Goal: Task Accomplishment & Management: Use online tool/utility

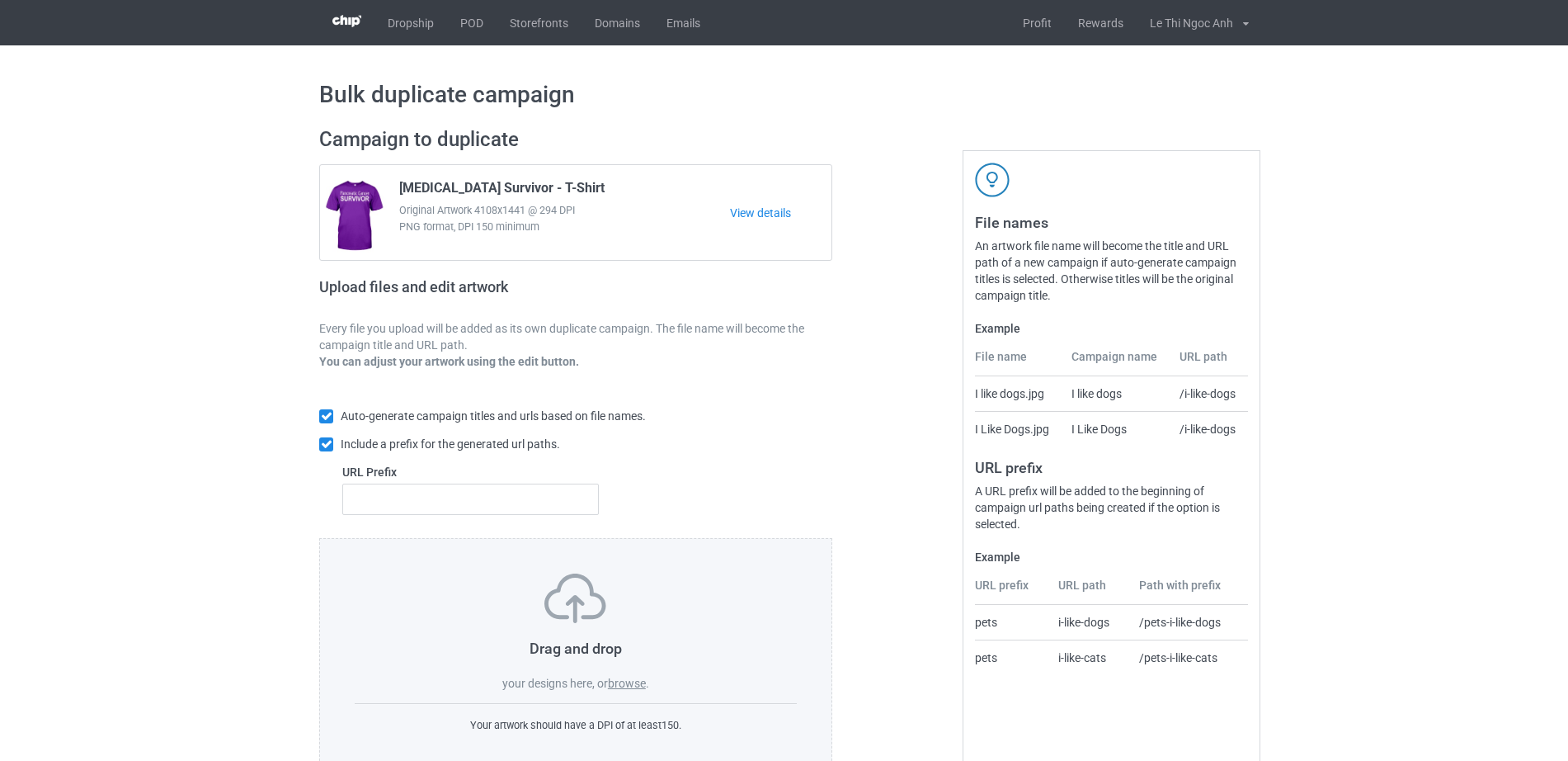
click at [622, 695] on div "Drag and drop your designs here, or browse . Your artwork should have a DPI of …" at bounding box center [576, 653] width 513 height 231
click at [621, 688] on label "browse" at bounding box center [626, 683] width 38 height 13
click at [0, 0] on input "browse" at bounding box center [0, 0] width 0 height 0
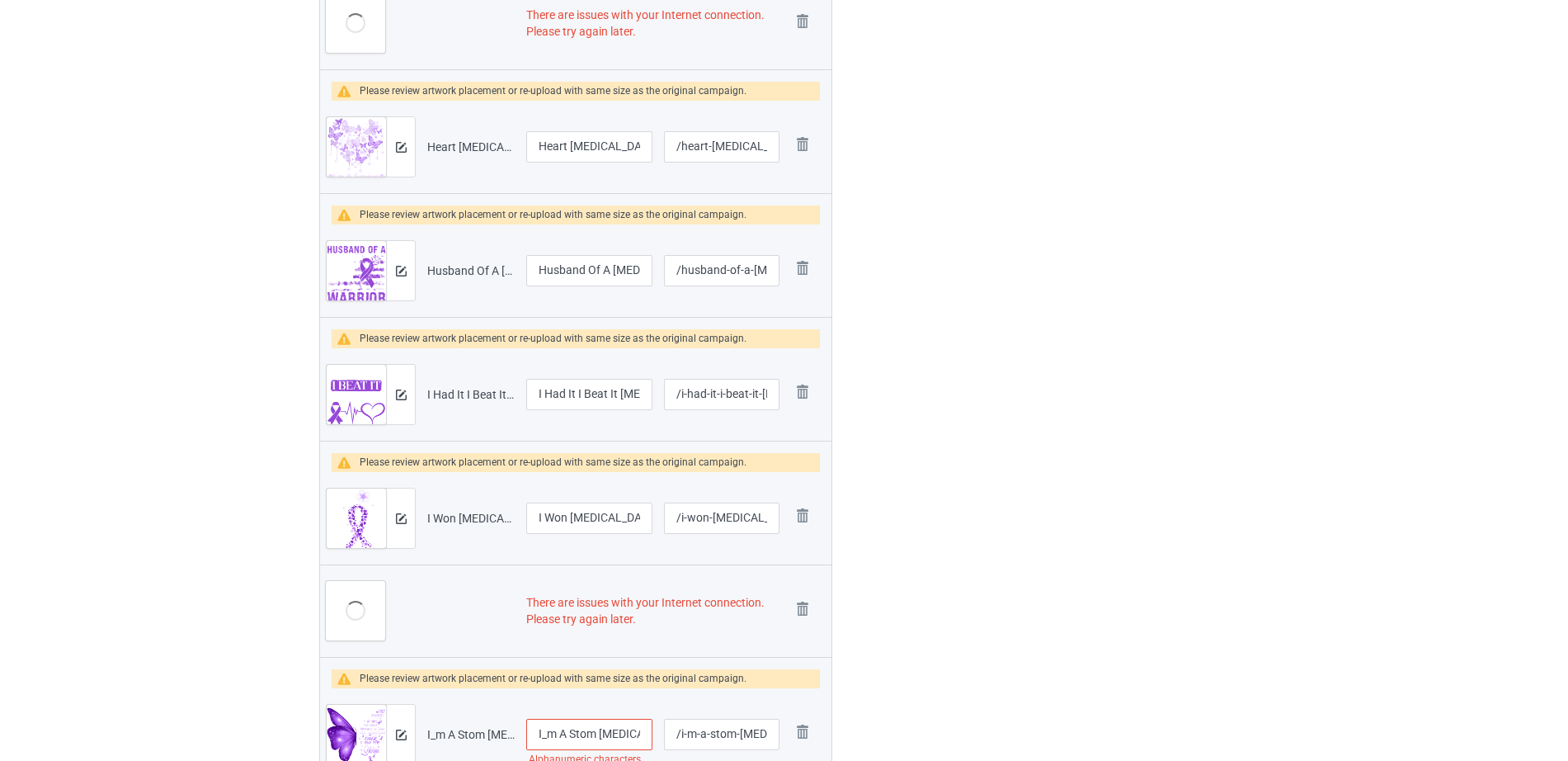
scroll to position [1029, 0]
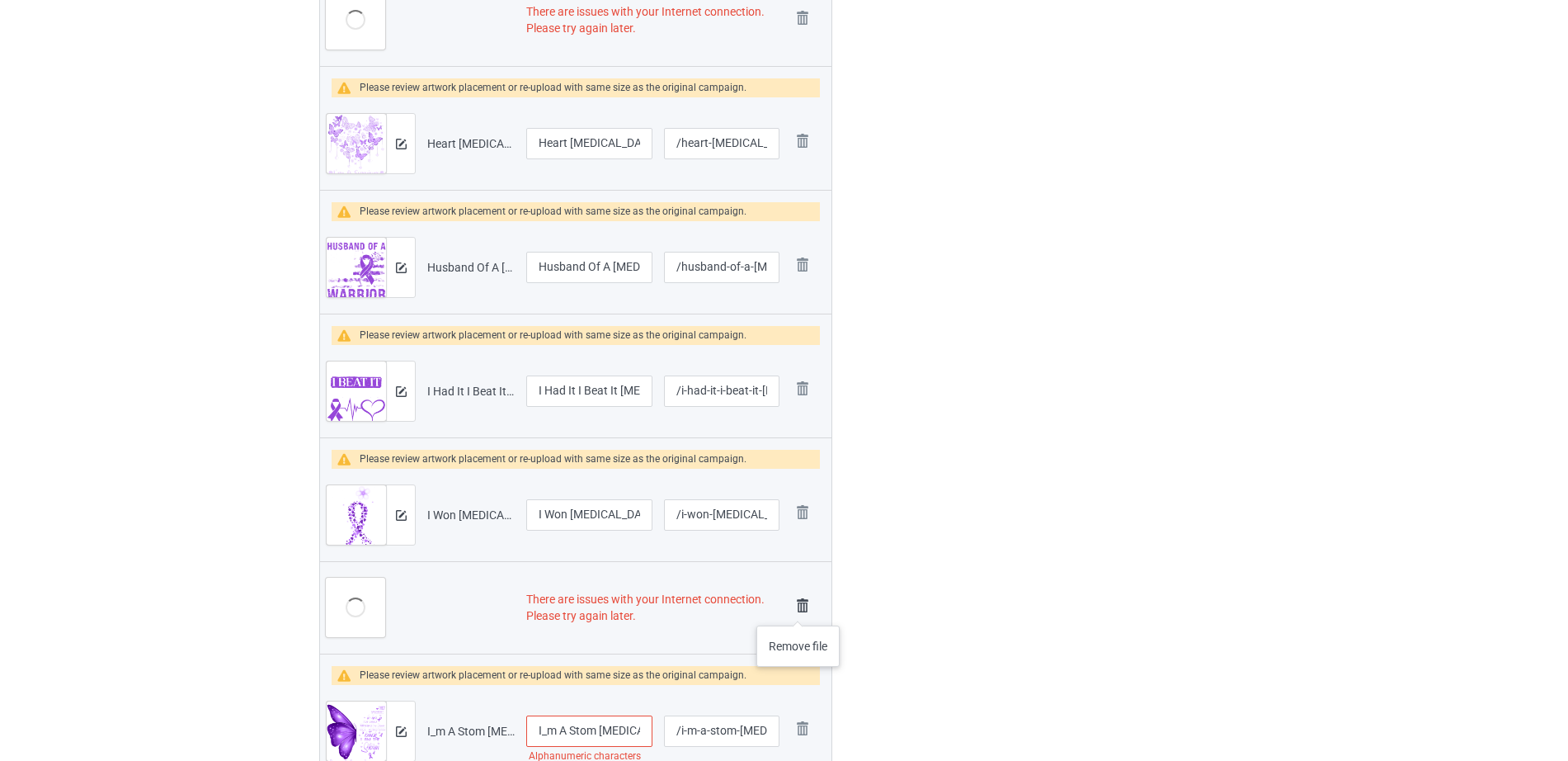
click at [798, 609] on img at bounding box center [802, 605] width 23 height 23
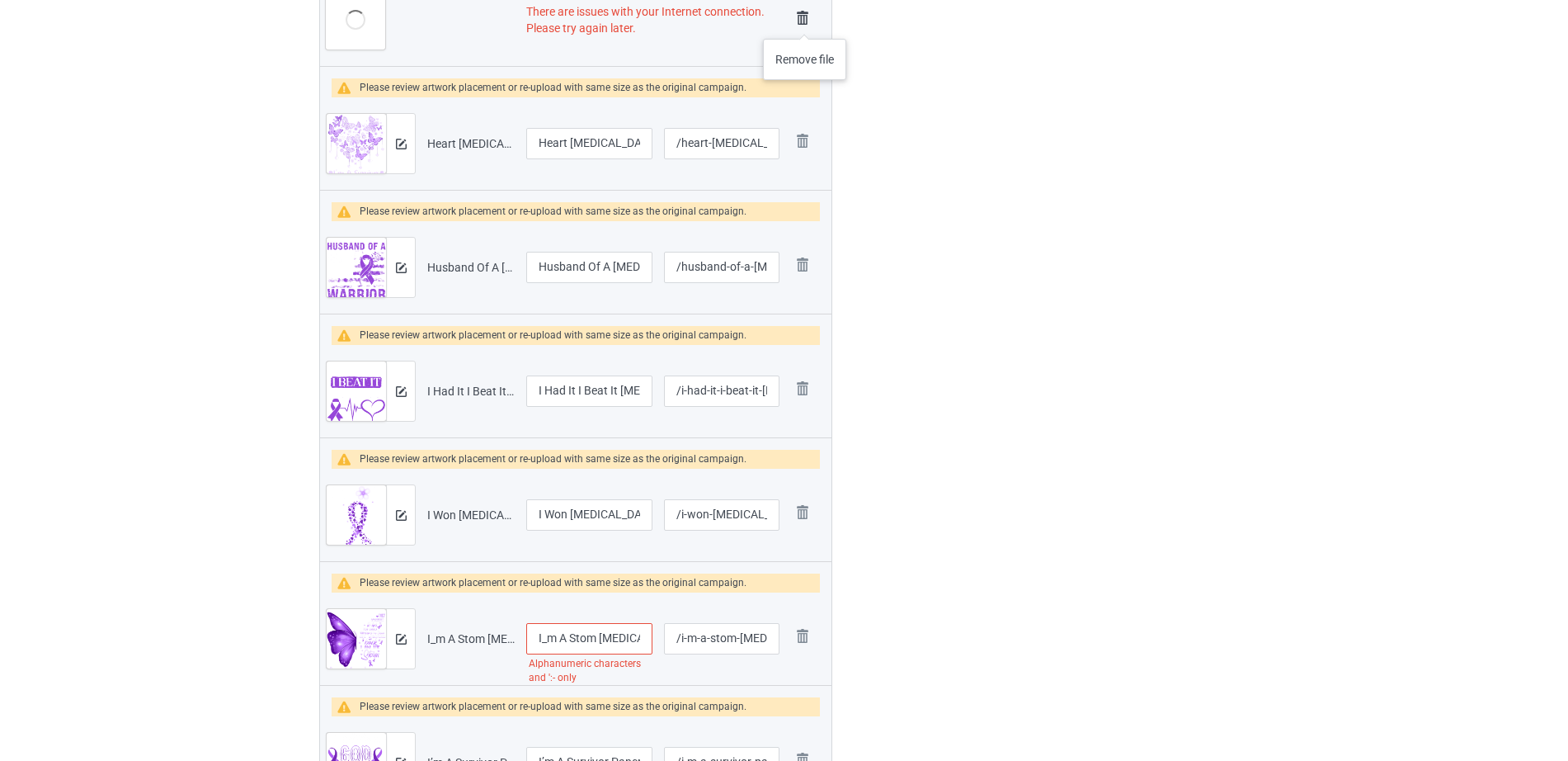
click at [805, 21] on img at bounding box center [802, 17] width 23 height 23
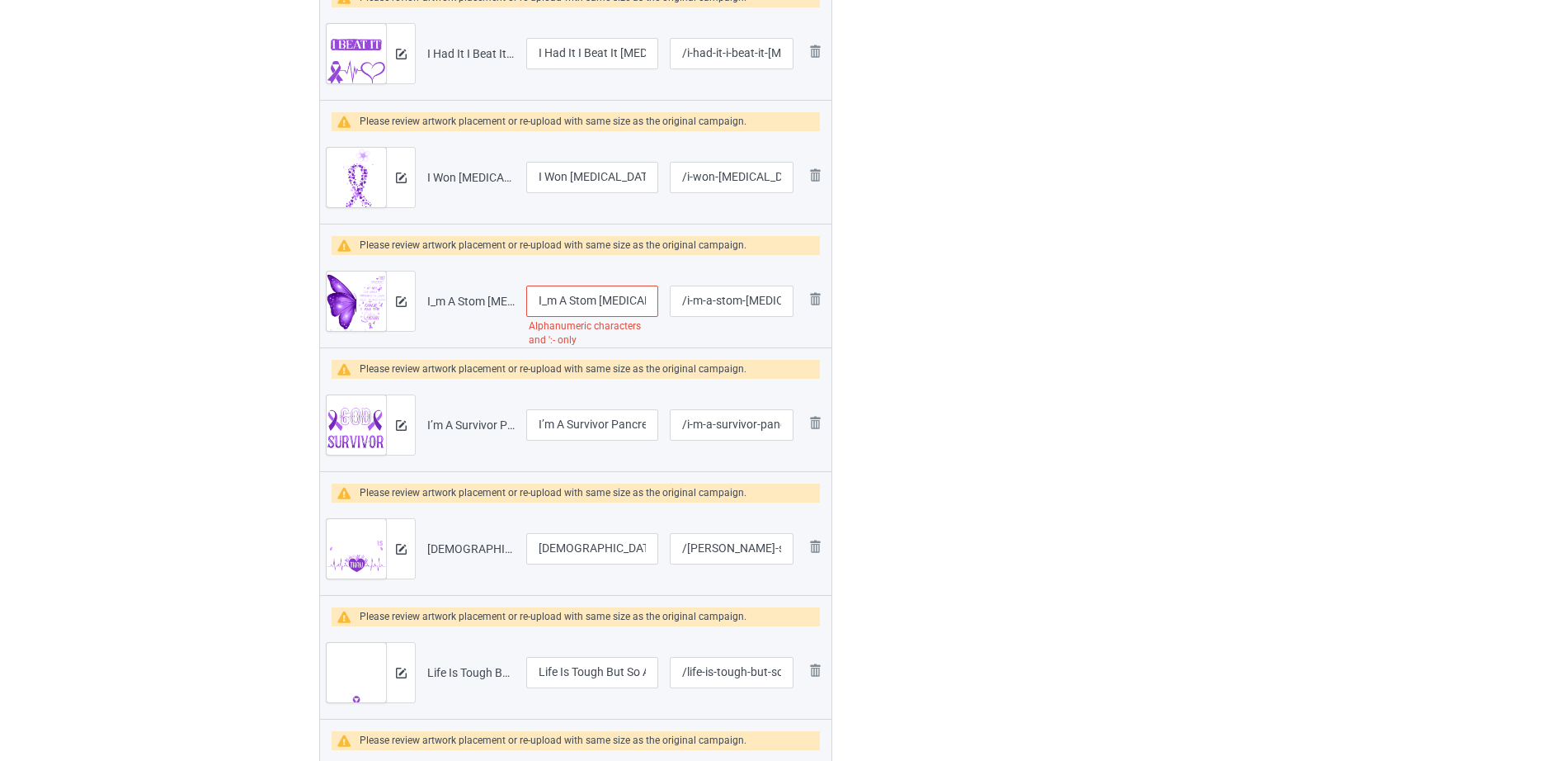
scroll to position [1193, 0]
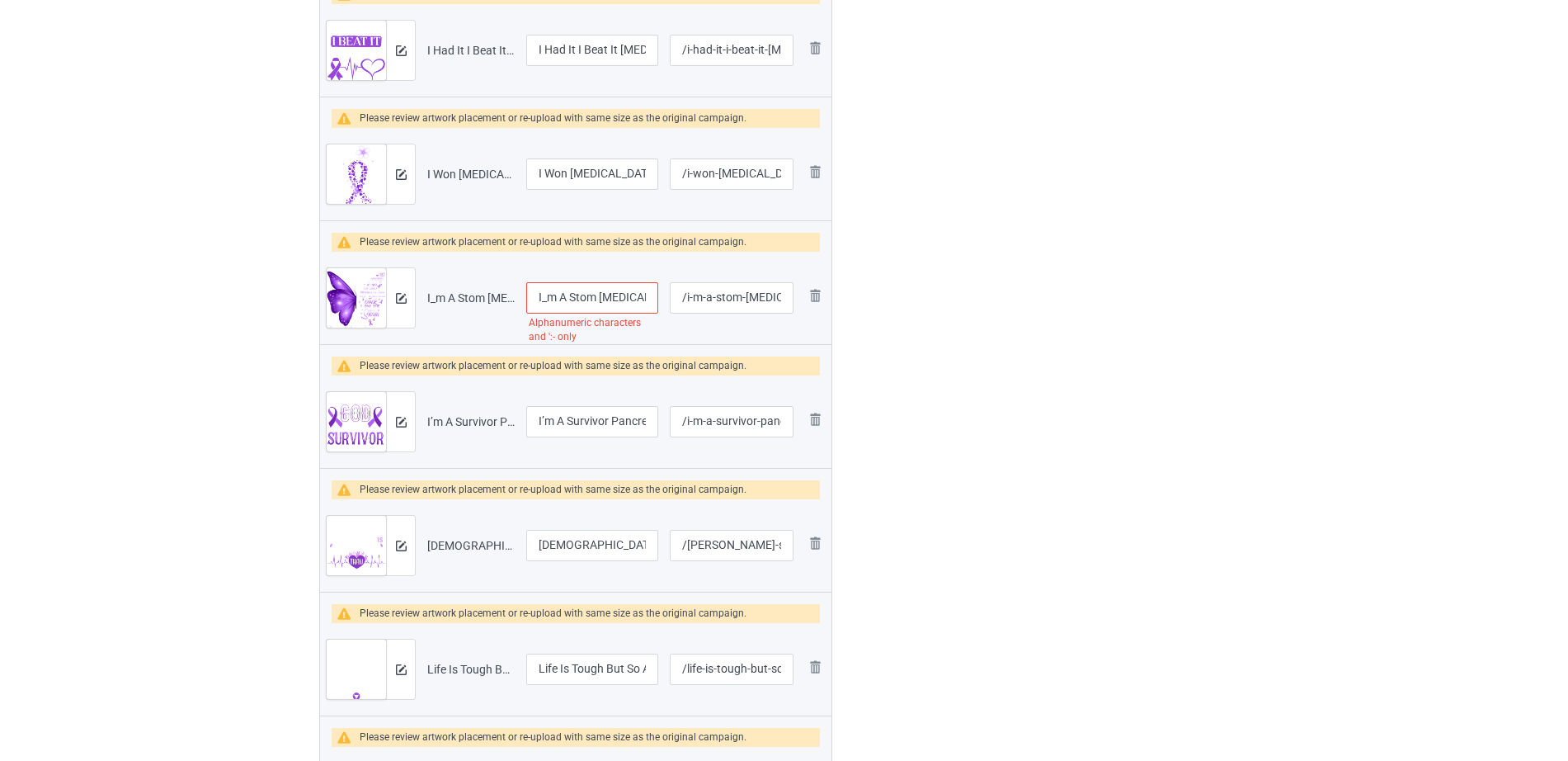
click at [549, 295] on input "I_m A Stom Pancreatic Cancer" at bounding box center [592, 298] width 132 height 31
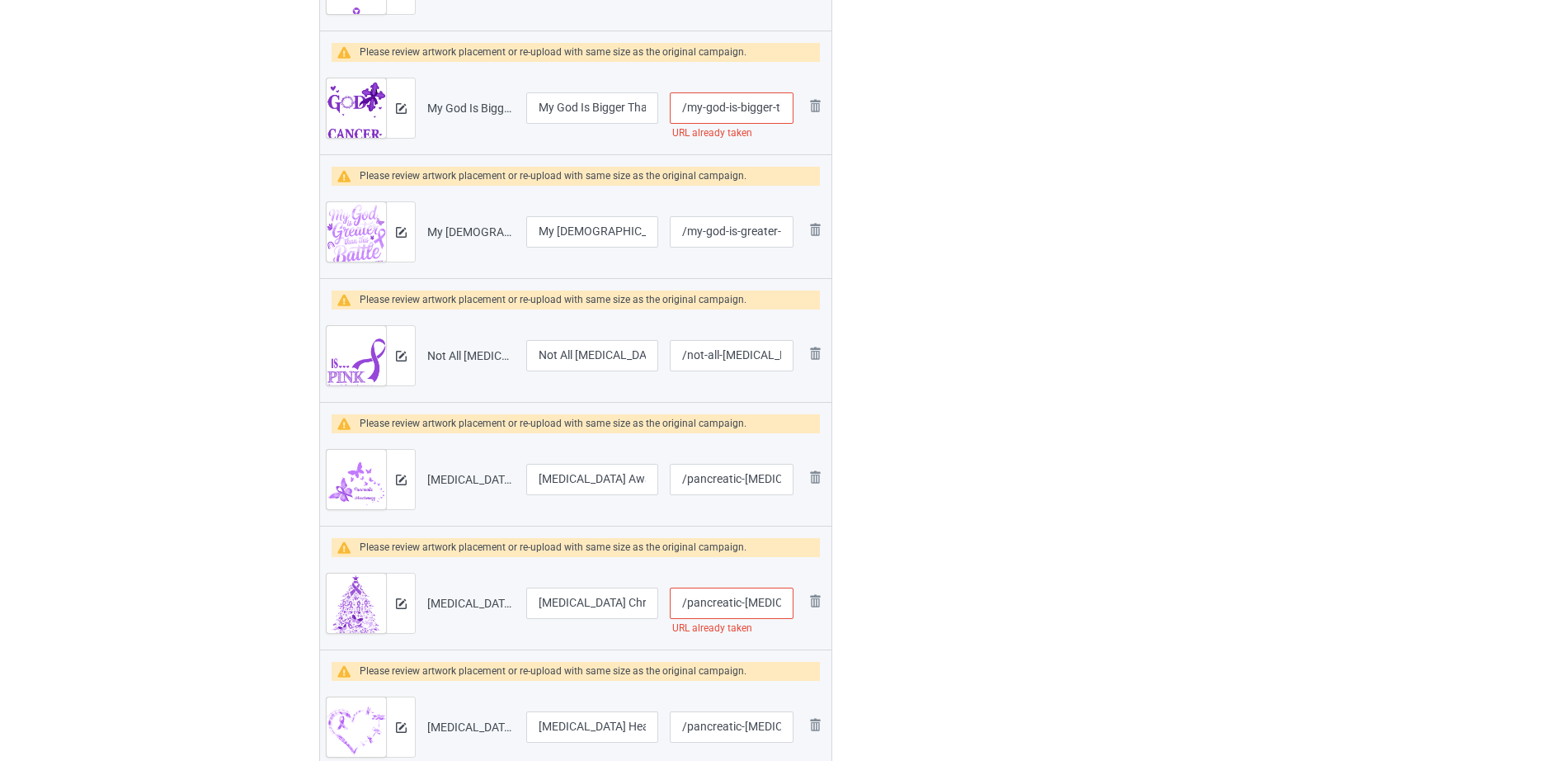
scroll to position [1881, 0]
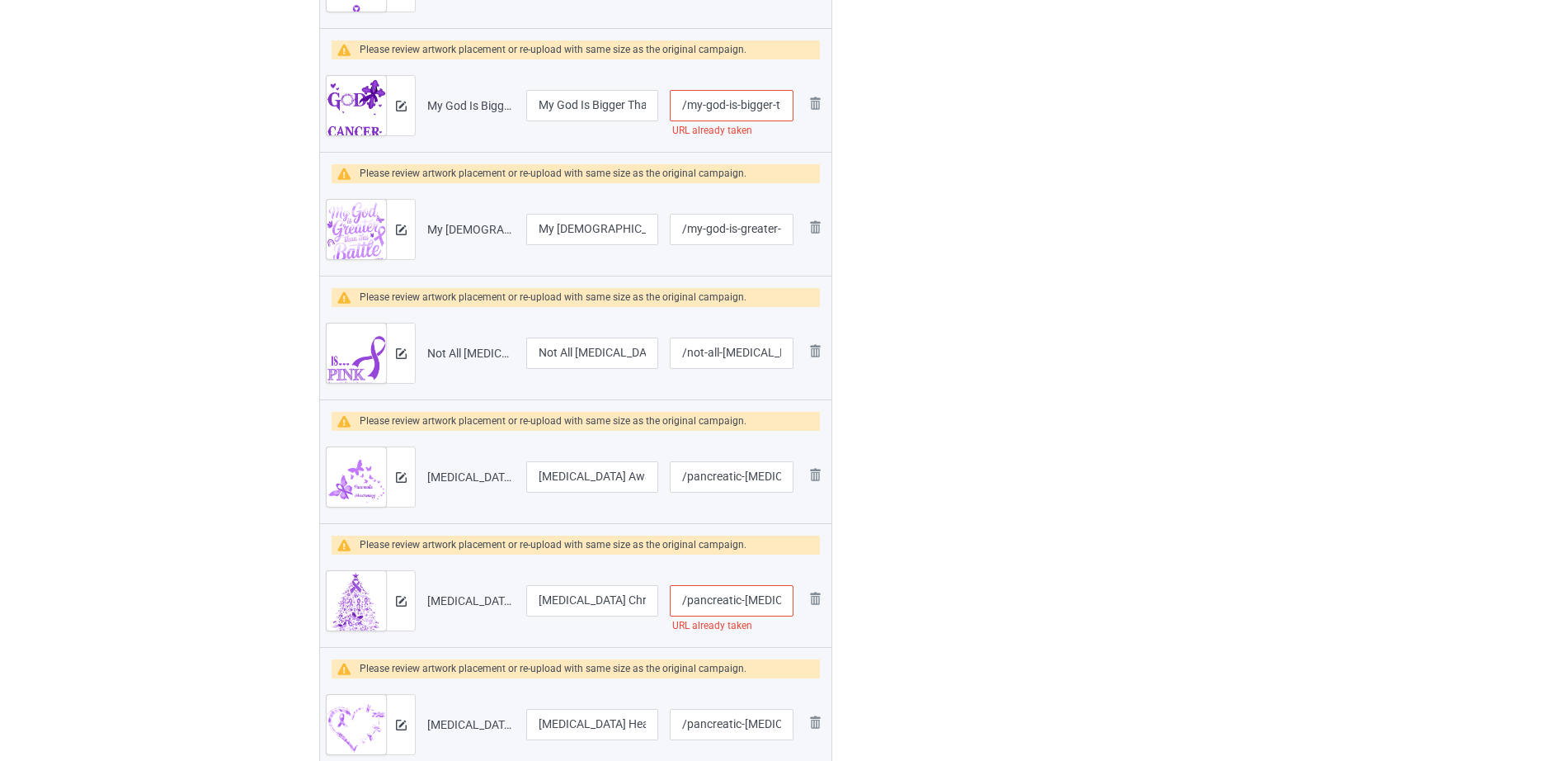
type input "I'm A Stom Pancreatic Cancer"
click at [725, 110] on input "/my-god-is-bigger-than-ovarian-cancer-awareness" at bounding box center [731, 106] width 124 height 31
drag, startPoint x: 718, startPoint y: 101, endPoint x: 779, endPoint y: 108, distance: 61.4
click at [779, 108] on input "/my-god-is-bigger-than-ovarian-cancer-awareness" at bounding box center [731, 106] width 124 height 31
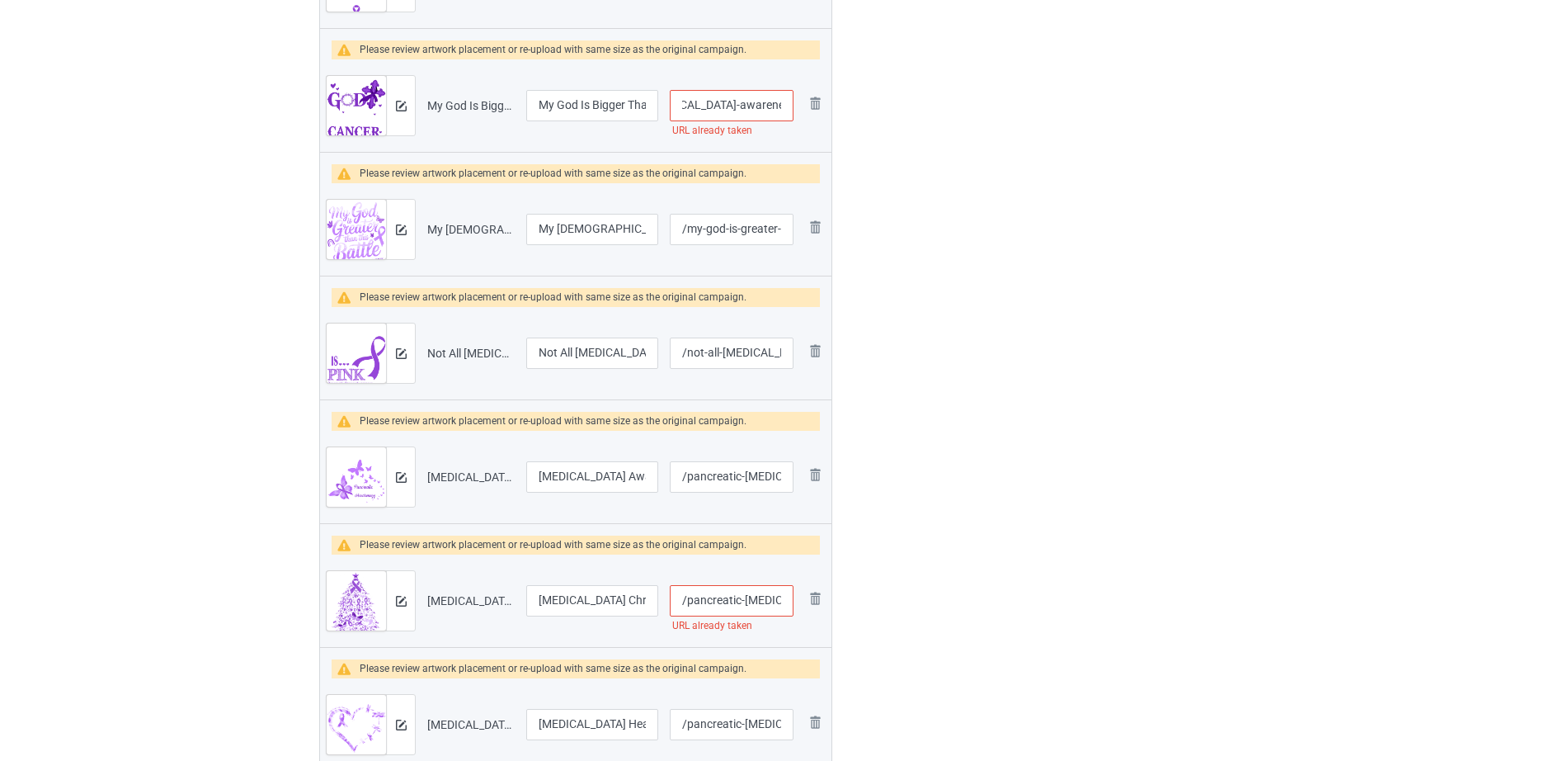
click at [761, 107] on input "/my-god-is-bigger-than-ovarian-cancer-awareness" at bounding box center [731, 106] width 124 height 31
drag, startPoint x: 713, startPoint y: 100, endPoint x: 688, endPoint y: 101, distance: 25.0
click at [688, 101] on input "/my-god-is-bigger-than-ovarian-cancer-awareness" at bounding box center [731, 106] width 124 height 31
click at [719, 104] on input "/my-god-is-bigger-than-ovarian-cancer-awareness" at bounding box center [731, 106] width 124 height 31
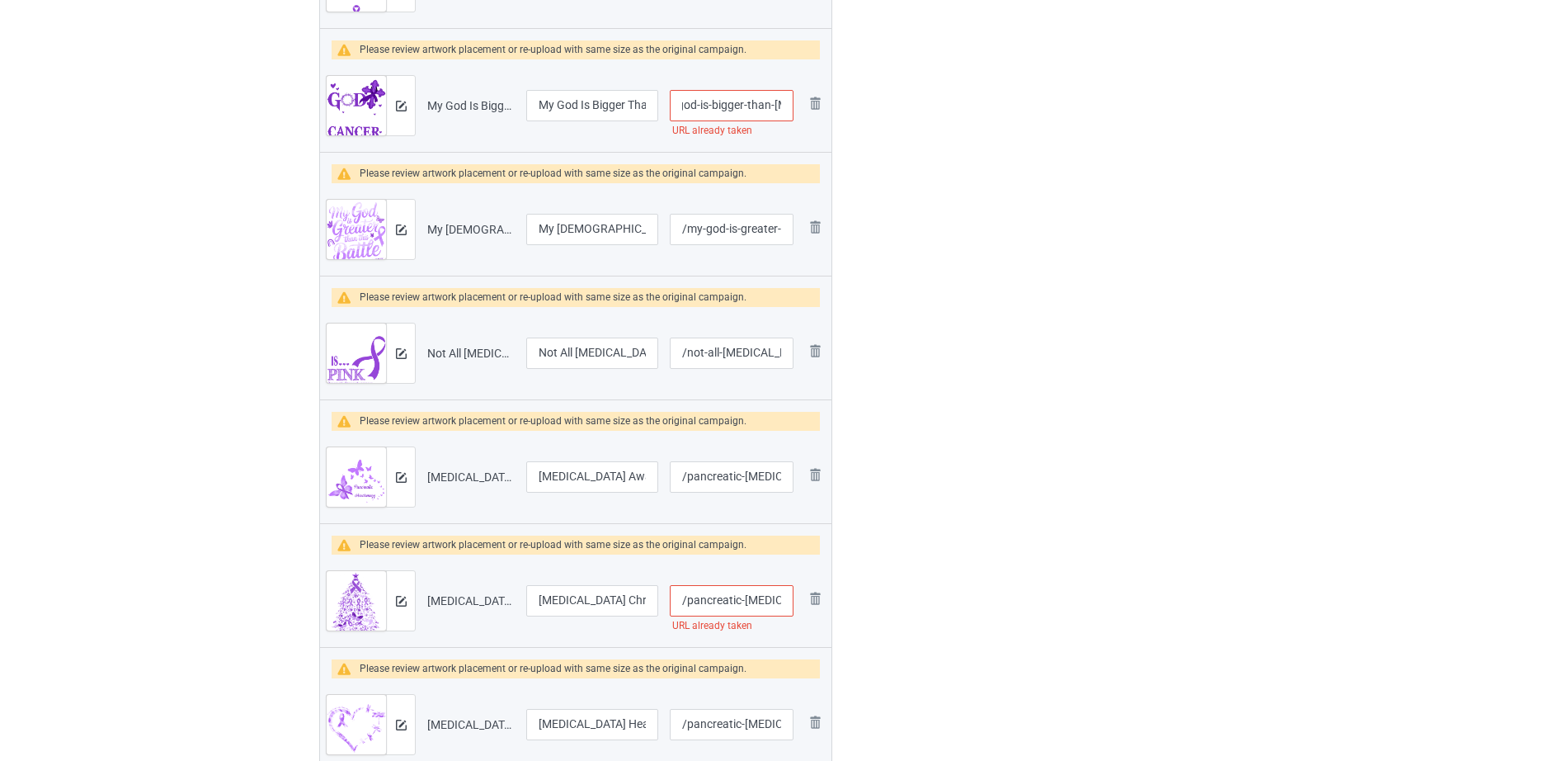
click at [772, 103] on input "/my-god-is-bigger-than-ovarian-cancer-awareness" at bounding box center [731, 106] width 124 height 31
click at [769, 106] on input "/my-god-is-bigger-thano-varian-cancer-awareness" at bounding box center [731, 106] width 124 height 31
click at [773, 106] on input "/my-god-is-bigger-thano-varian-cancer-awareness" at bounding box center [731, 106] width 124 height 31
click at [687, 105] on input "/my-god-is-bigger-thano-varian-cancer-awareness" at bounding box center [731, 106] width 124 height 31
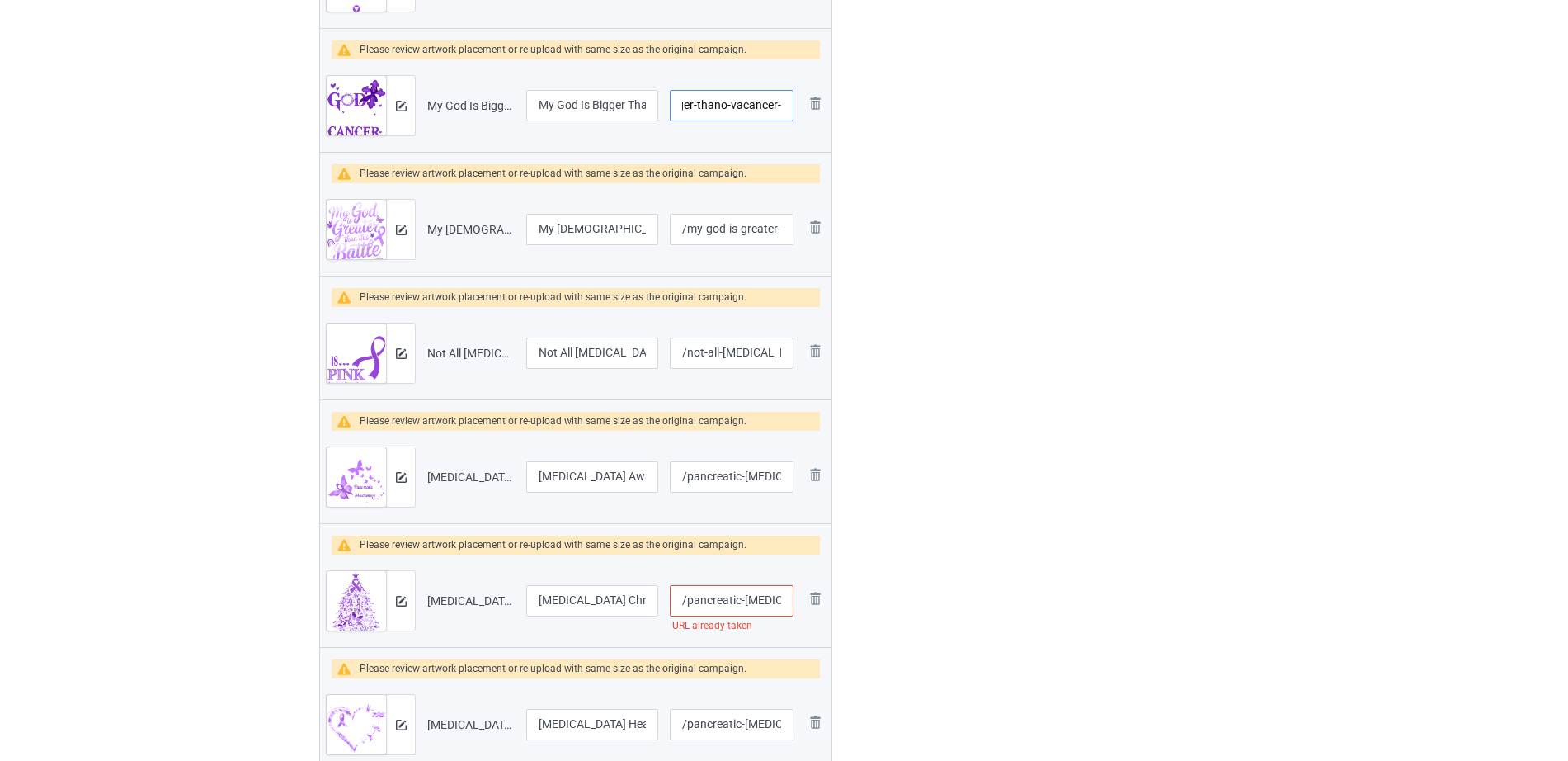
scroll to position [0, 73]
click at [740, 106] on input "/my-god-is-bigger-thano-vacancer-awareness" at bounding box center [731, 106] width 124 height 31
type input "/my-god-is-bigger-than-pancreatic-acancer-awareness"
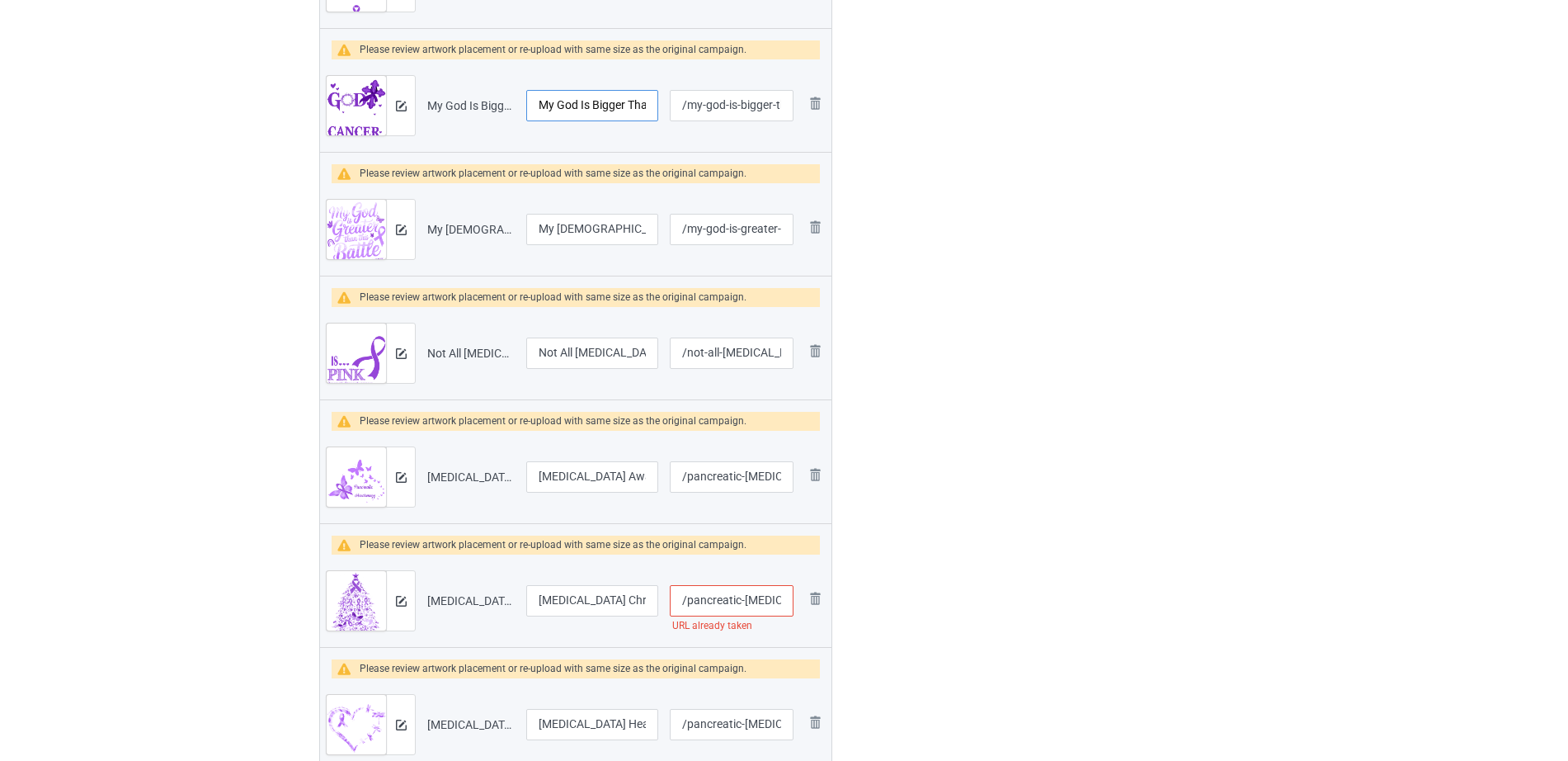
drag, startPoint x: 567, startPoint y: 105, endPoint x: 607, endPoint y: 110, distance: 40.3
click at [607, 110] on input "My God Is Bigger Than Ovarian Cancer Awareness" at bounding box center [592, 106] width 132 height 31
drag, startPoint x: 614, startPoint y: 107, endPoint x: 636, endPoint y: 108, distance: 22.0
click at [636, 108] on input "My God Is Bigger Than Ovarian Cancer Awareness" at bounding box center [592, 106] width 132 height 31
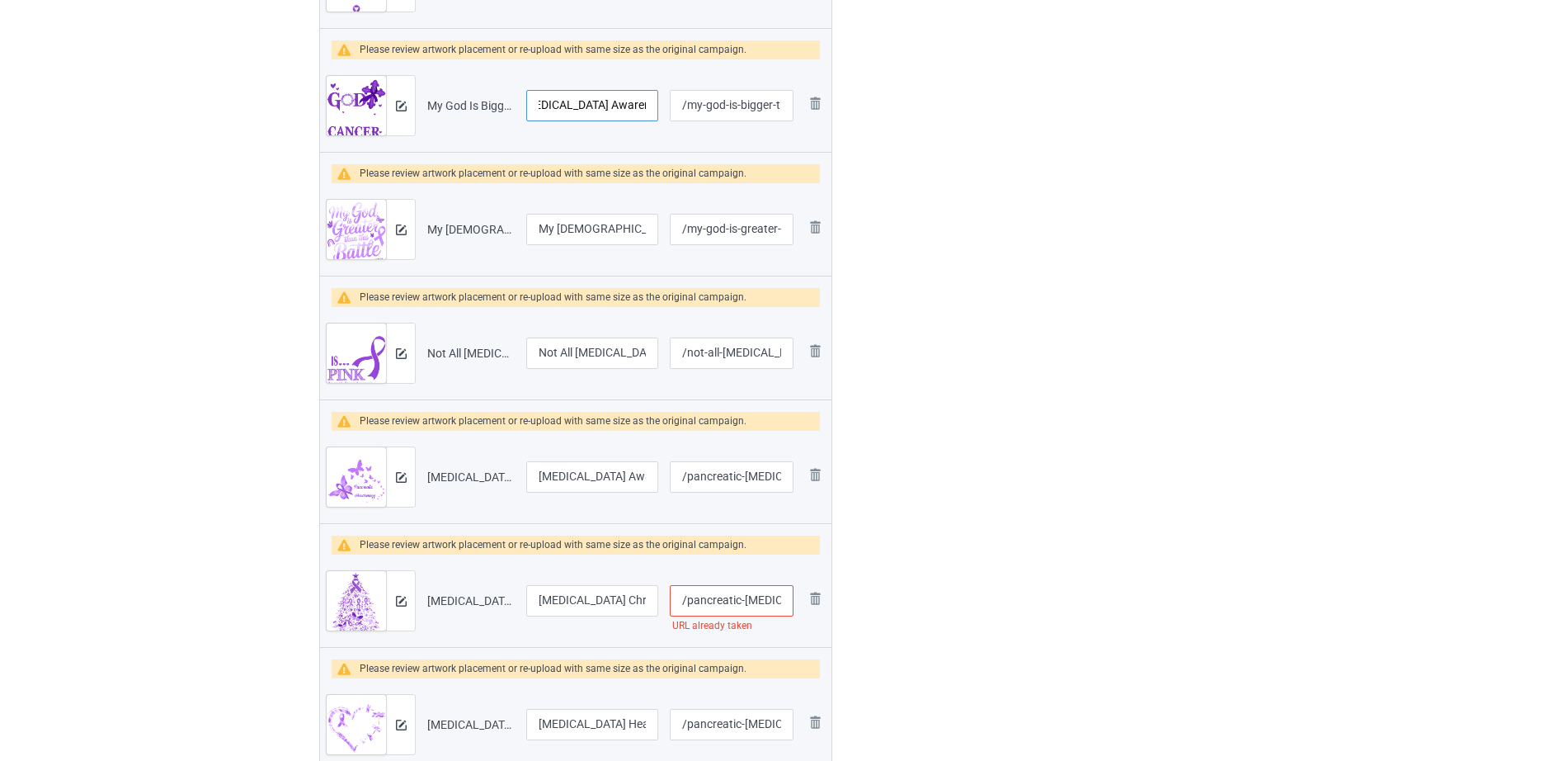
click at [588, 106] on input "My God Is Bigger Than Ovarian Cancer Awareness" at bounding box center [592, 106] width 132 height 31
click at [563, 106] on input "My God Is Bigger Than Ovarian Cancer Awareness" at bounding box center [592, 106] width 132 height 31
type input "My God Is Bigger Than Pancreatic Cancer Awareness"
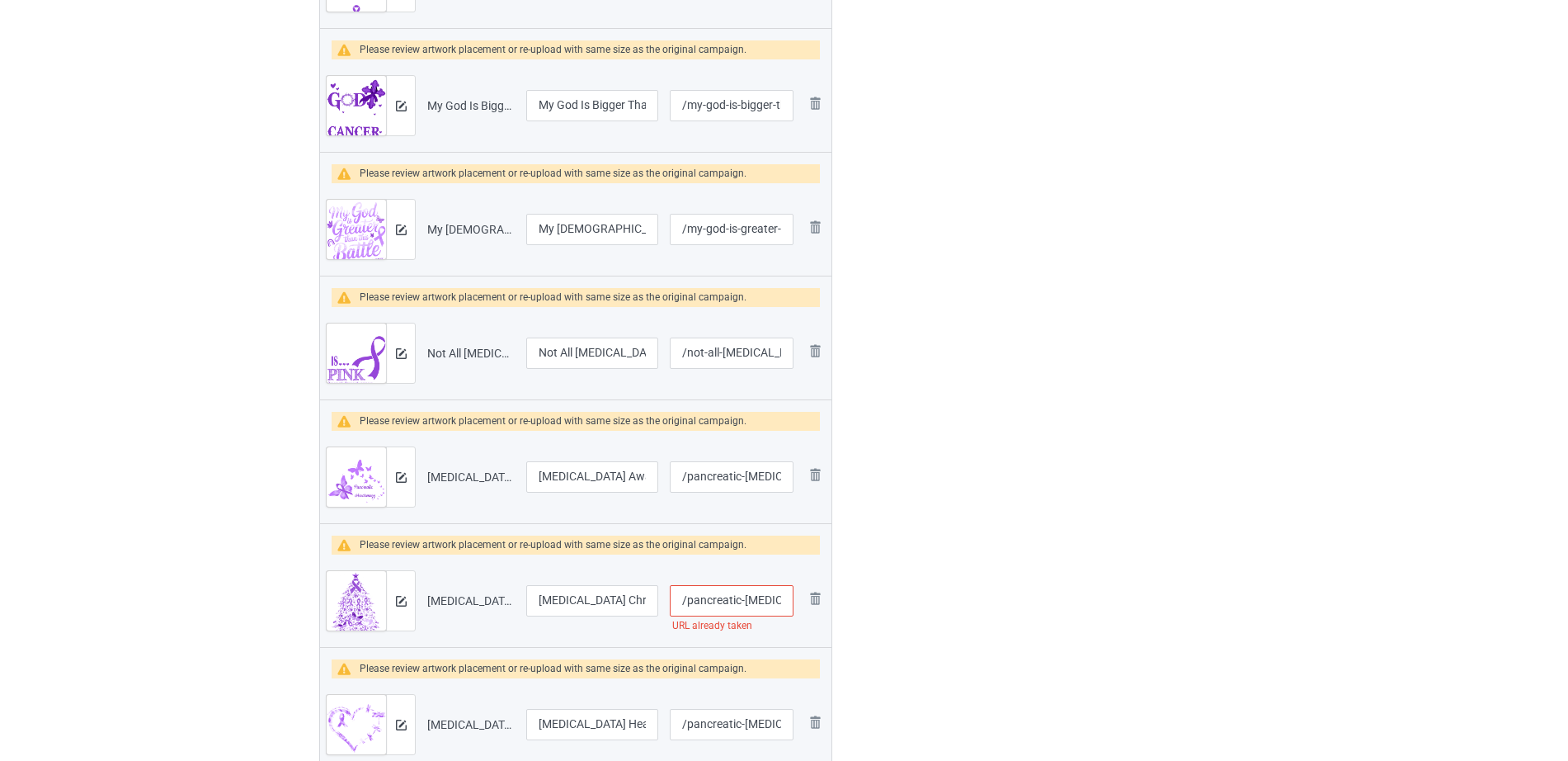
drag, startPoint x: 678, startPoint y: 604, endPoint x: 761, endPoint y: 604, distance: 83.0
click at [761, 604] on input "/pancreatic-cancer-christmas-tree" at bounding box center [731, 601] width 124 height 31
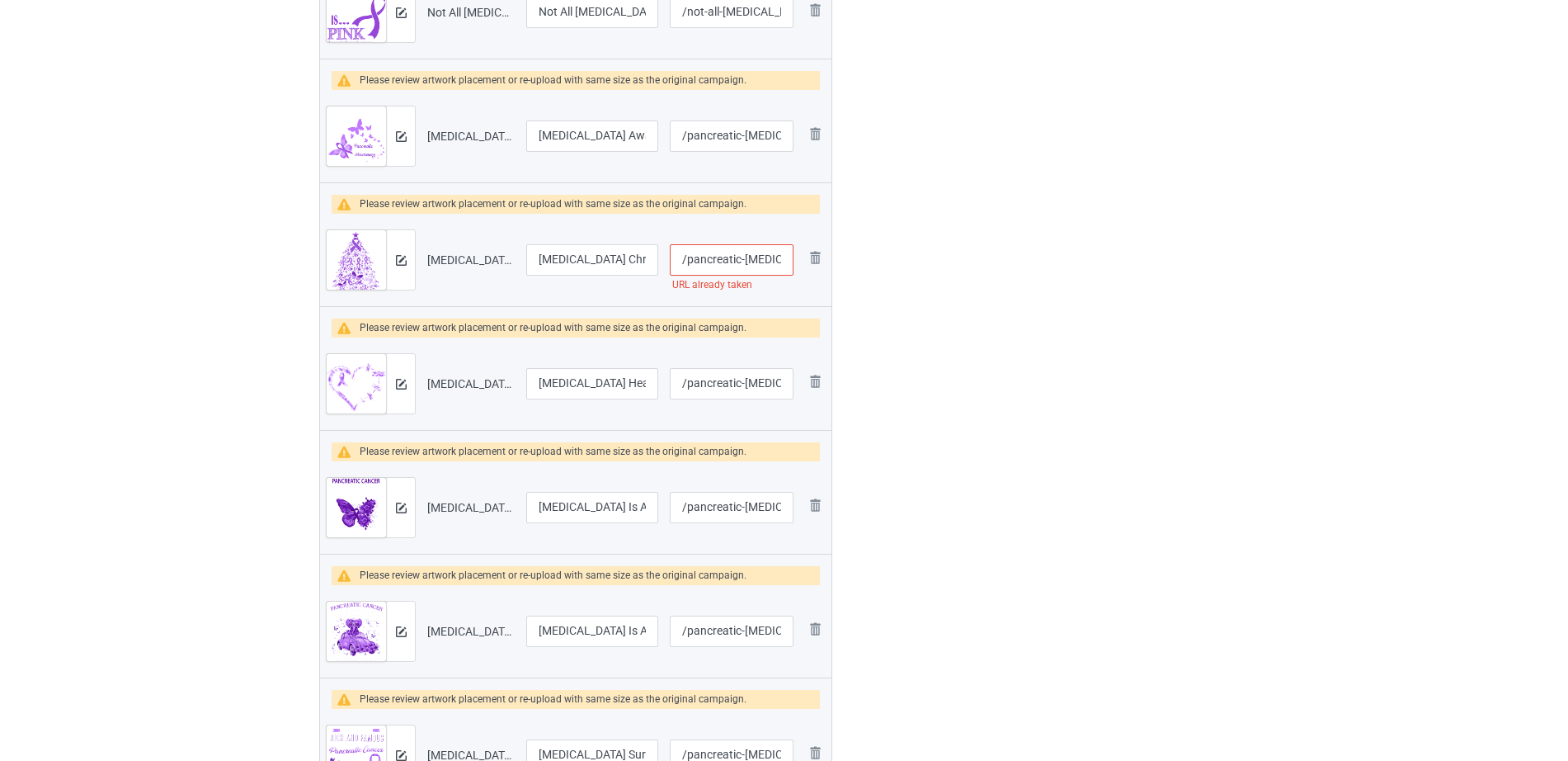
scroll to position [2225, 0]
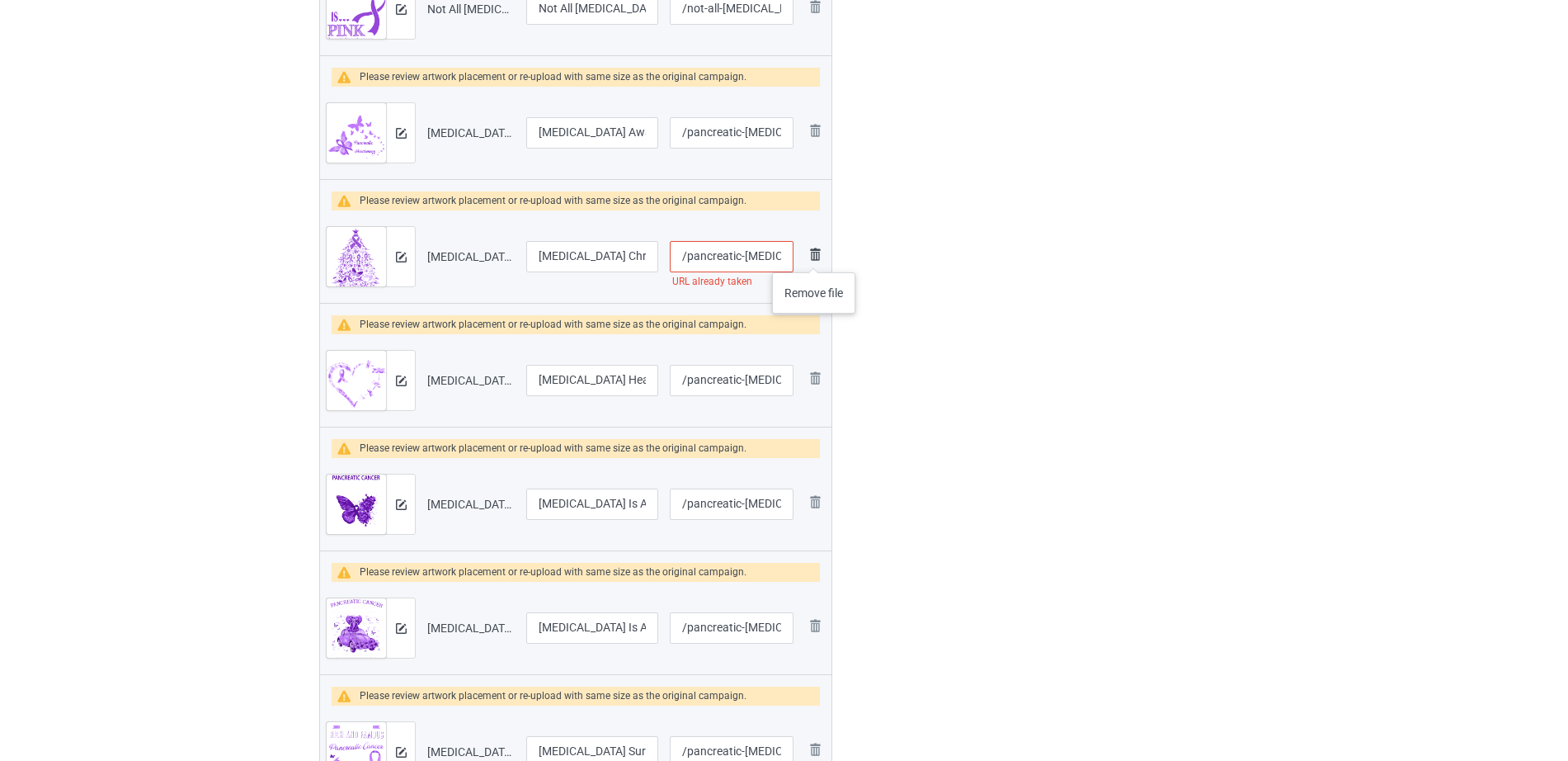
click at [814, 256] on img at bounding box center [815, 254] width 20 height 20
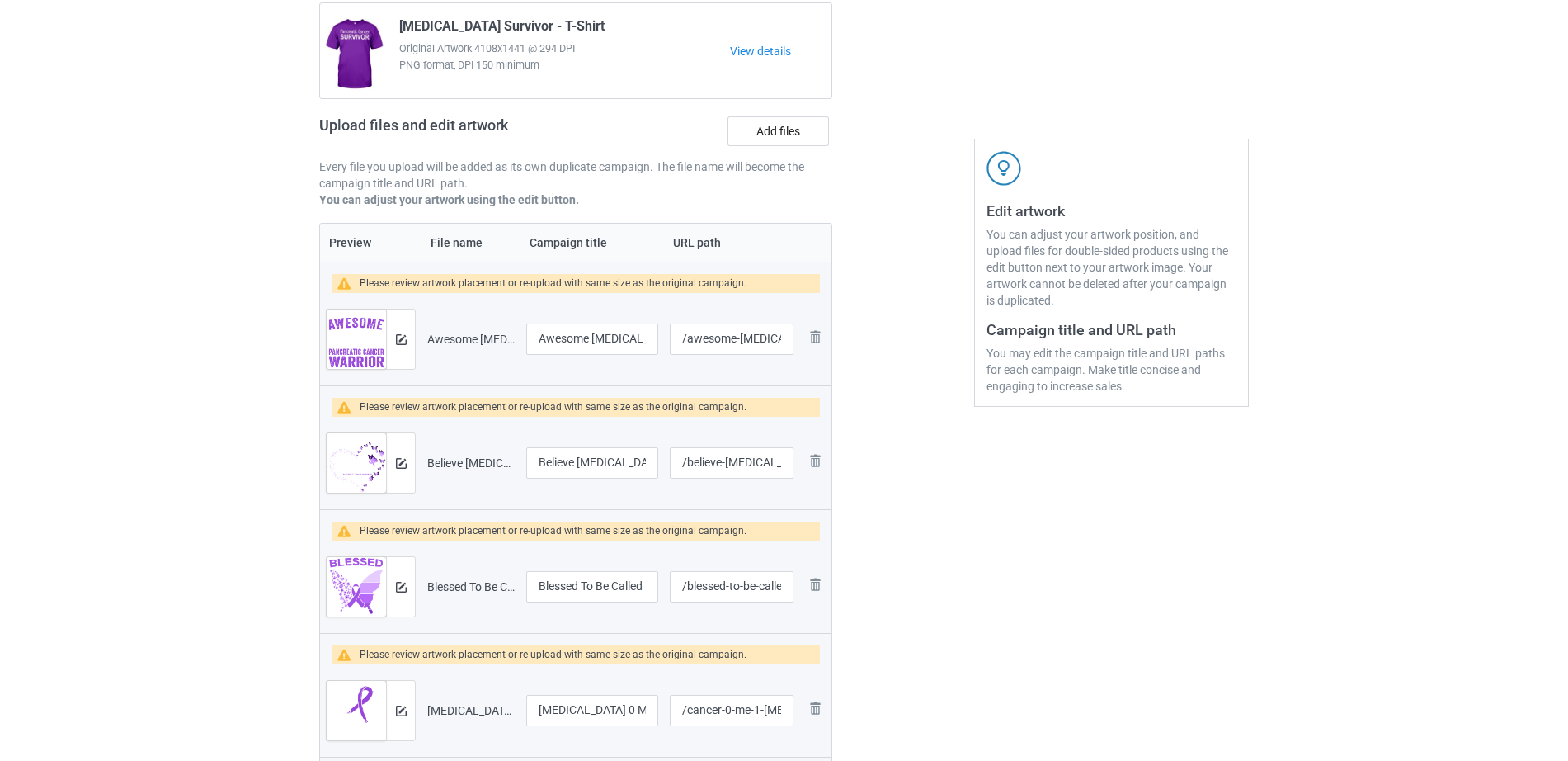
scroll to position [0, 0]
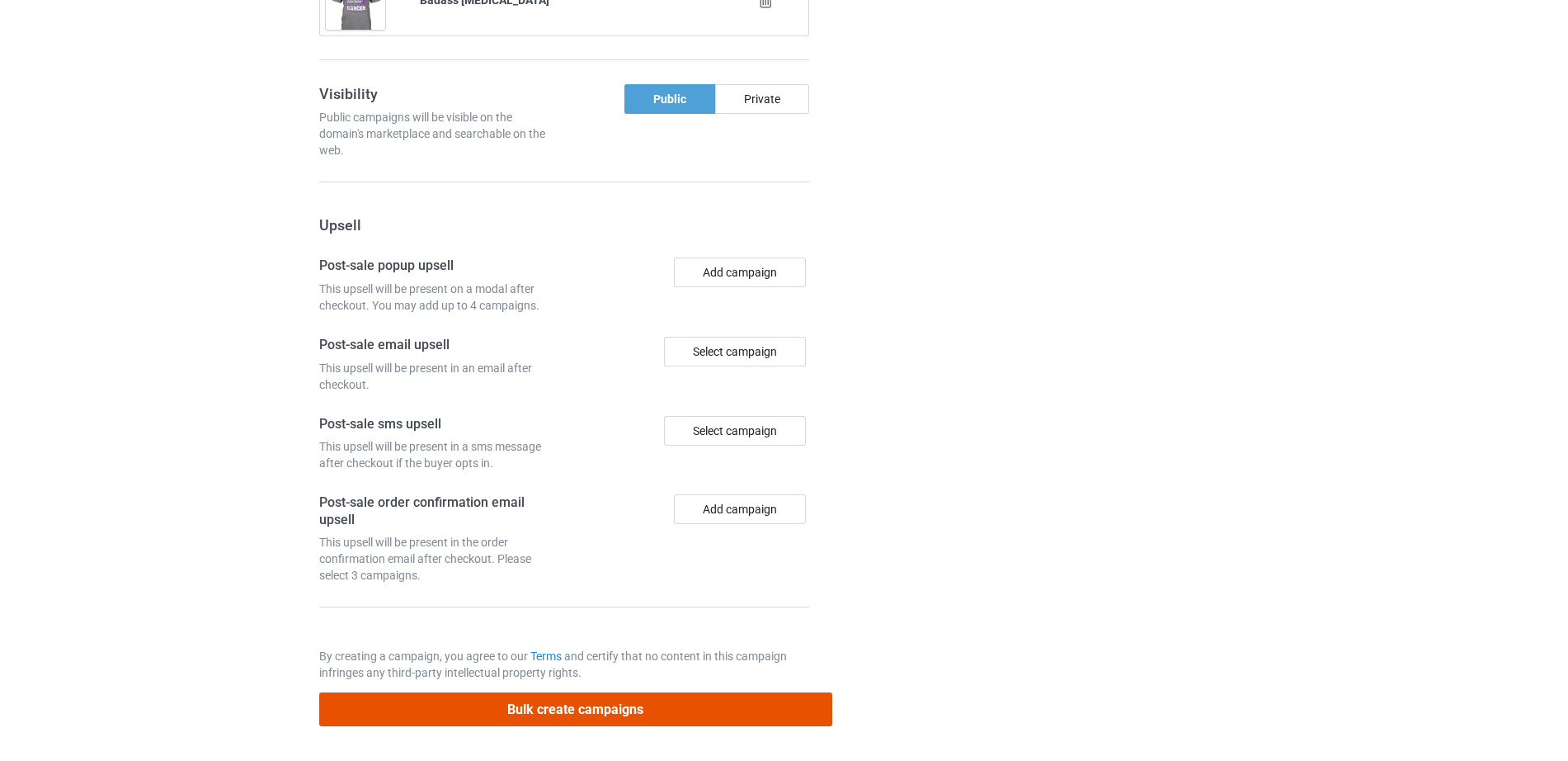
click at [588, 699] on button "Bulk create campaigns" at bounding box center [576, 709] width 513 height 34
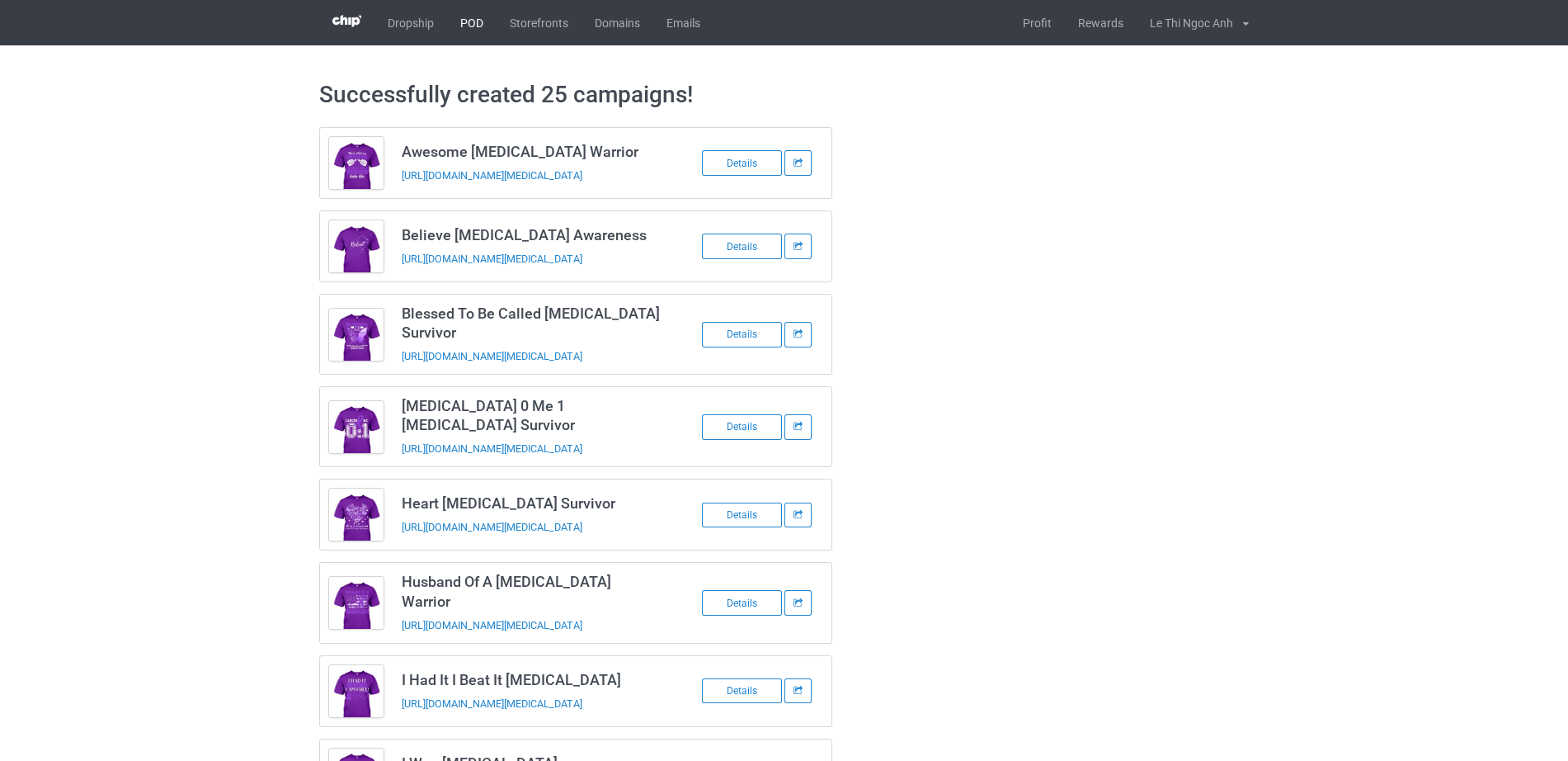
click at [469, 18] on link "POD" at bounding box center [472, 22] width 50 height 45
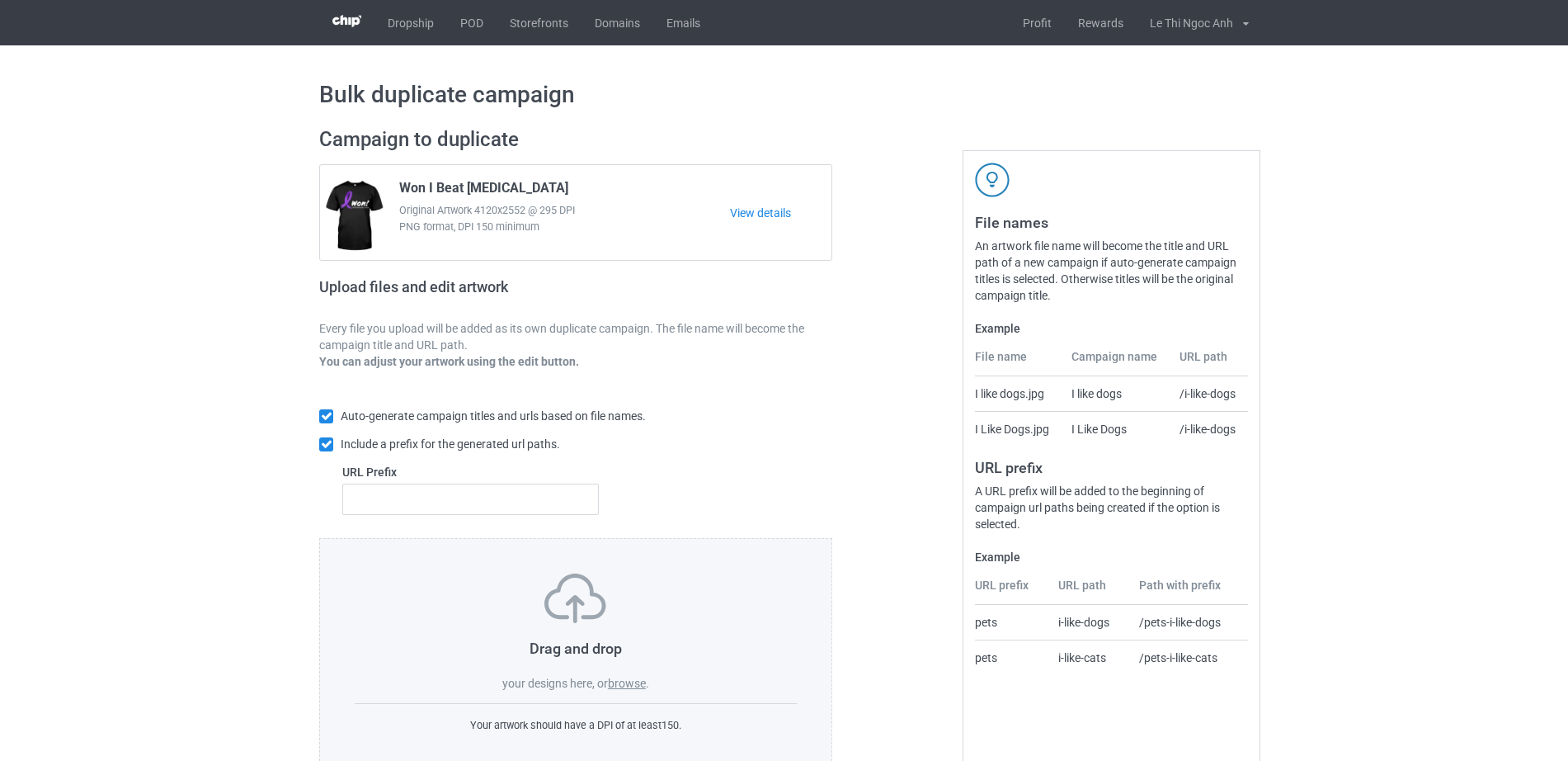
click at [635, 686] on label "browse" at bounding box center [626, 683] width 38 height 13
click at [0, 0] on input "browse" at bounding box center [0, 0] width 0 height 0
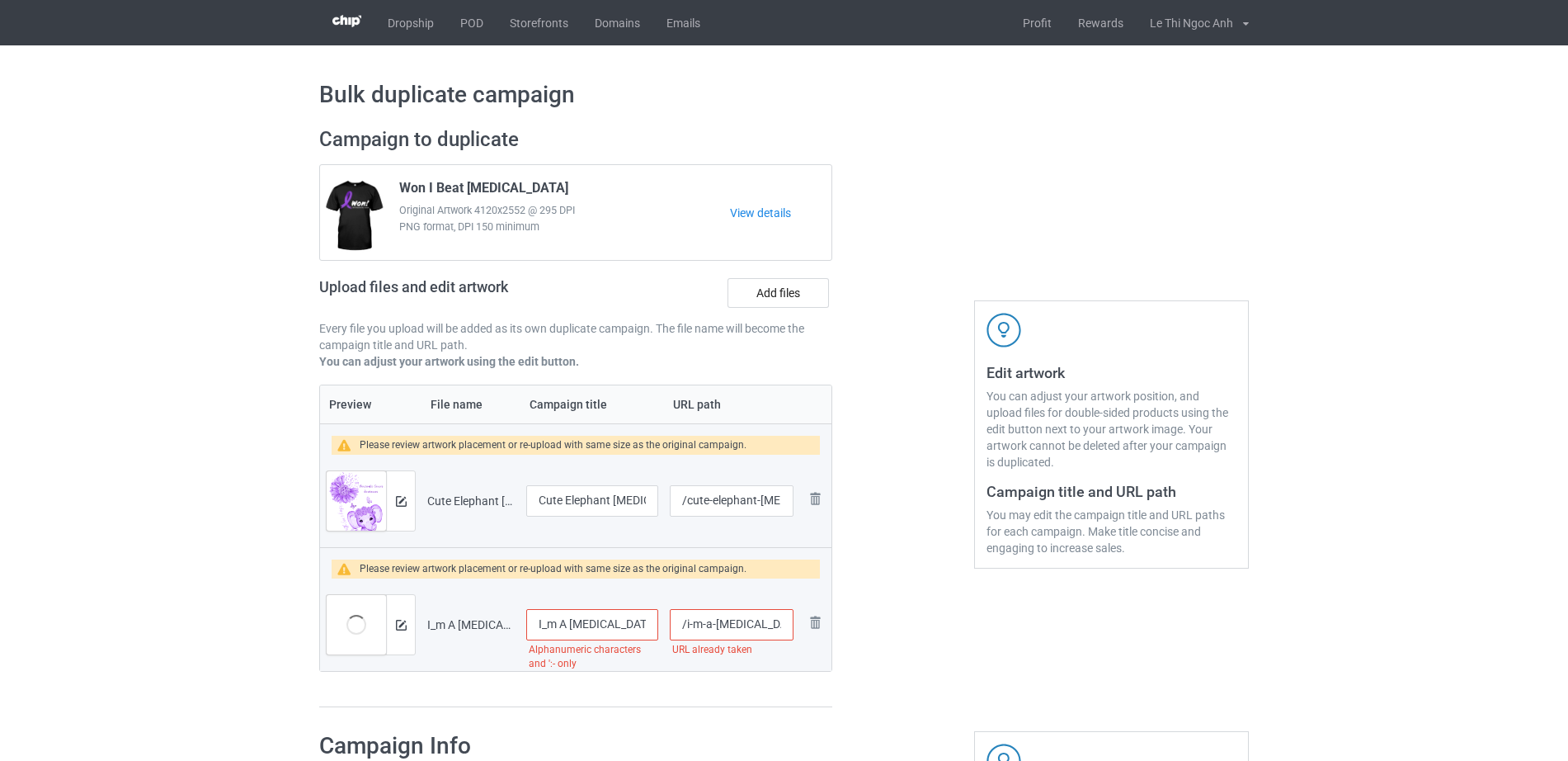
click at [548, 628] on input "I_m A Pancreatic Cancer Survivor" at bounding box center [592, 625] width 132 height 31
type input "I'm A Pancreatic Cancer Survivor"
click at [705, 628] on input "/i-m-a-pancreatic-cancer-survivor" at bounding box center [731, 625] width 124 height 31
drag, startPoint x: 717, startPoint y: 628, endPoint x: 781, endPoint y: 626, distance: 64.0
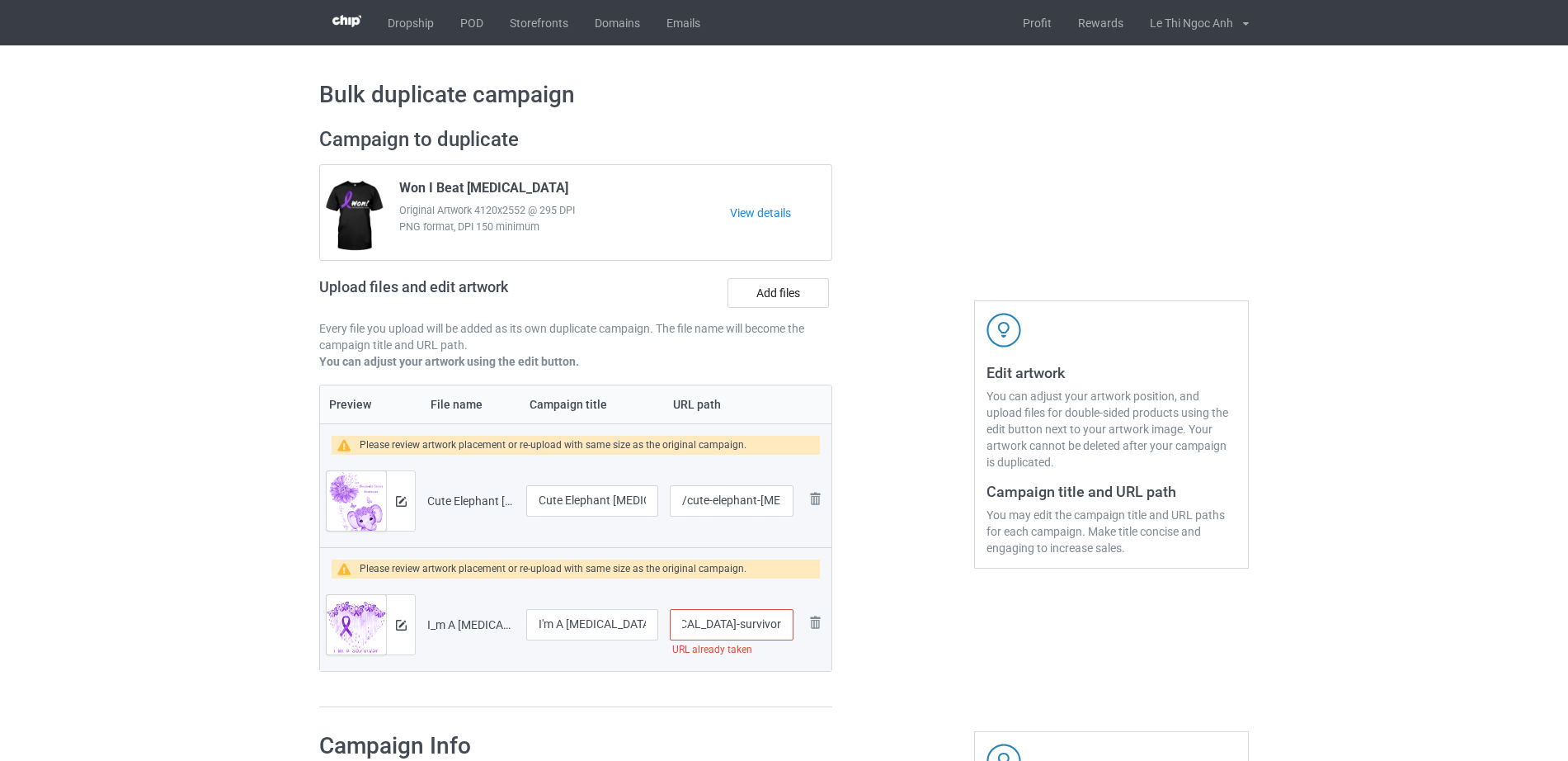
click at [781, 626] on input "/i-m-a-pancreatic-cancer-survivor" at bounding box center [731, 625] width 124 height 31
click at [763, 628] on input "/i-m-a-pancreatic-cancer-survivor" at bounding box center [731, 625] width 124 height 31
drag, startPoint x: 700, startPoint y: 624, endPoint x: 807, endPoint y: 627, distance: 107.0
click at [807, 627] on tr "Preview and edit artwork I_m A Pancreatic Cancer Survivor.png I'm A Pancreatic …" at bounding box center [576, 625] width 511 height 92
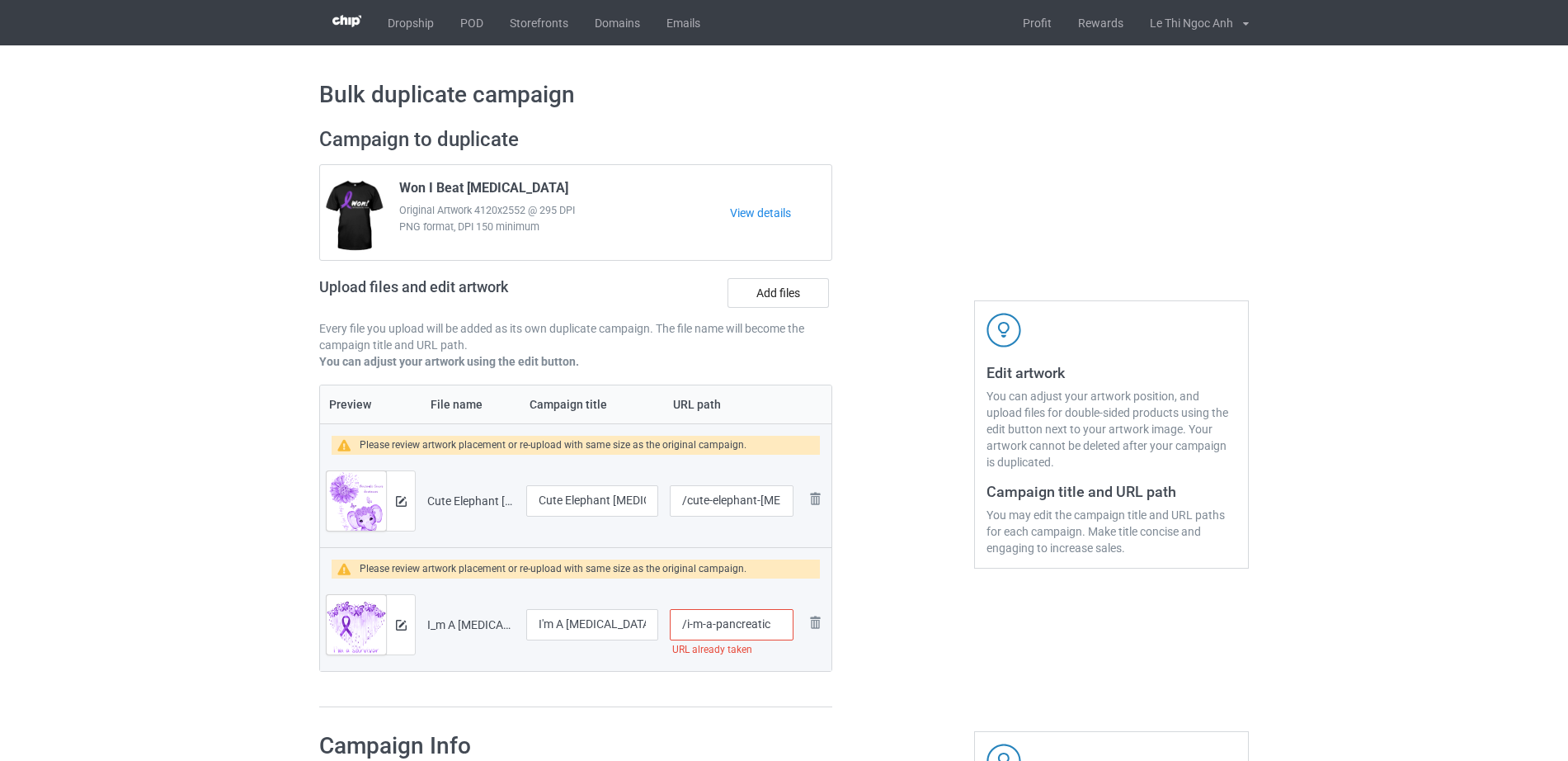
type input "/i-m-a-pancreatic"
click at [914, 618] on div at bounding box center [903, 418] width 119 height 605
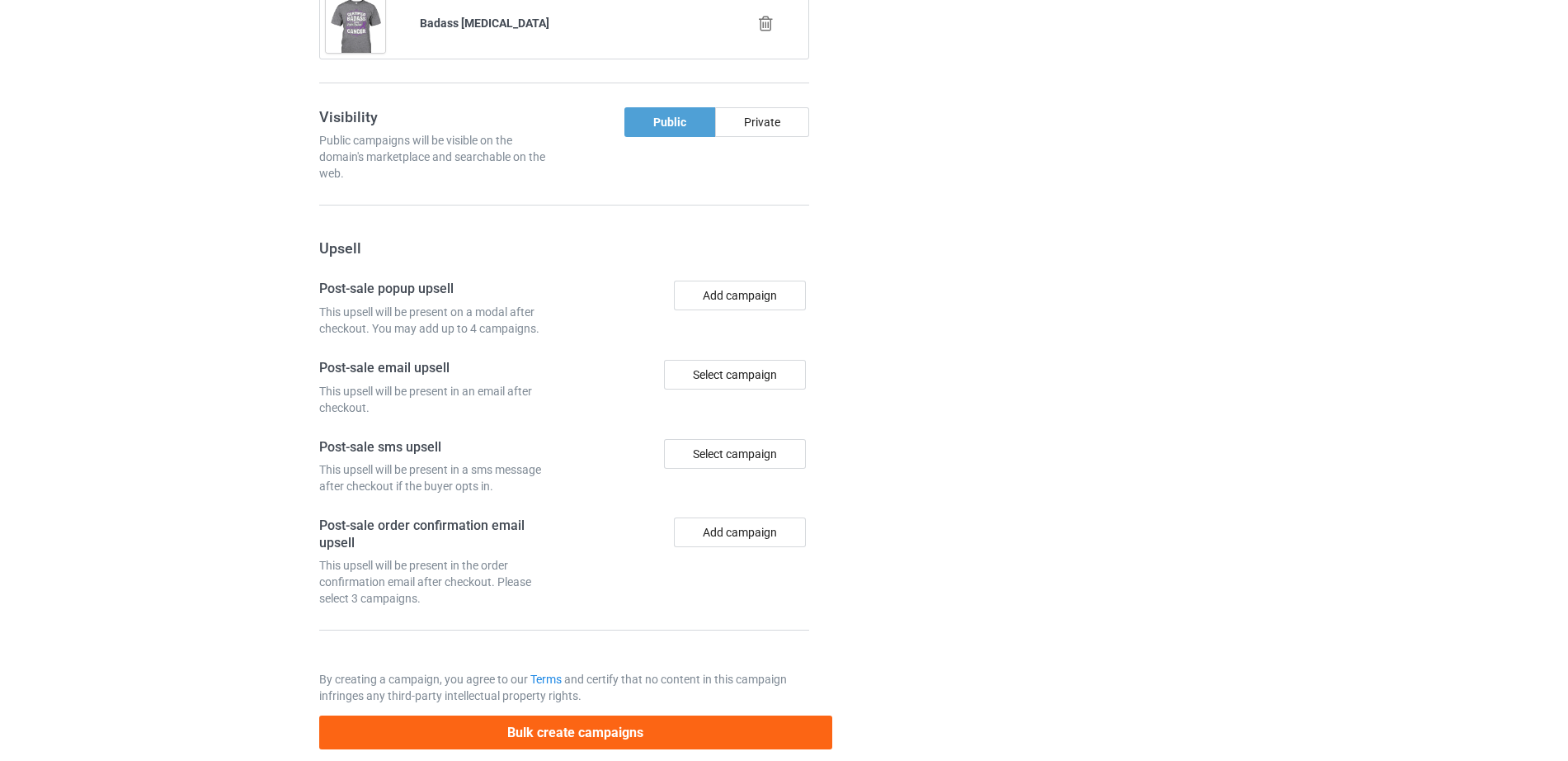
scroll to position [1717, 0]
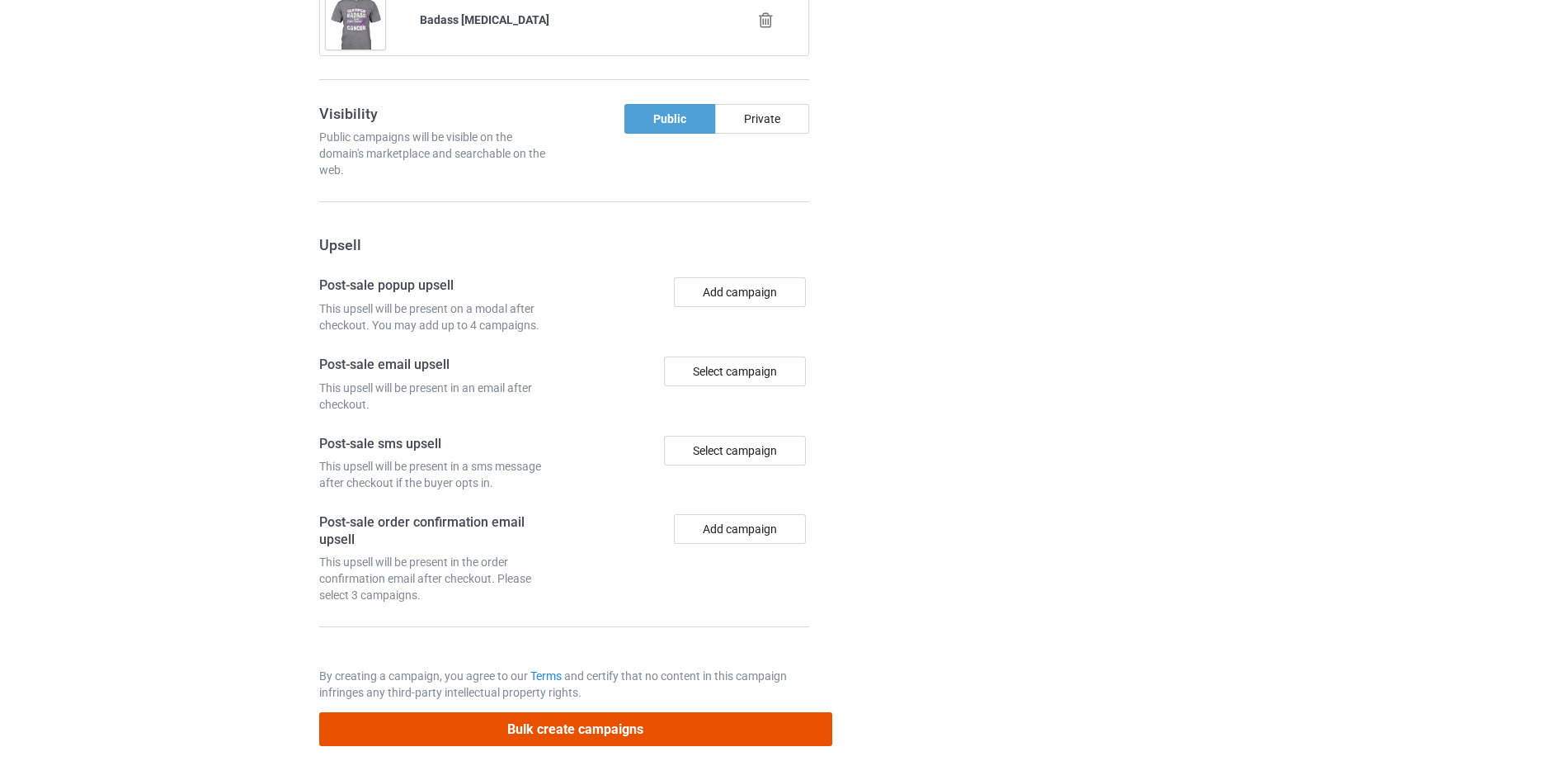
click at [590, 746] on button "Bulk create campaigns" at bounding box center [576, 729] width 513 height 34
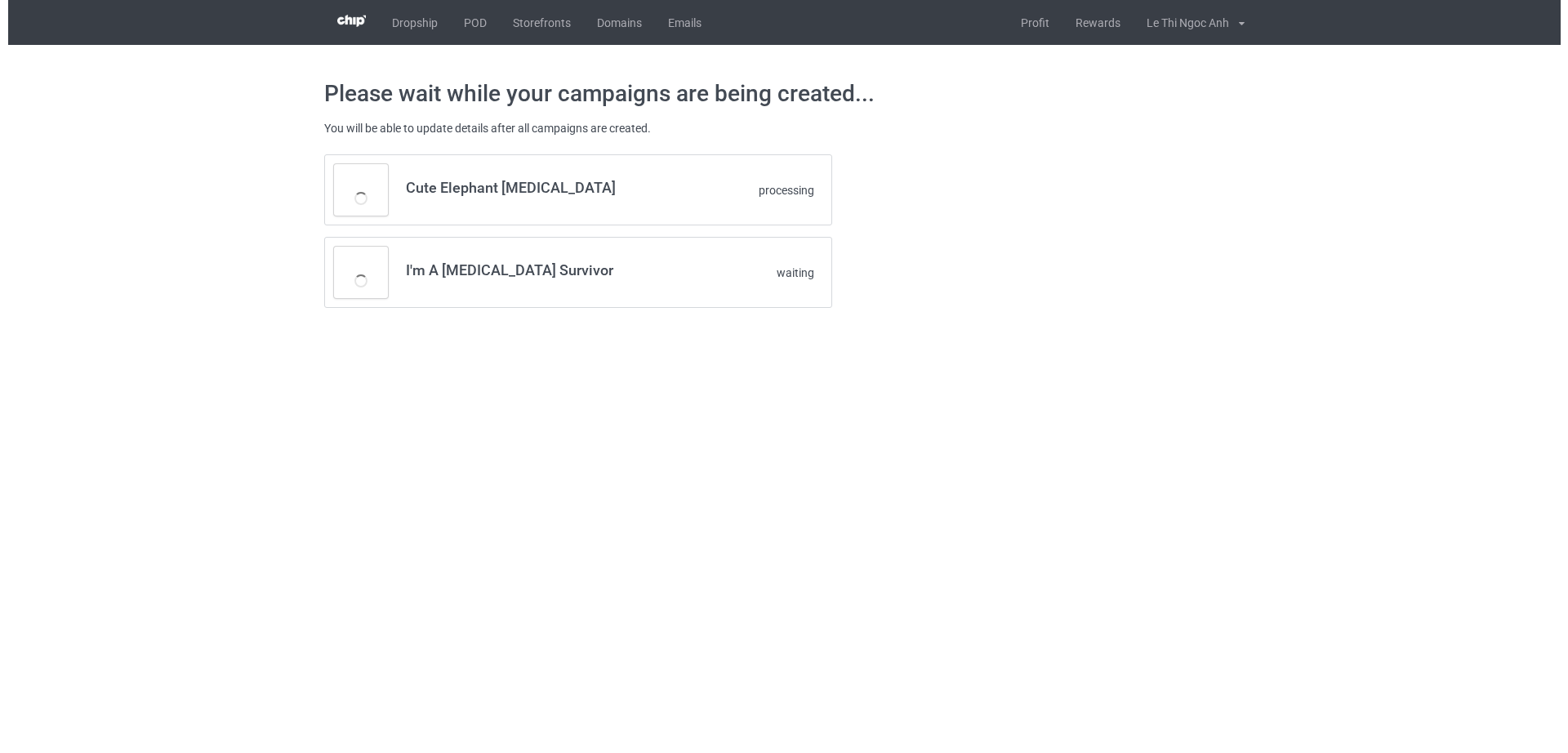
scroll to position [0, 0]
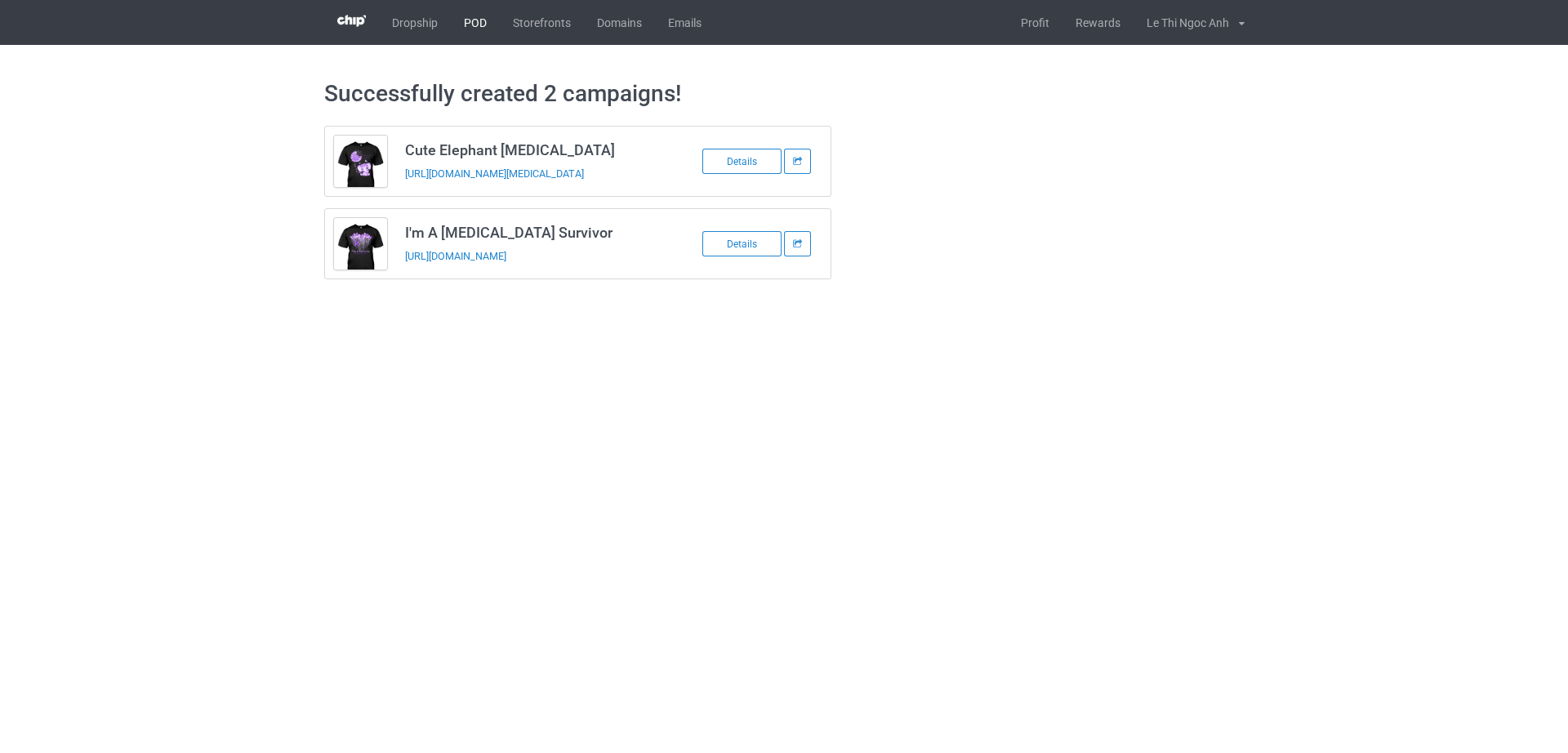
click at [473, 12] on link "POD" at bounding box center [475, 22] width 49 height 45
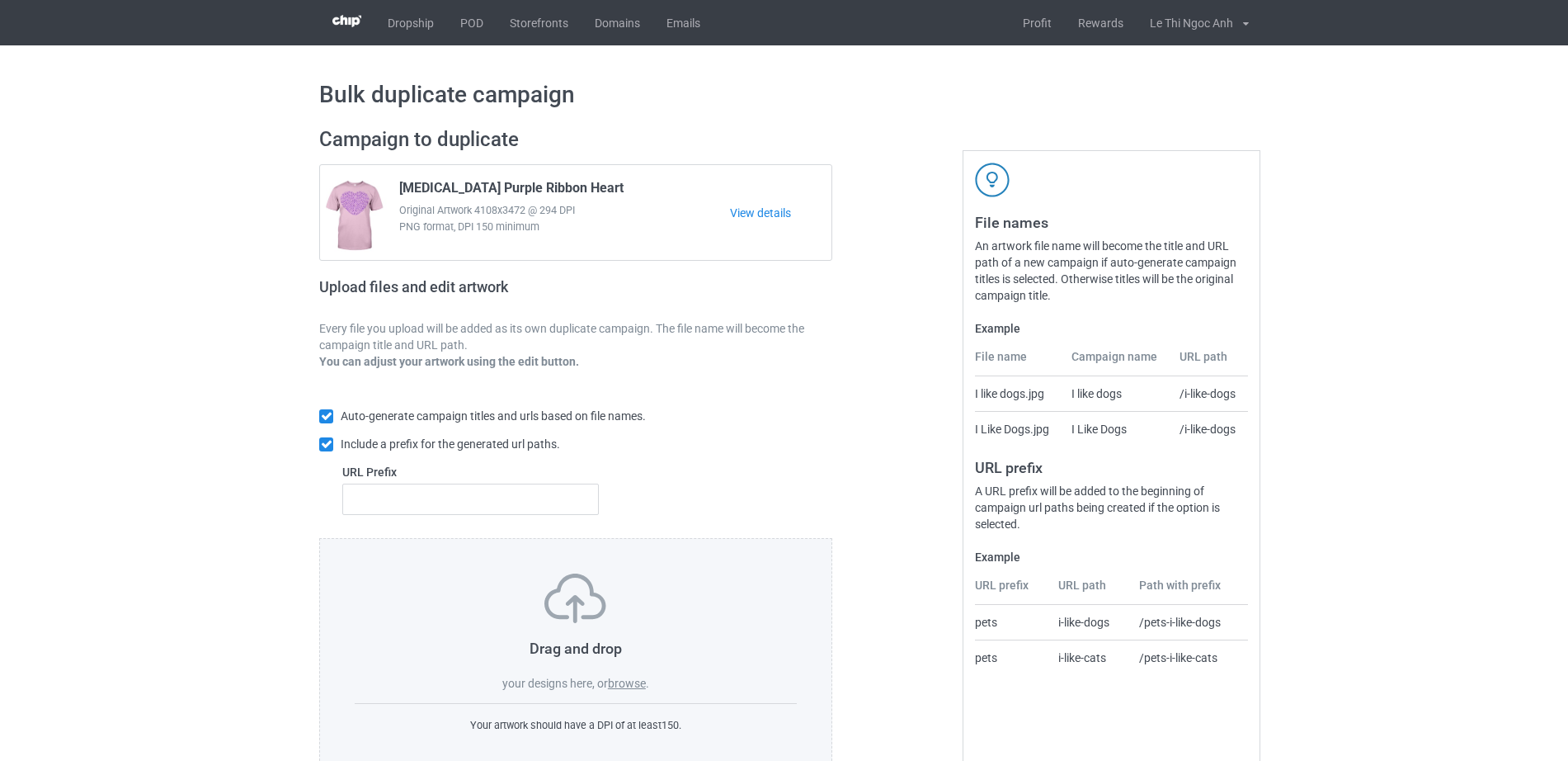
click at [629, 684] on label "browse" at bounding box center [626, 683] width 38 height 13
click at [0, 0] on input "browse" at bounding box center [0, 0] width 0 height 0
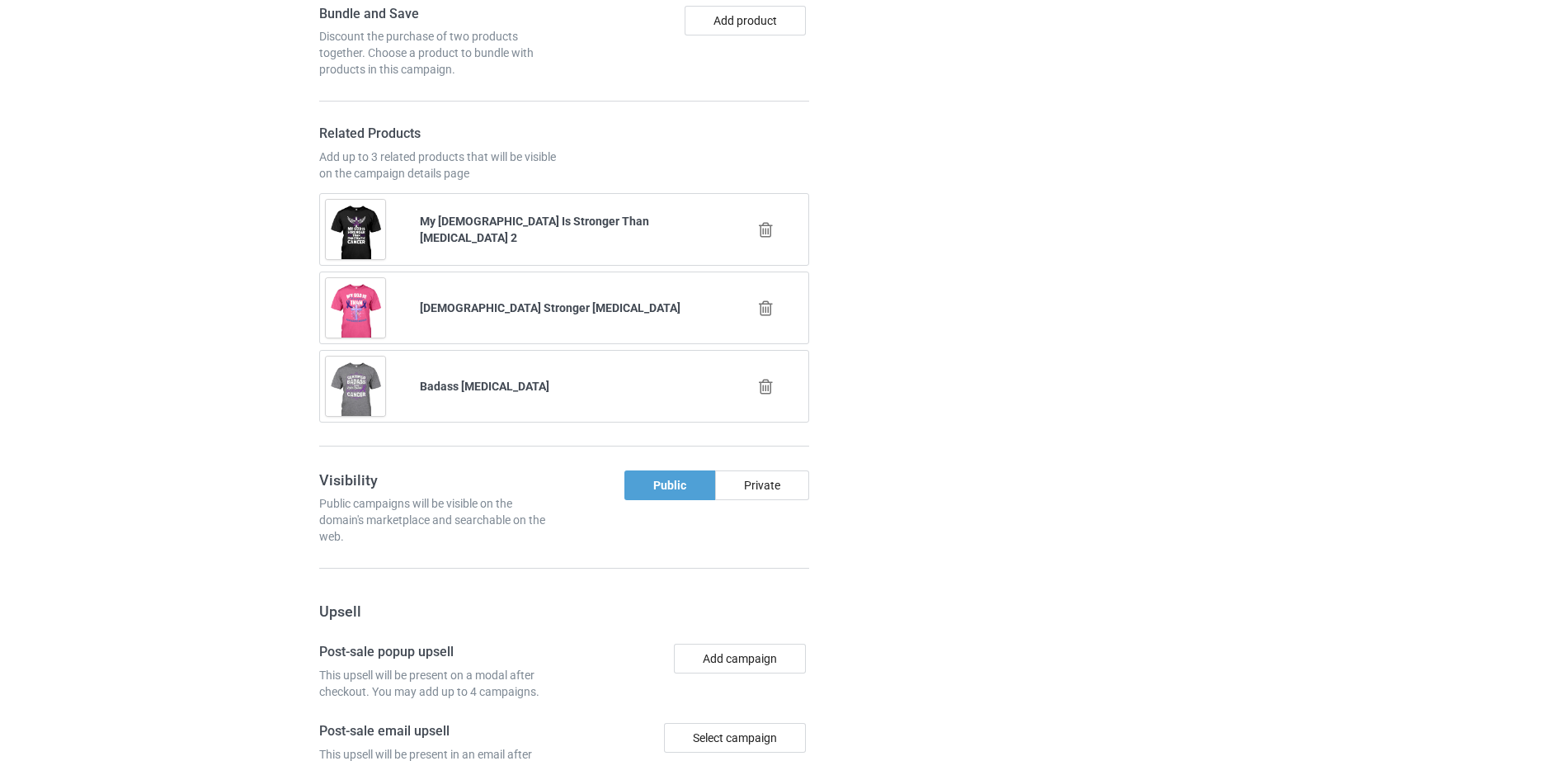
click at [764, 238] on icon at bounding box center [766, 229] width 20 height 17
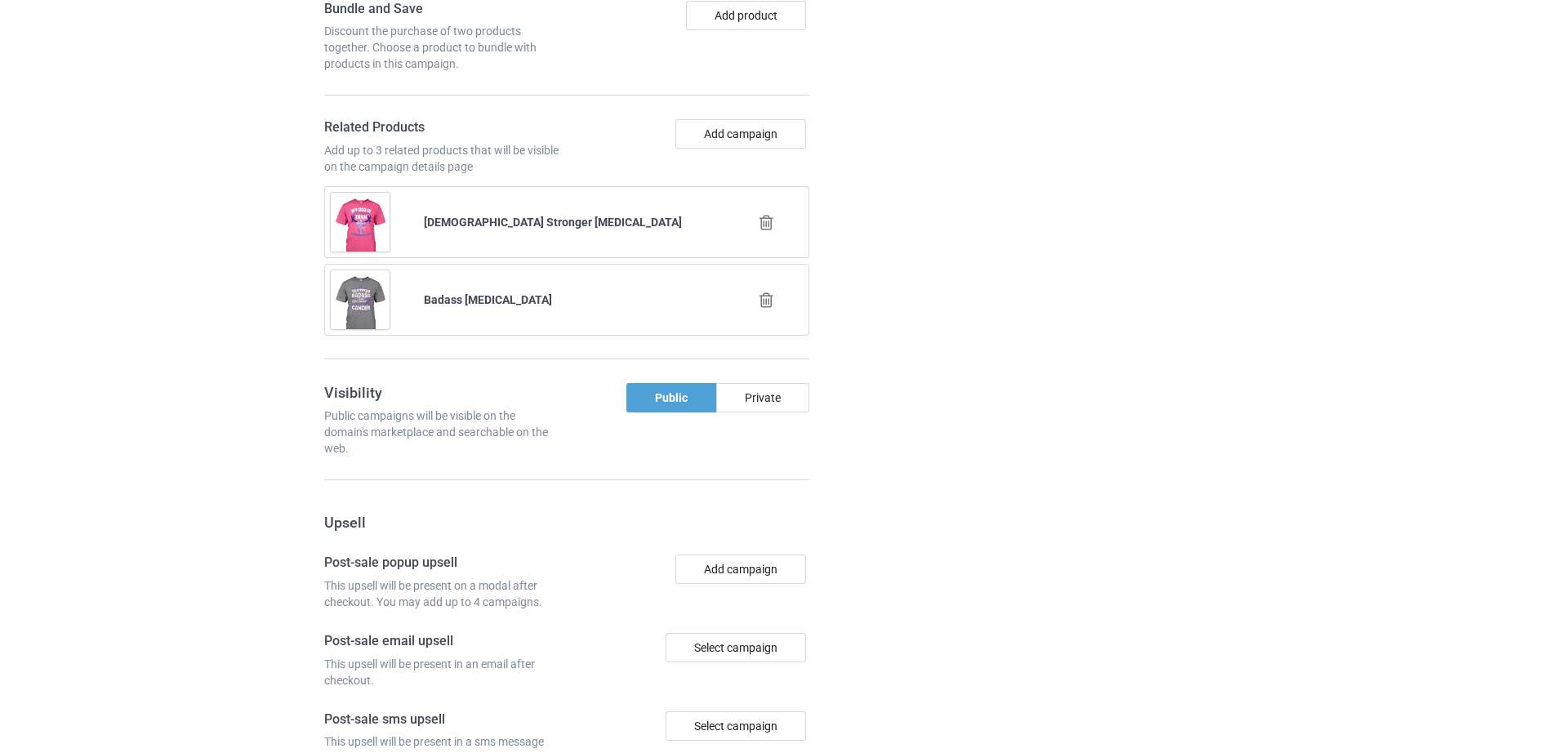
scroll to position [2379, 0]
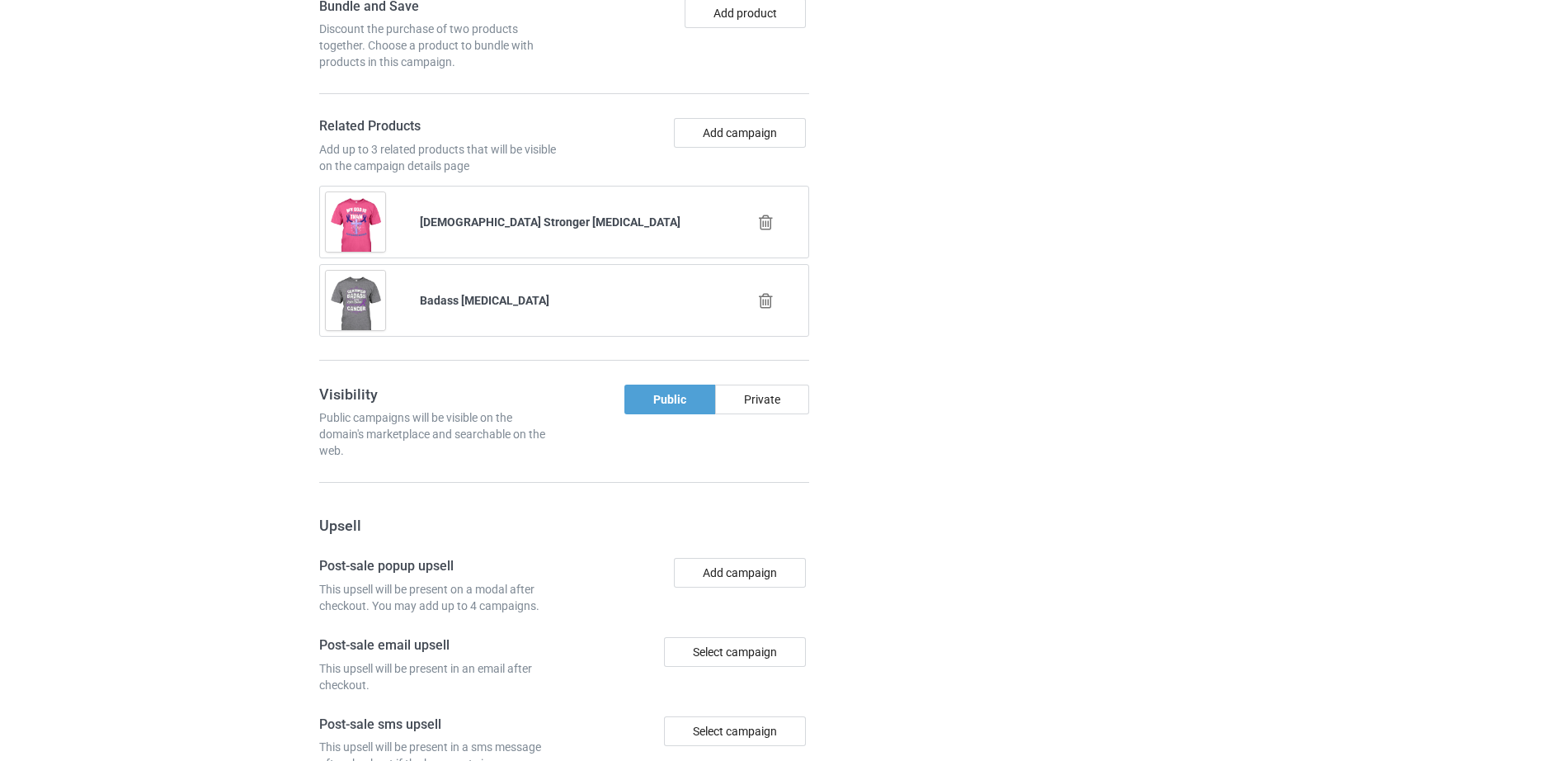
click at [761, 231] on icon at bounding box center [766, 222] width 20 height 17
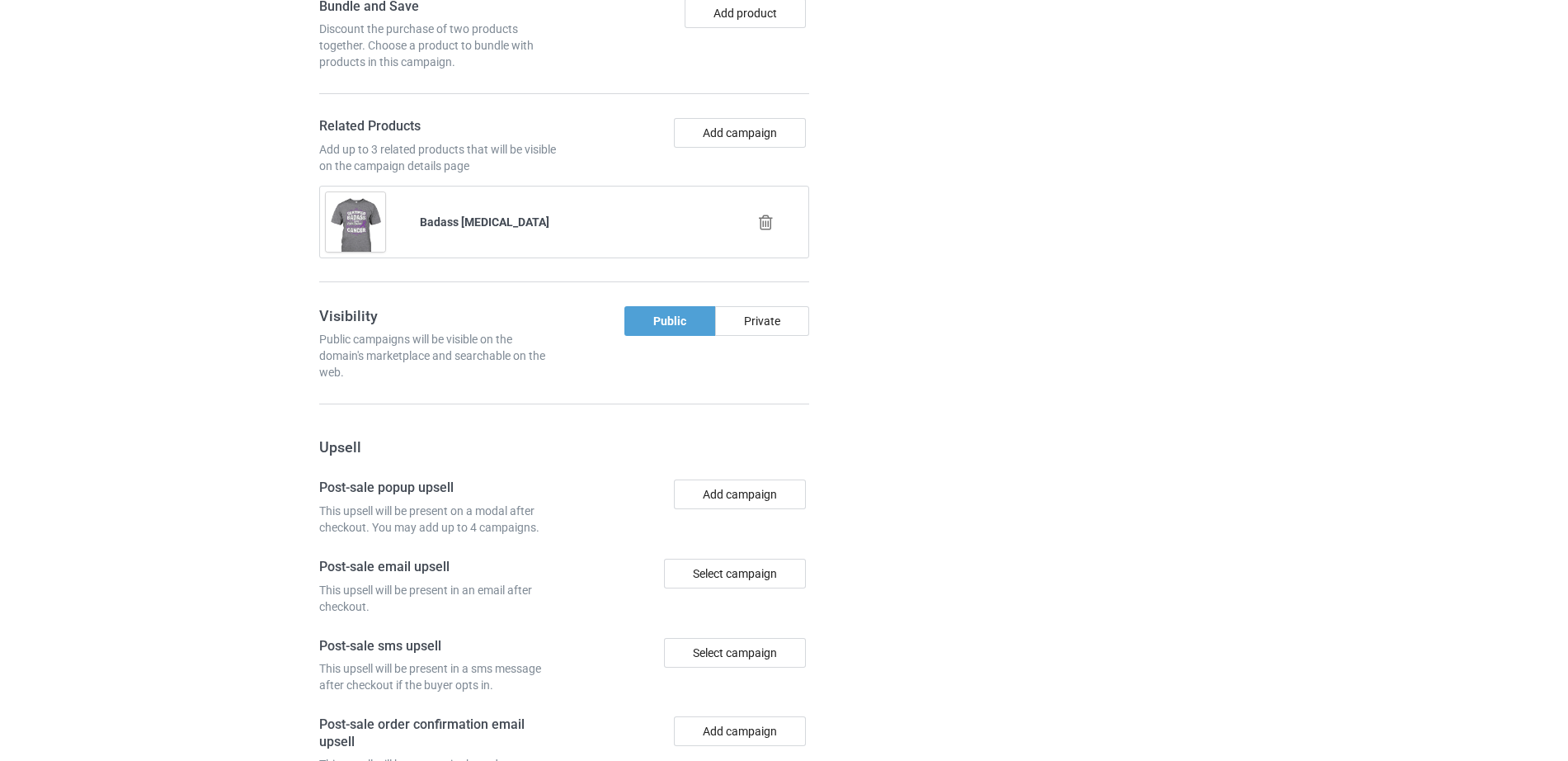
click at [767, 231] on icon at bounding box center [766, 222] width 20 height 17
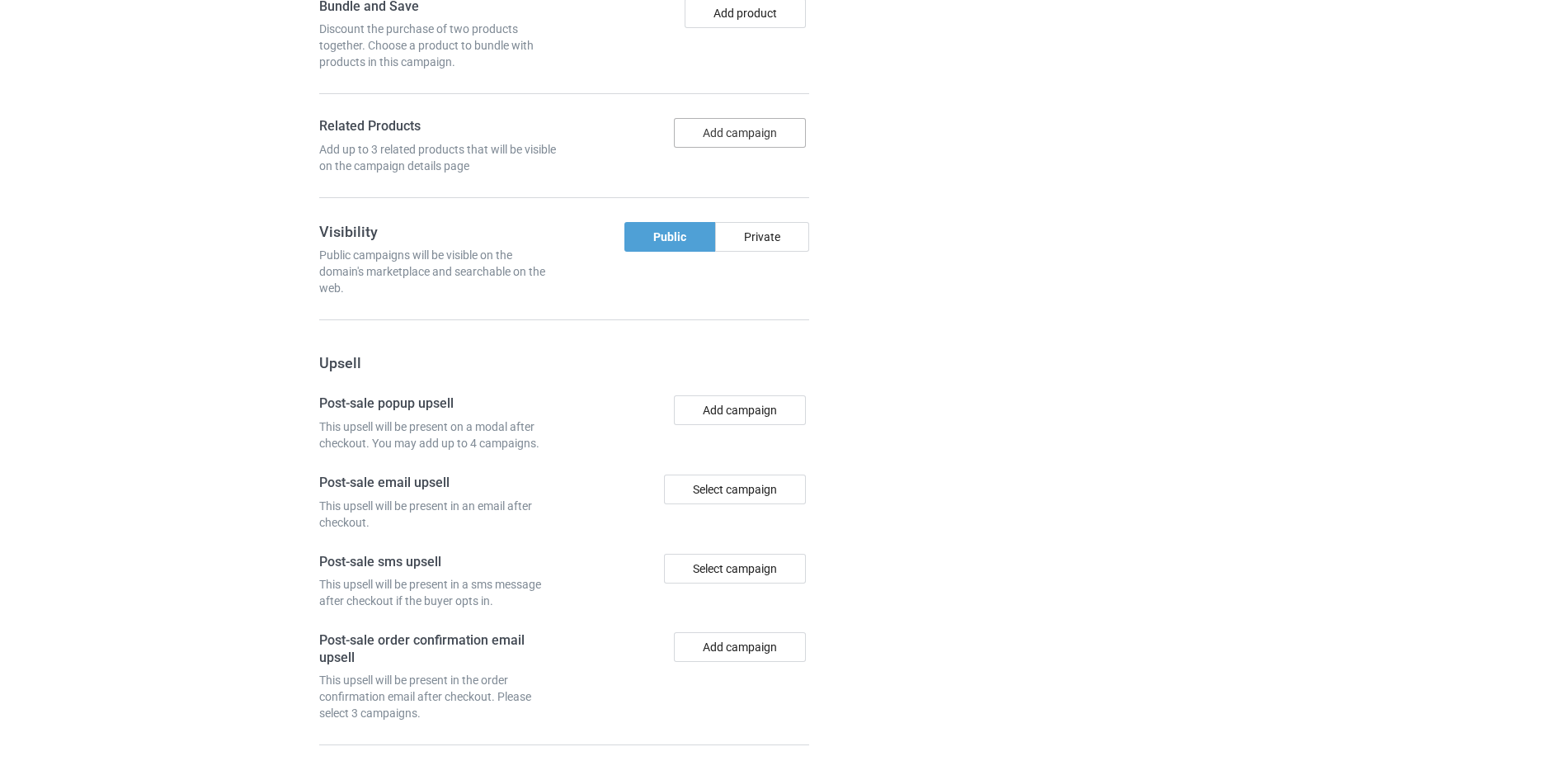
click at [750, 148] on button "Add campaign" at bounding box center [740, 133] width 132 height 29
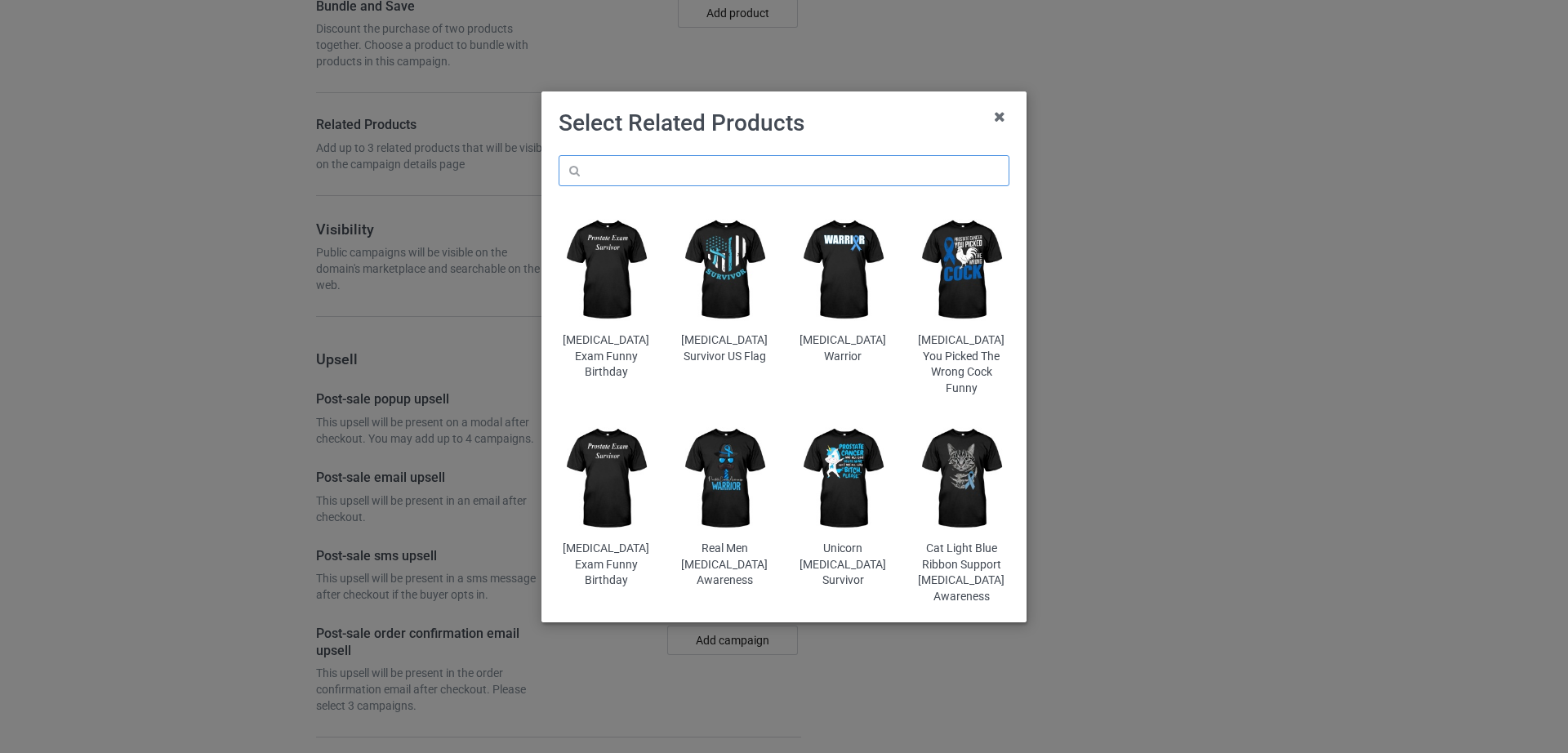
click at [736, 166] on input "text" at bounding box center [783, 170] width 451 height 31
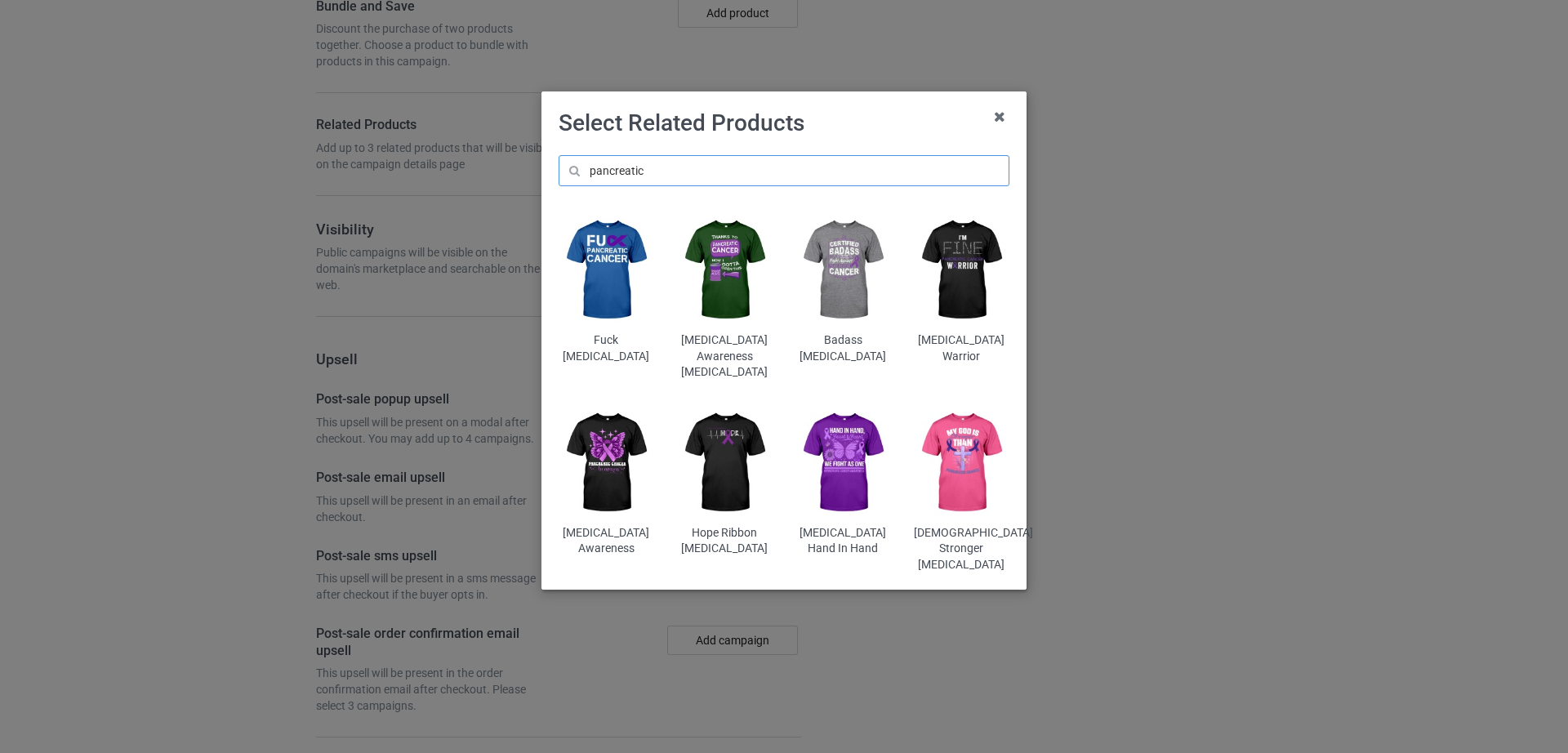
click at [651, 170] on input "pancreatic" at bounding box center [783, 170] width 451 height 31
click at [643, 171] on input "pancreatic" at bounding box center [783, 170] width 451 height 31
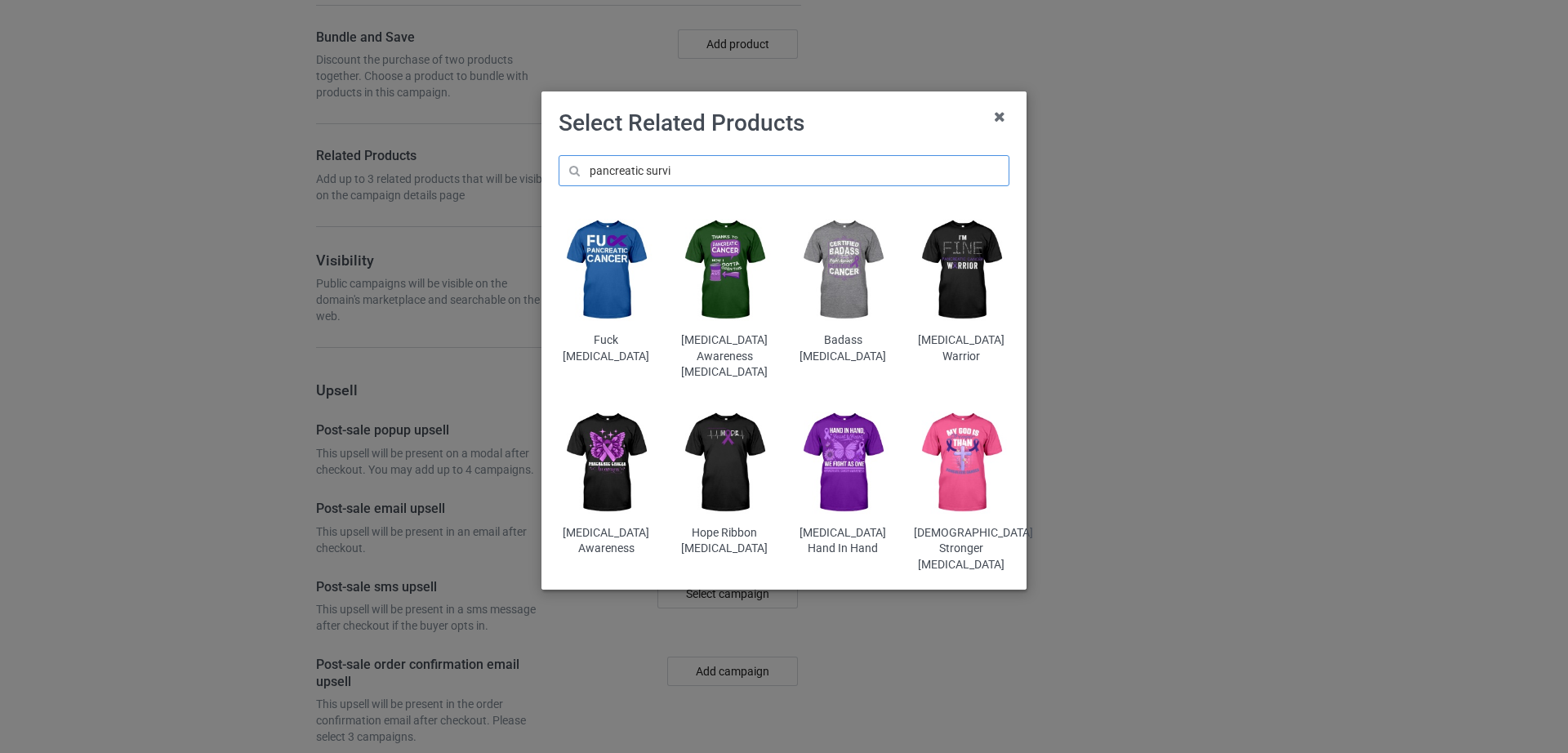
scroll to position [2441, 0]
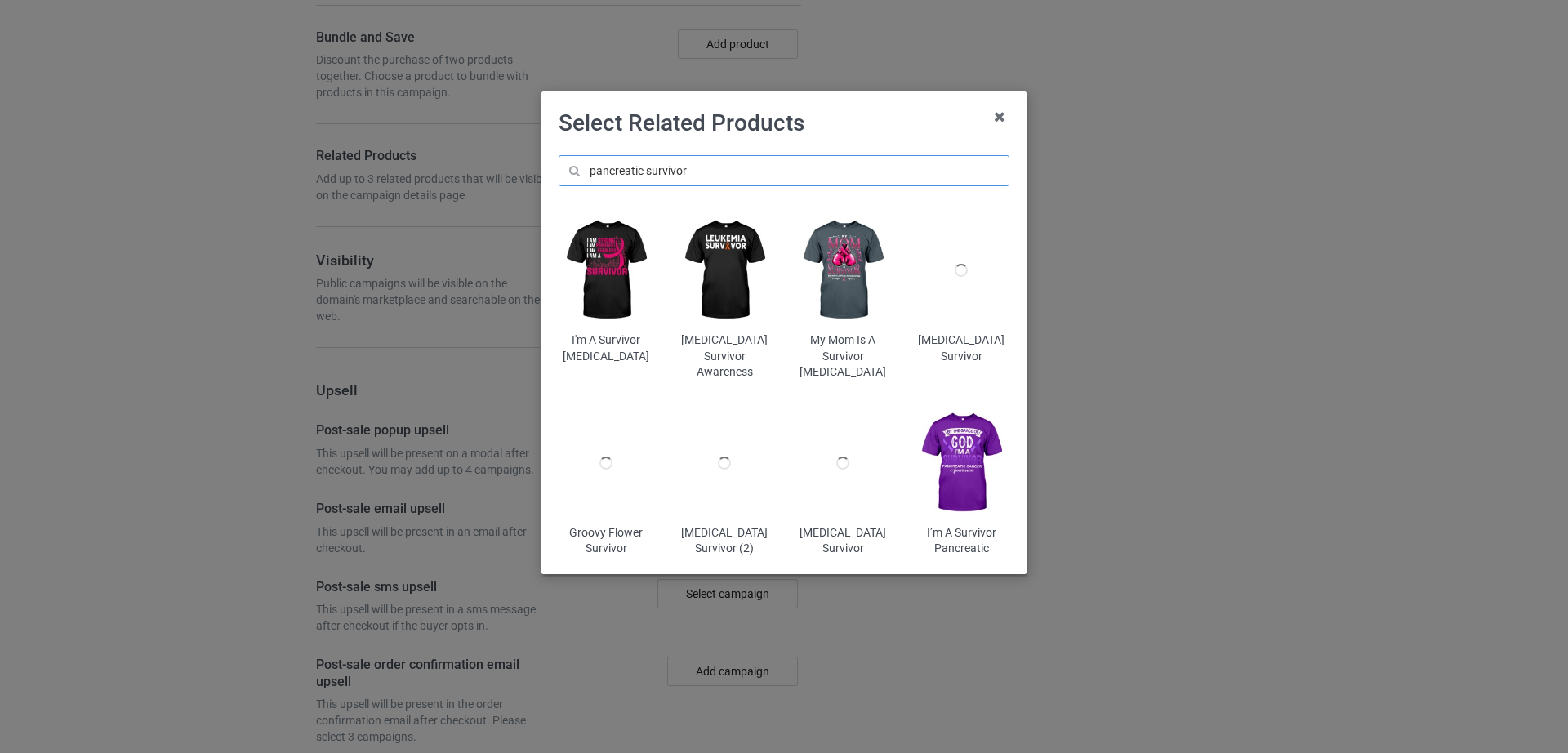
scroll to position [2472, 0]
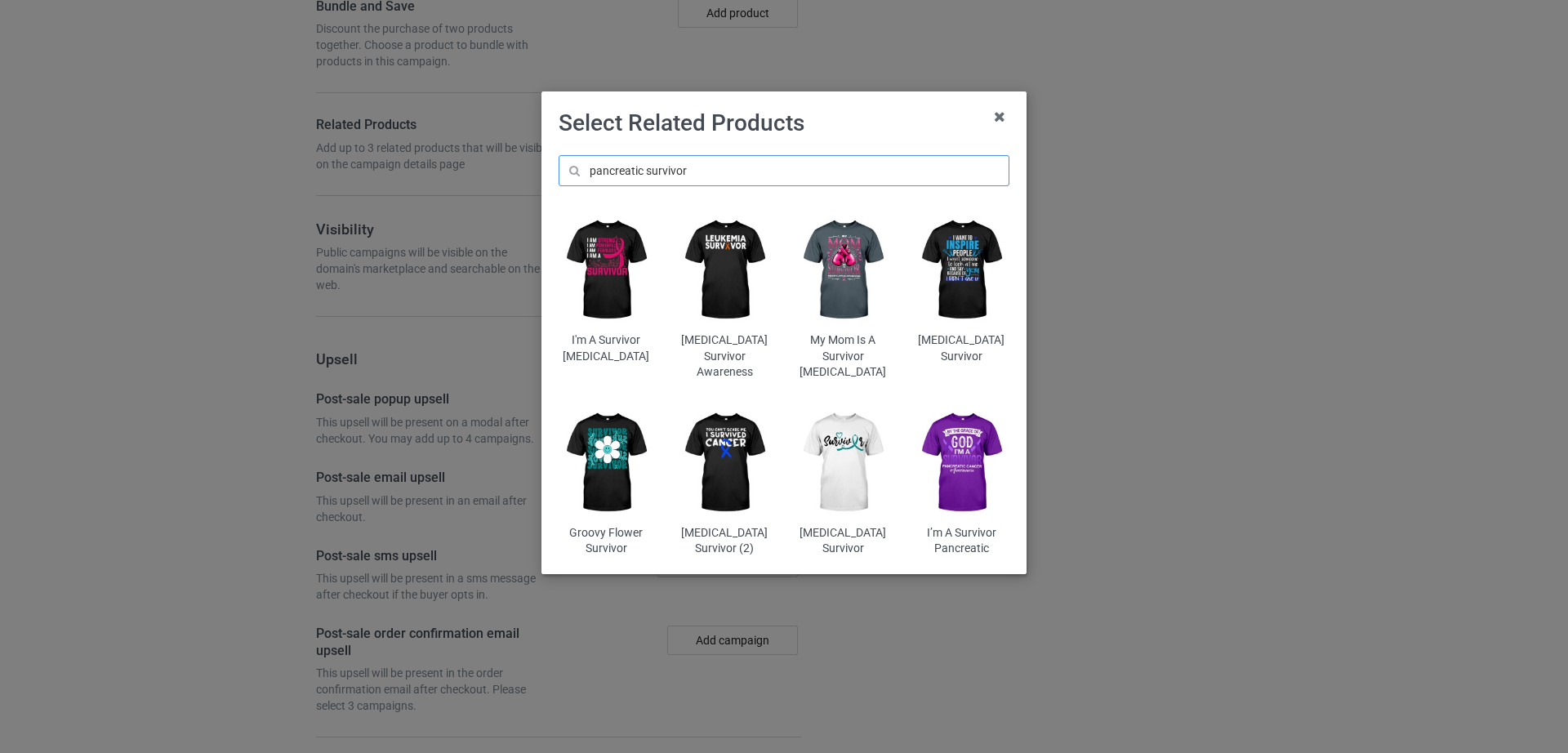
type input "pancreatic survivor"
click at [959, 458] on img at bounding box center [962, 463] width 96 height 119
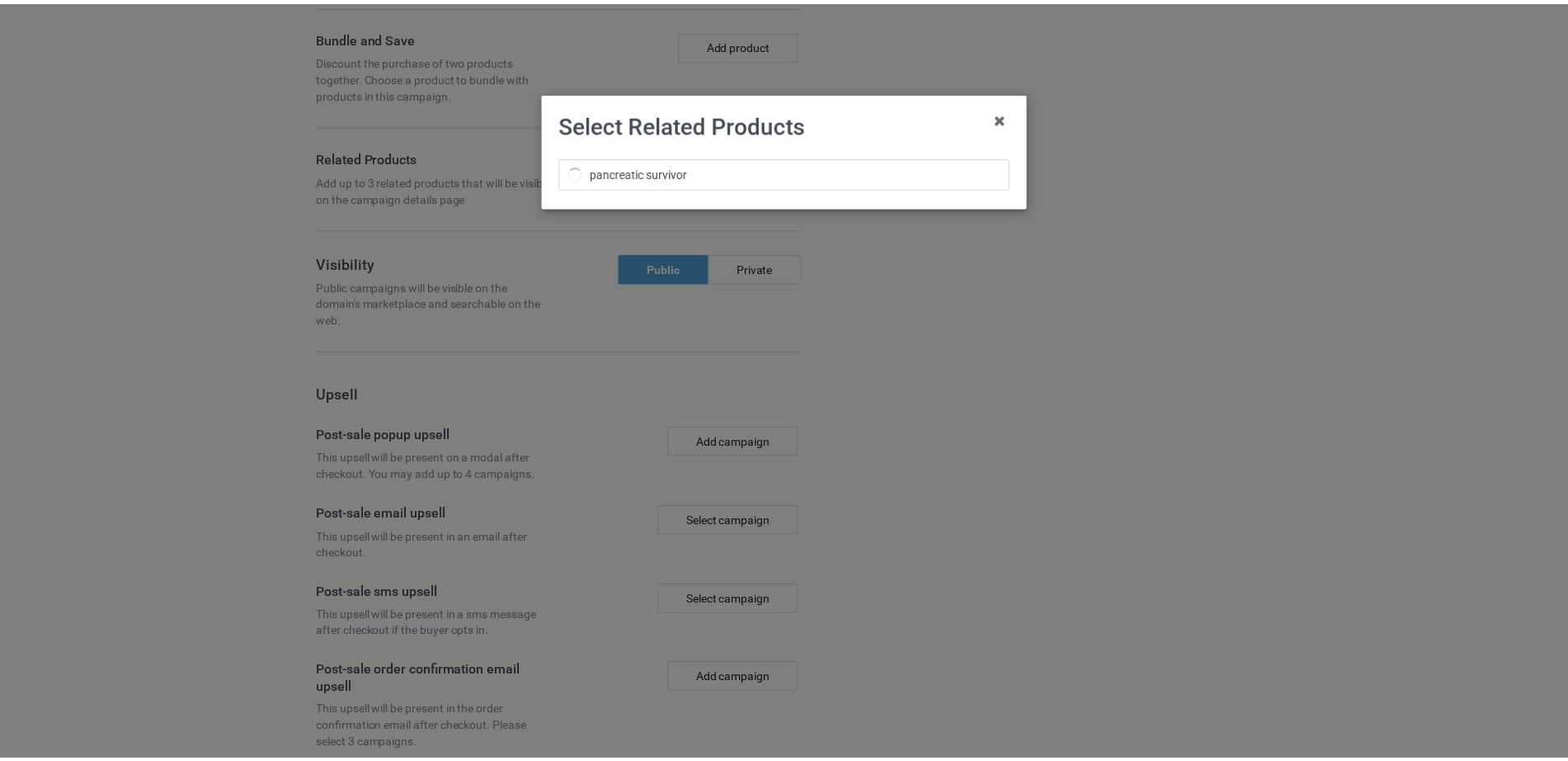
scroll to position [2530, 0]
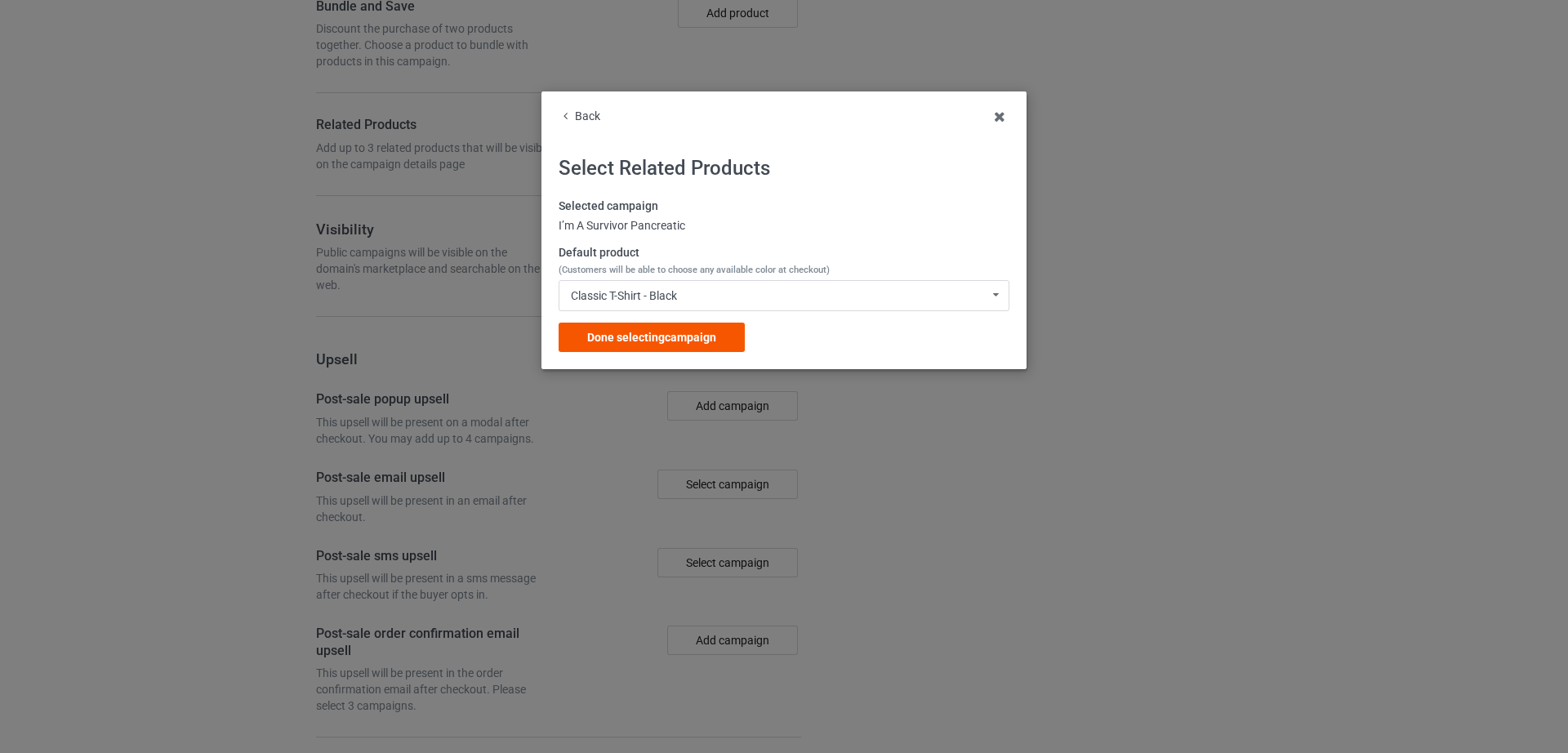
click at [677, 331] on span "Done selecting campaign" at bounding box center [652, 337] width 129 height 13
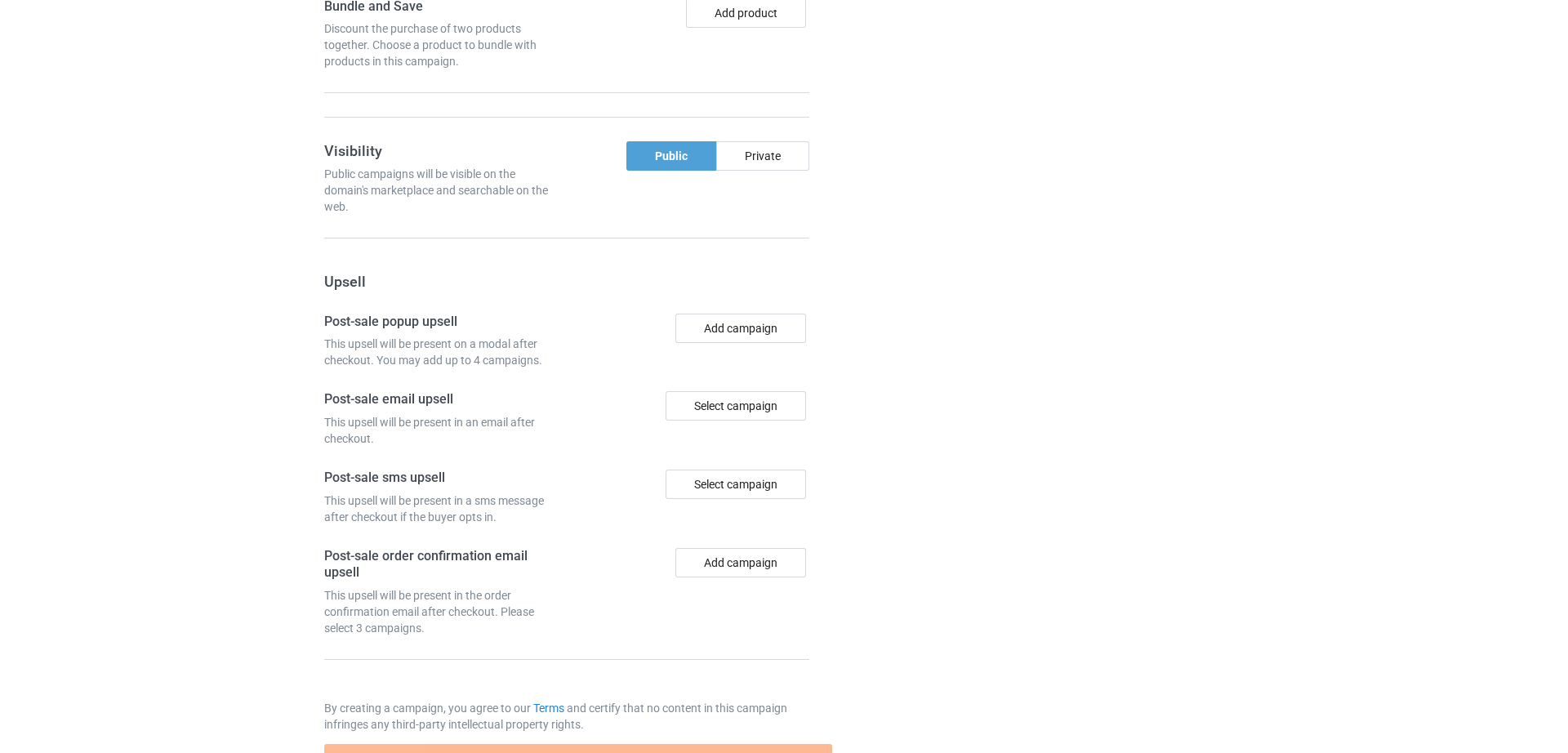
scroll to position [2565, 0]
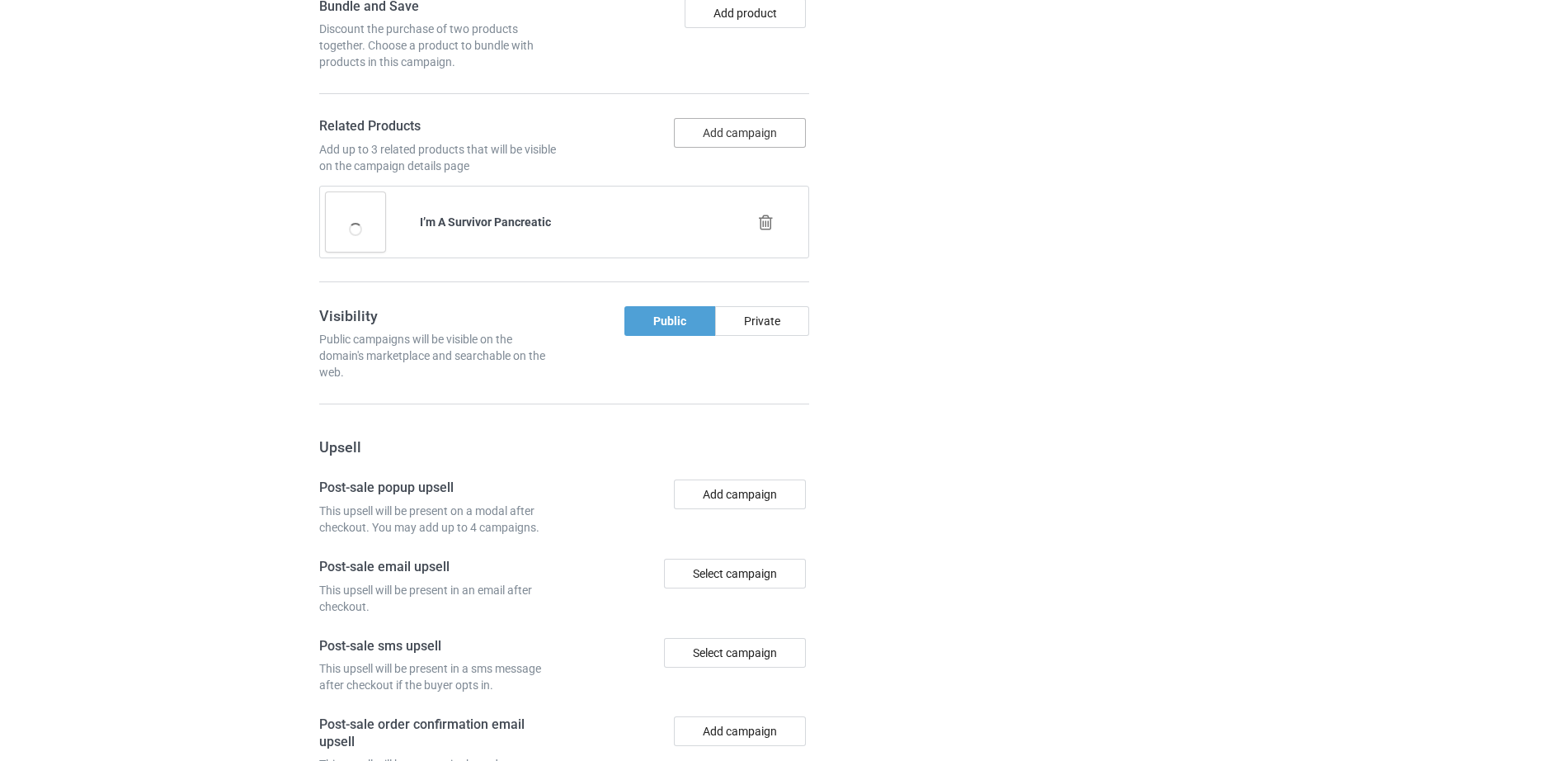
click at [737, 148] on button "Add campaign" at bounding box center [740, 133] width 132 height 29
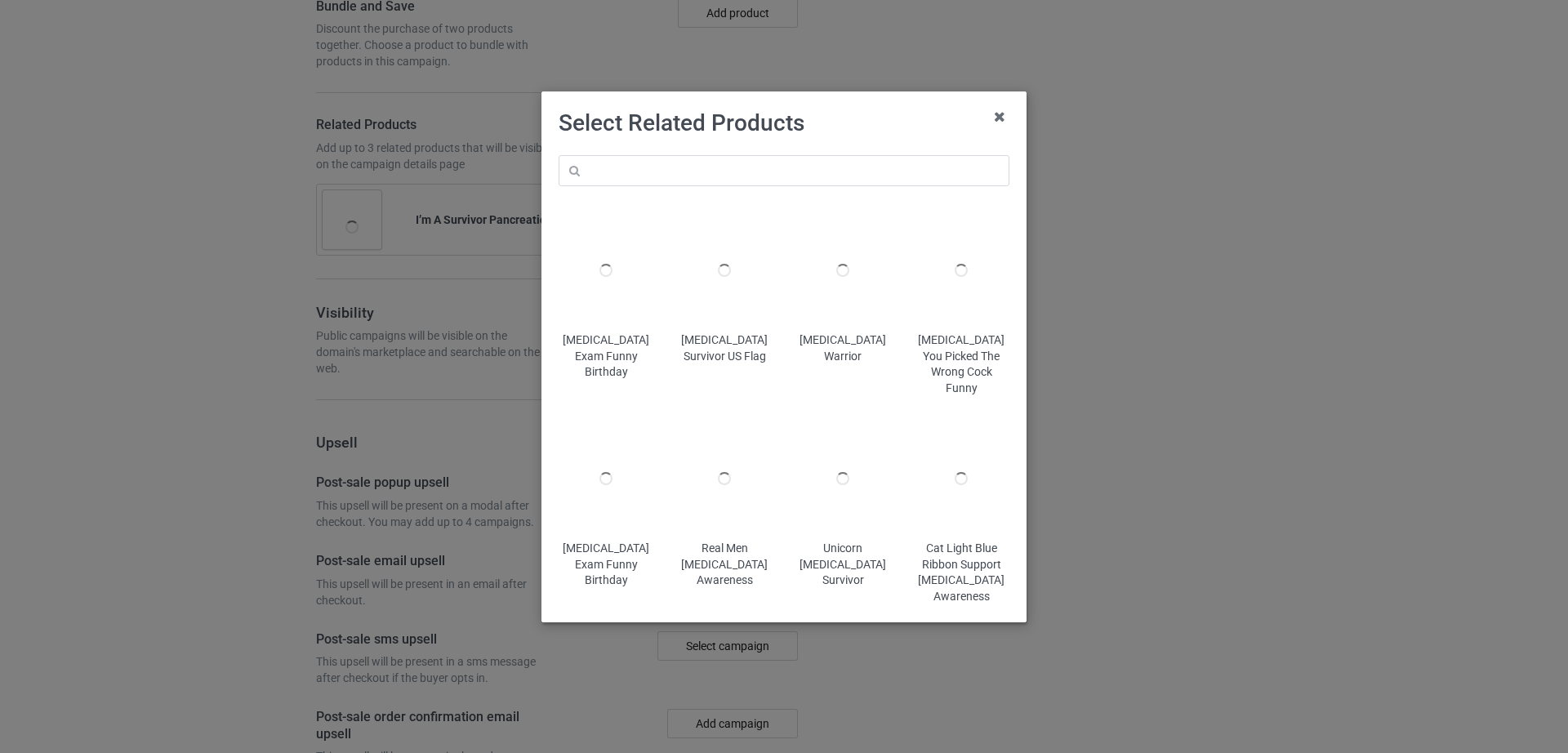
scroll to position [2596, 0]
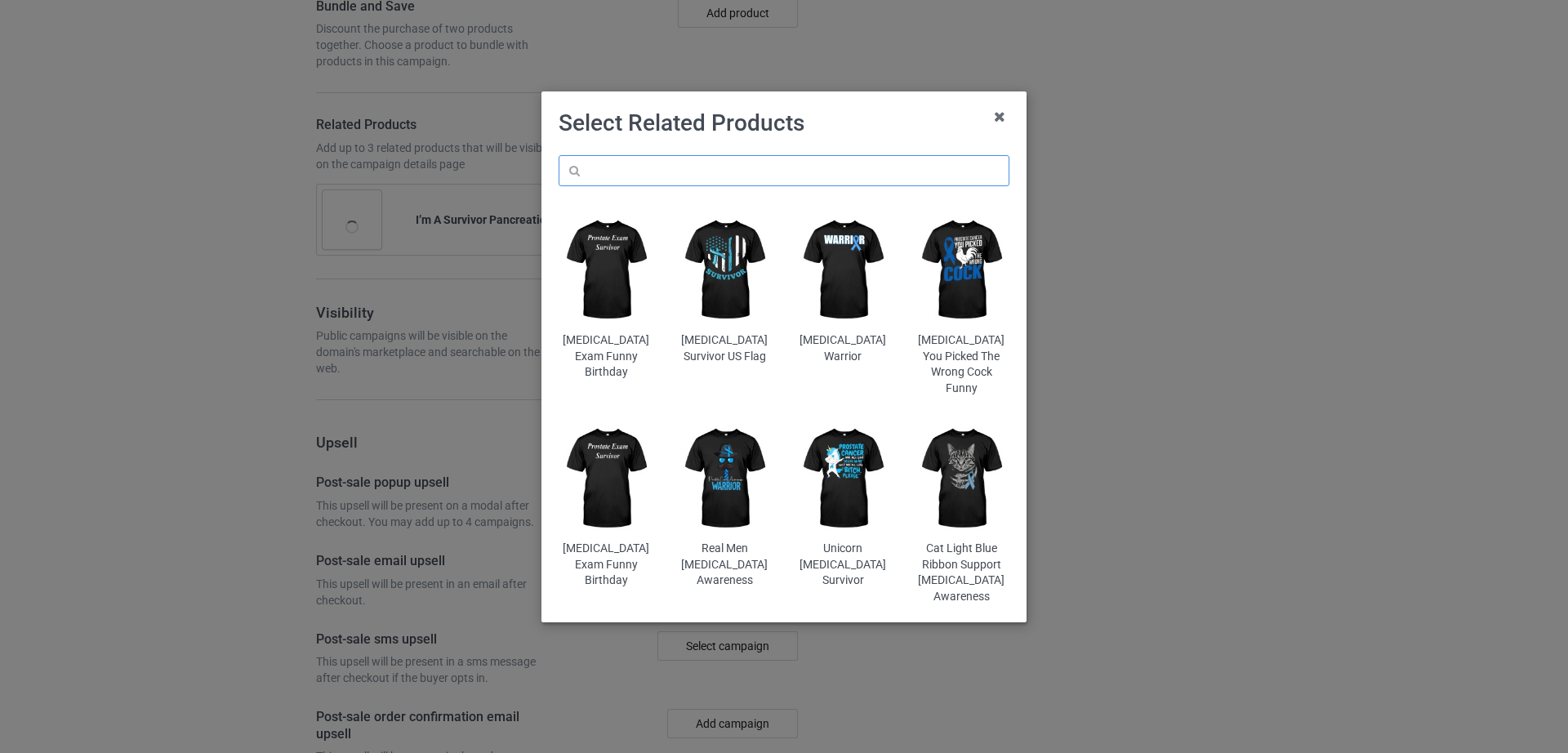
click at [727, 165] on input "text" at bounding box center [783, 170] width 451 height 31
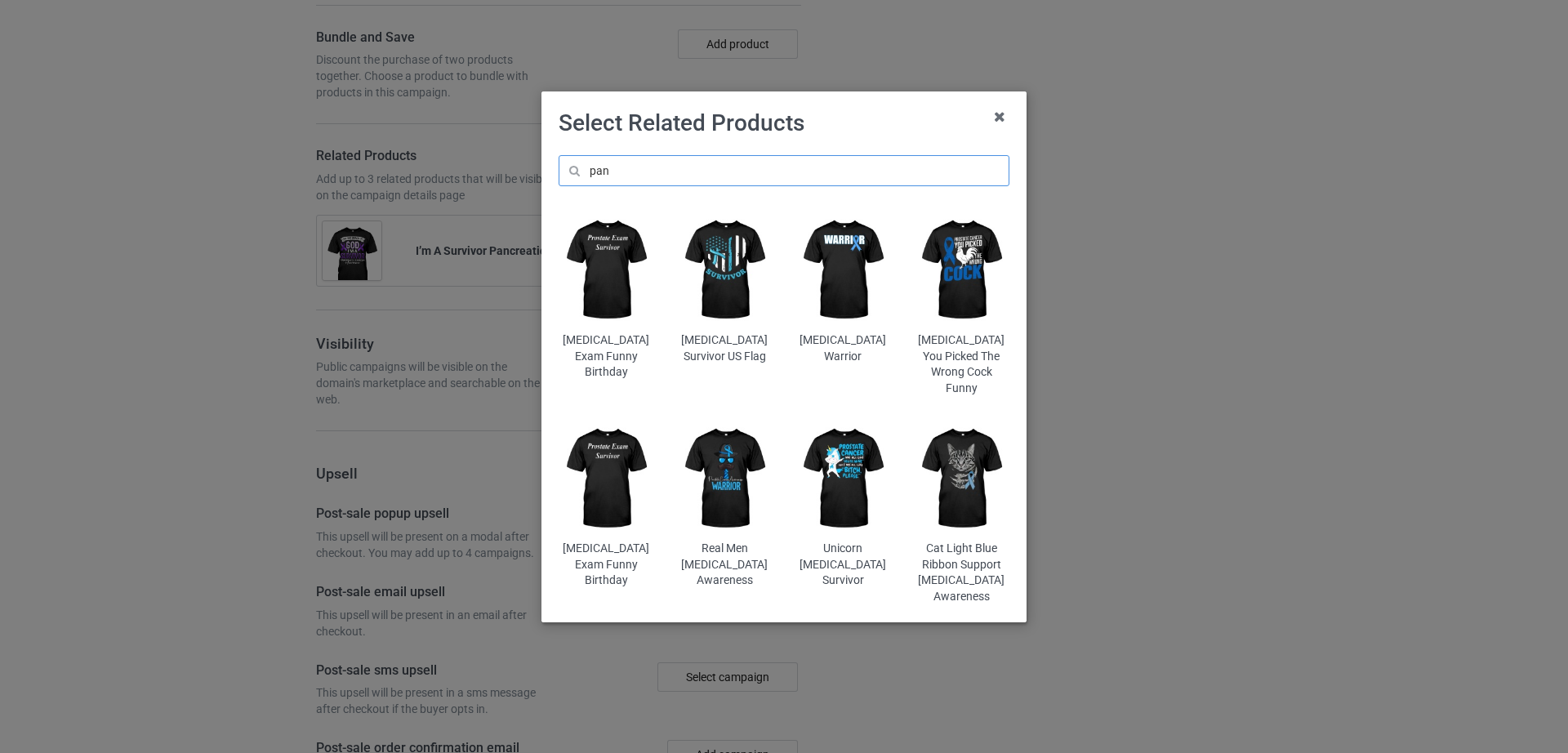
scroll to position [2658, 0]
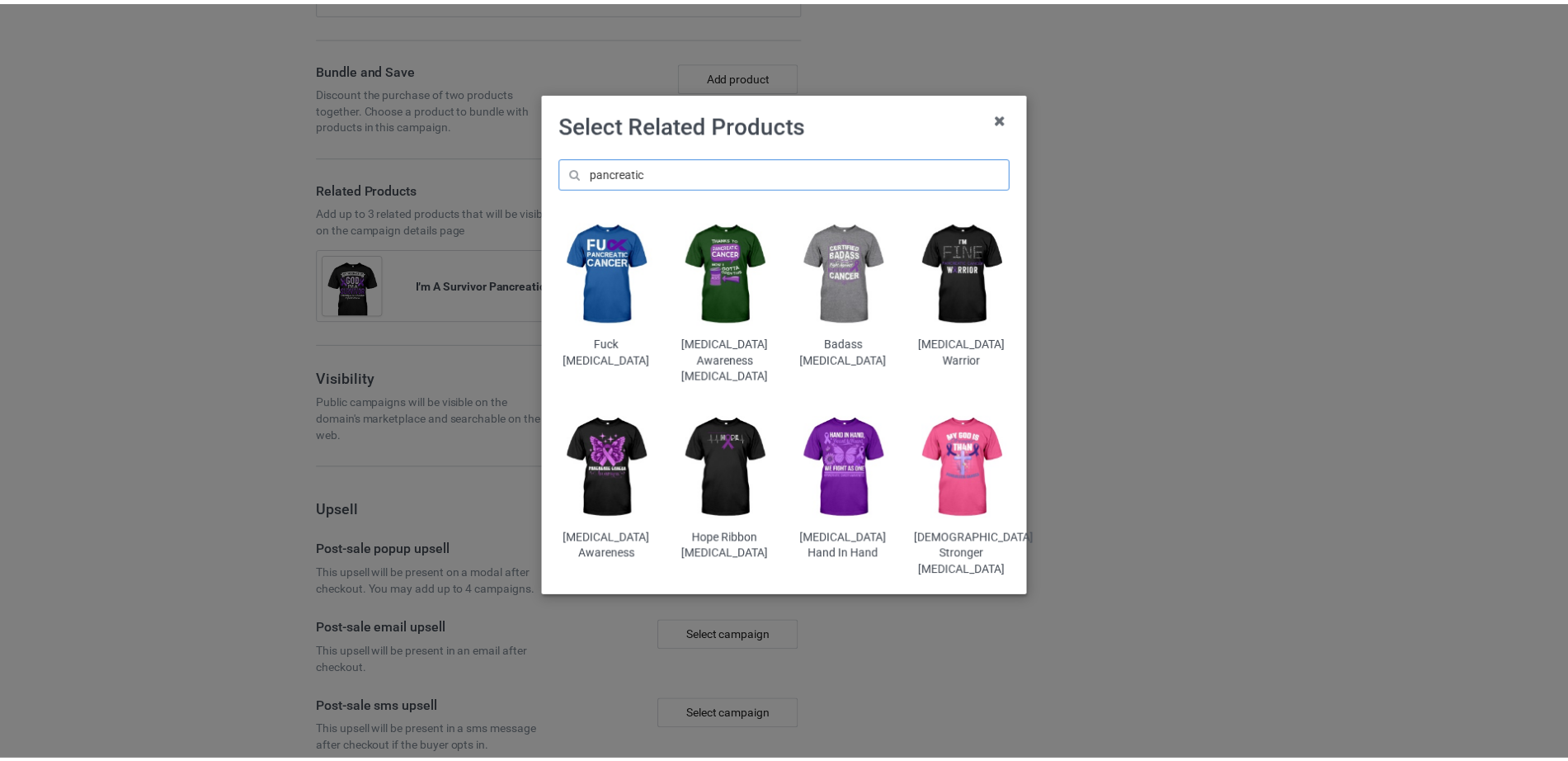
scroll to position [2812, 0]
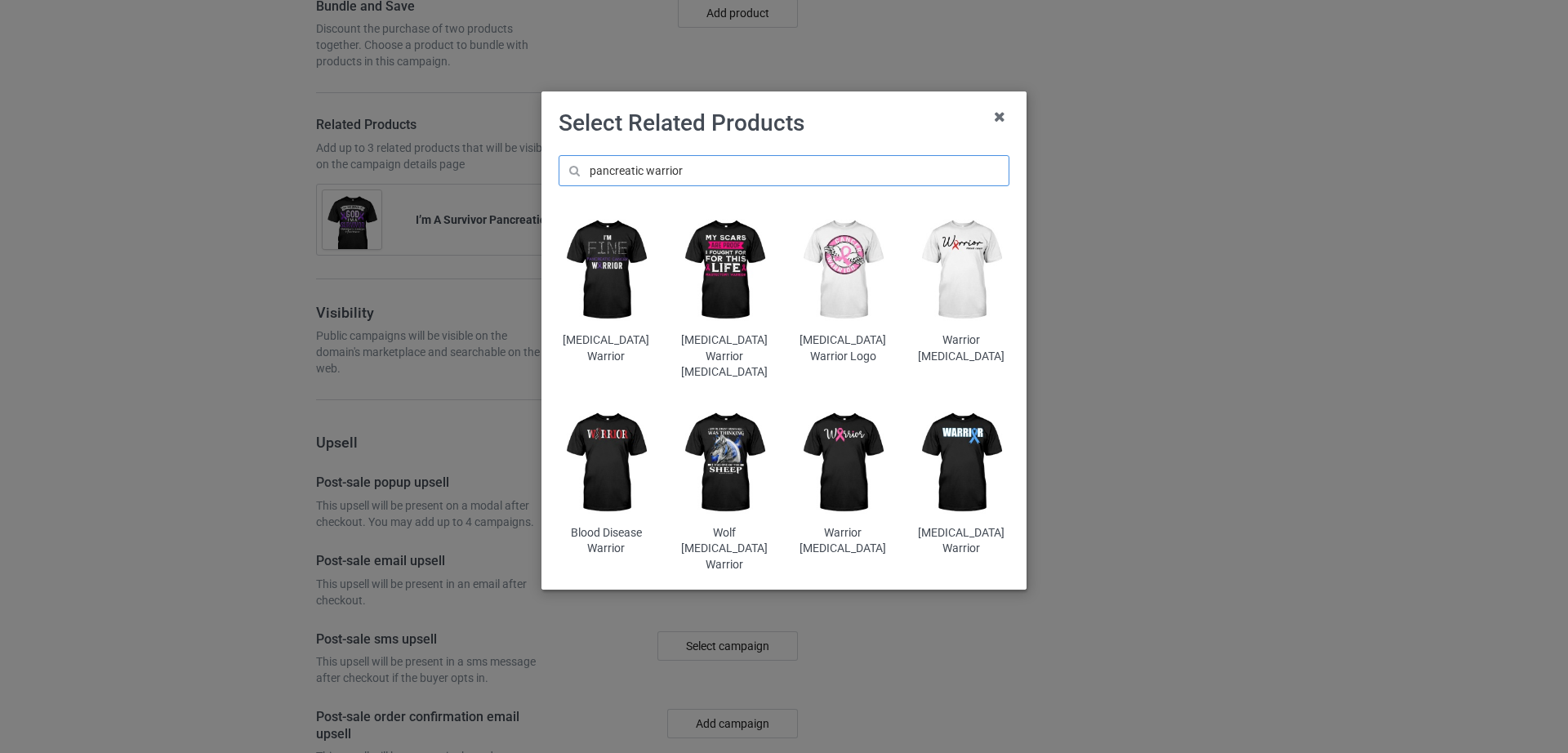
type input "pancreatic warrior"
click at [616, 290] on img at bounding box center [606, 270] width 96 height 119
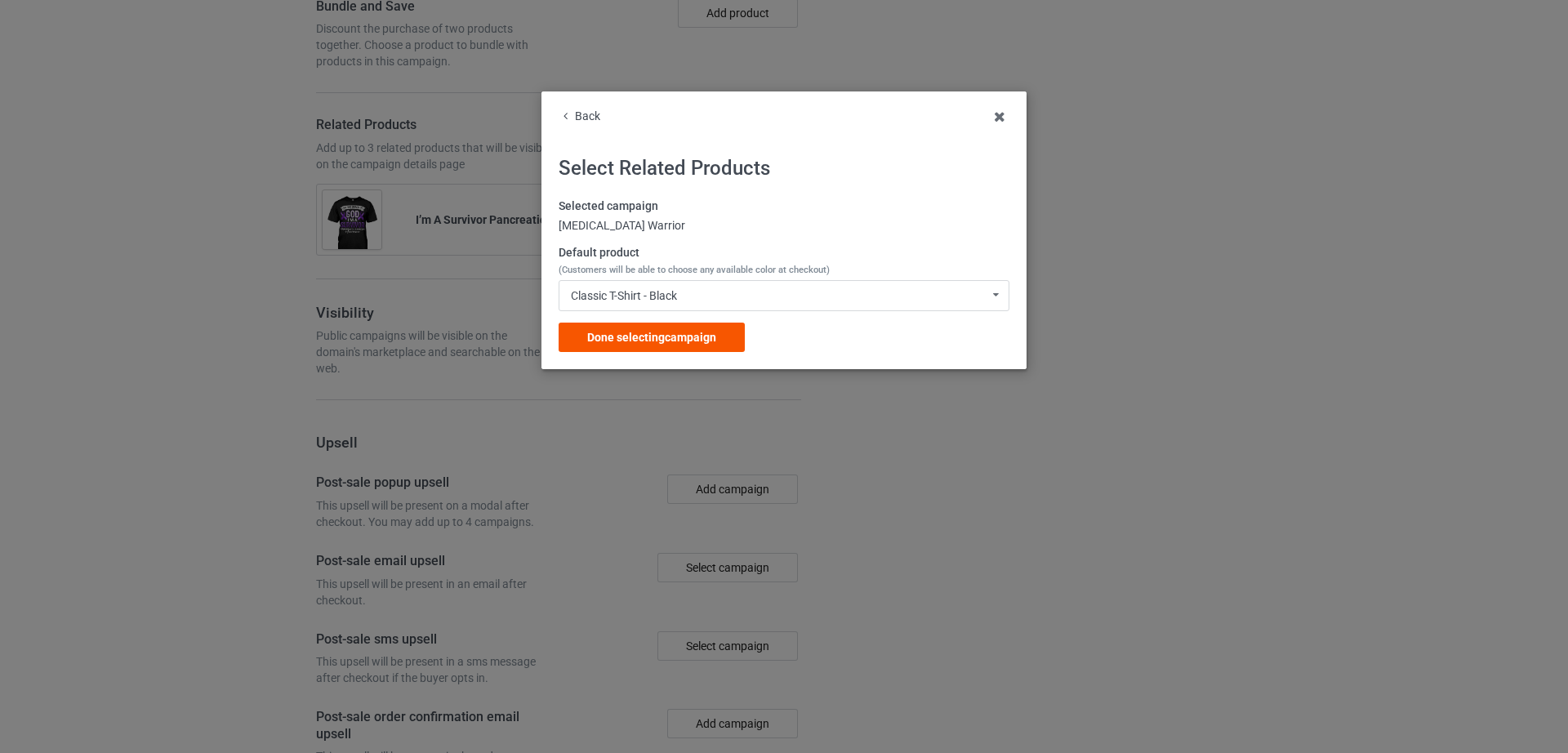
click at [687, 338] on span "Done selecting campaign" at bounding box center [652, 337] width 129 height 13
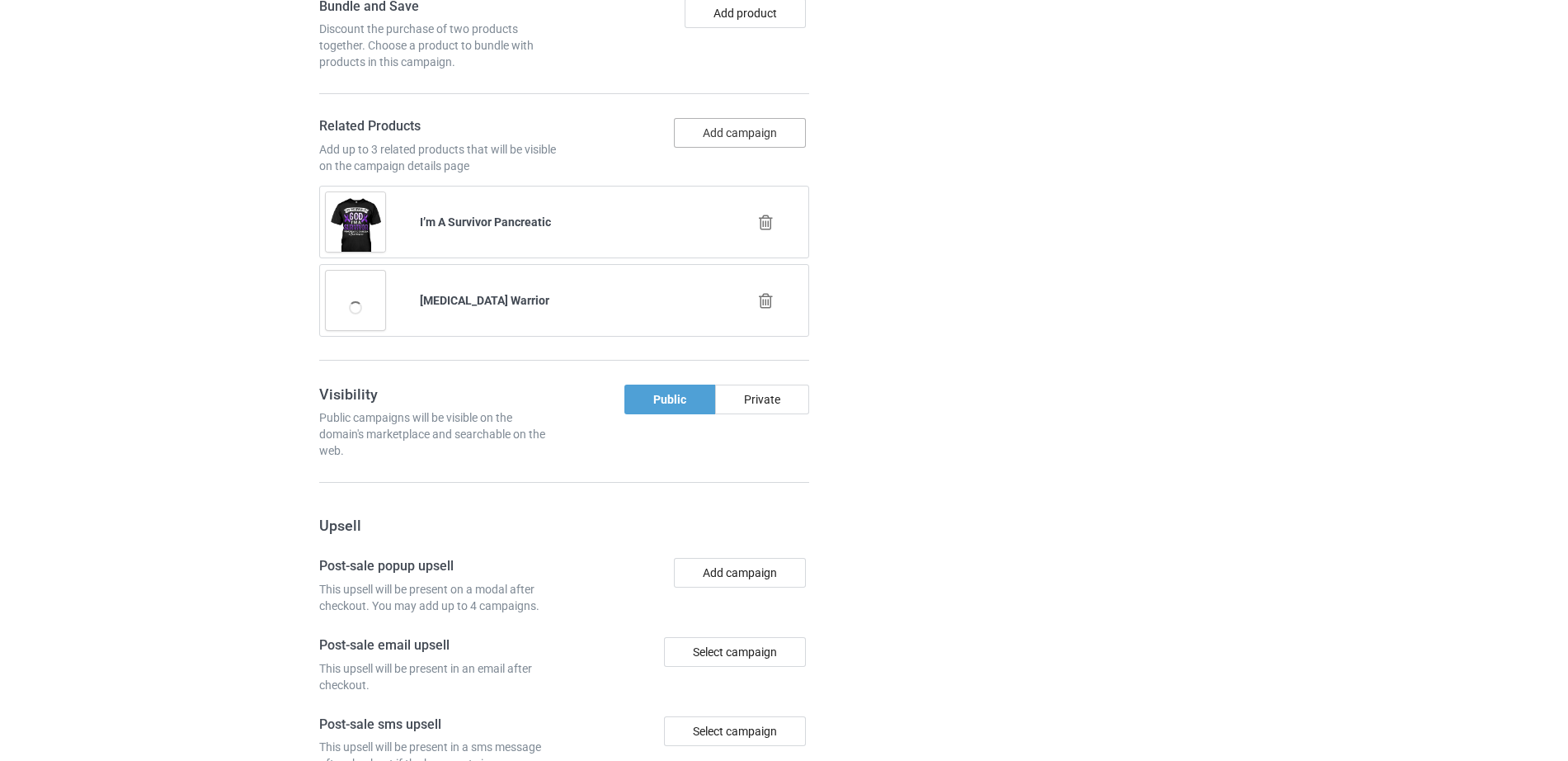
click at [710, 148] on button "Add campaign" at bounding box center [740, 133] width 132 height 29
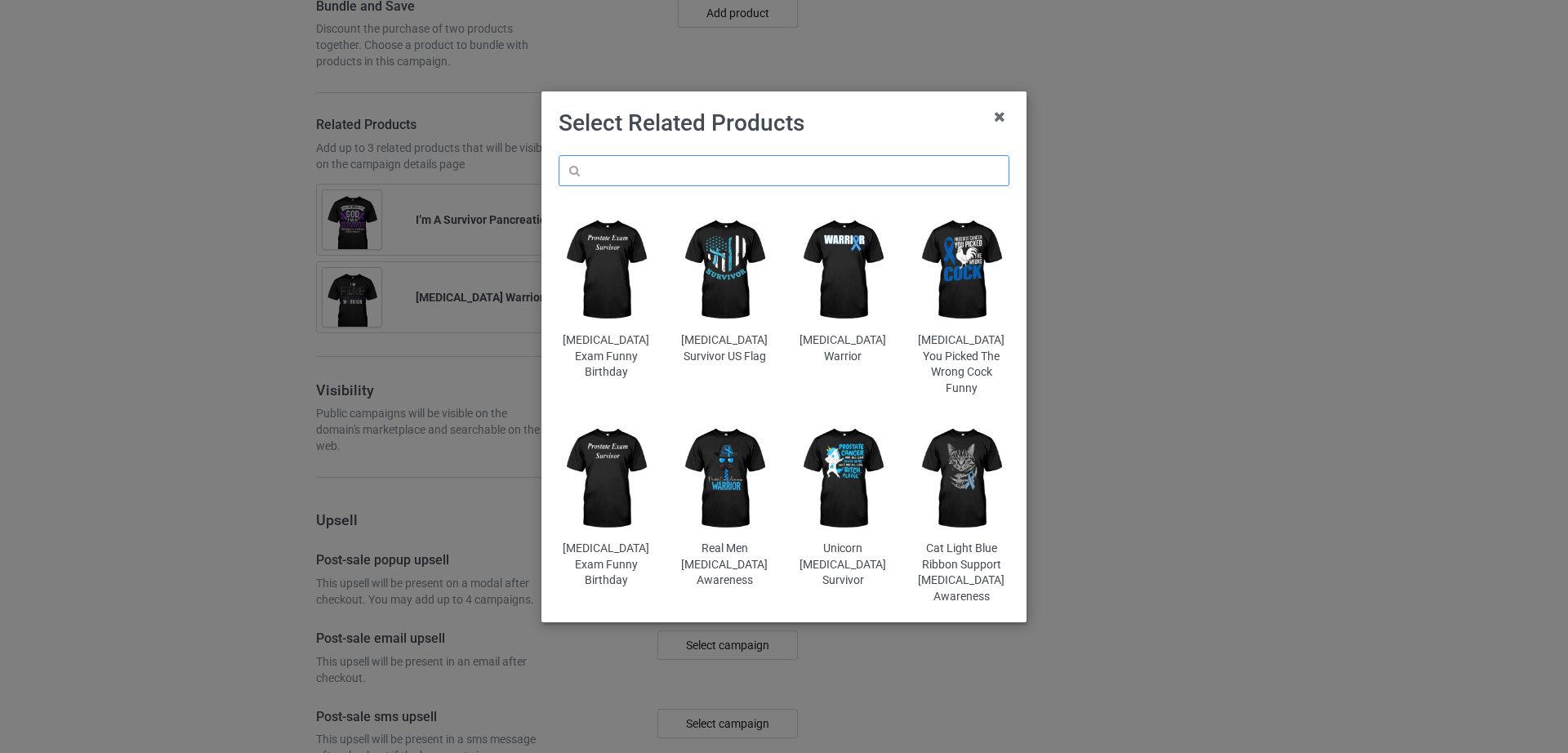
click at [704, 158] on input "text" at bounding box center [783, 170] width 451 height 31
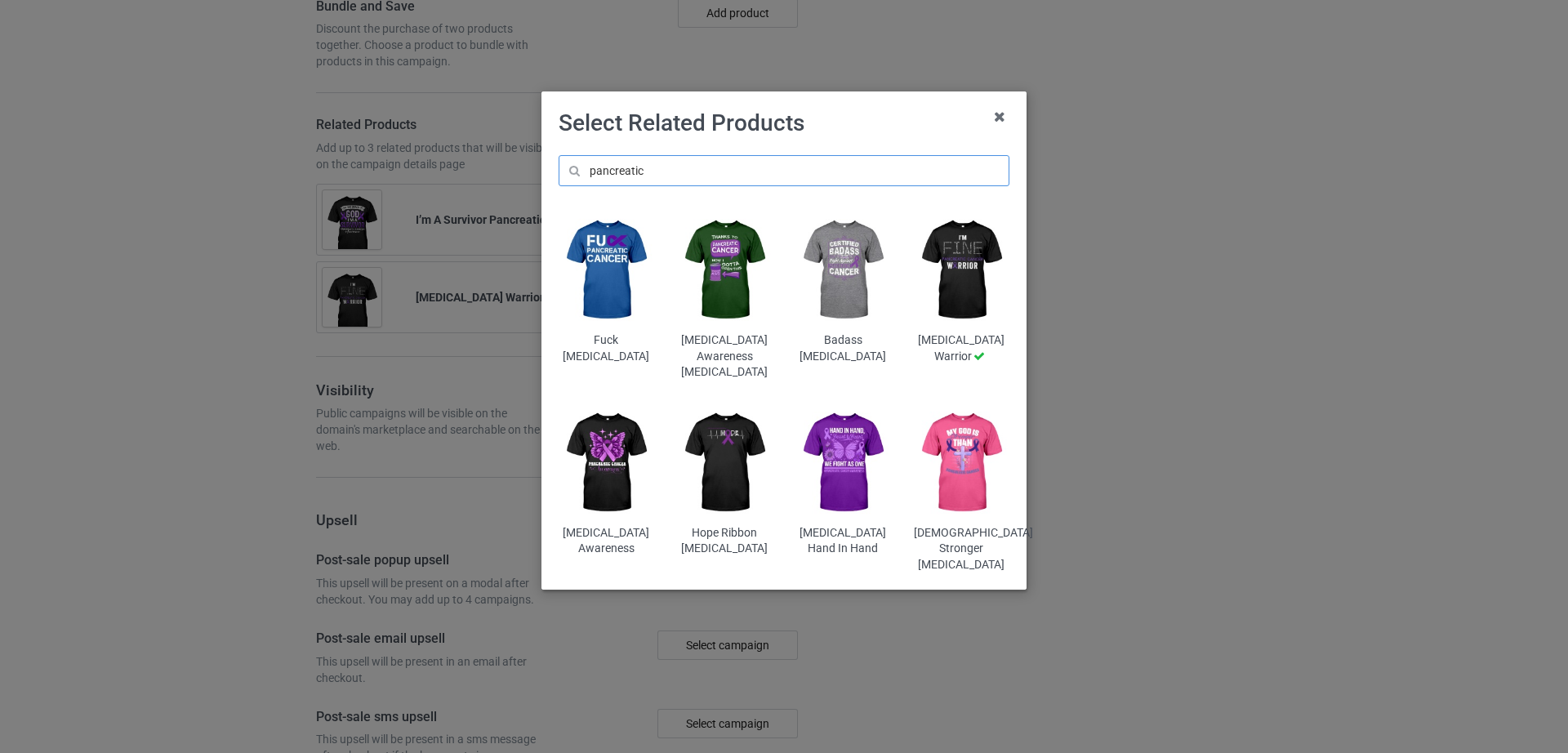
type input "pancreatic"
click at [860, 281] on img at bounding box center [843, 270] width 96 height 119
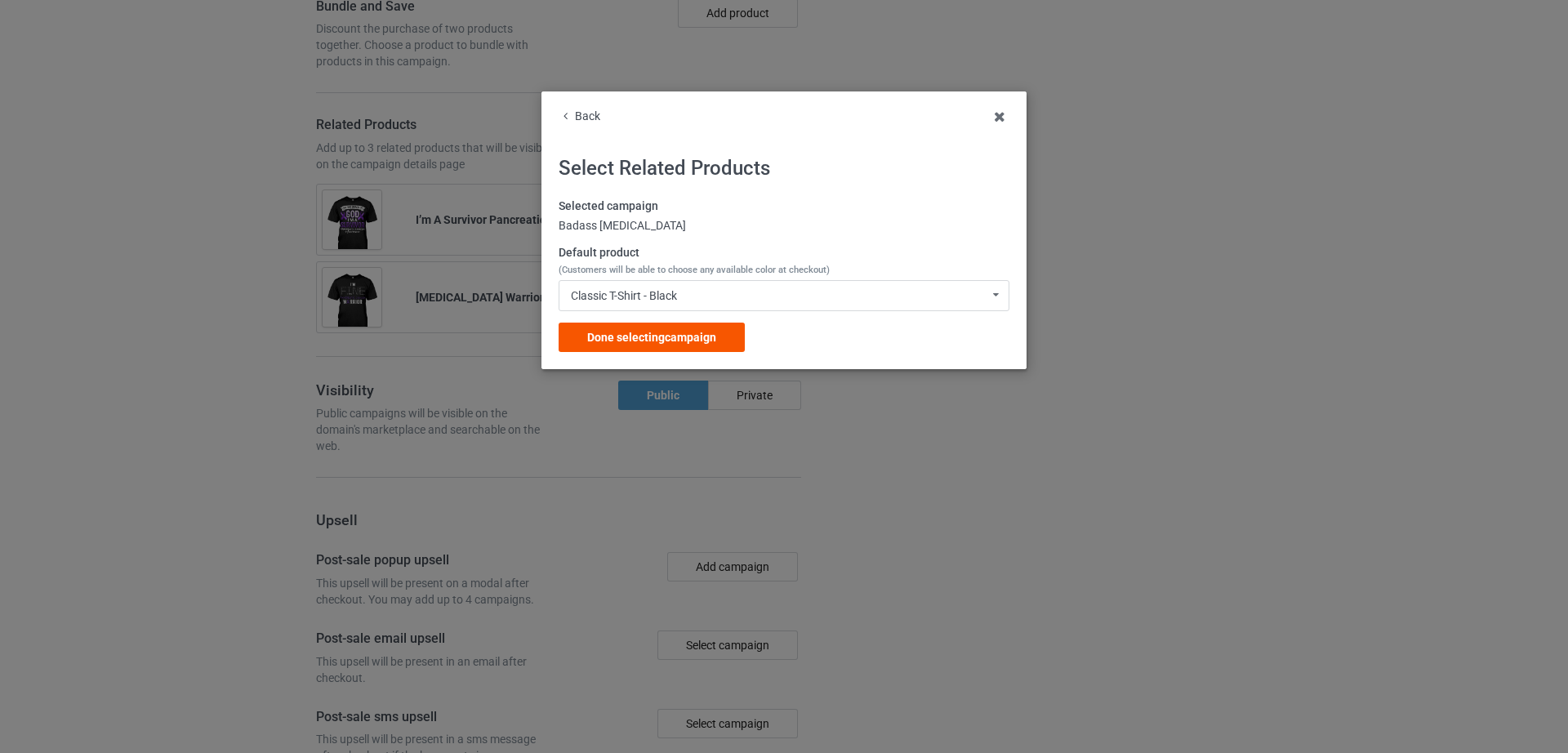
click at [685, 339] on span "Done selecting campaign" at bounding box center [652, 337] width 129 height 13
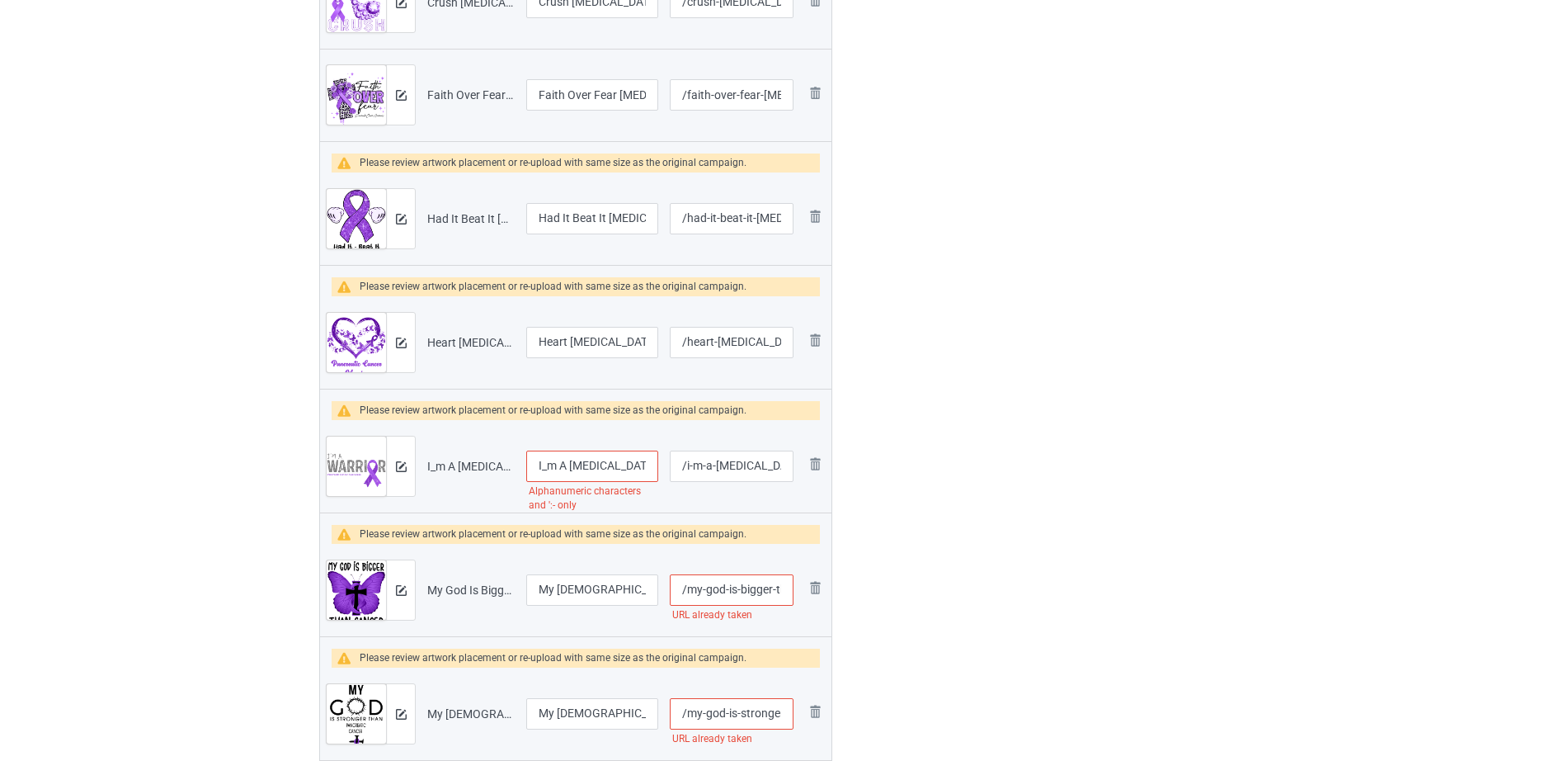
scroll to position [749, 0]
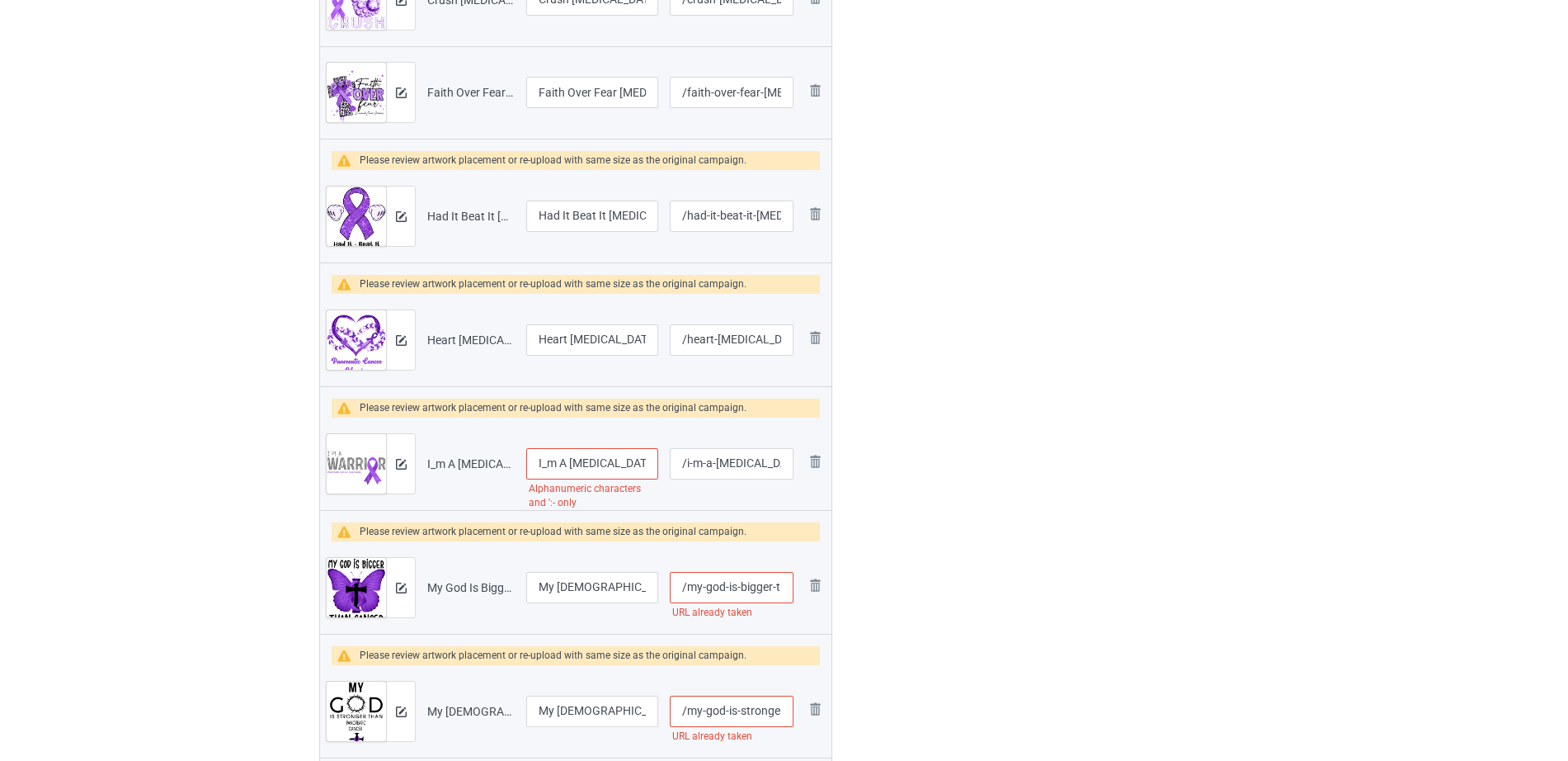
click at [550, 460] on input "I_m A Pancreatic Cancer Warrior Classic" at bounding box center [592, 464] width 132 height 31
type input "I'm A Pancreatic Cancer Warrior Classic"
click at [681, 581] on input "/my-god-is-bigger-than-pancreatic-cancer" at bounding box center [731, 588] width 124 height 31
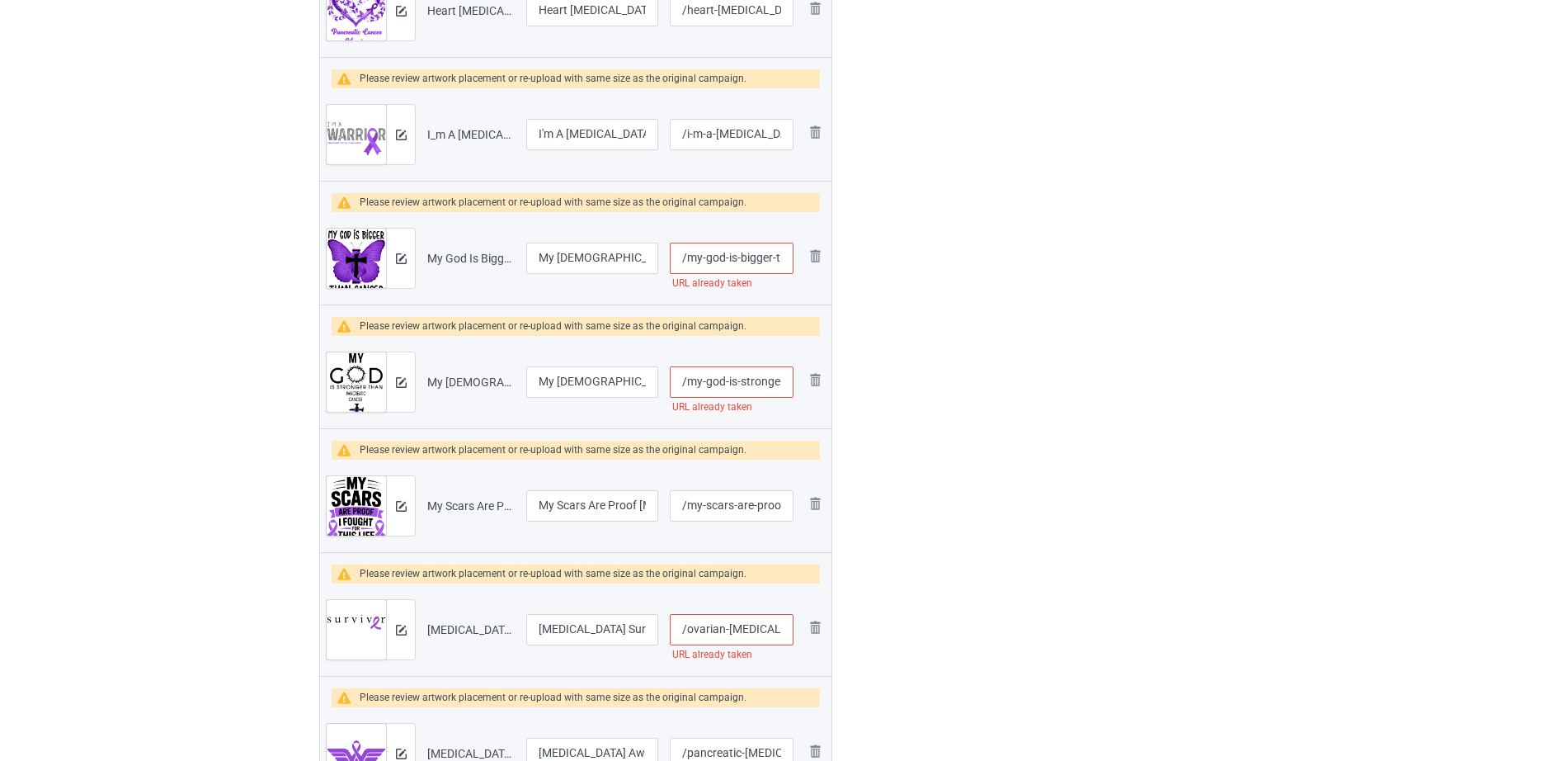
scroll to position [0, 112]
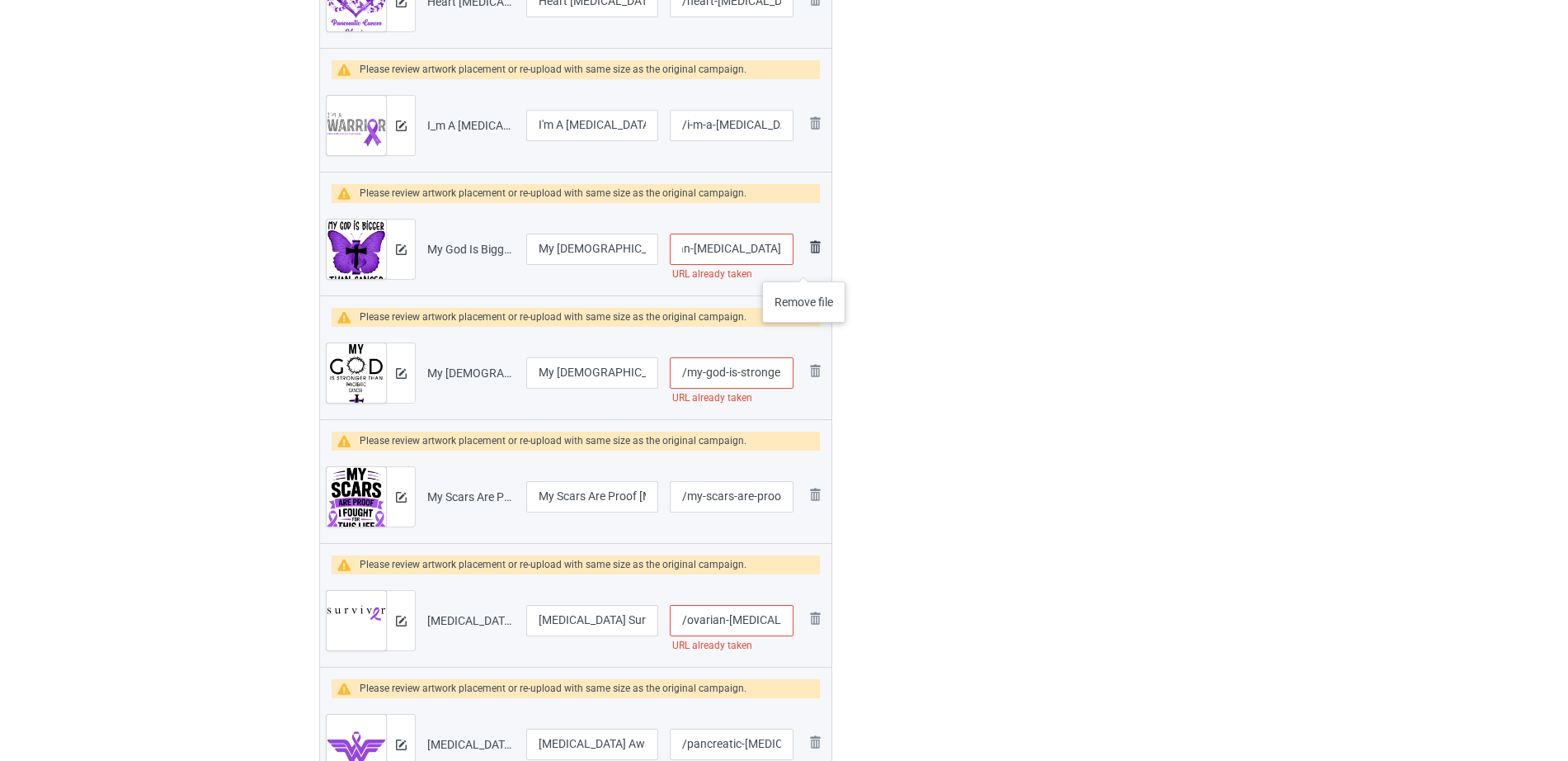
drag, startPoint x: 730, startPoint y: 275, endPoint x: 805, endPoint y: 265, distance: 75.7
click at [805, 265] on tr "Preview and edit artwork My God Is Bigger Than Pancreatic Cancer.png My God Is …" at bounding box center [576, 249] width 511 height 92
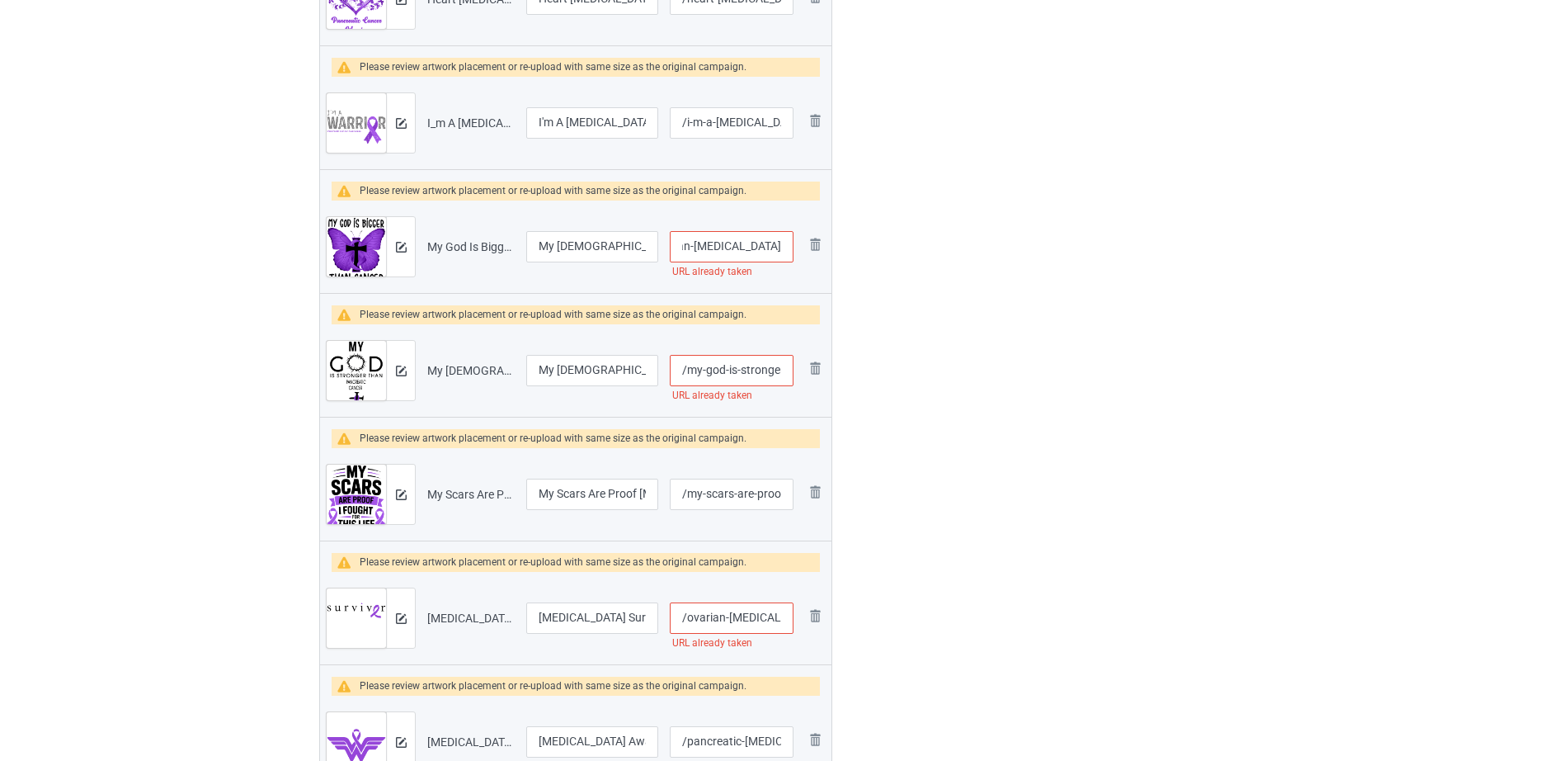
click at [753, 250] on input "/my-god-is-bigger-than-pancreatic-cancer" at bounding box center [731, 247] width 124 height 31
drag, startPoint x: 743, startPoint y: 247, endPoint x: 802, endPoint y: 255, distance: 59.5
click at [802, 255] on tr "Preview and edit artwork My God Is Bigger Than Pancreatic Cancer.png My God Is …" at bounding box center [576, 247] width 511 height 92
type input "/my-god-is-bigger-than-pancreatic"
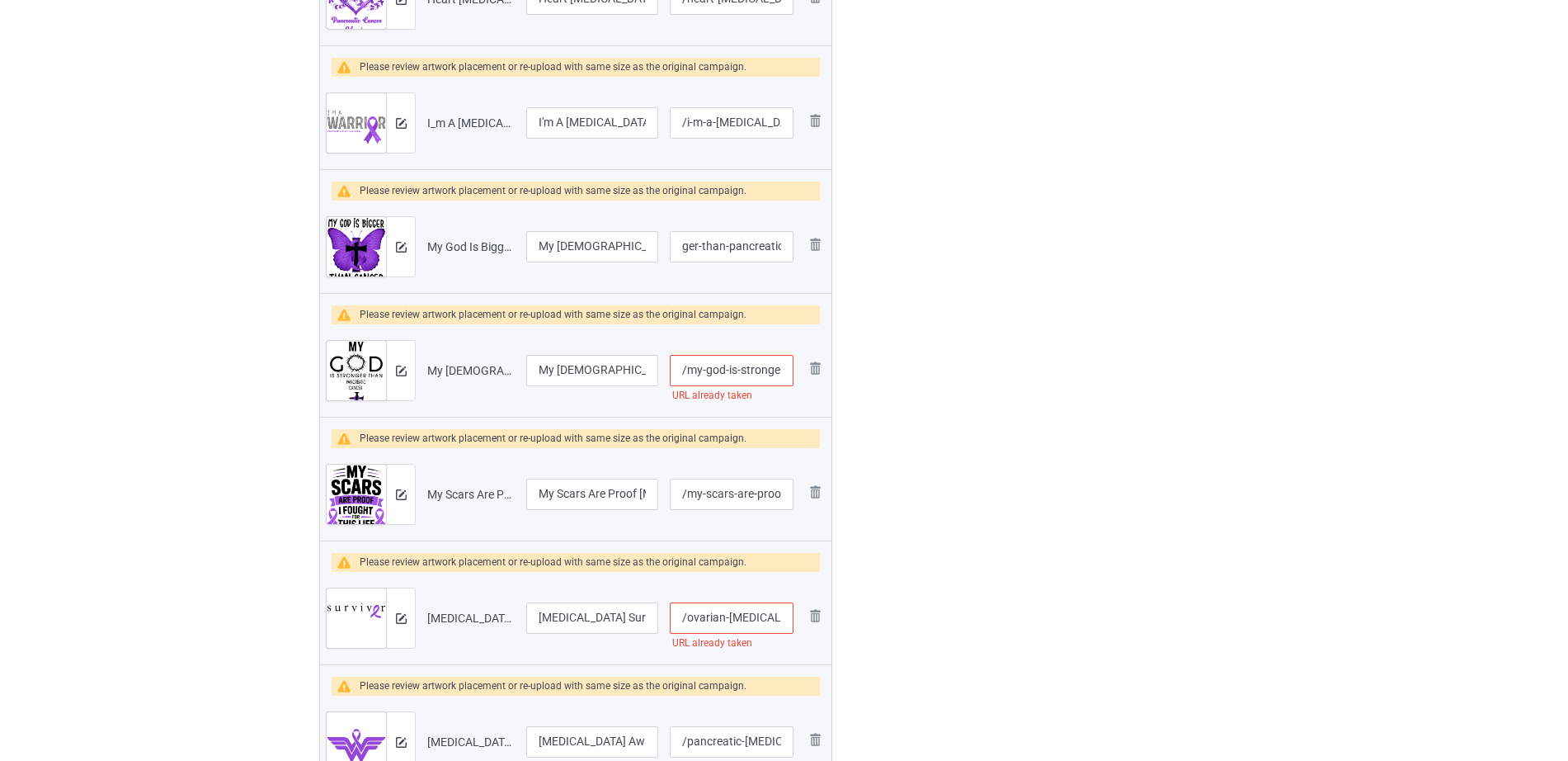
click at [893, 379] on div at bounding box center [903, 55] width 119 height 2058
drag, startPoint x: 725, startPoint y: 376, endPoint x: 772, endPoint y: 374, distance: 47.0
click at [772, 374] on input "/my-god-is-stronger-than-pancreatic-cancer" at bounding box center [731, 371] width 124 height 31
click at [731, 380] on input "/my-god-is-stronger-than-pancreatic-cancer" at bounding box center [731, 371] width 124 height 31
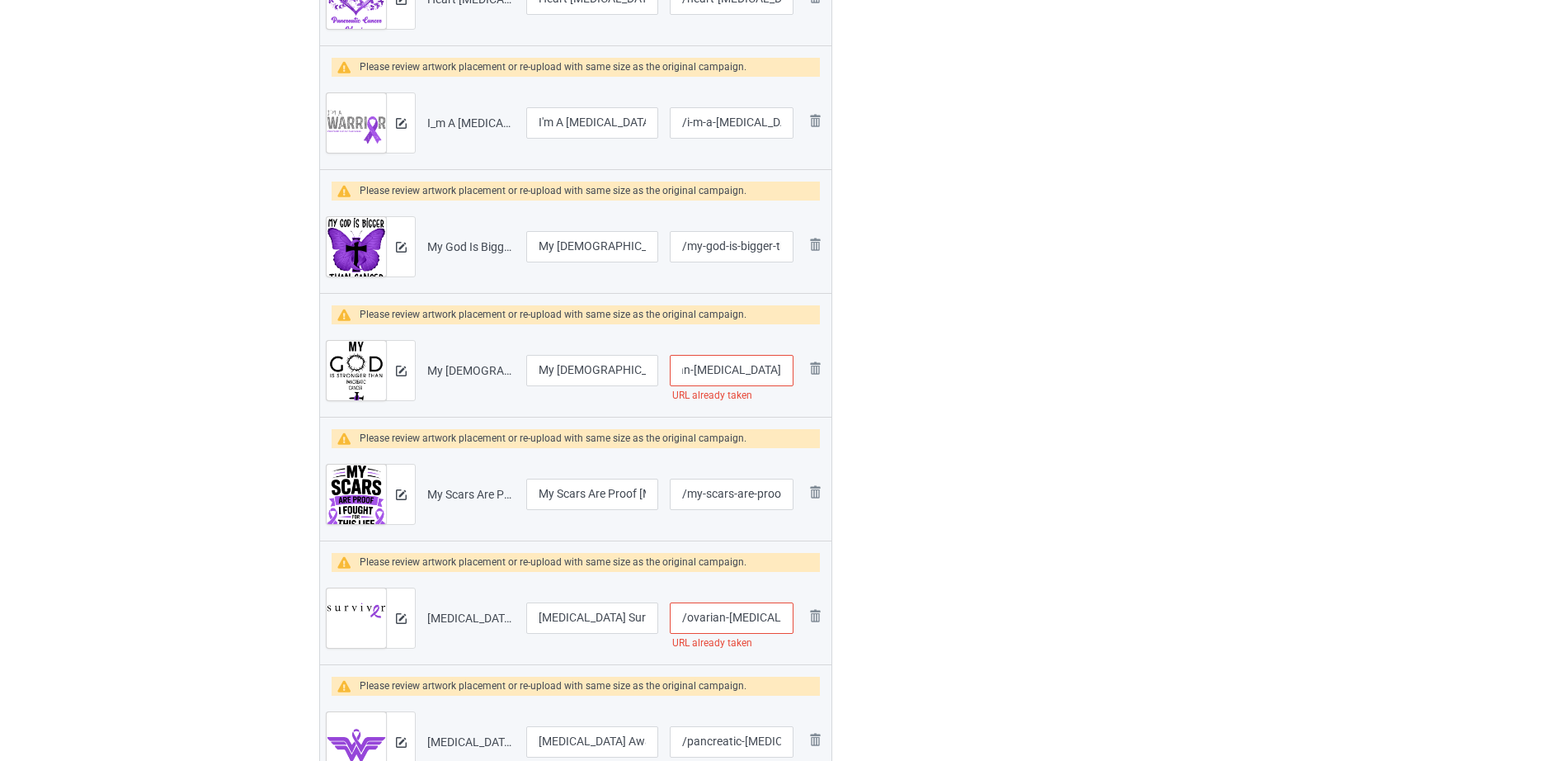
drag, startPoint x: 684, startPoint y: 371, endPoint x: 796, endPoint y: 374, distance: 112.0
click at [796, 374] on td "/my-god-is-stronger-than-pancreatic-cancer URL already taken" at bounding box center [731, 370] width 135 height 92
click at [918, 511] on div at bounding box center [903, 55] width 119 height 2058
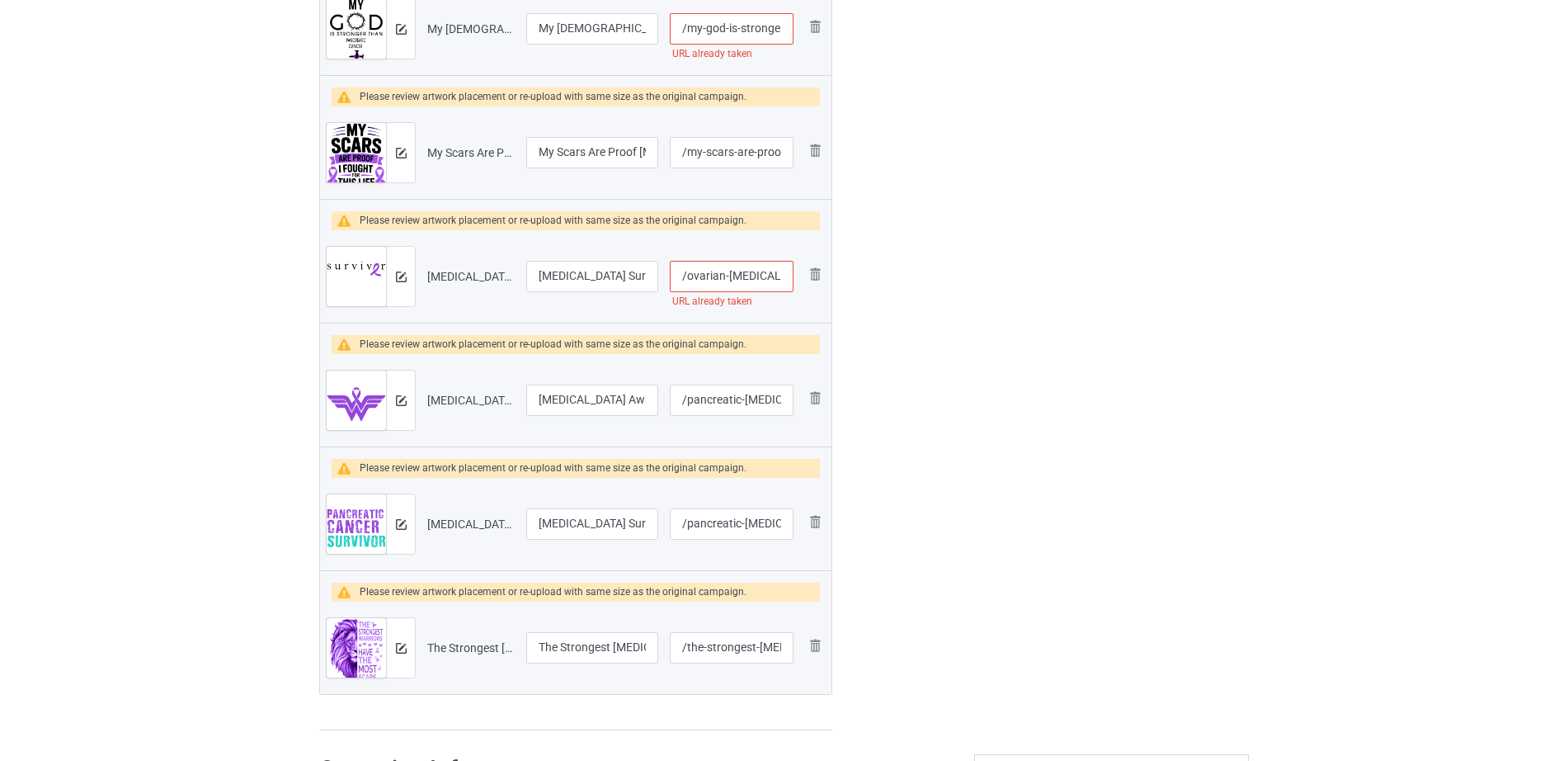
scroll to position [1434, 0]
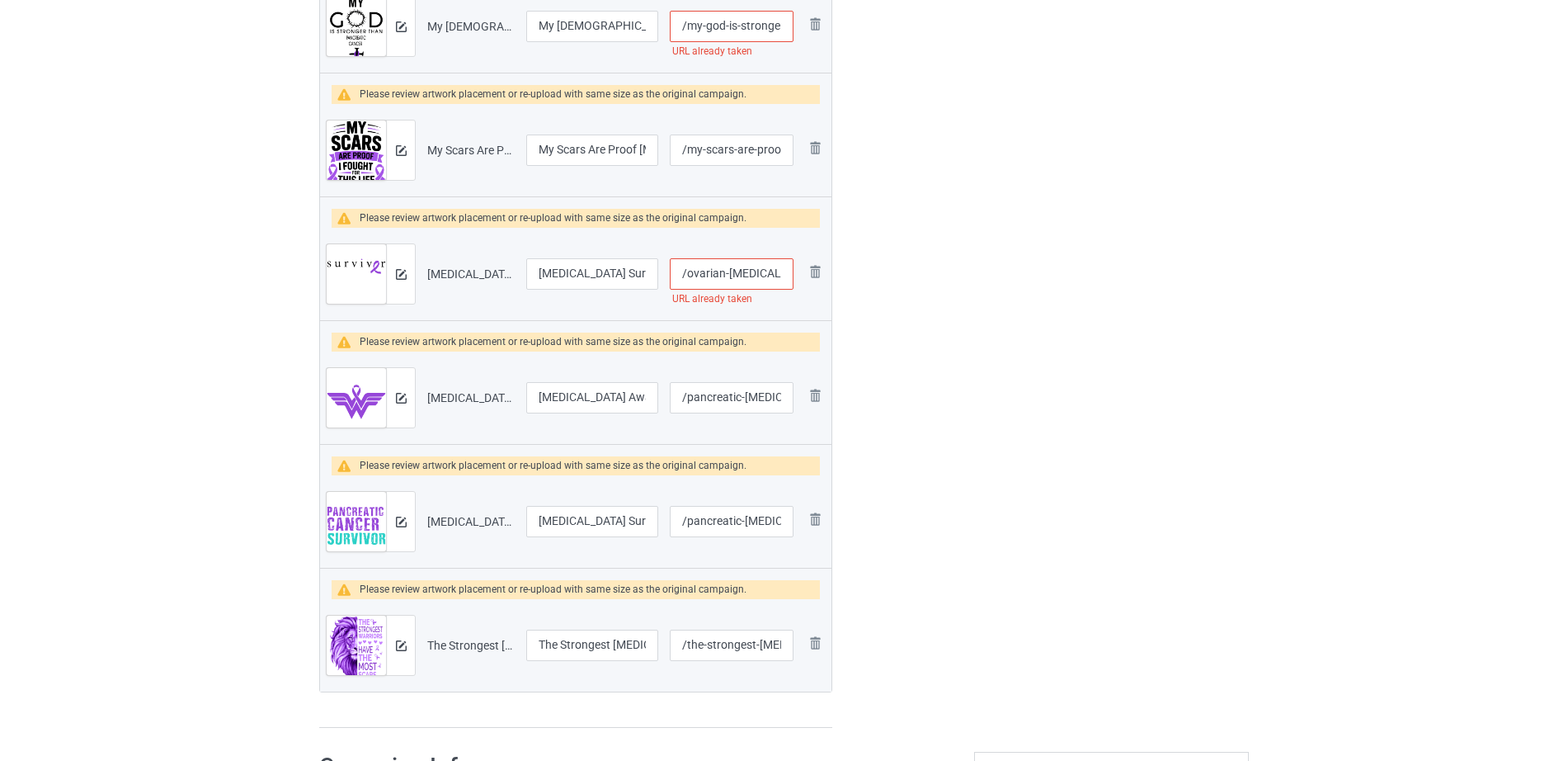
click at [710, 21] on input "/my-god-is-stronger-than" at bounding box center [731, 27] width 124 height 31
drag, startPoint x: 725, startPoint y: 36, endPoint x: 795, endPoint y: 32, distance: 70.1
click at [795, 32] on td "/my-god-is-stronger-than URL already taken" at bounding box center [731, 26] width 135 height 92
click at [758, 28] on input "/my-god-is-stronger-than" at bounding box center [731, 27] width 124 height 31
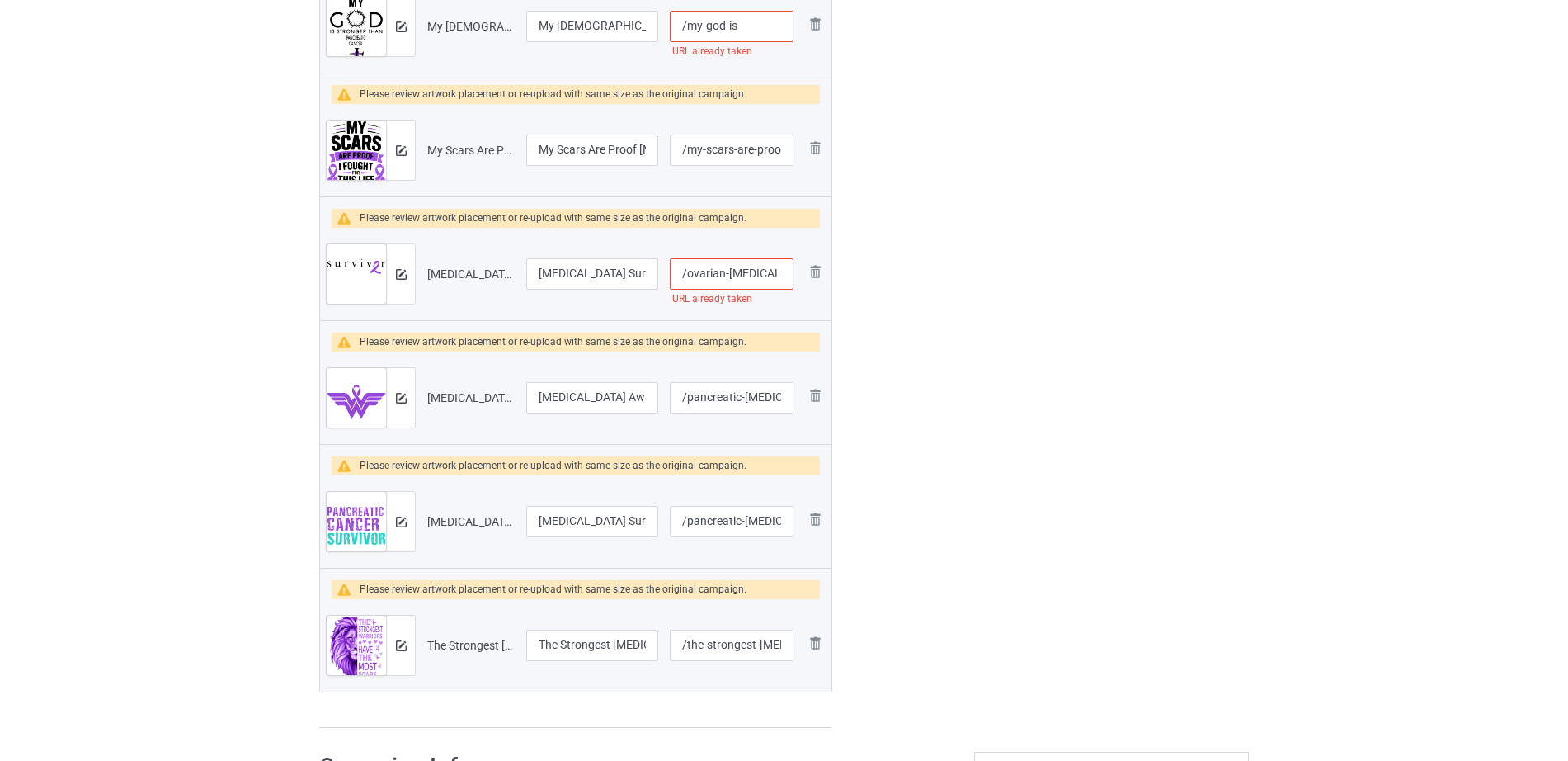
drag, startPoint x: 709, startPoint y: 25, endPoint x: 781, endPoint y: 26, distance: 72.0
click at [781, 26] on input "/my-god-is" at bounding box center [731, 27] width 124 height 31
type input "/my-god-is"
drag, startPoint x: 931, startPoint y: 52, endPoint x: 929, endPoint y: 86, distance: 34.1
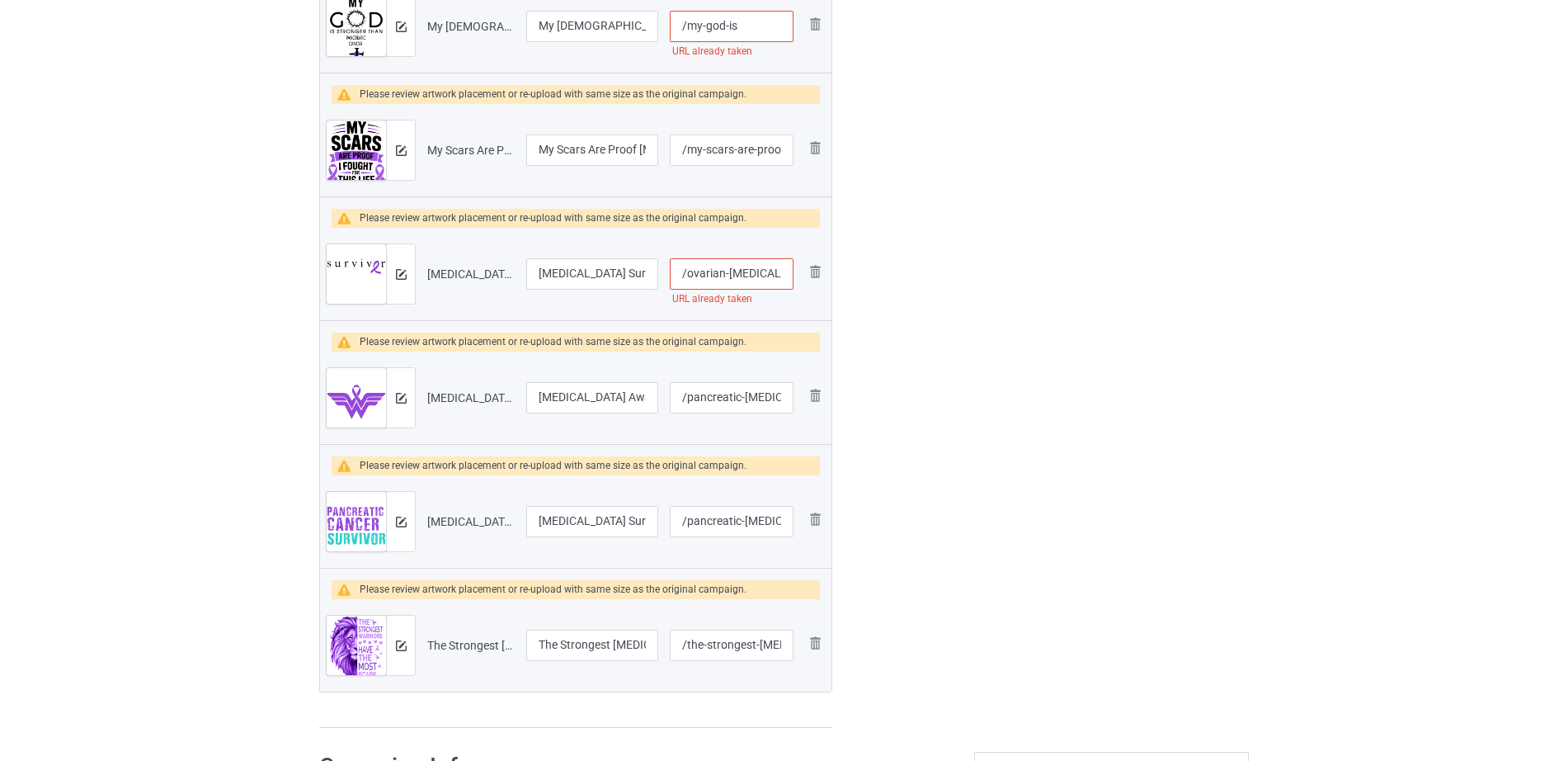
click at [737, 275] on input "/ovarian-cancer-survivor-premium" at bounding box center [731, 274] width 124 height 31
drag, startPoint x: 715, startPoint y: 275, endPoint x: 774, endPoint y: 271, distance: 59.1
click at [774, 271] on input "/ovarian-cancer-survivor-premium" at bounding box center [731, 274] width 124 height 31
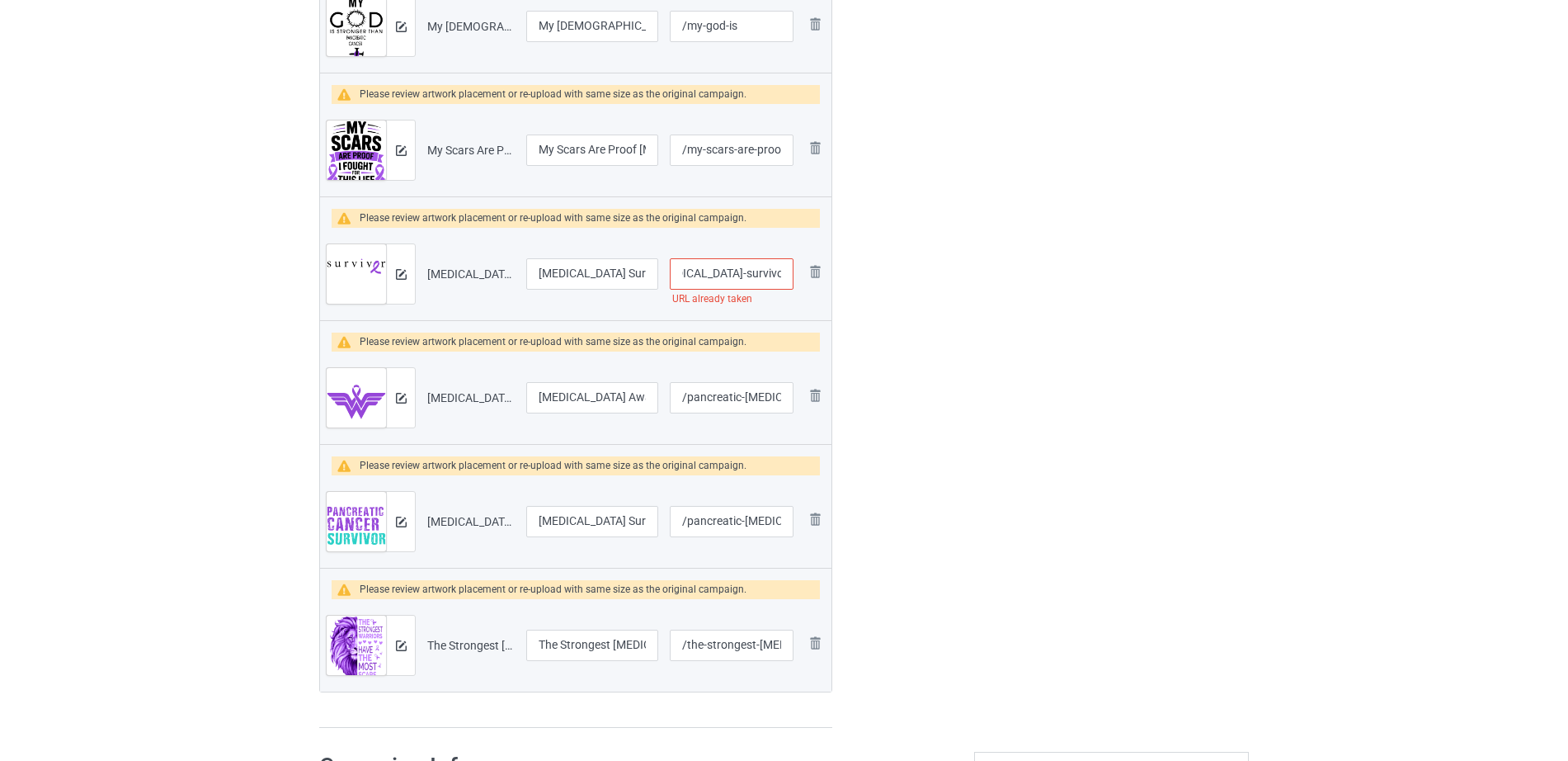
click at [774, 271] on input "/ovarian-cancer-survivor-premium" at bounding box center [731, 274] width 124 height 31
drag, startPoint x: 731, startPoint y: 270, endPoint x: 802, endPoint y: 270, distance: 71.0
click at [802, 270] on tr "Preview and edit artwork Ovarian Cancer Survivor Premium.png Ovarian Cancer Sur…" at bounding box center [576, 274] width 511 height 92
click at [692, 279] on input "/ovarian-cancer-survivor" at bounding box center [731, 274] width 124 height 31
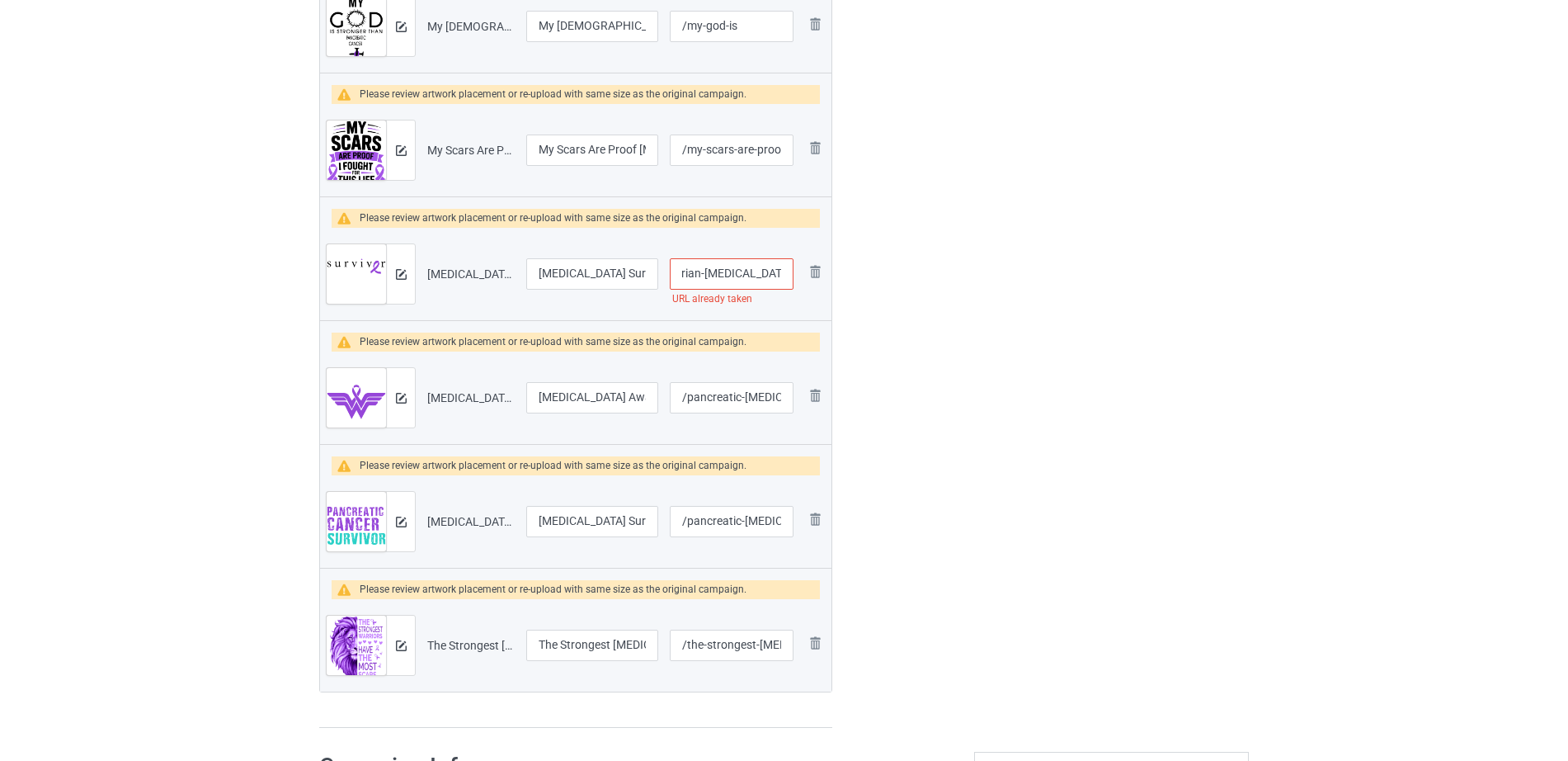
type input "/ovarian-cancer-survivor"
drag, startPoint x: 579, startPoint y: 275, endPoint x: 523, endPoint y: 269, distance: 56.3
click at [523, 269] on td "Ovarian Cancer Survivor Premium" at bounding box center [592, 274] width 143 height 92
type input "Pancreatic Cancer Survivor Premium"
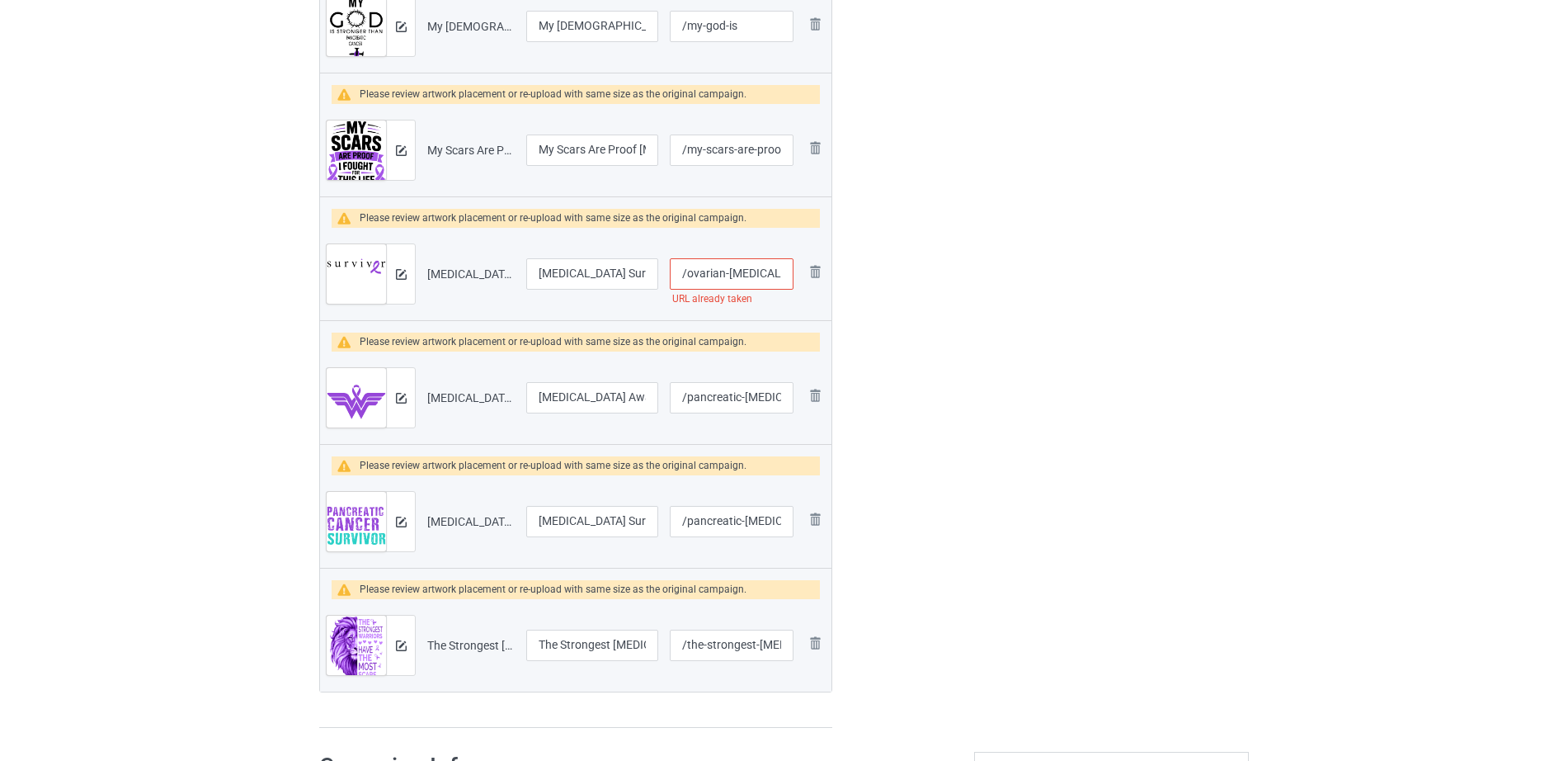
drag, startPoint x: 684, startPoint y: 275, endPoint x: 721, endPoint y: 272, distance: 37.1
click at [721, 272] on input "/ovarian-cancer-survivor" at bounding box center [731, 274] width 124 height 31
click at [1278, 421] on div "Bulk duplicate campaign Campaign to duplicate Pancreatic Cancer Purple Ribbon H…" at bounding box center [784, 564] width 1568 height 3906
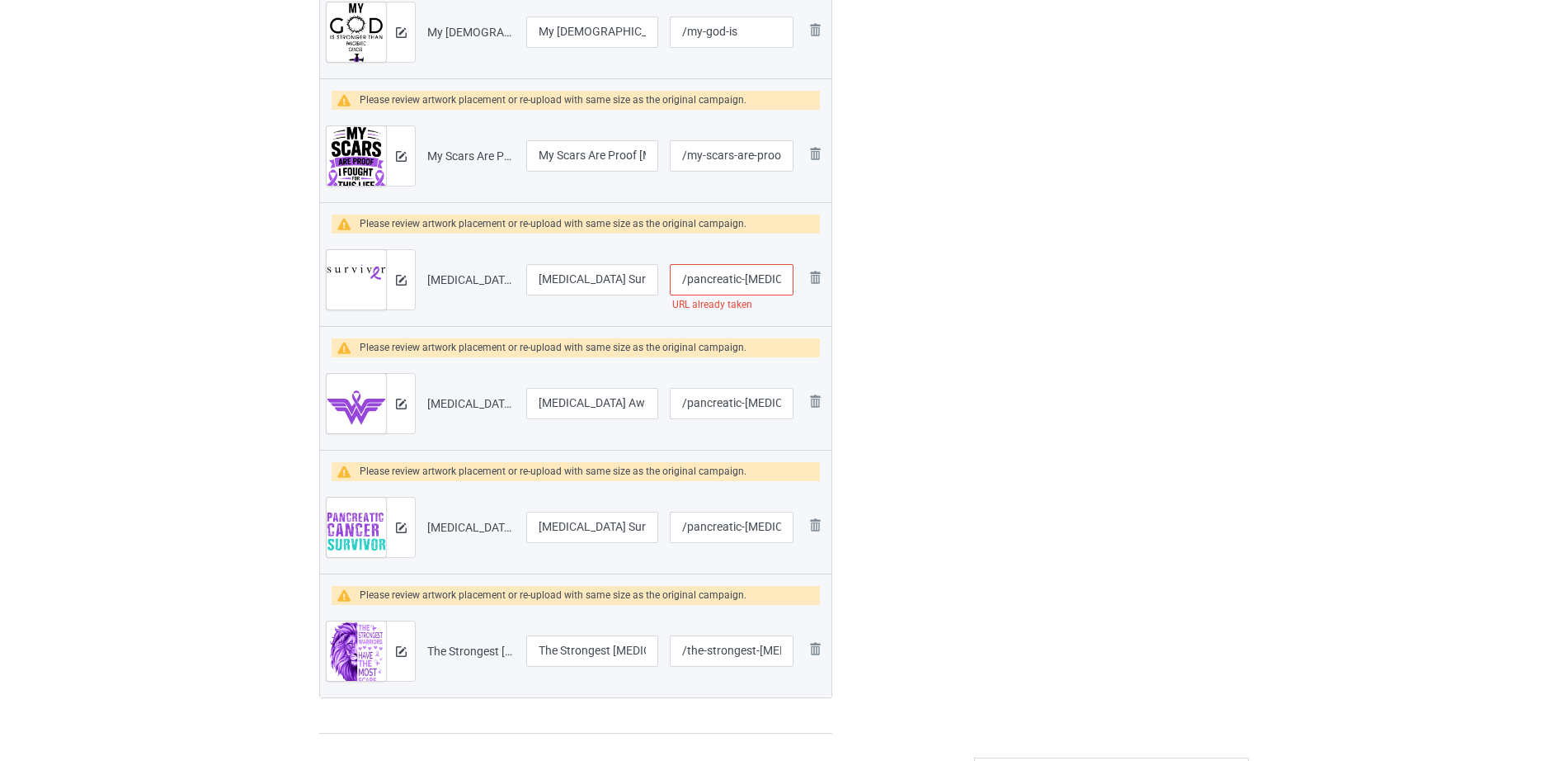
click at [728, 279] on input "/pancreatic-cancer-survivor" at bounding box center [731, 280] width 124 height 31
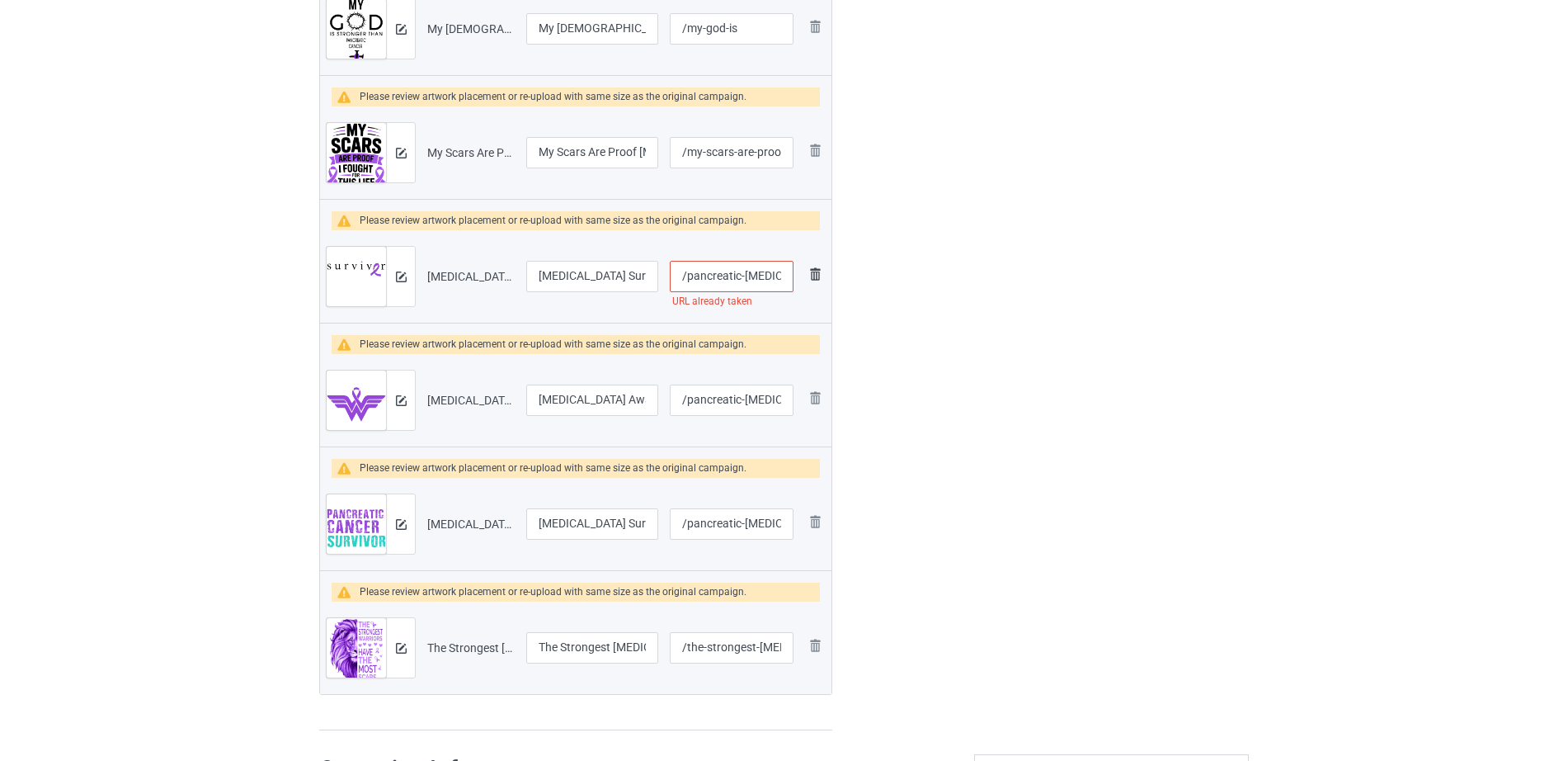
scroll to position [0, 41]
drag, startPoint x: 729, startPoint y: 274, endPoint x: 819, endPoint y: 282, distance: 90.4
click at [819, 282] on tr "Preview and edit artwork Ovarian Cancer Survivor Premium.png Pancreatic Cancer …" at bounding box center [576, 276] width 511 height 92
click at [734, 281] on input "/pancreatic-cancer-survivor" at bounding box center [731, 276] width 124 height 31
click at [705, 278] on input "/pancreatic-cancer-survivor" at bounding box center [731, 276] width 124 height 31
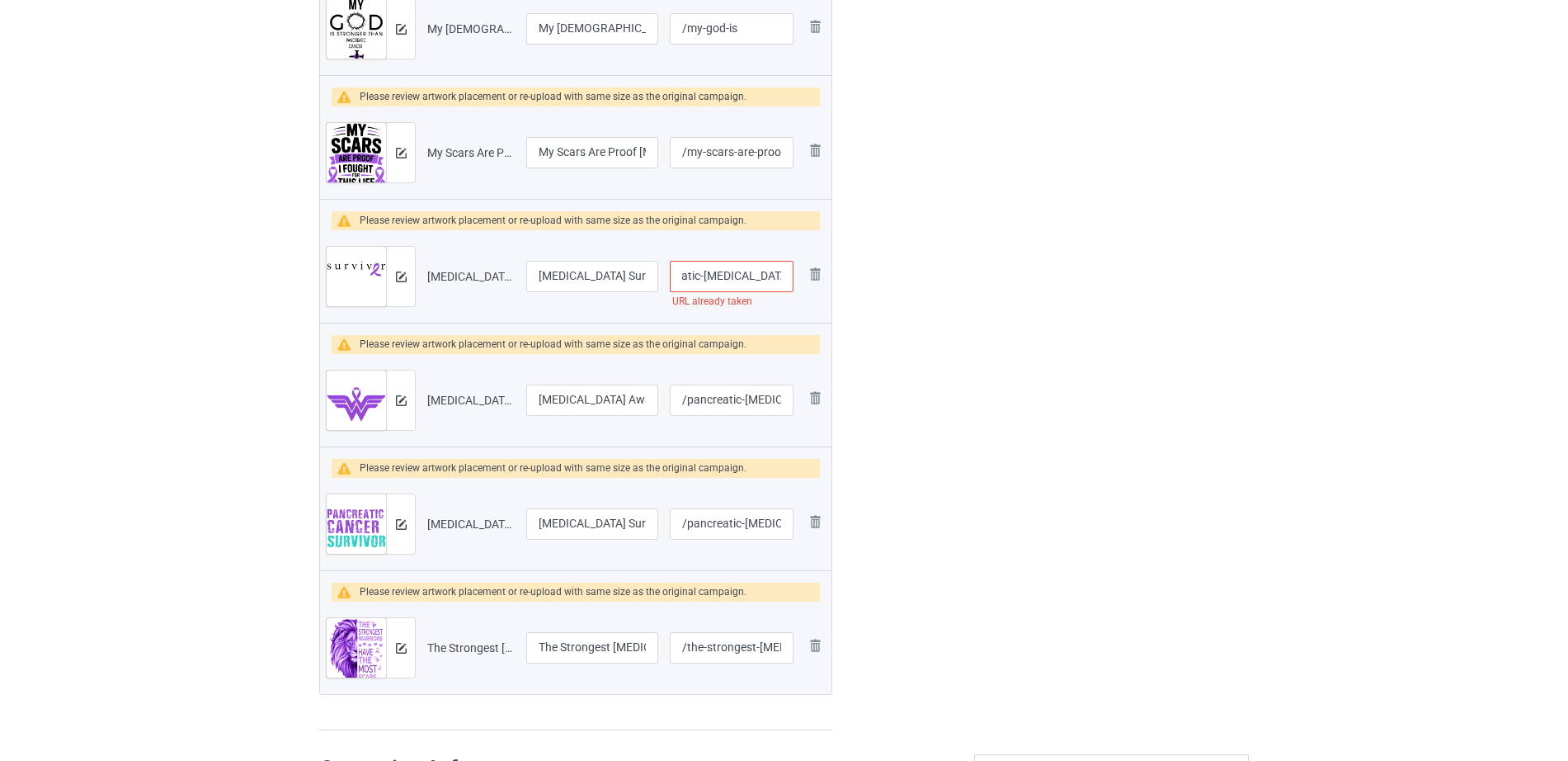
drag, startPoint x: 699, startPoint y: 276, endPoint x: 801, endPoint y: 272, distance: 102.1
click at [801, 272] on tr "Preview and edit artwork Ovarian Cancer Survivor Premium.png Pancreatic Cancer …" at bounding box center [576, 276] width 511 height 92
type input "/pancreatic"
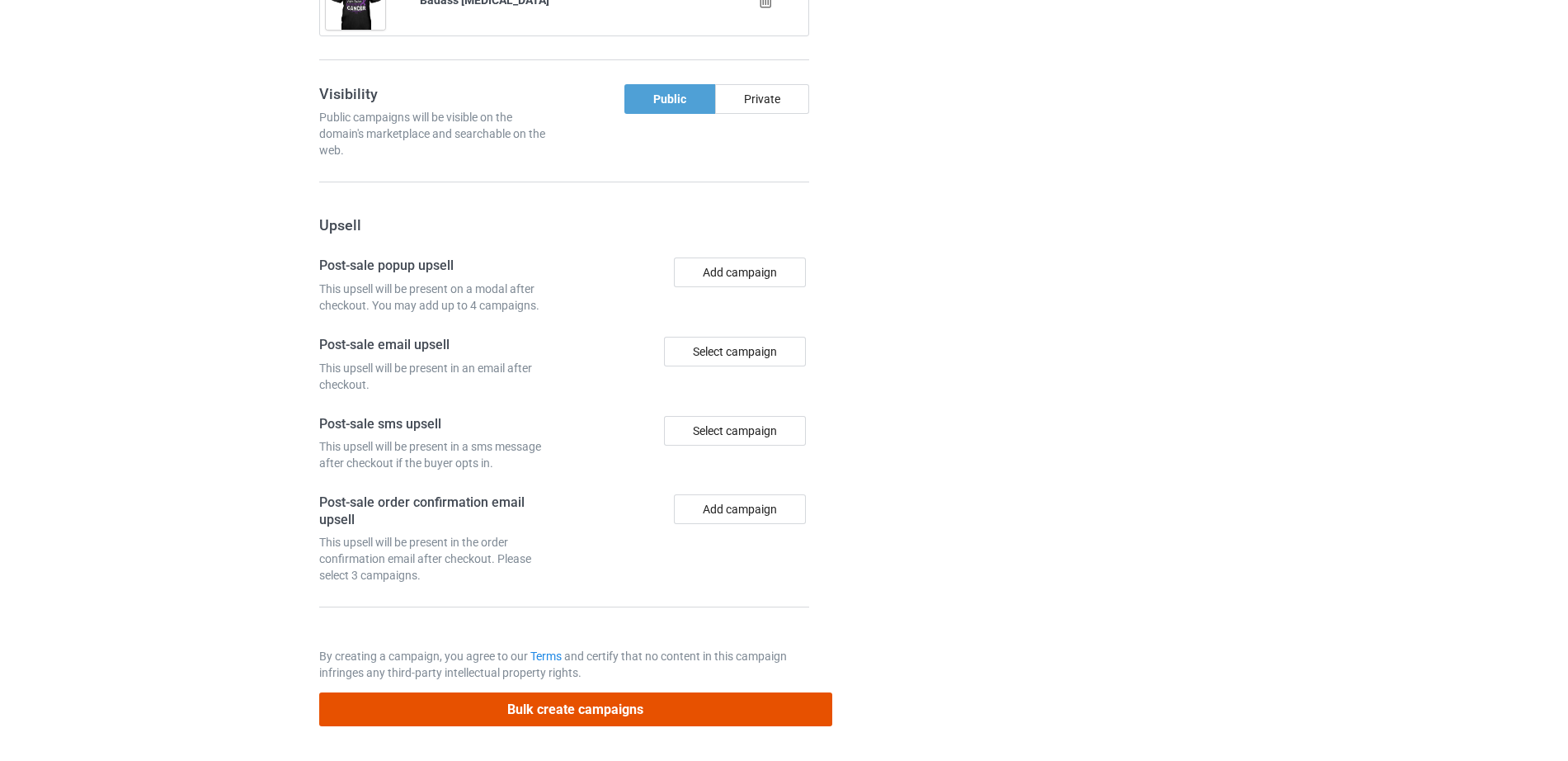
click at [546, 716] on button "Bulk create campaigns" at bounding box center [576, 709] width 513 height 34
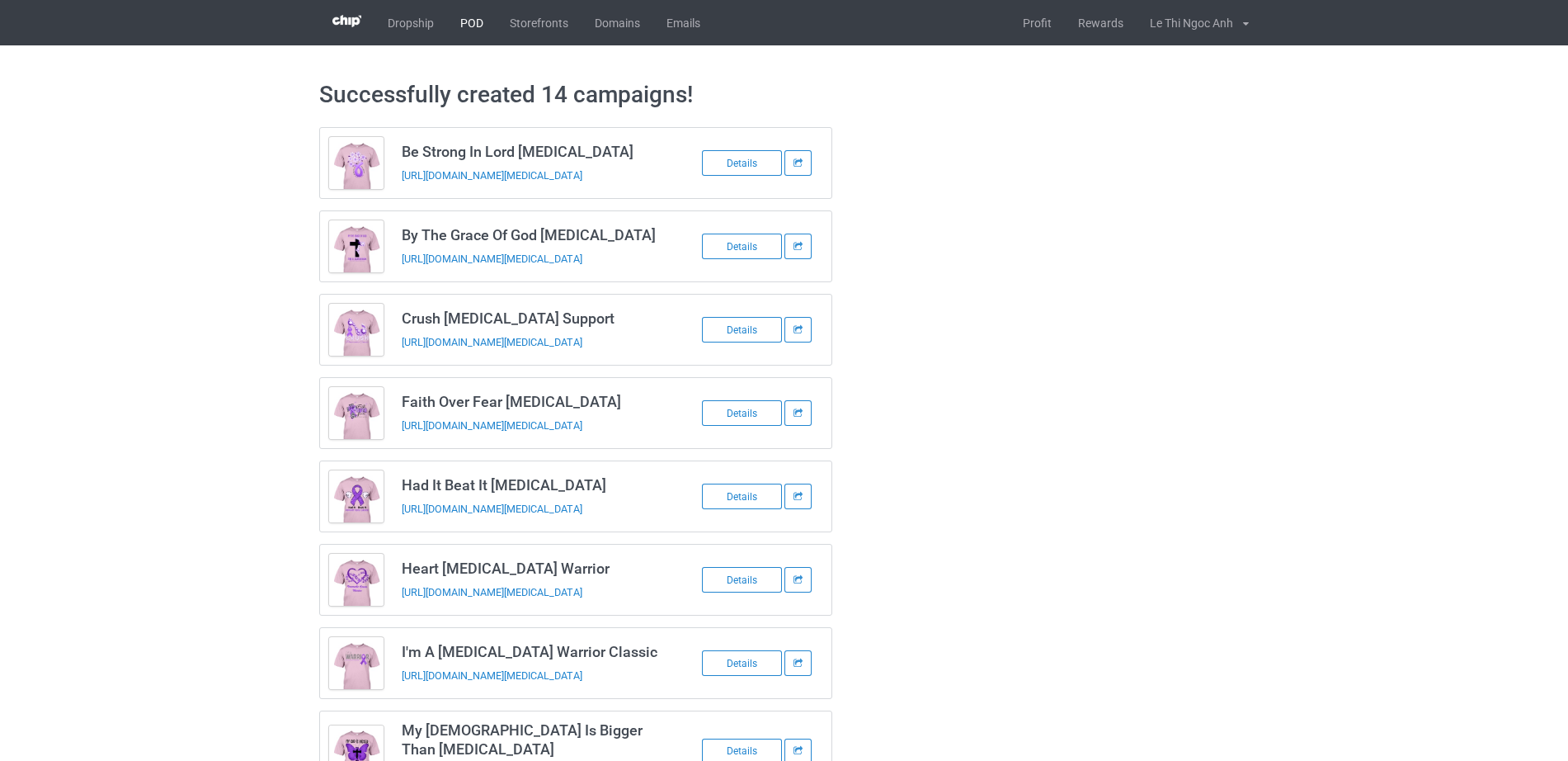
click at [463, 18] on link "POD" at bounding box center [472, 22] width 50 height 45
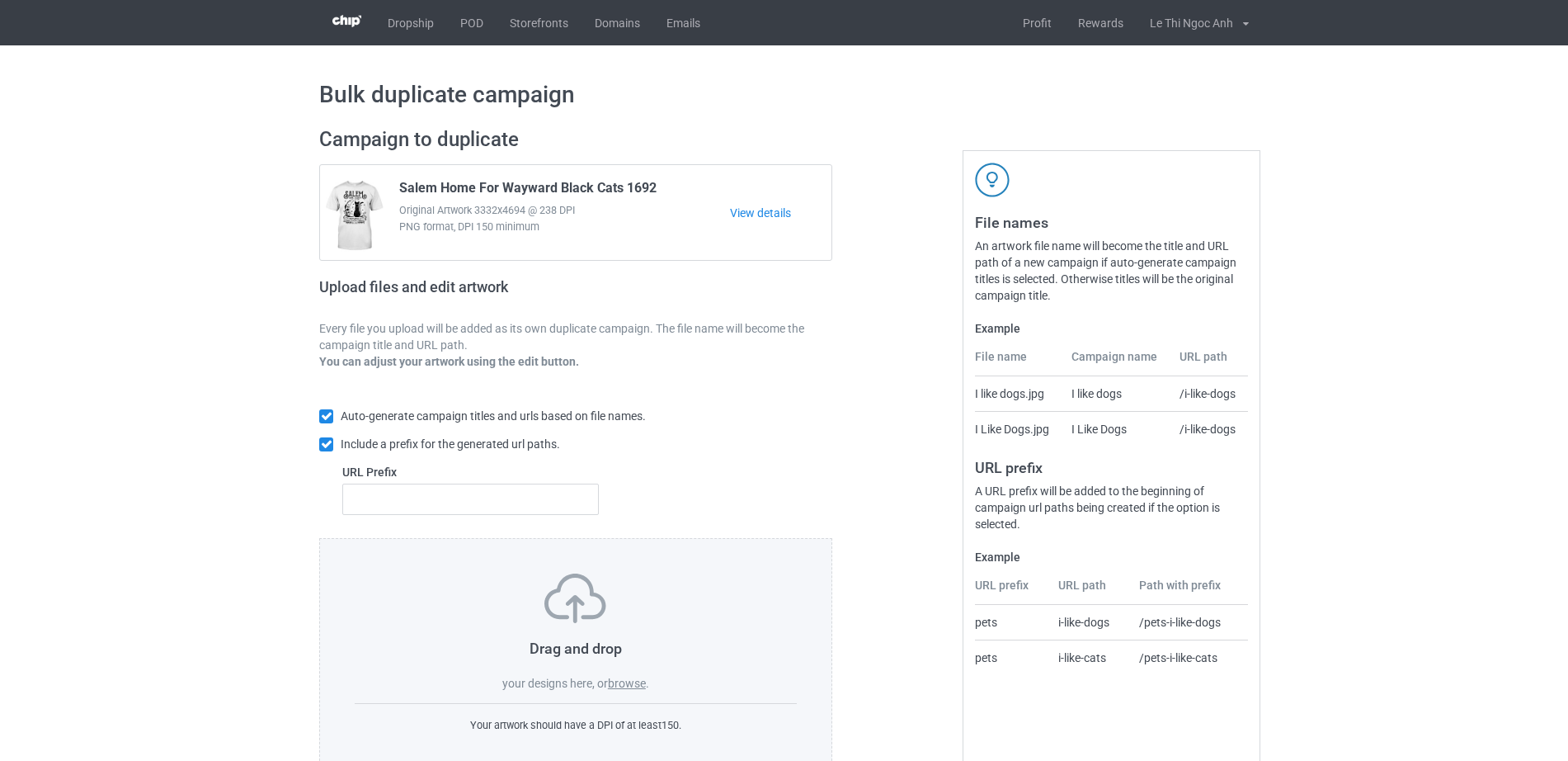
click at [623, 692] on div "Drag and drop your designs here, or browse ." at bounding box center [576, 632] width 442 height 118
click at [623, 683] on label "browse" at bounding box center [626, 683] width 38 height 13
click at [0, 0] on input "browse" at bounding box center [0, 0] width 0 height 0
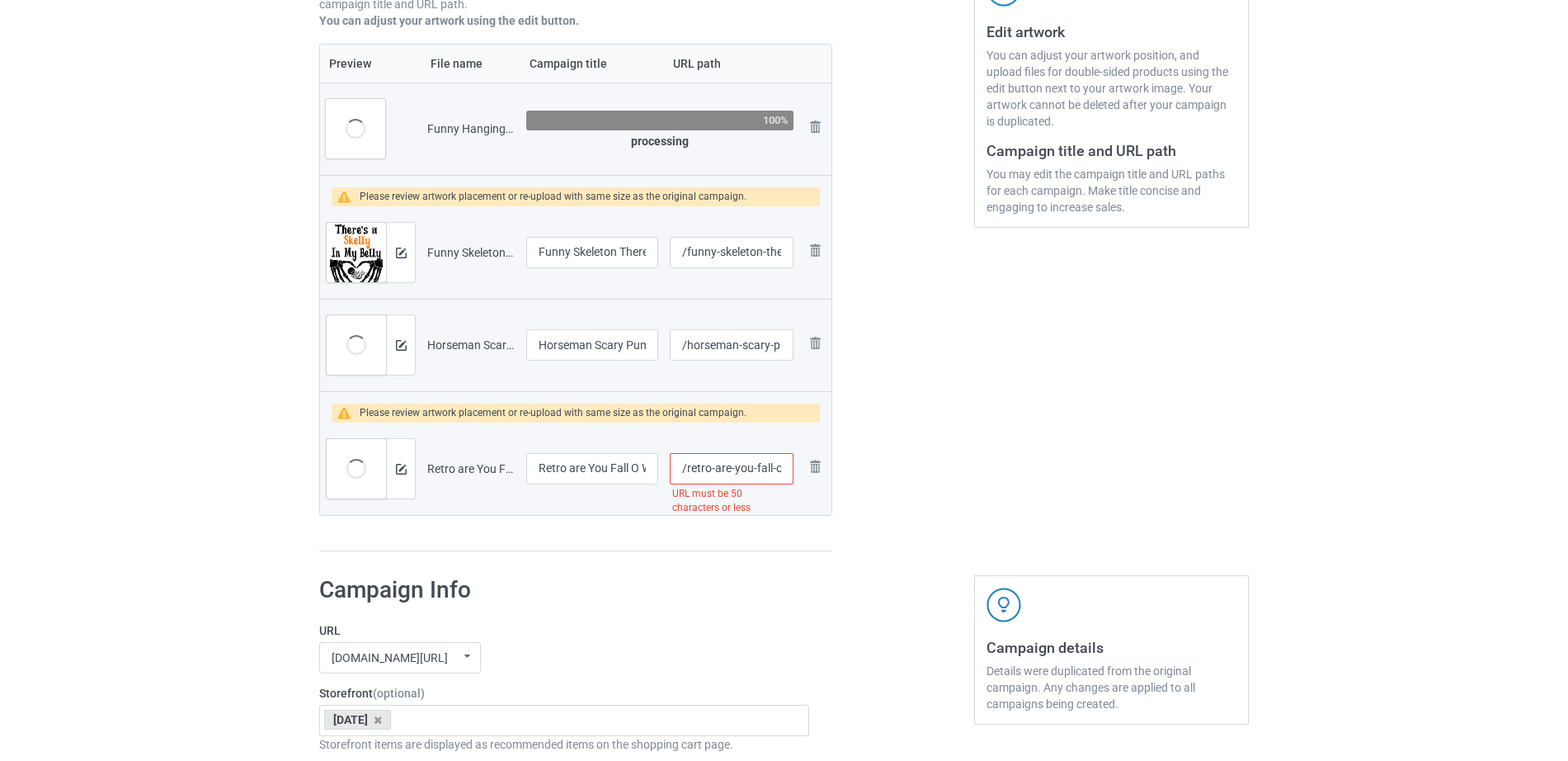
scroll to position [0, 256]
drag, startPoint x: 711, startPoint y: 475, endPoint x: 792, endPoint y: 472, distance: 81.1
click at [792, 472] on td "/retro-are-you-fall-o-ween-directions-teacher-halloween-ghost-t-shirt-1 URL mus…" at bounding box center [731, 468] width 135 height 92
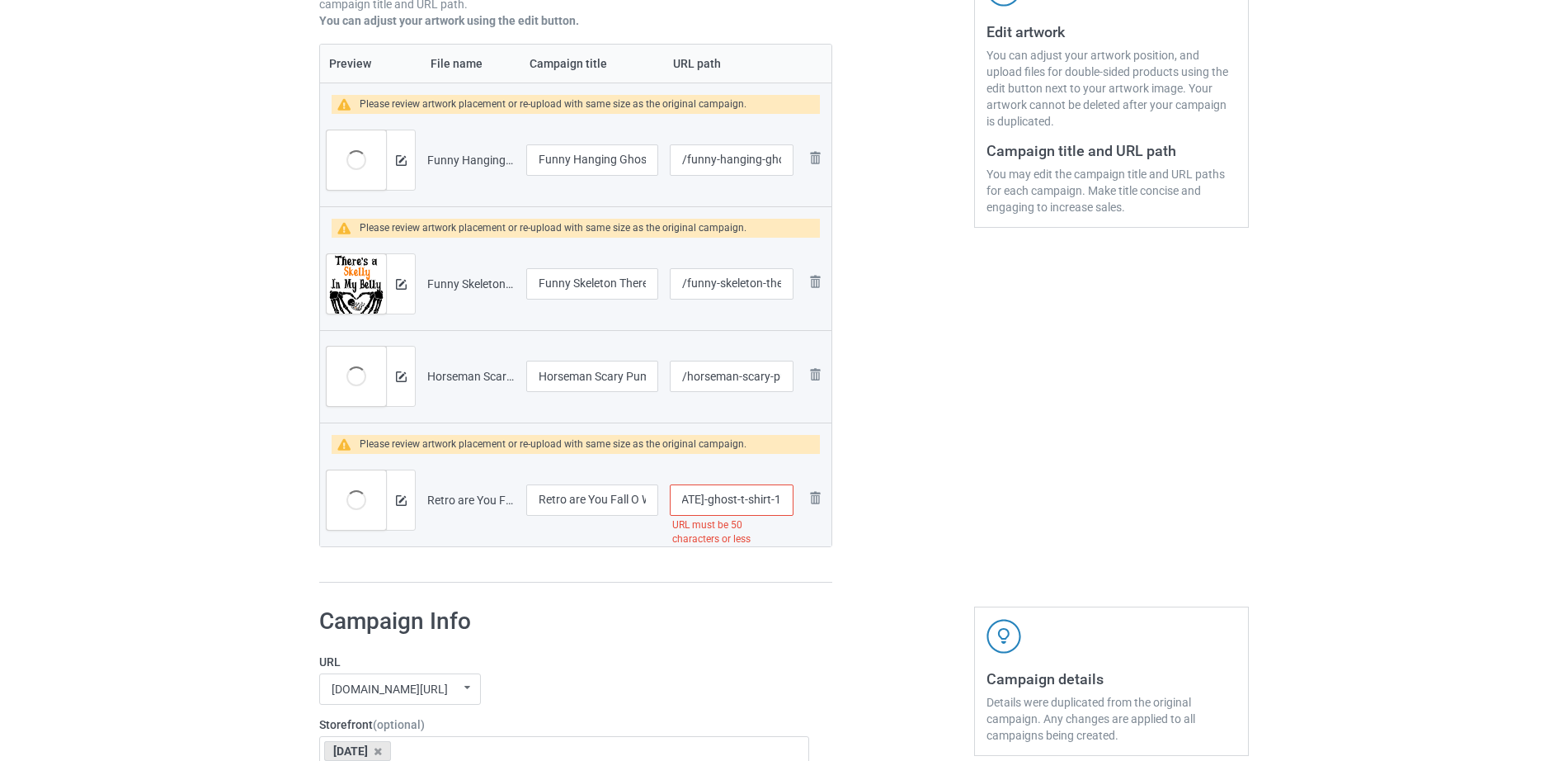
click at [719, 490] on input "/retro-are-you-fall-o-ween-directions-teacher-halloween-ghost-t-shirt-1" at bounding box center [731, 500] width 124 height 31
click at [707, 501] on input "/retro-are-you-fall-o-ween-directions-teacher-halloween-ghost-t-shirt-1" at bounding box center [731, 500] width 124 height 31
drag, startPoint x: 707, startPoint y: 501, endPoint x: 796, endPoint y: 509, distance: 89.4
click at [796, 509] on td "/retro-are-you-fall-o-ween-directions-teacher-halloween-ghost-t-shirt-1 URL mus…" at bounding box center [731, 500] width 135 height 92
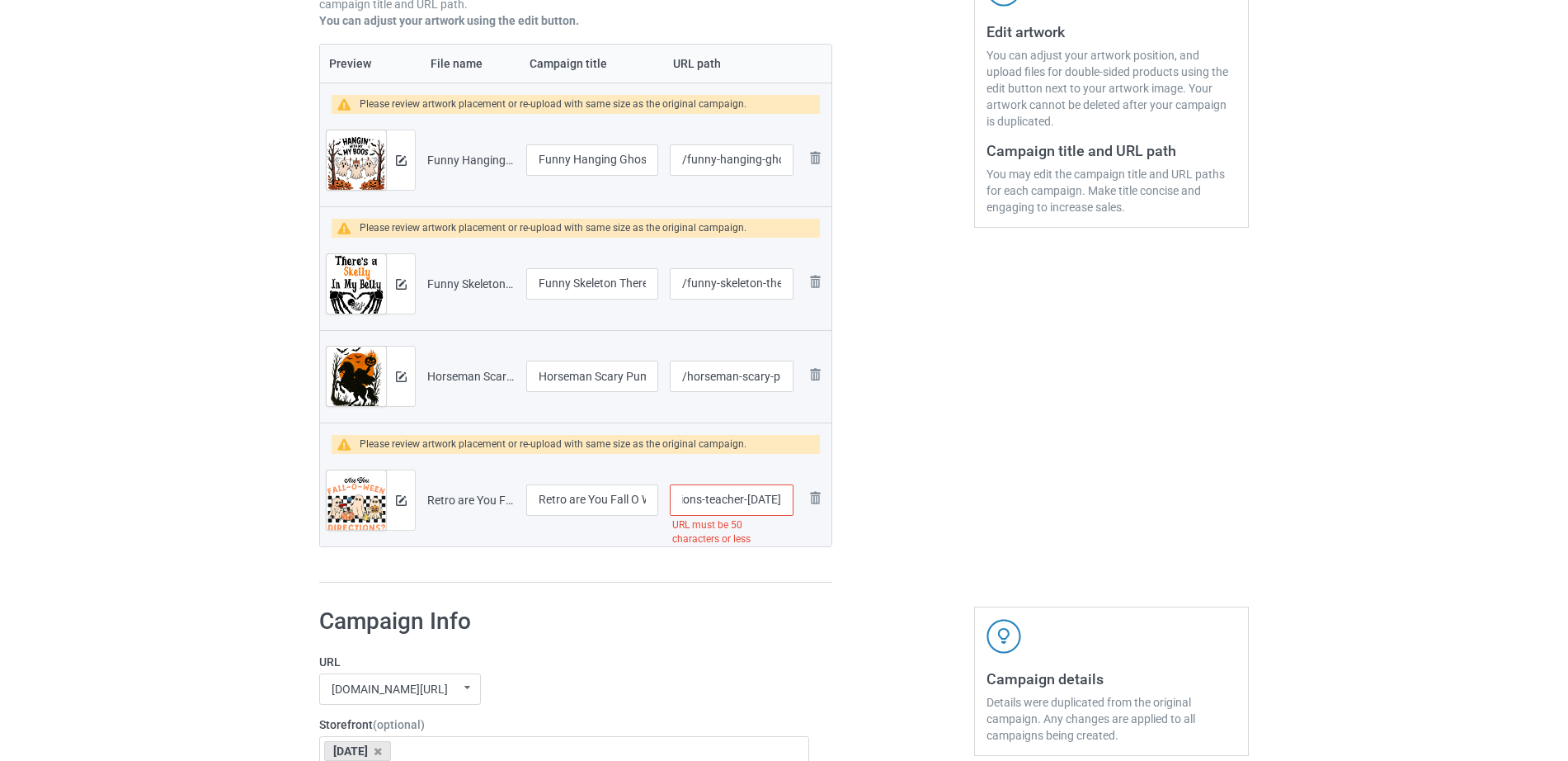
click at [929, 499] on div at bounding box center [903, 185] width 119 height 821
click at [747, 498] on input "/retro-are-you-fall-o-ween-directions-teacher-halloween" at bounding box center [731, 500] width 124 height 31
click at [799, 500] on tr "Preview and edit artwork Retro are You Fall O Ween Directions Teacher Halloween…" at bounding box center [576, 500] width 511 height 92
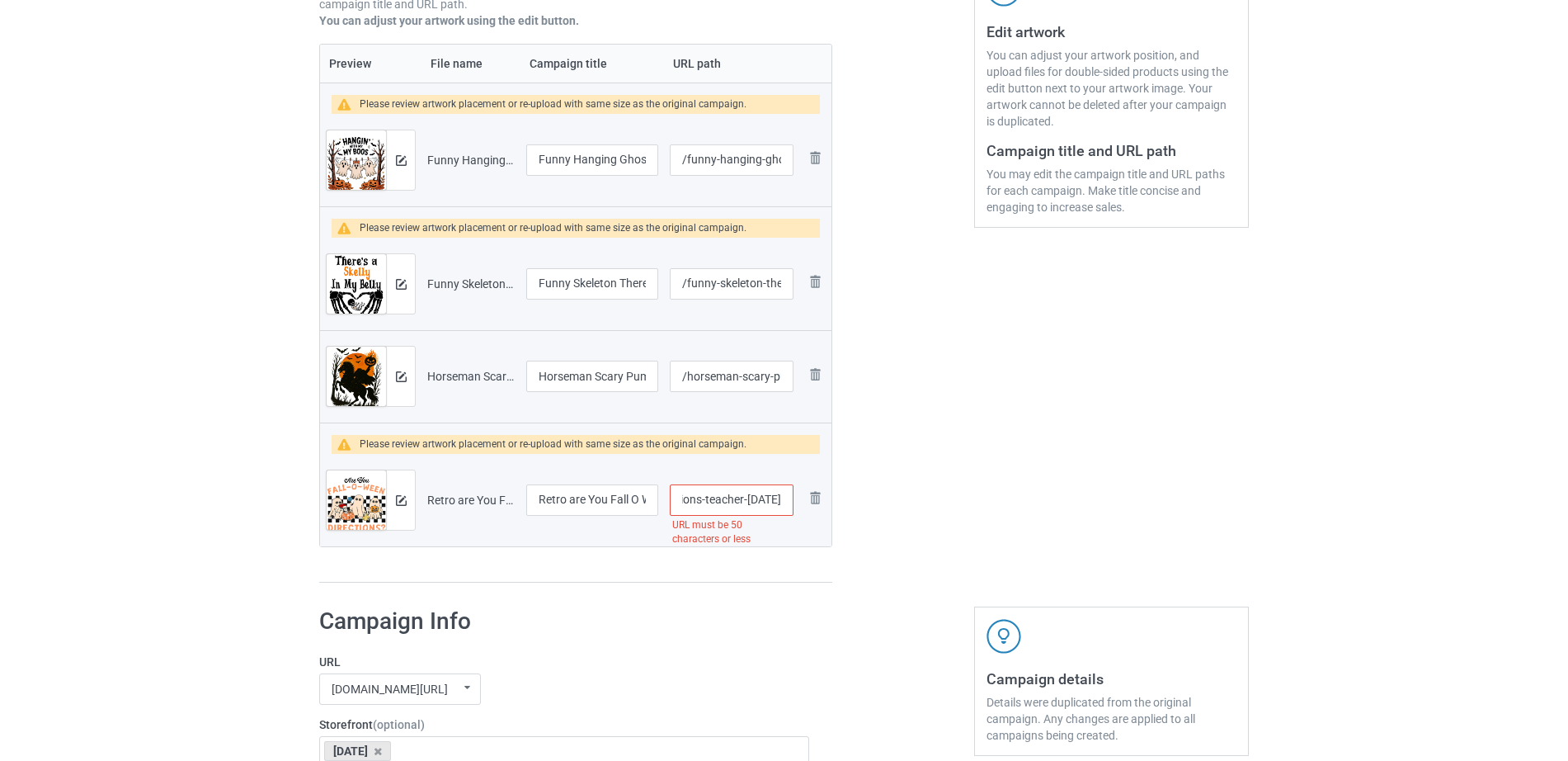
click at [717, 502] on input "/retro-are-you-fall-o-ween-directions-teacher-halloween" at bounding box center [731, 500] width 124 height 31
drag, startPoint x: 685, startPoint y: 501, endPoint x: 796, endPoint y: 502, distance: 111.0
click at [796, 502] on td "/retro-are-you-fall-o-ween-directions-teacher-halloween URL must be 50 characte…" at bounding box center [731, 500] width 135 height 92
type input "/retro-are-you-fall-o-ween-directions"
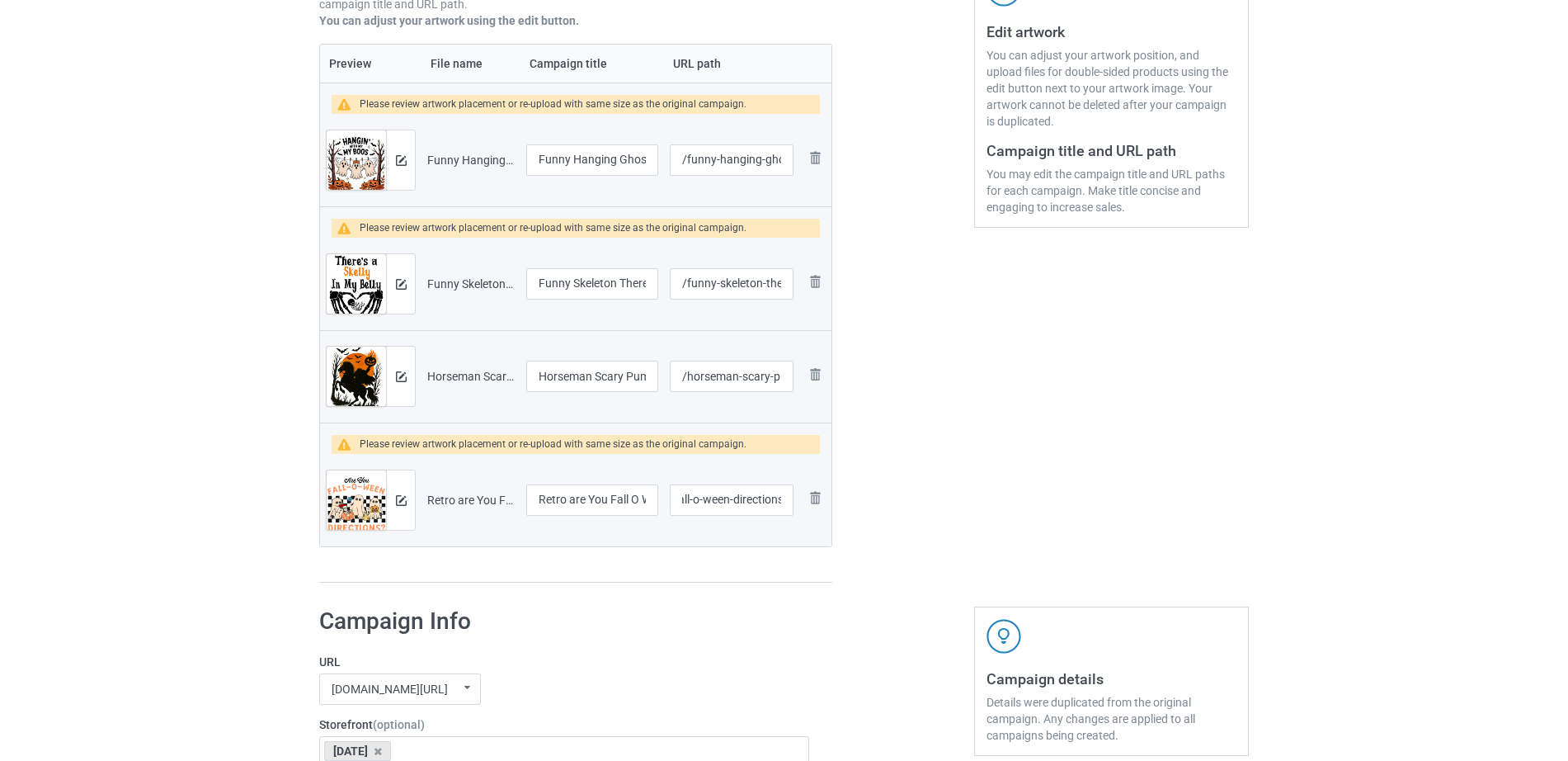
click at [922, 500] on div at bounding box center [903, 185] width 119 height 821
drag, startPoint x: 580, startPoint y: 501, endPoint x: 616, endPoint y: 501, distance: 36.0
click at [616, 501] on input "Retro are You Fall O Ween Directions Teacher Halloween Ghost T-Shirt (1)" at bounding box center [592, 500] width 132 height 31
click at [589, 504] on input "Retro are You Fall O Ween Directions Teacher Halloween Ghost T-Shirt (1)" at bounding box center [592, 500] width 132 height 31
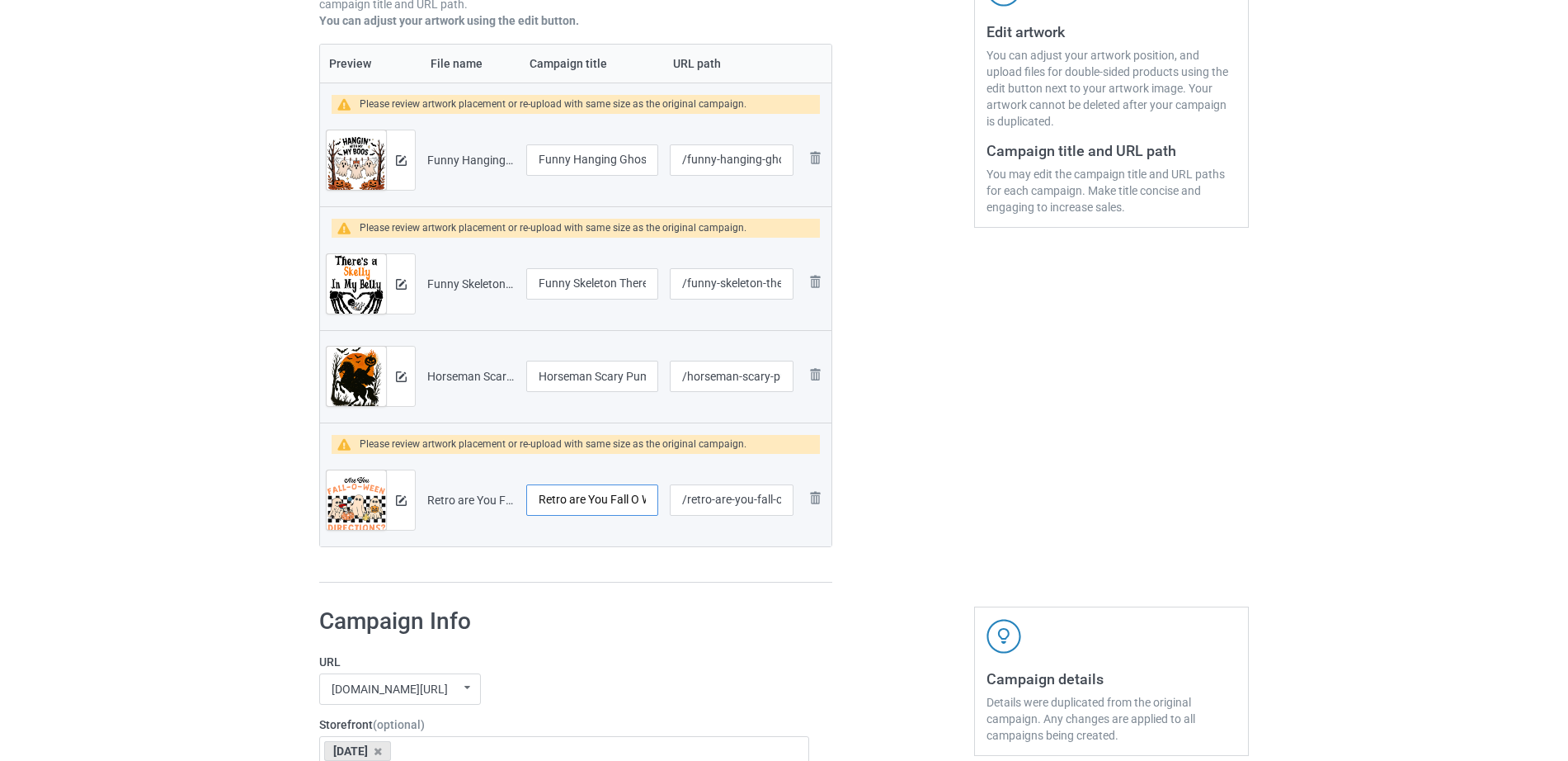
click at [600, 504] on input "Retro are You Fall O Ween Directions Teacher Halloween Ghost T-Shirt (1)" at bounding box center [592, 500] width 132 height 31
drag, startPoint x: 616, startPoint y: 497, endPoint x: 650, endPoint y: 498, distance: 34.0
click at [650, 498] on input "Retro are You Fall O Ween Directions Teacher Halloween Ghost T-Shirt (1)" at bounding box center [592, 500] width 132 height 31
click at [588, 502] on input "Retro are You Fall O Ween Directions Teacher Halloween Ghost T-Shirt (1)" at bounding box center [592, 500] width 132 height 31
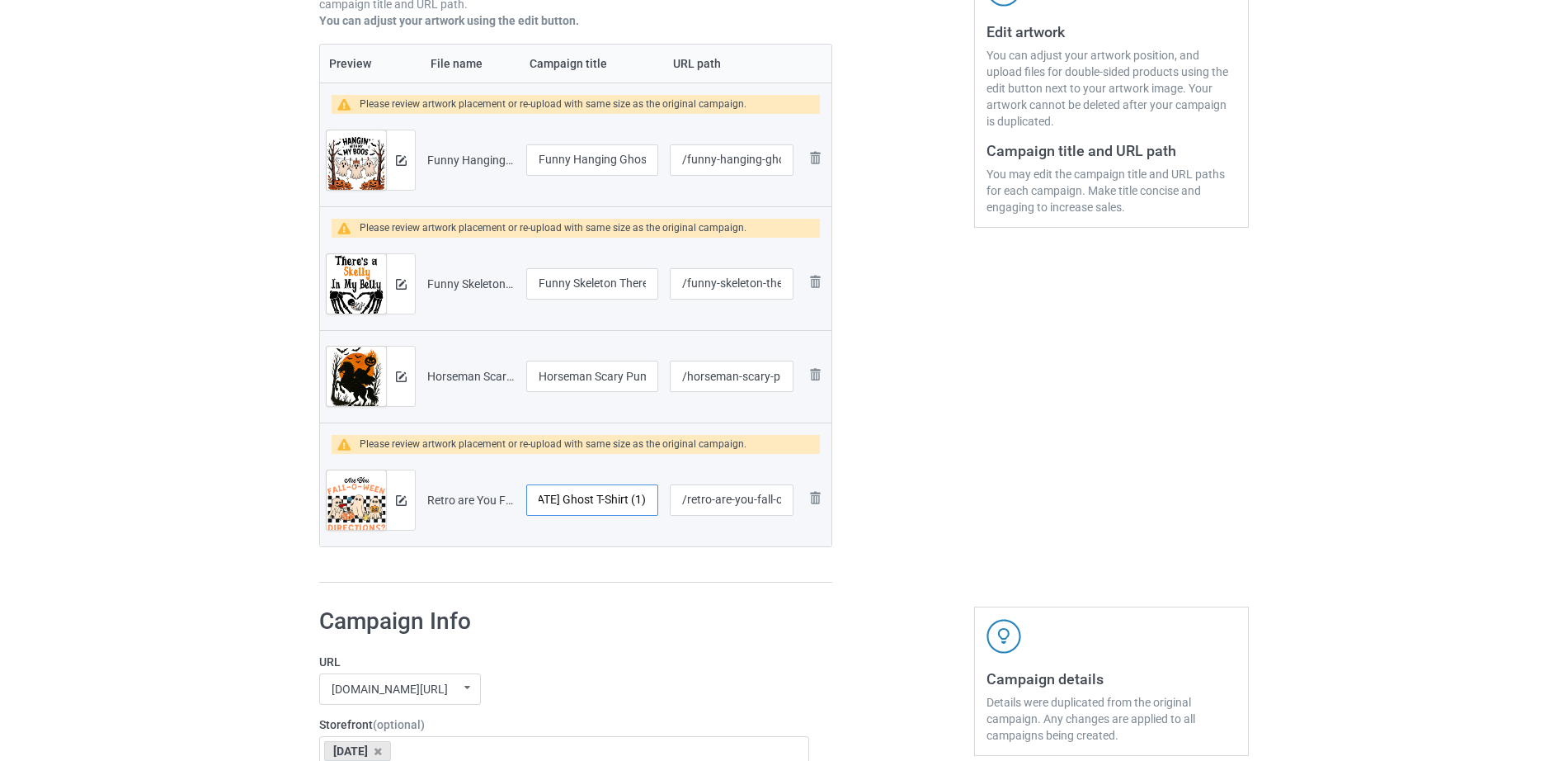
drag, startPoint x: 561, startPoint y: 496, endPoint x: 665, endPoint y: 496, distance: 104.0
click at [665, 496] on tr "Preview and edit artwork Retro are You Fall O Ween Directions Teacher Halloween…" at bounding box center [576, 500] width 511 height 92
drag, startPoint x: 581, startPoint y: 496, endPoint x: 691, endPoint y: 502, distance: 110.2
click at [691, 502] on tr "Preview and edit artwork Retro are You Fall O Ween Directions Teacher Halloween…" at bounding box center [576, 500] width 511 height 92
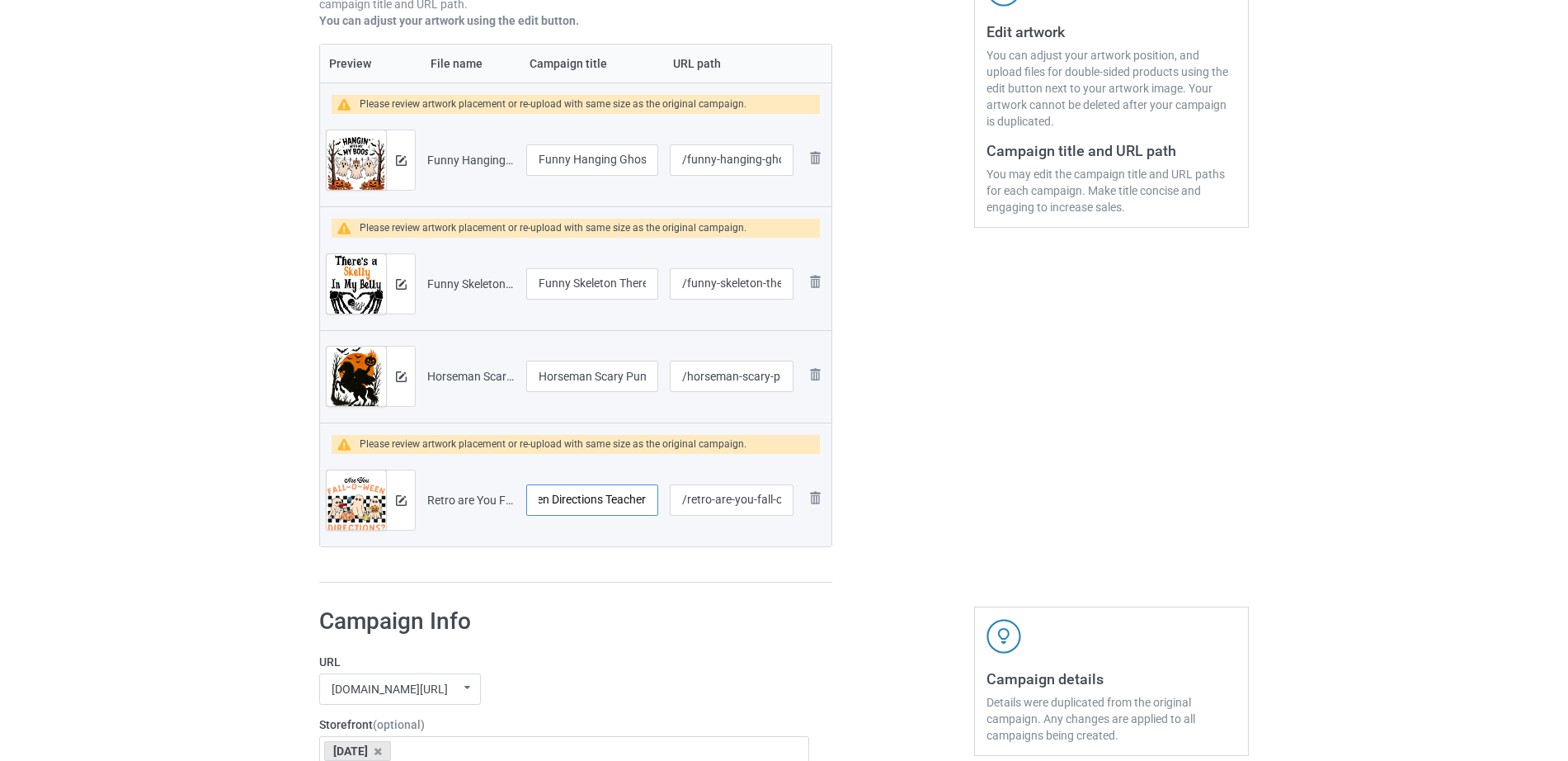
scroll to position [0, 127]
type input "Retro are You Fall O Ween Directions Teacher"
click at [909, 504] on div at bounding box center [903, 185] width 119 height 821
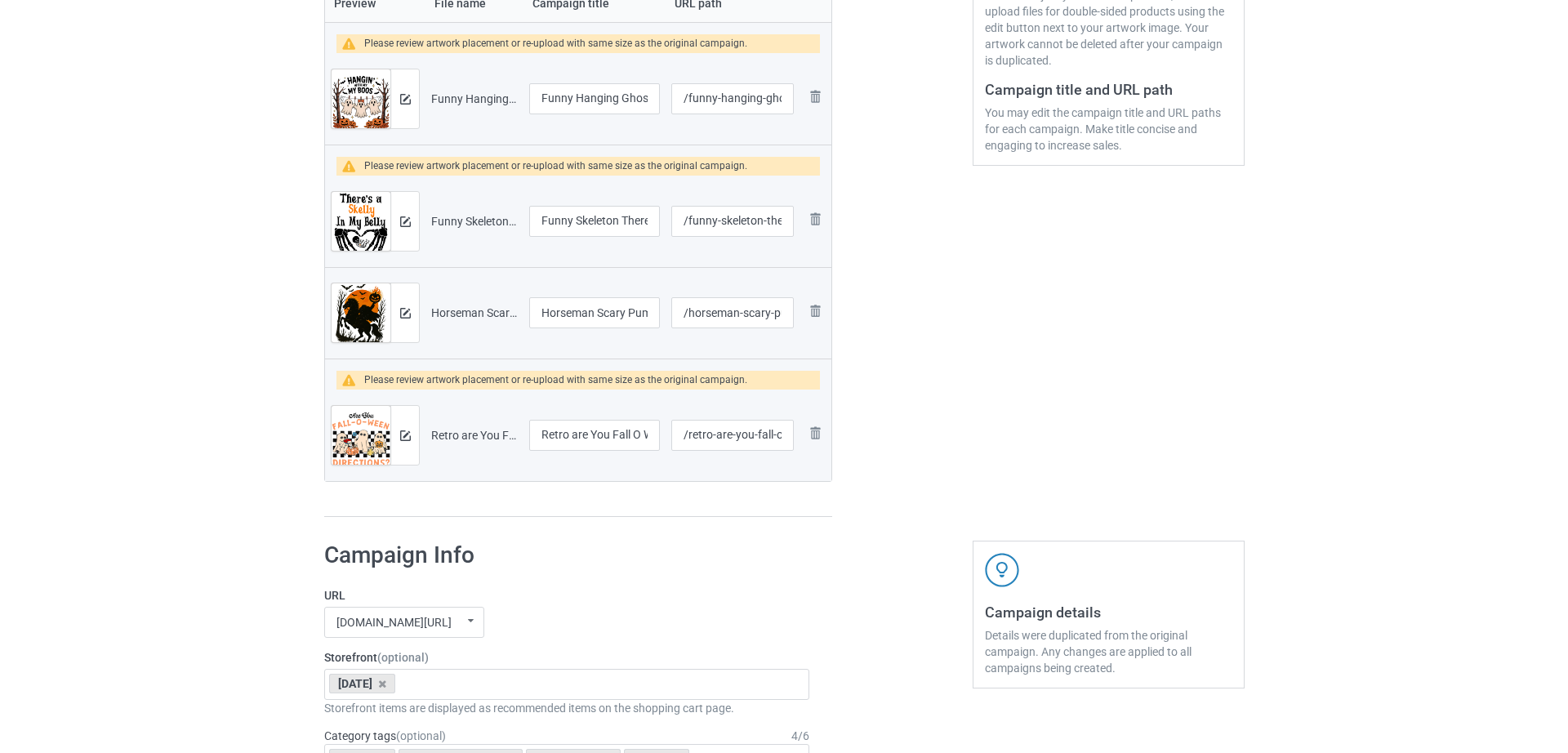
scroll to position [394, 0]
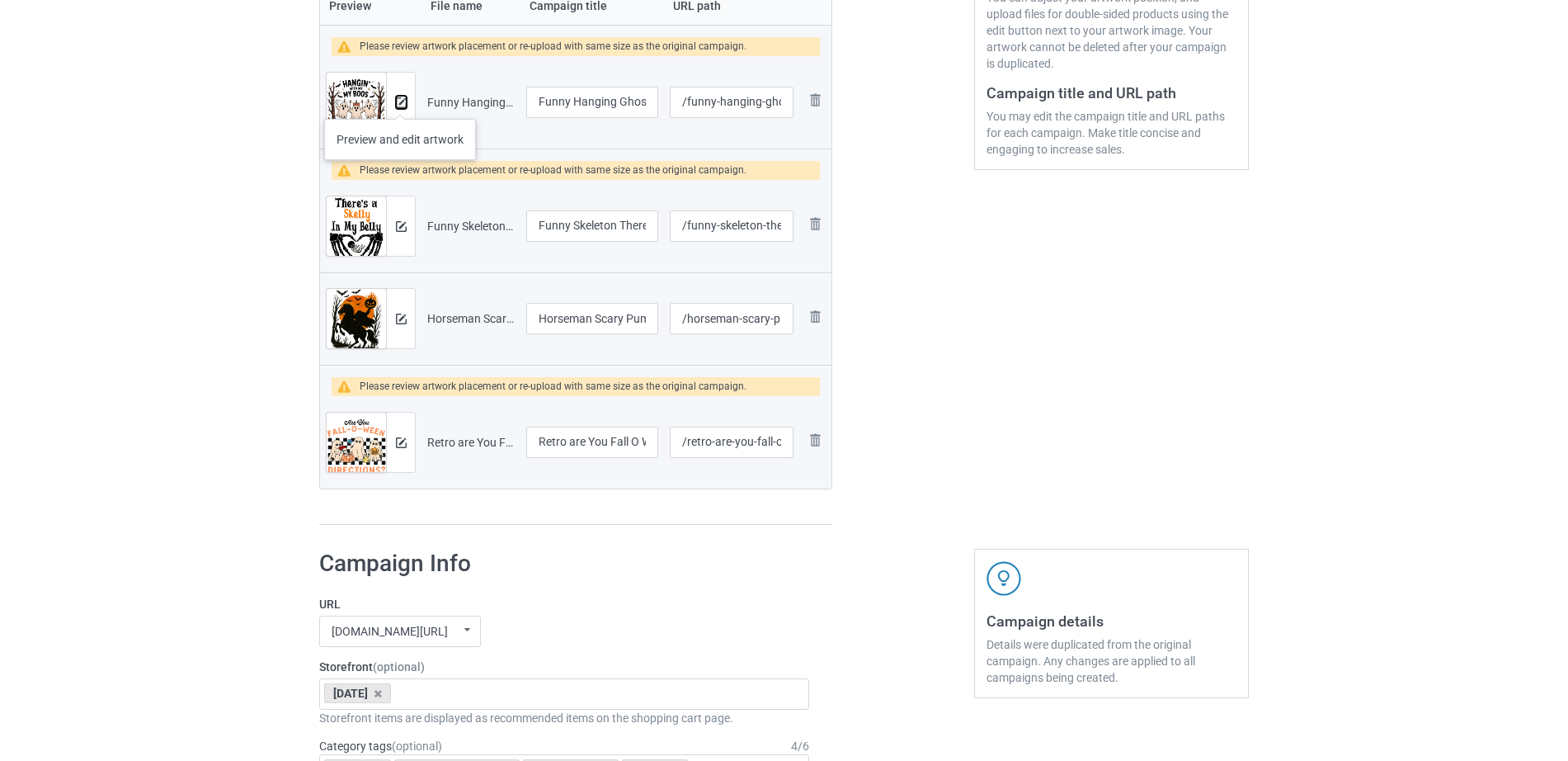
click at [400, 102] on img at bounding box center [402, 103] width 11 height 11
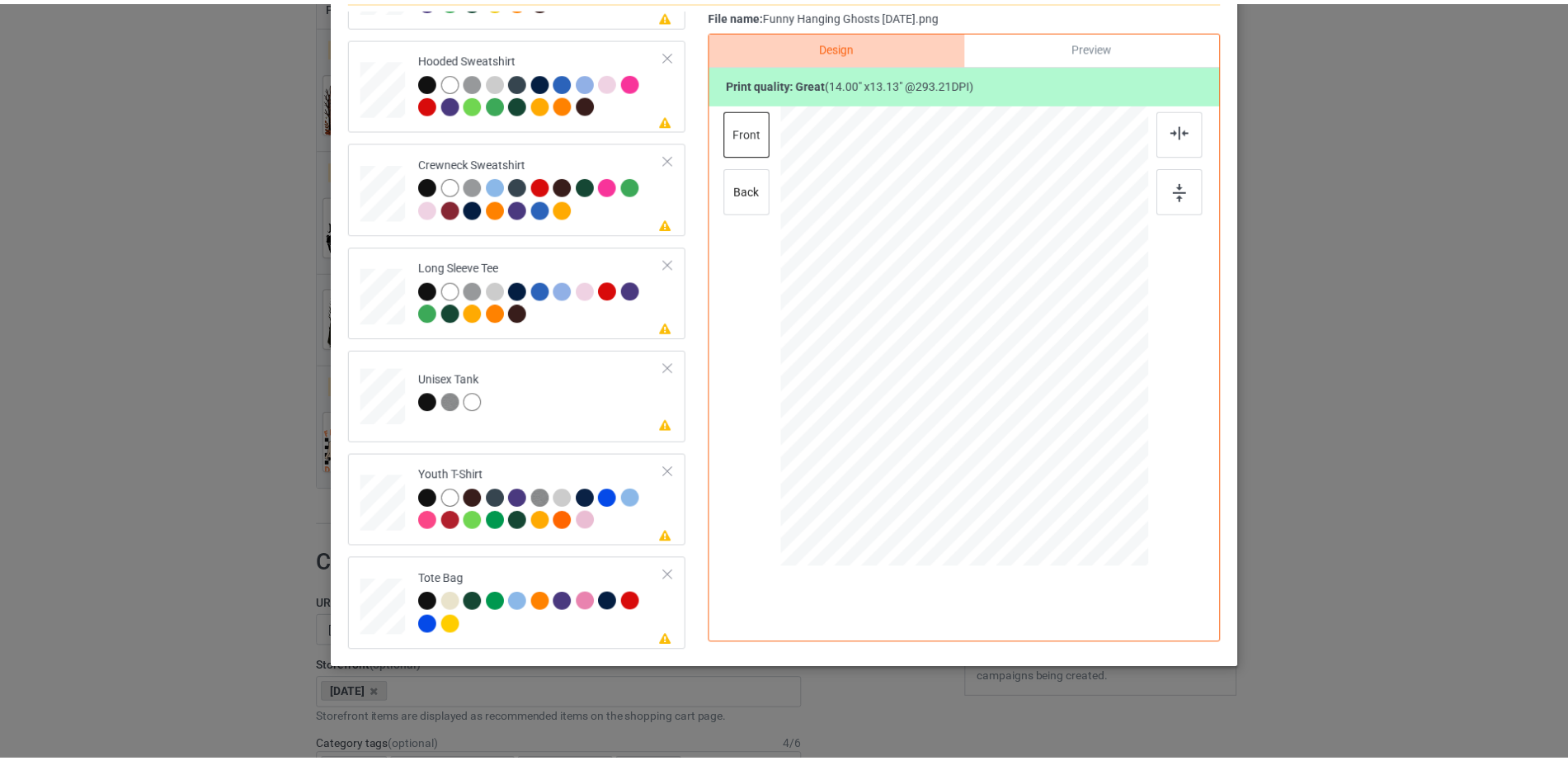
scroll to position [0, 0]
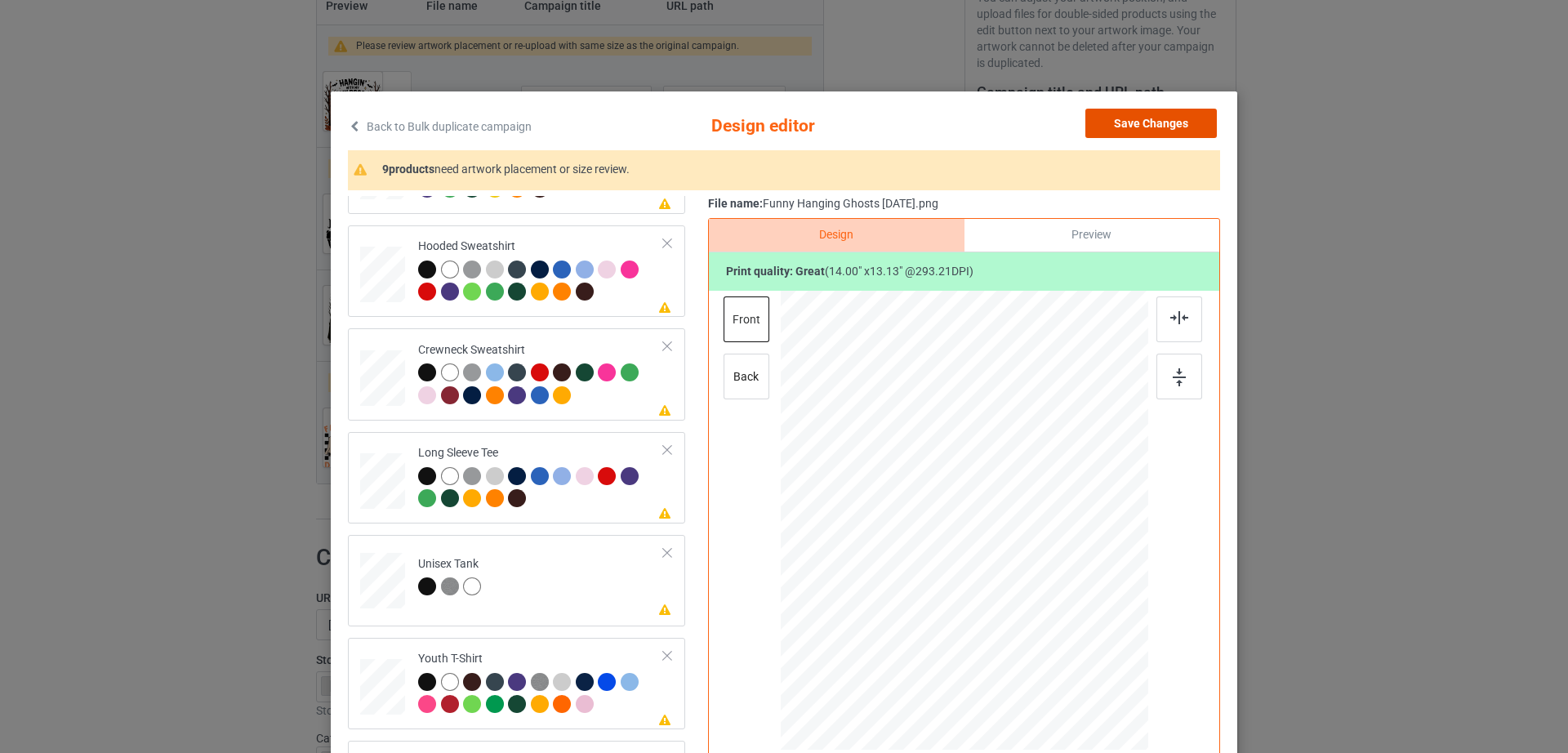
click at [1169, 119] on button "Save Changes" at bounding box center [1151, 123] width 131 height 29
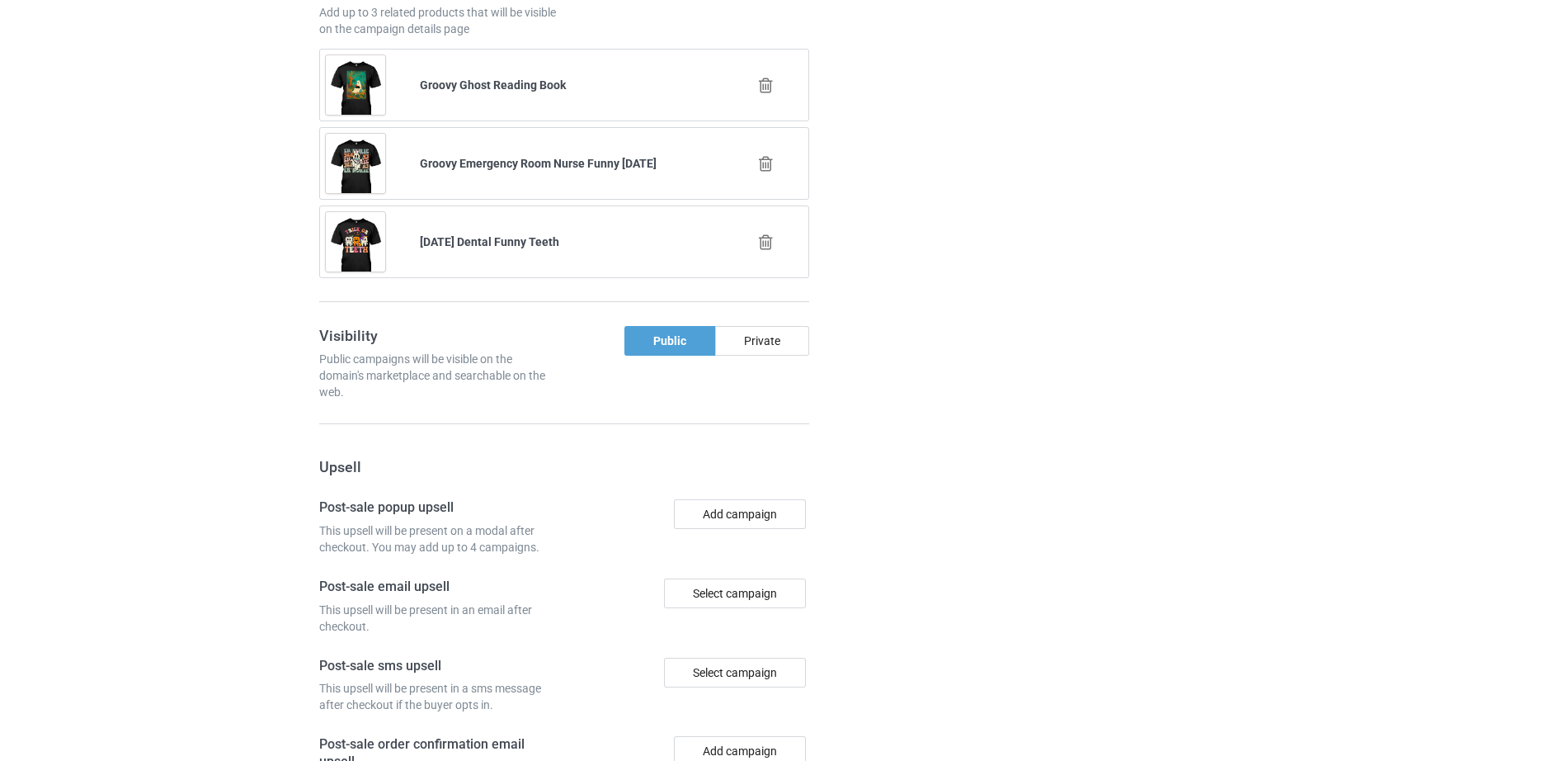
scroll to position [1954, 0]
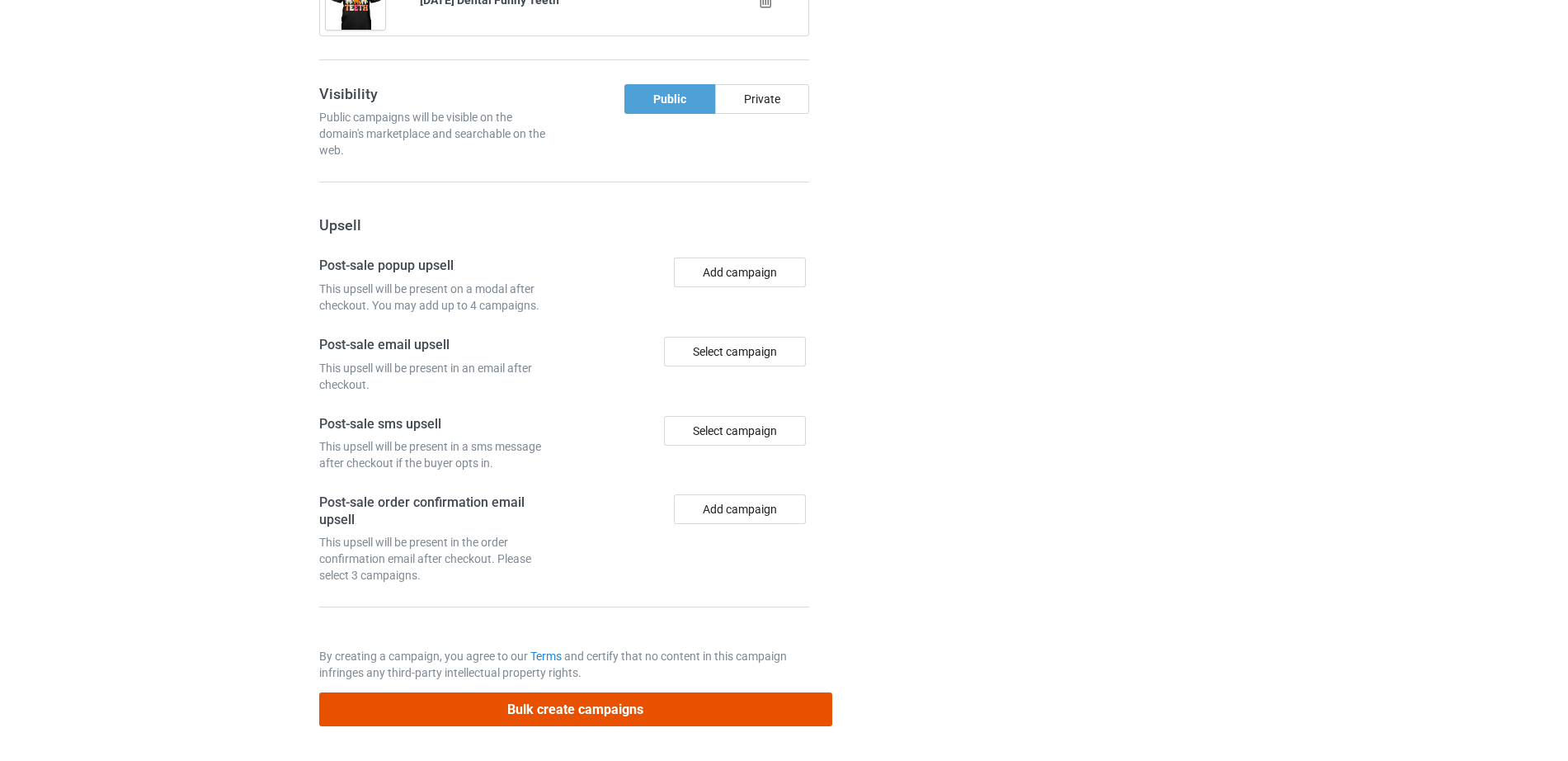
click at [502, 707] on button "Bulk create campaigns" at bounding box center [576, 709] width 513 height 34
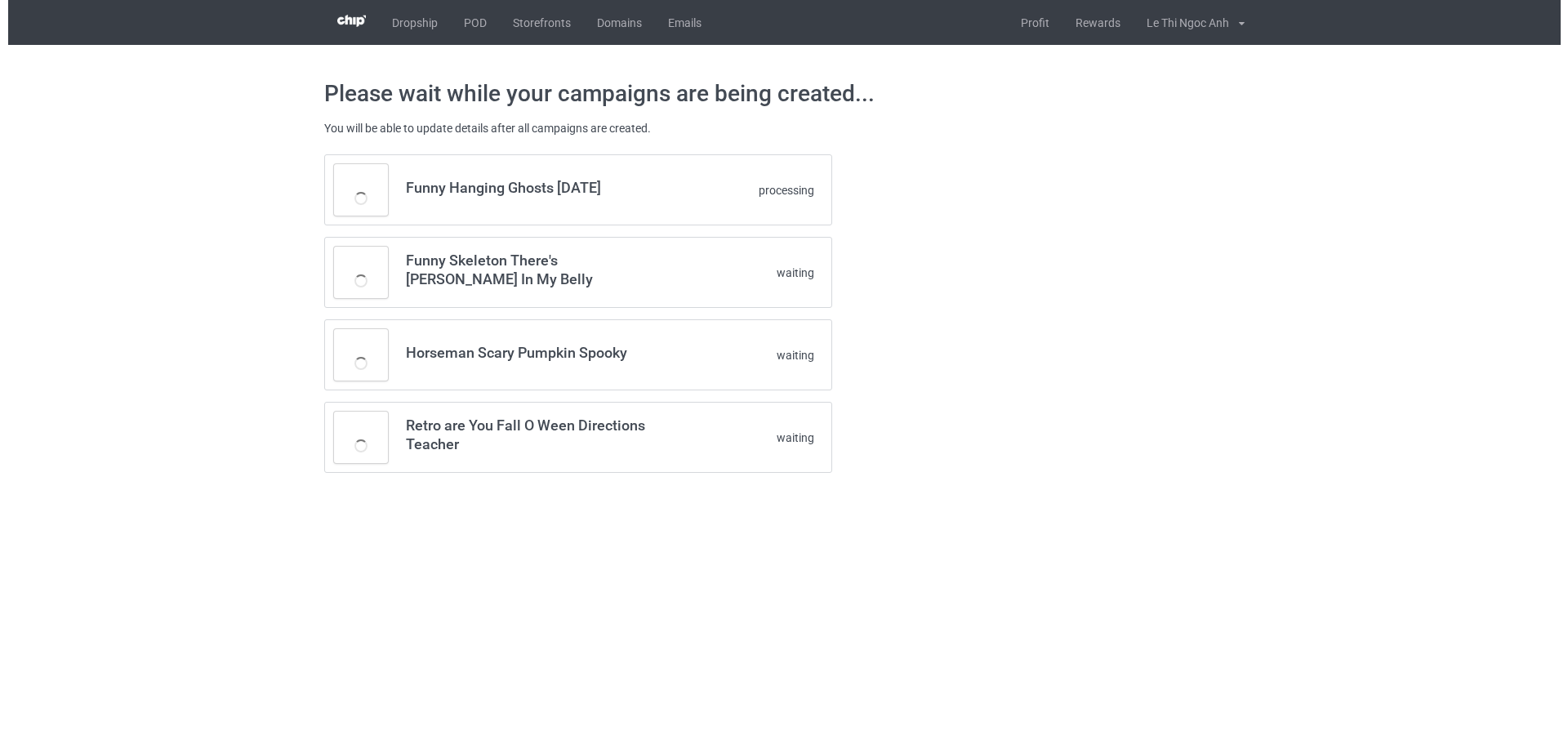
scroll to position [0, 0]
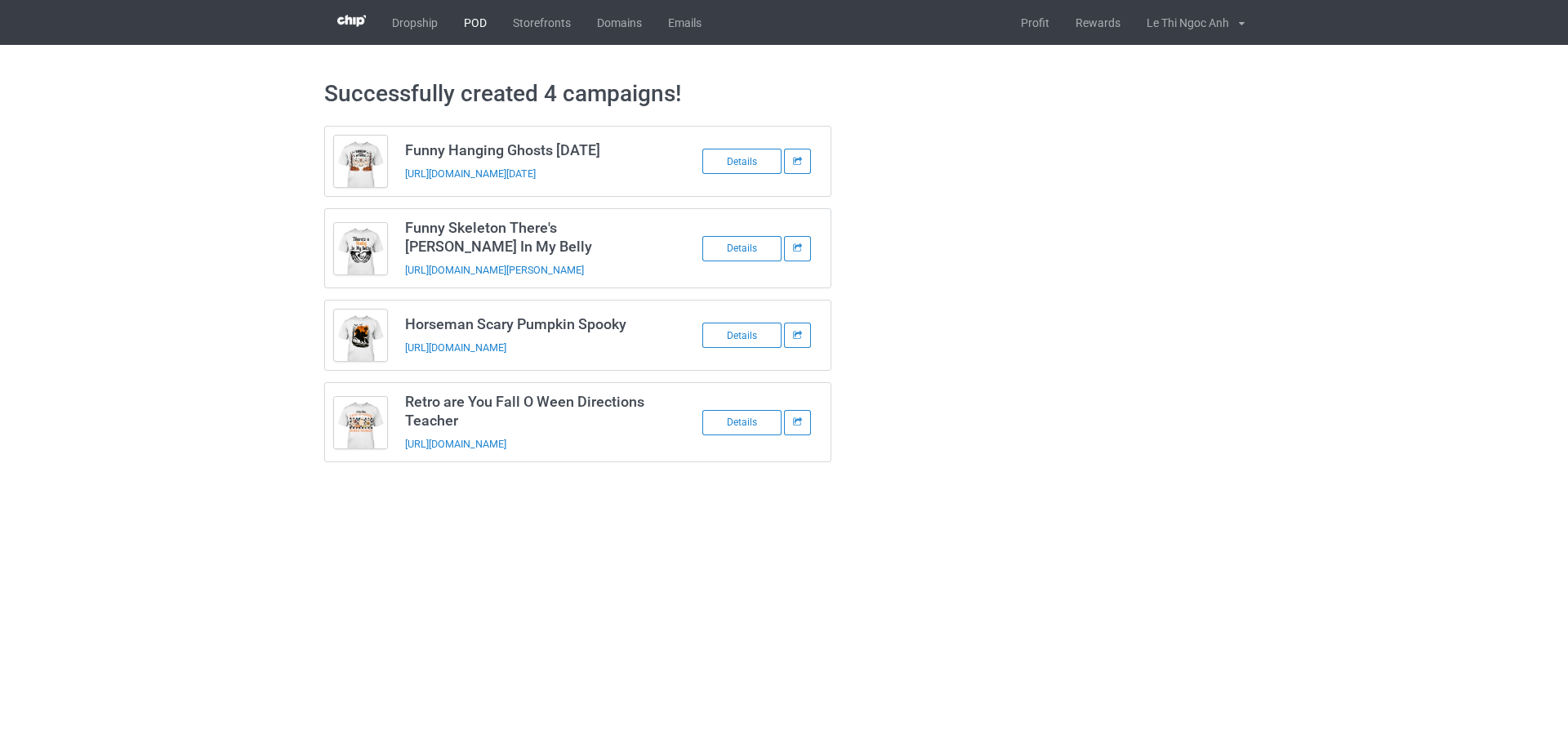
click at [480, 28] on link "POD" at bounding box center [475, 22] width 49 height 45
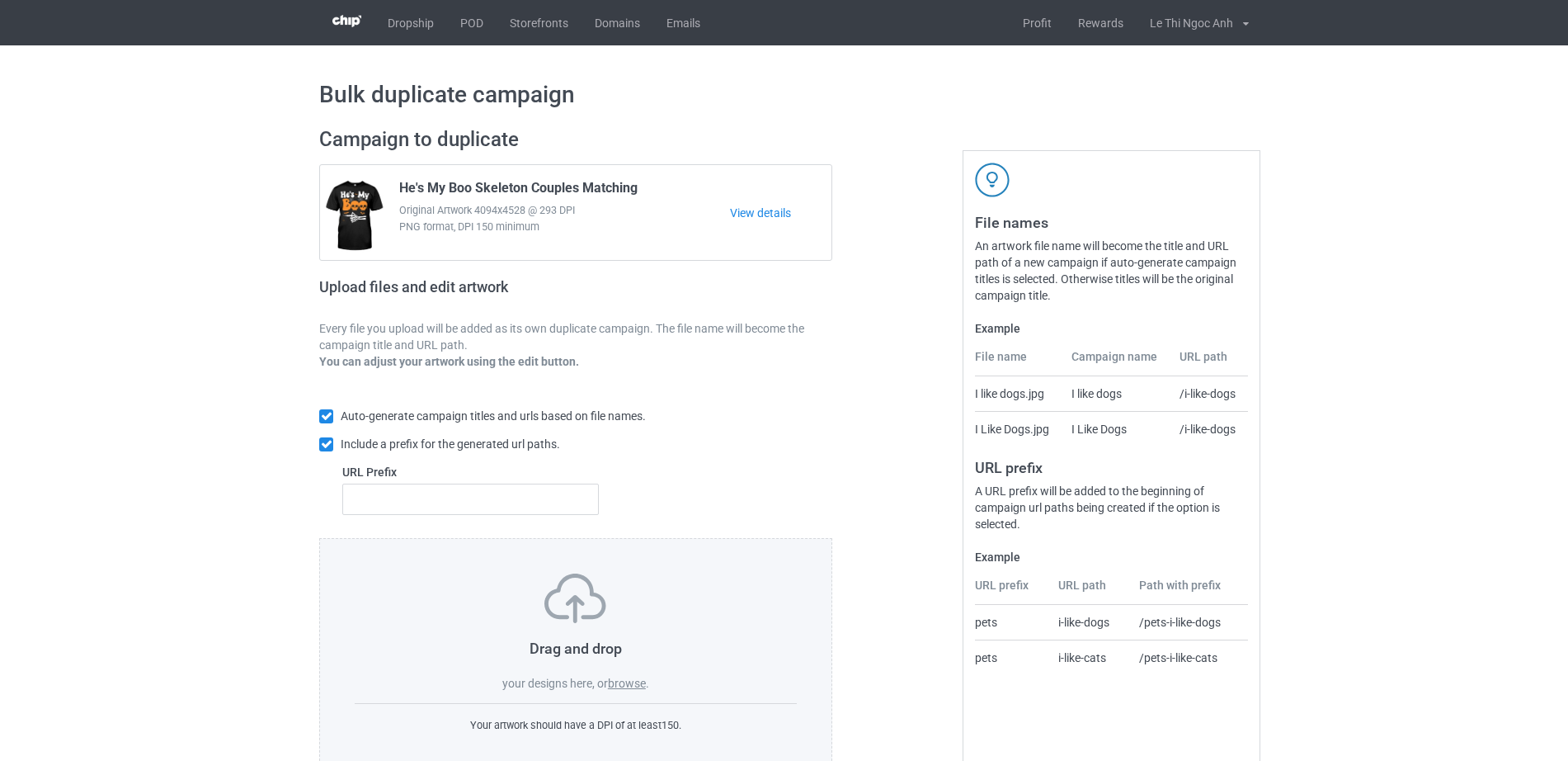
click at [626, 690] on label "browse" at bounding box center [626, 683] width 38 height 13
click at [0, 0] on input "browse" at bounding box center [0, 0] width 0 height 0
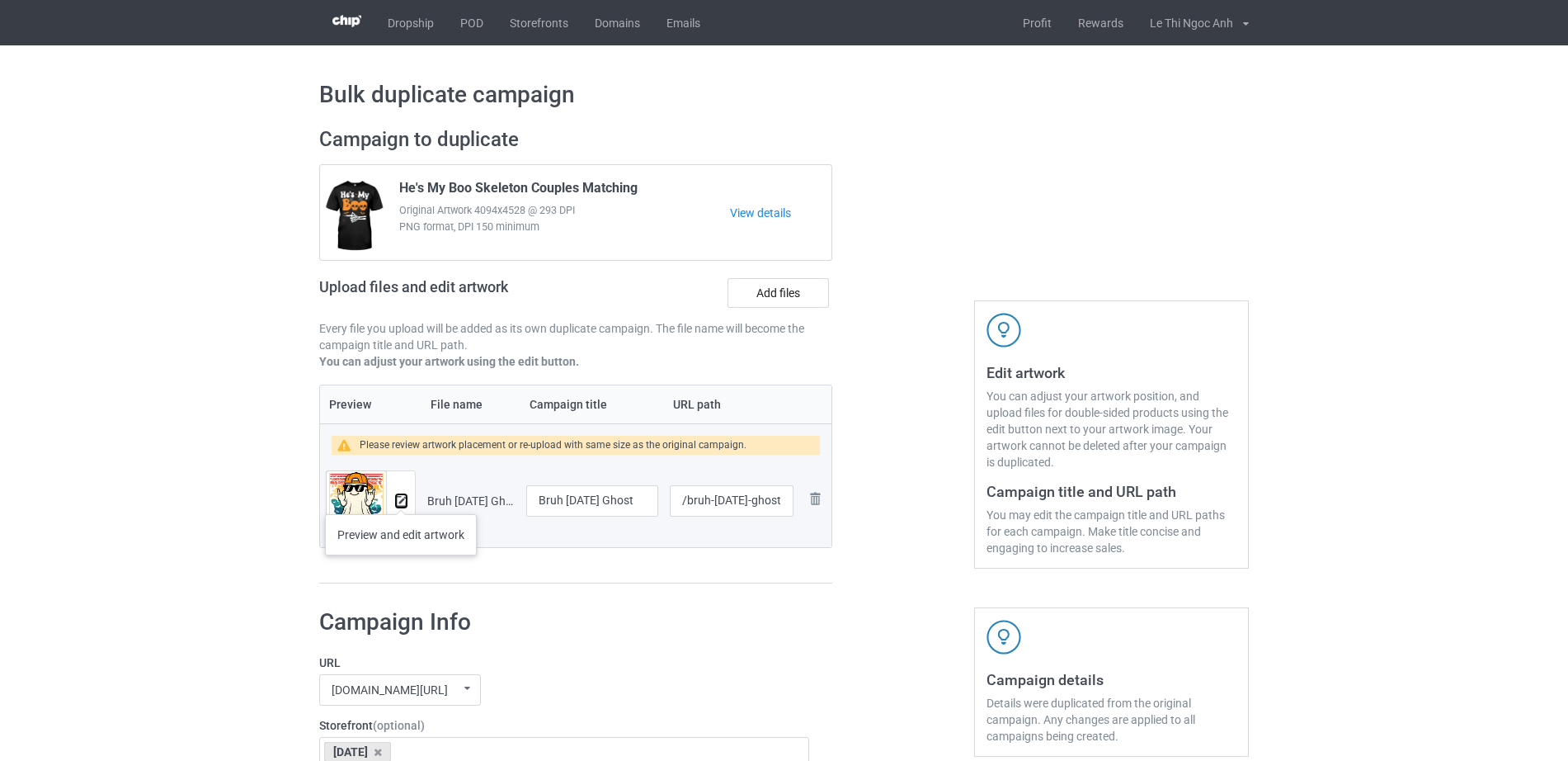
click at [399, 498] on img at bounding box center [402, 502] width 11 height 11
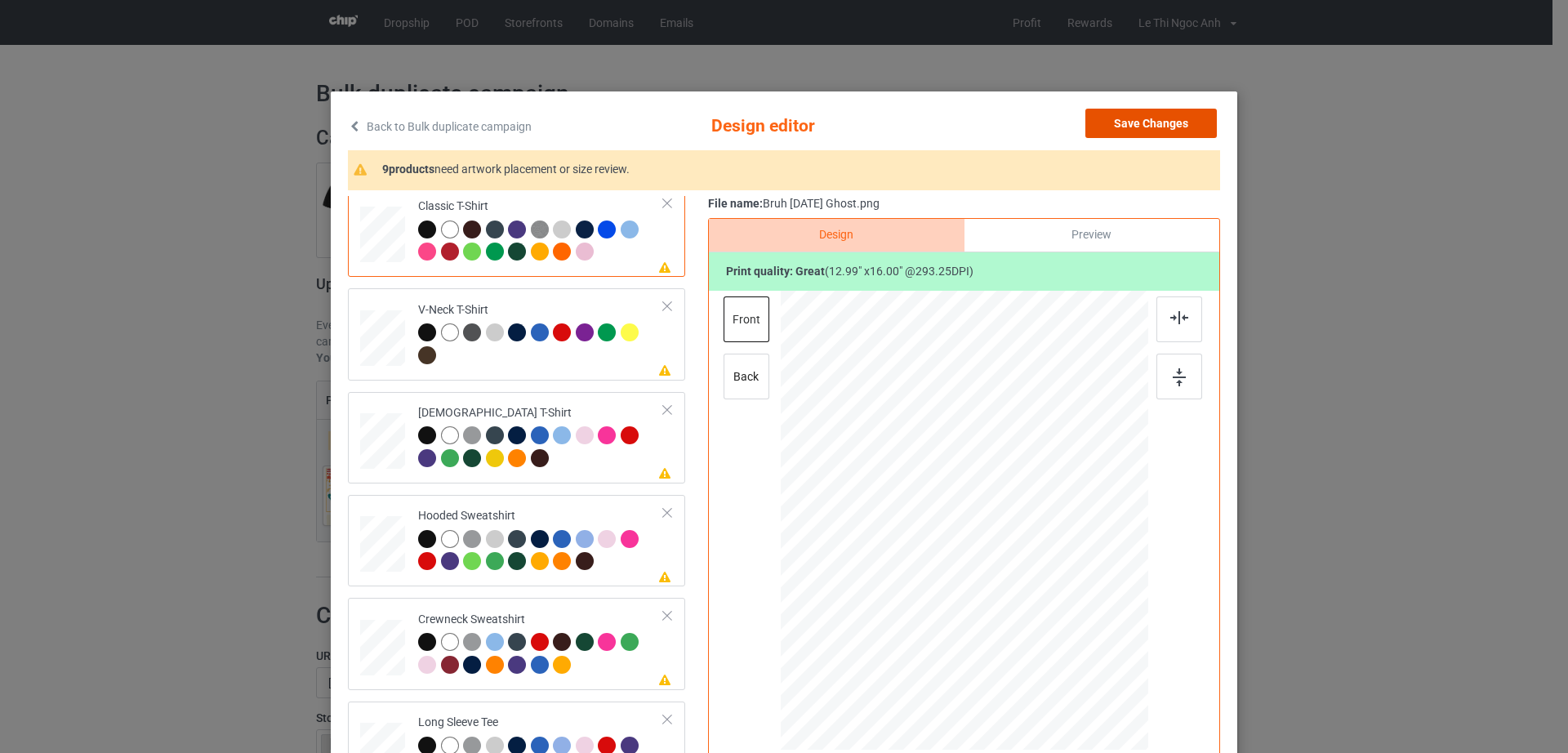
click at [1181, 126] on button "Save Changes" at bounding box center [1151, 123] width 131 height 29
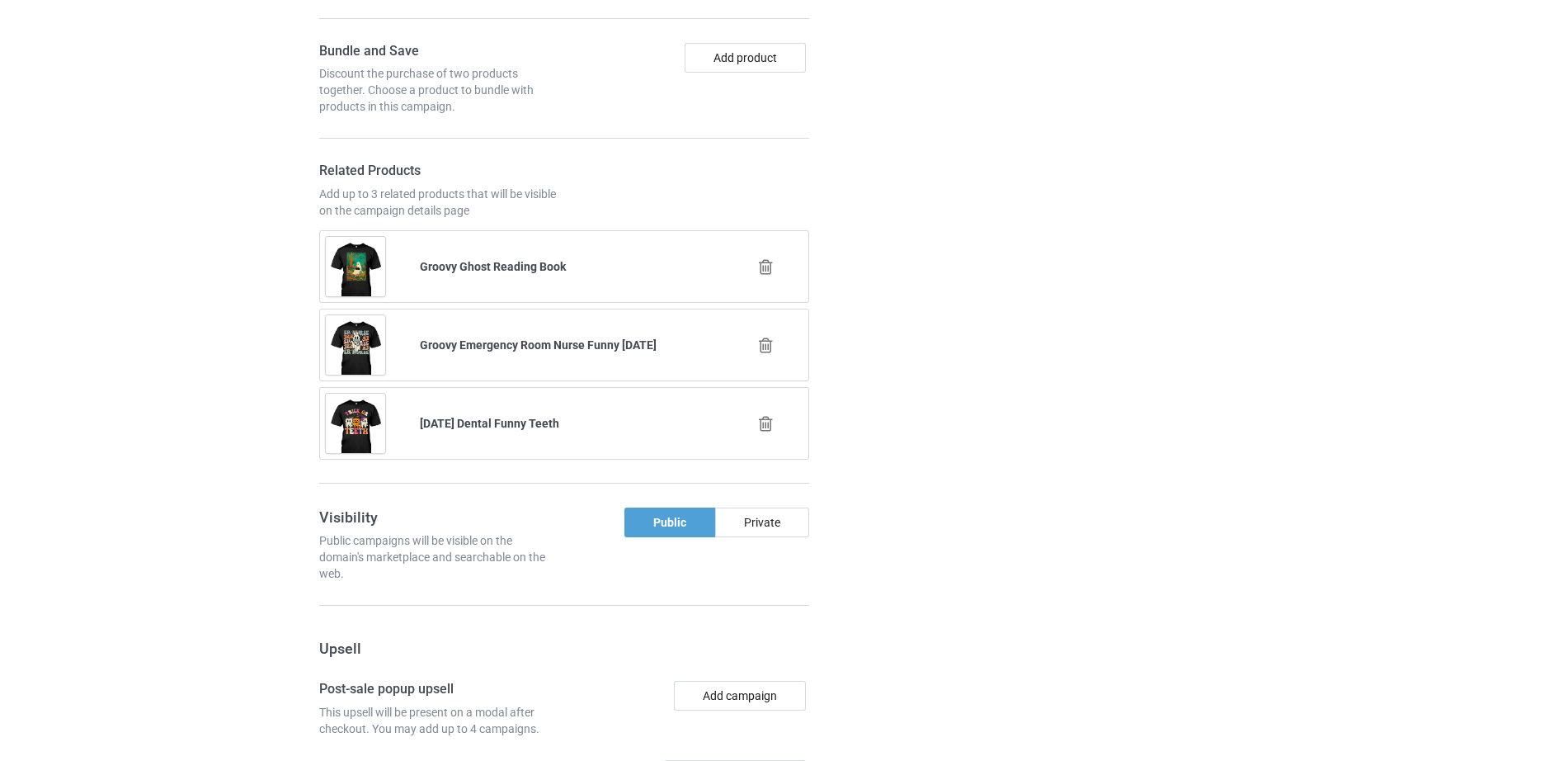
scroll to position [1613, 0]
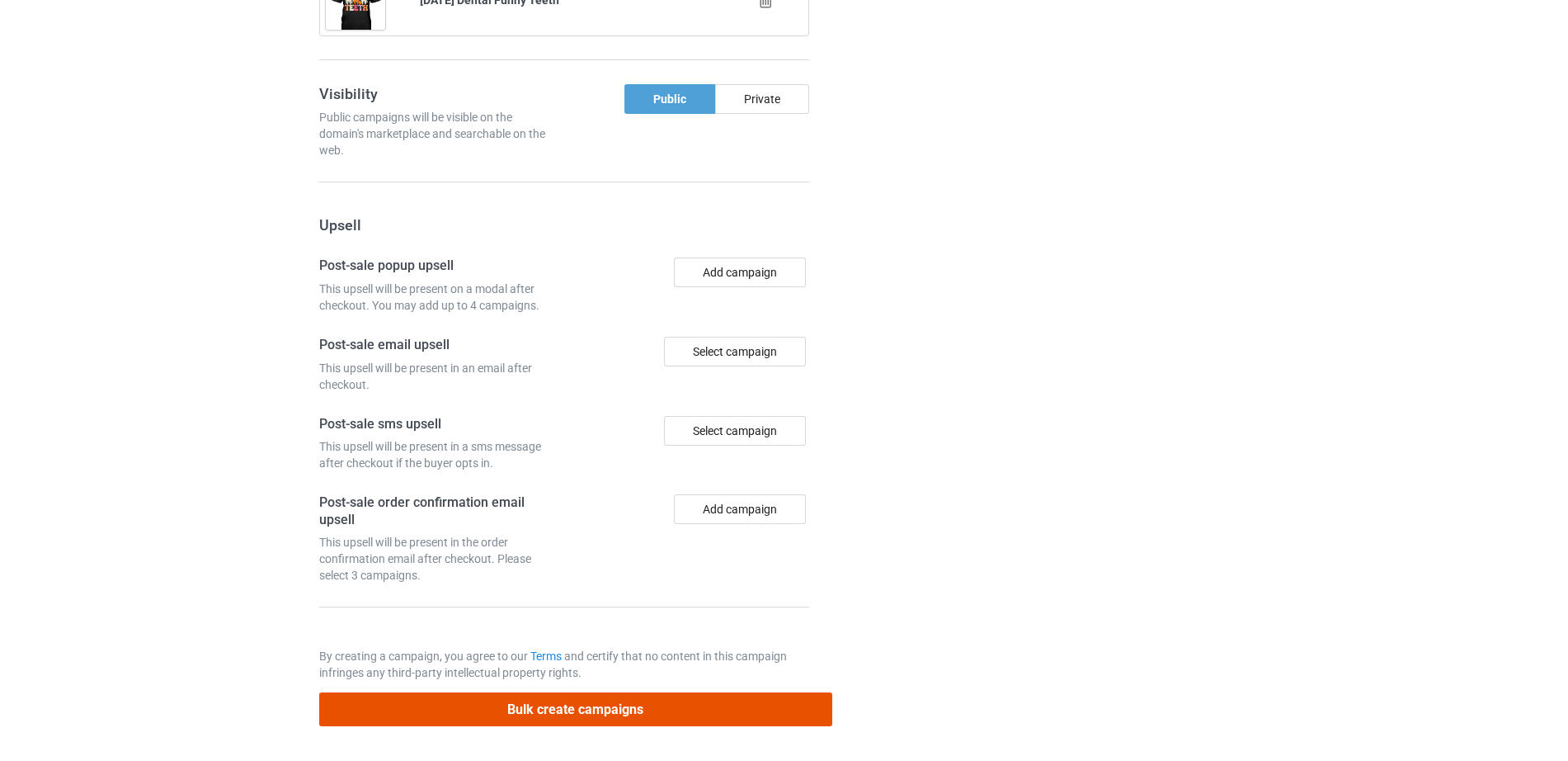
click at [588, 704] on button "Bulk create campaigns" at bounding box center [576, 709] width 513 height 34
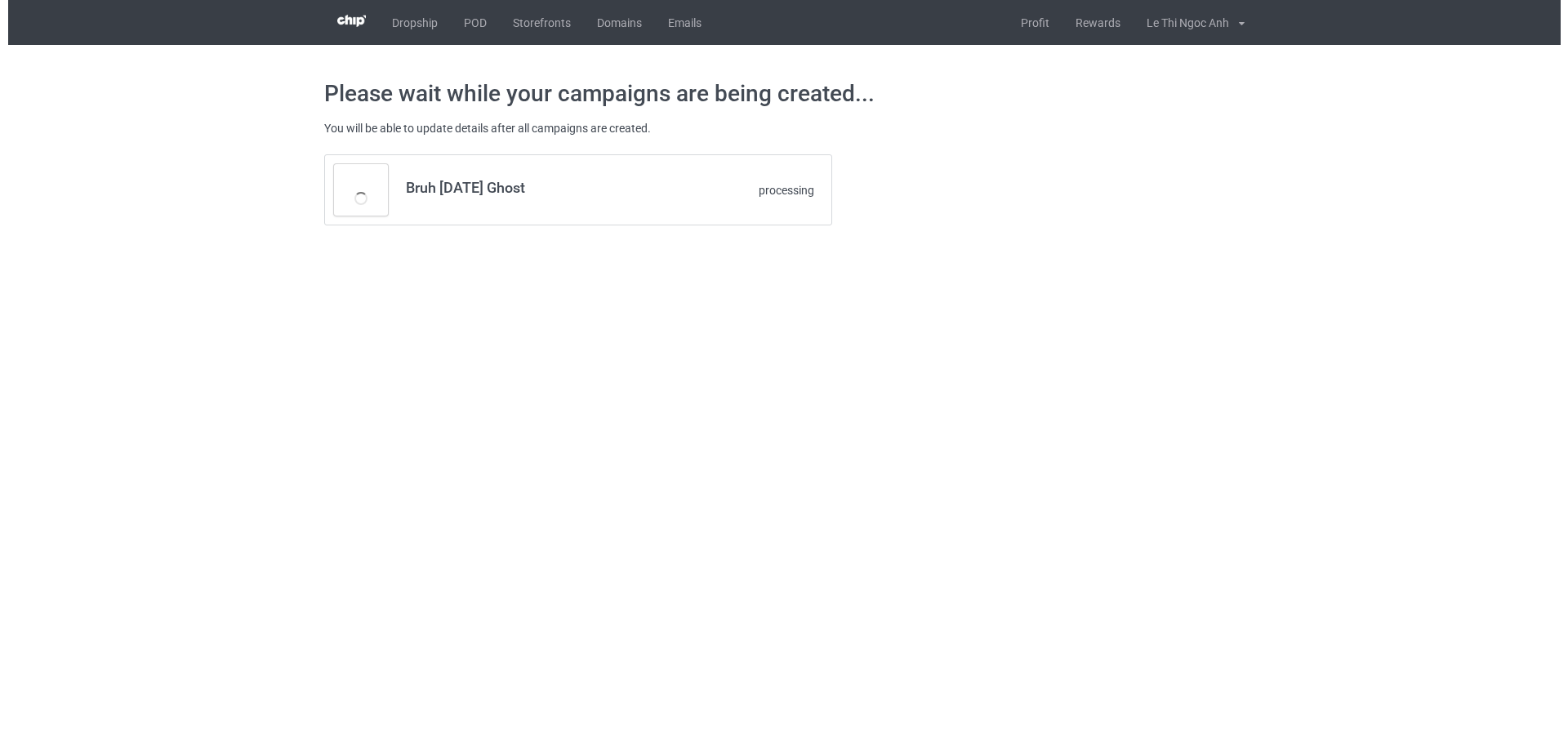
scroll to position [0, 0]
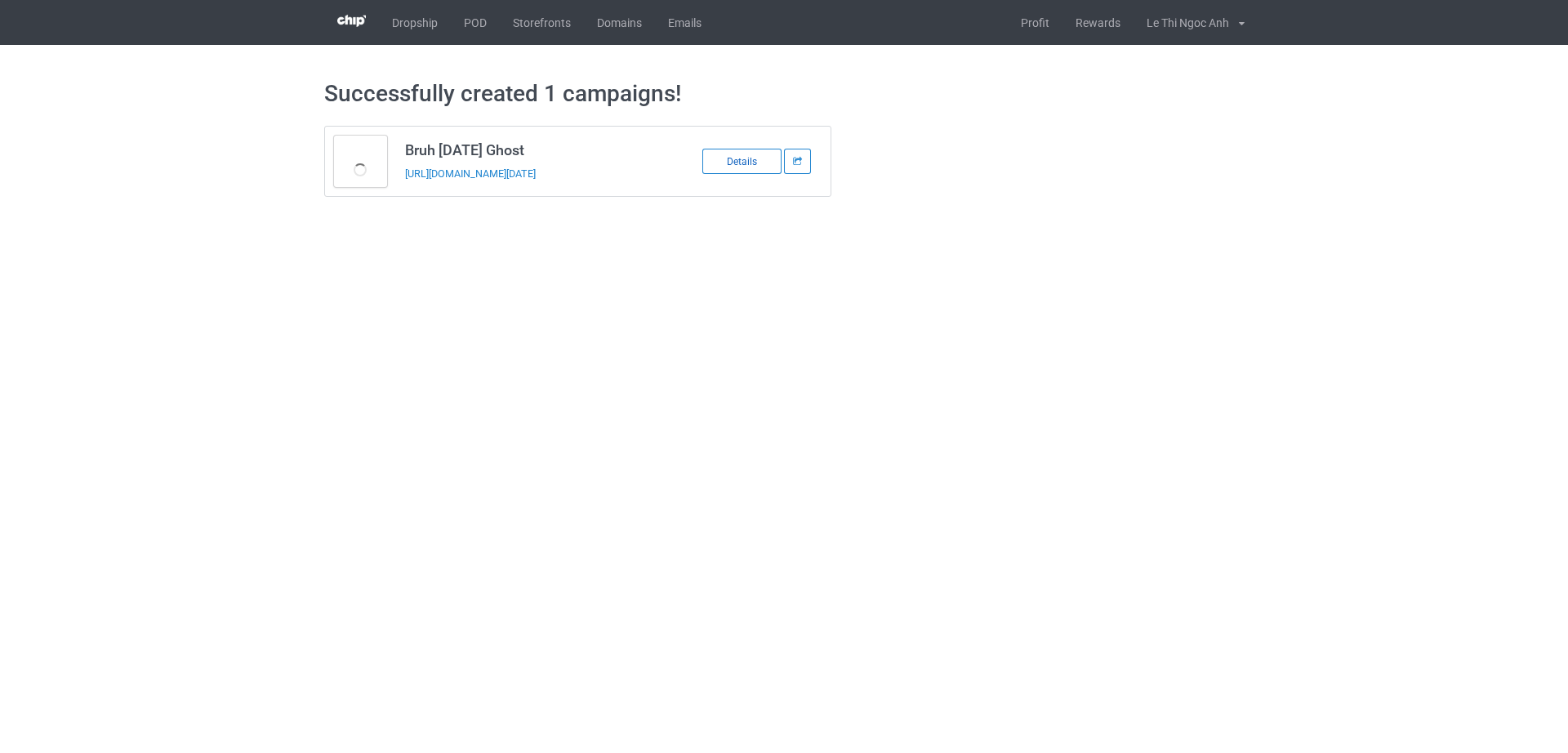
click at [725, 161] on div "Details" at bounding box center [741, 161] width 79 height 25
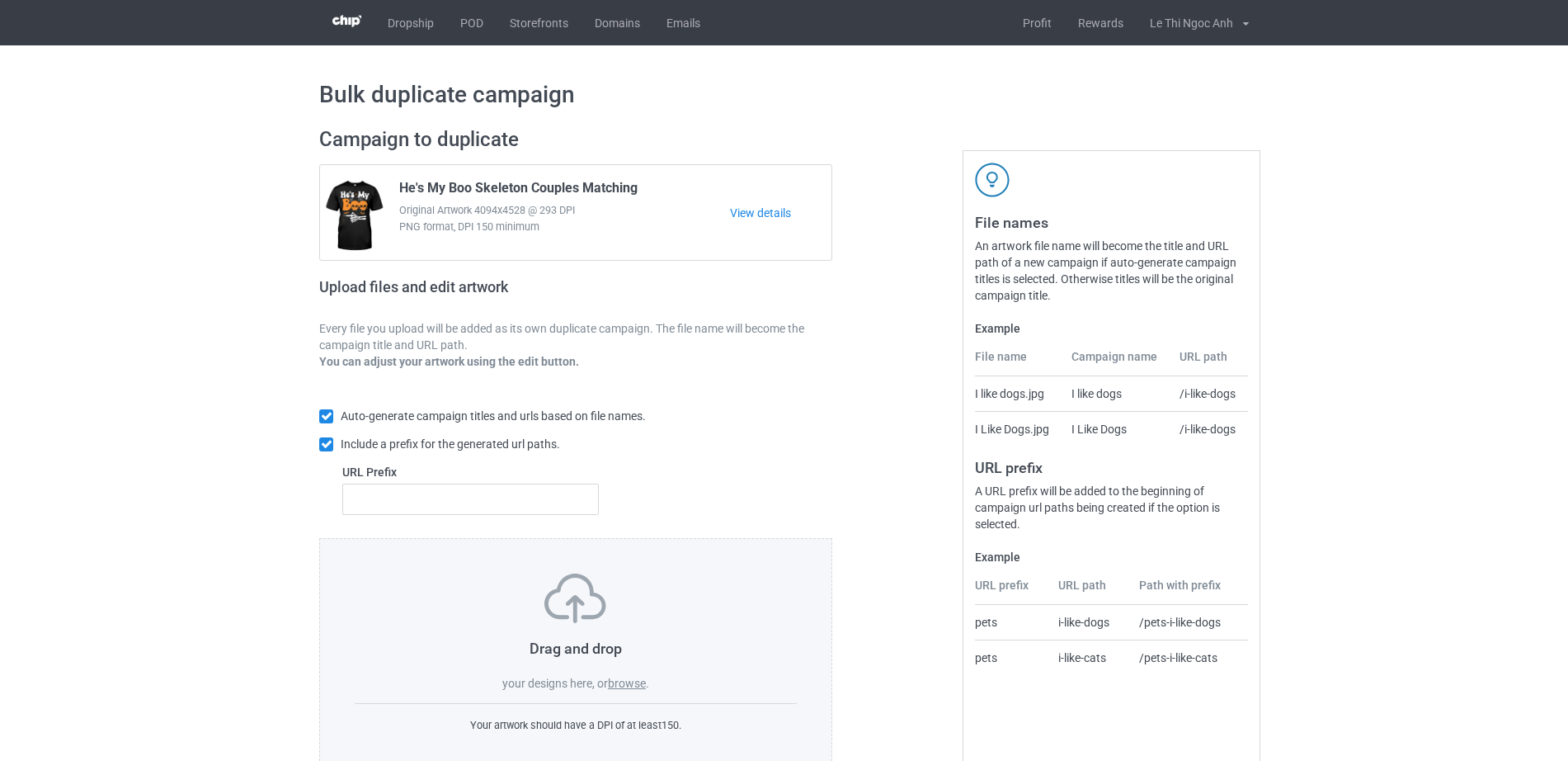
click at [616, 676] on label "browse" at bounding box center [626, 683] width 38 height 13
click at [0, 0] on input "browse" at bounding box center [0, 0] width 0 height 0
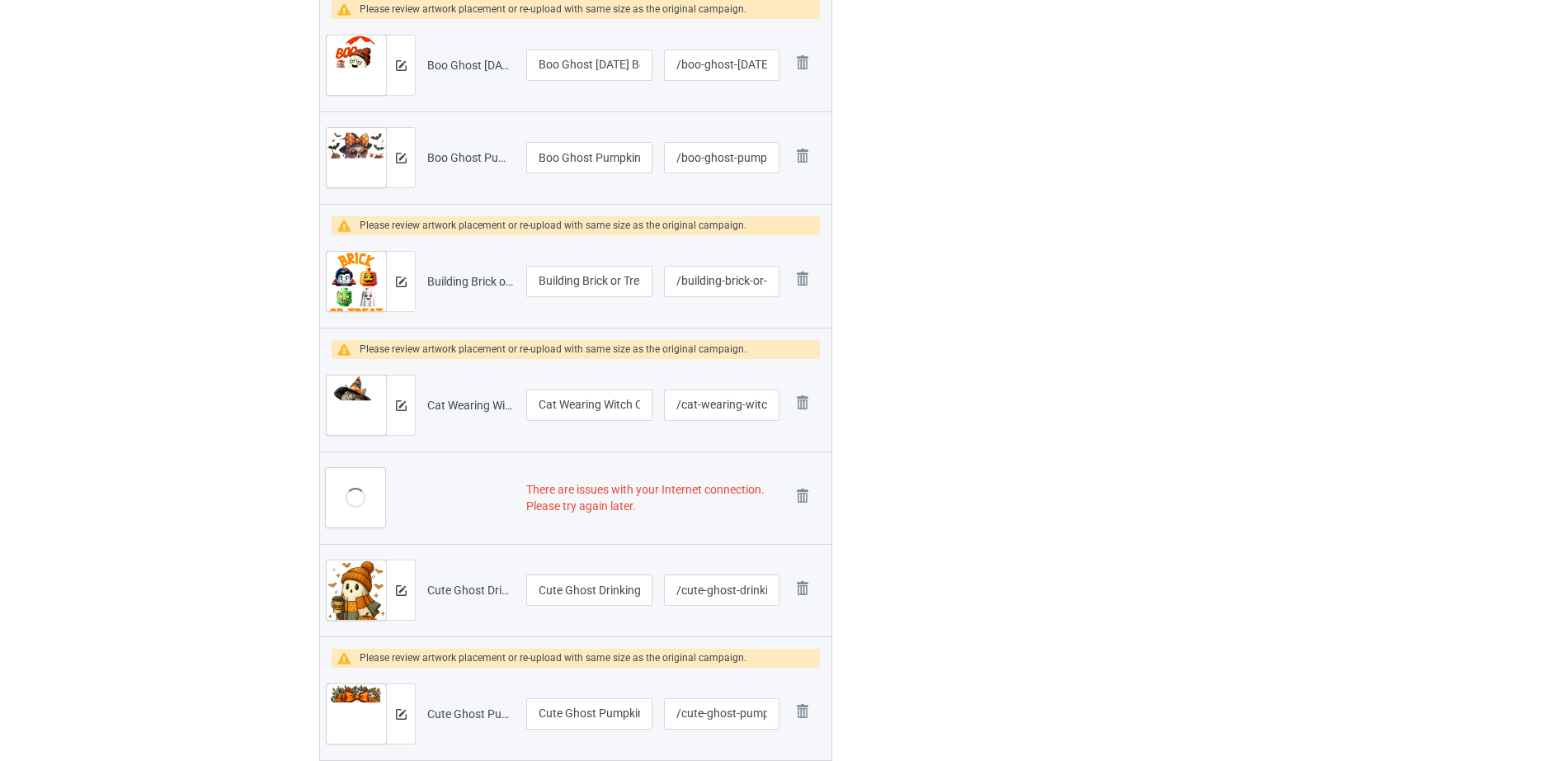
scroll to position [1003, 0]
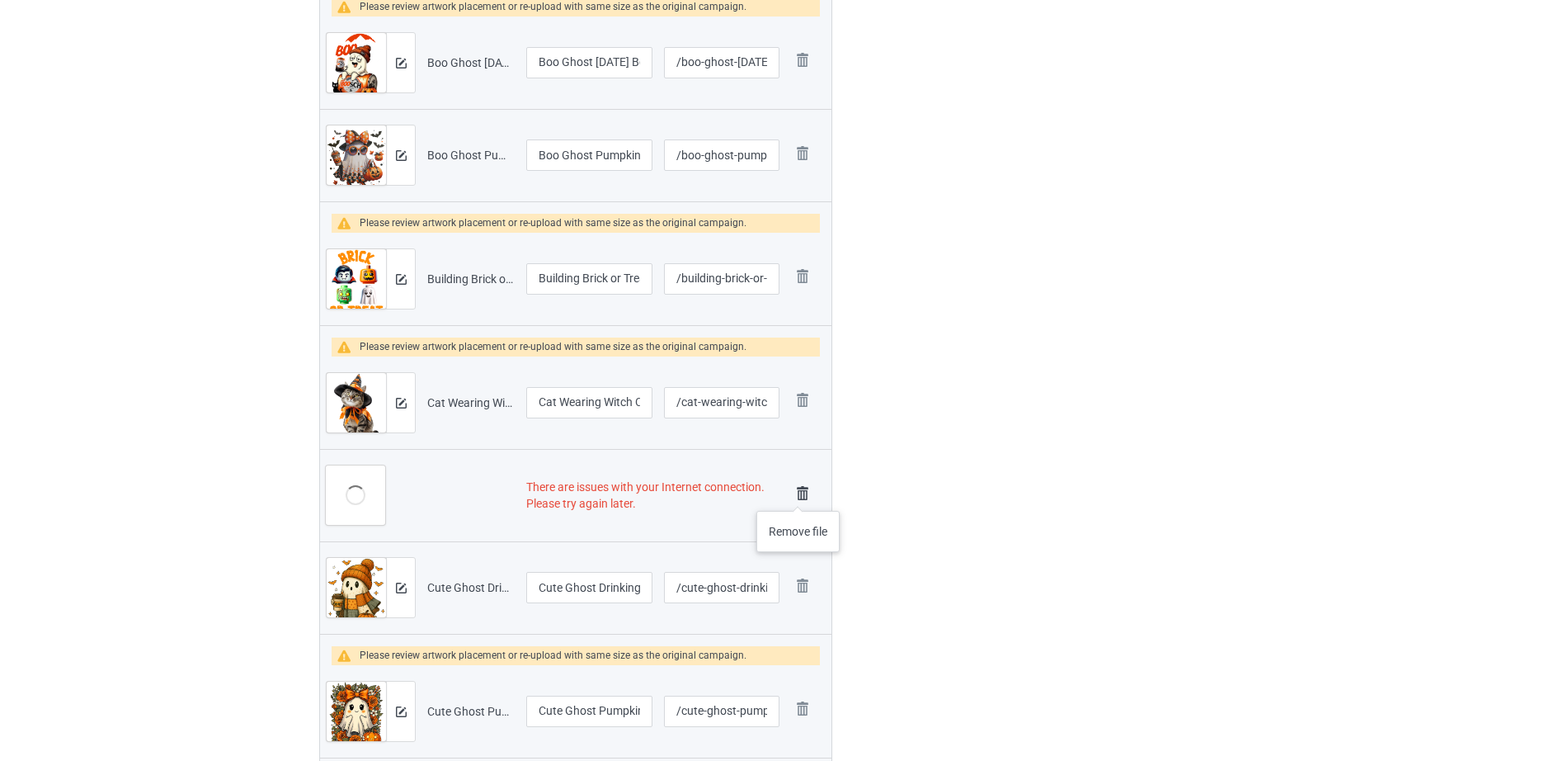
click at [798, 494] on img at bounding box center [802, 493] width 23 height 23
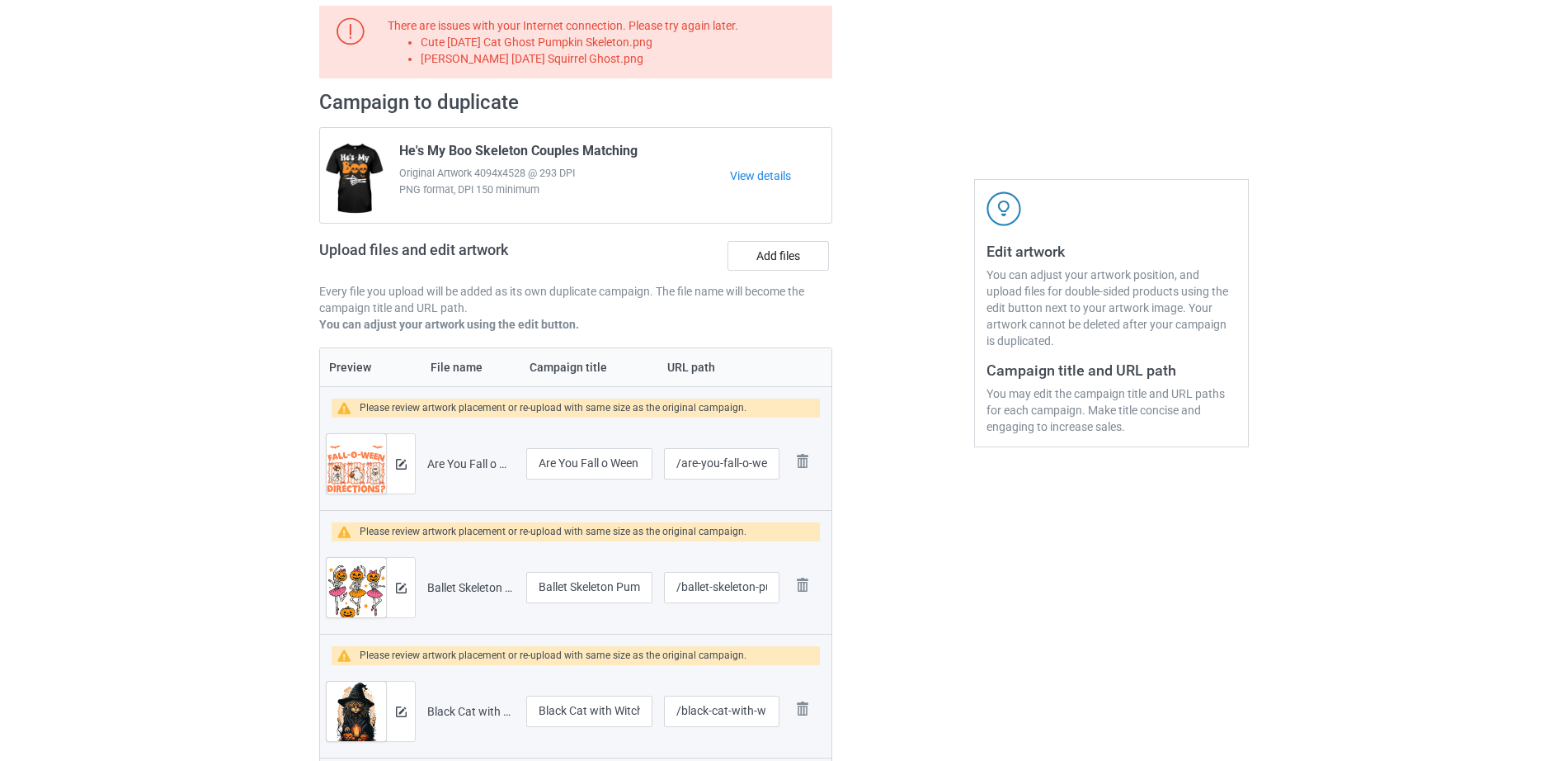
scroll to position [0, 0]
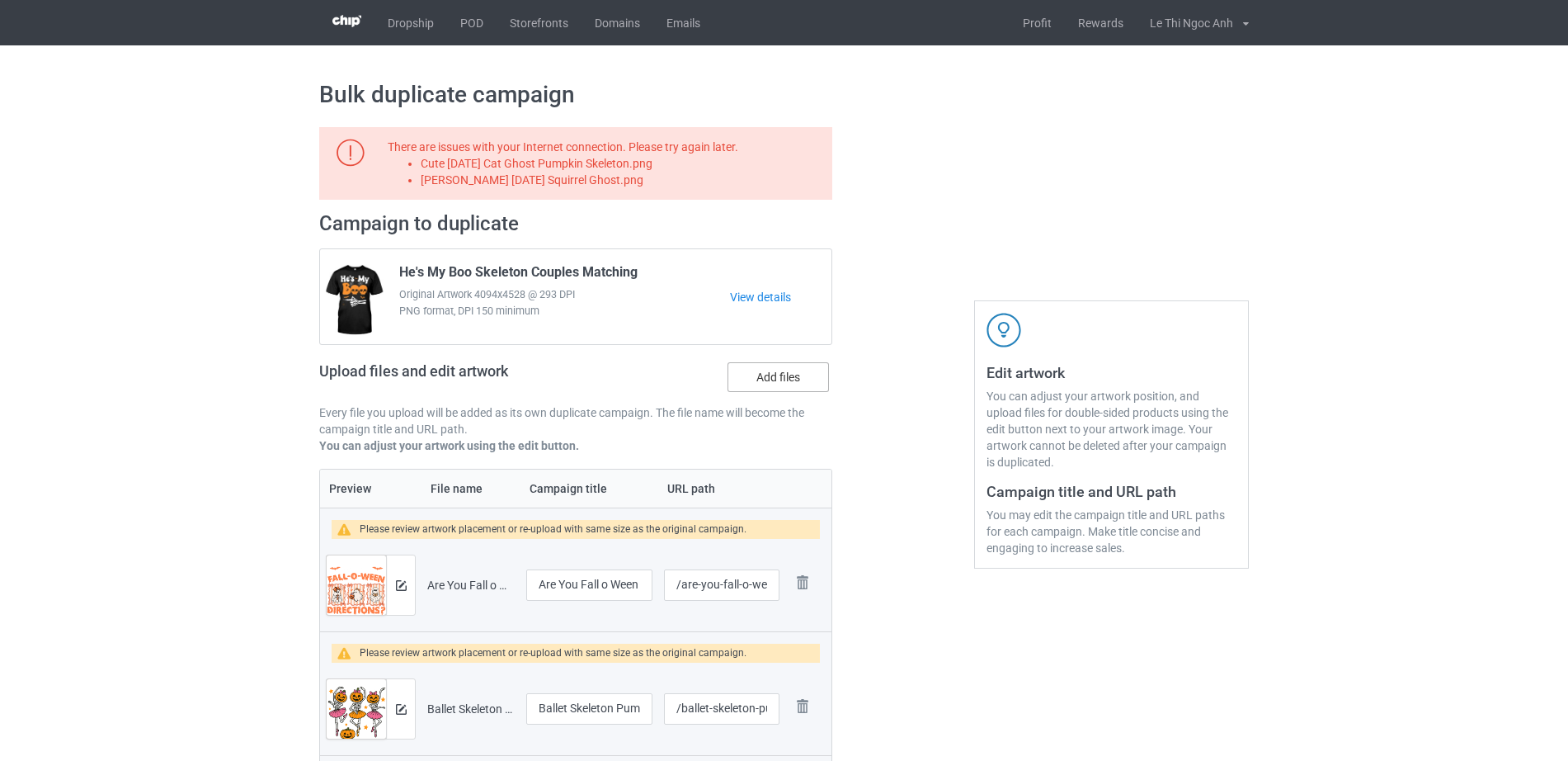
click at [796, 383] on label "Add files" at bounding box center [778, 377] width 101 height 29
click at [0, 0] on input "Add files" at bounding box center [0, 0] width 0 height 0
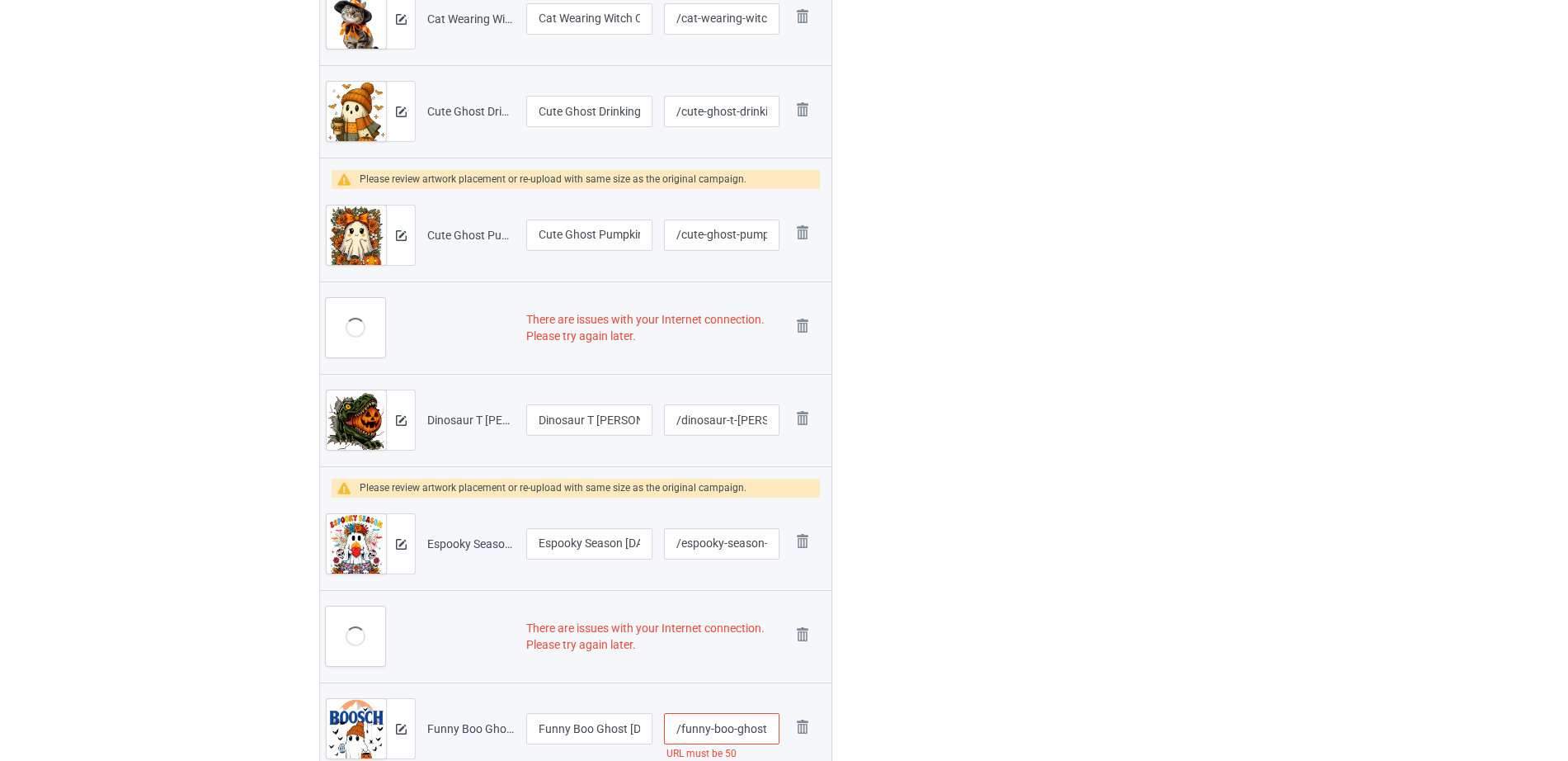
scroll to position [1373, 0]
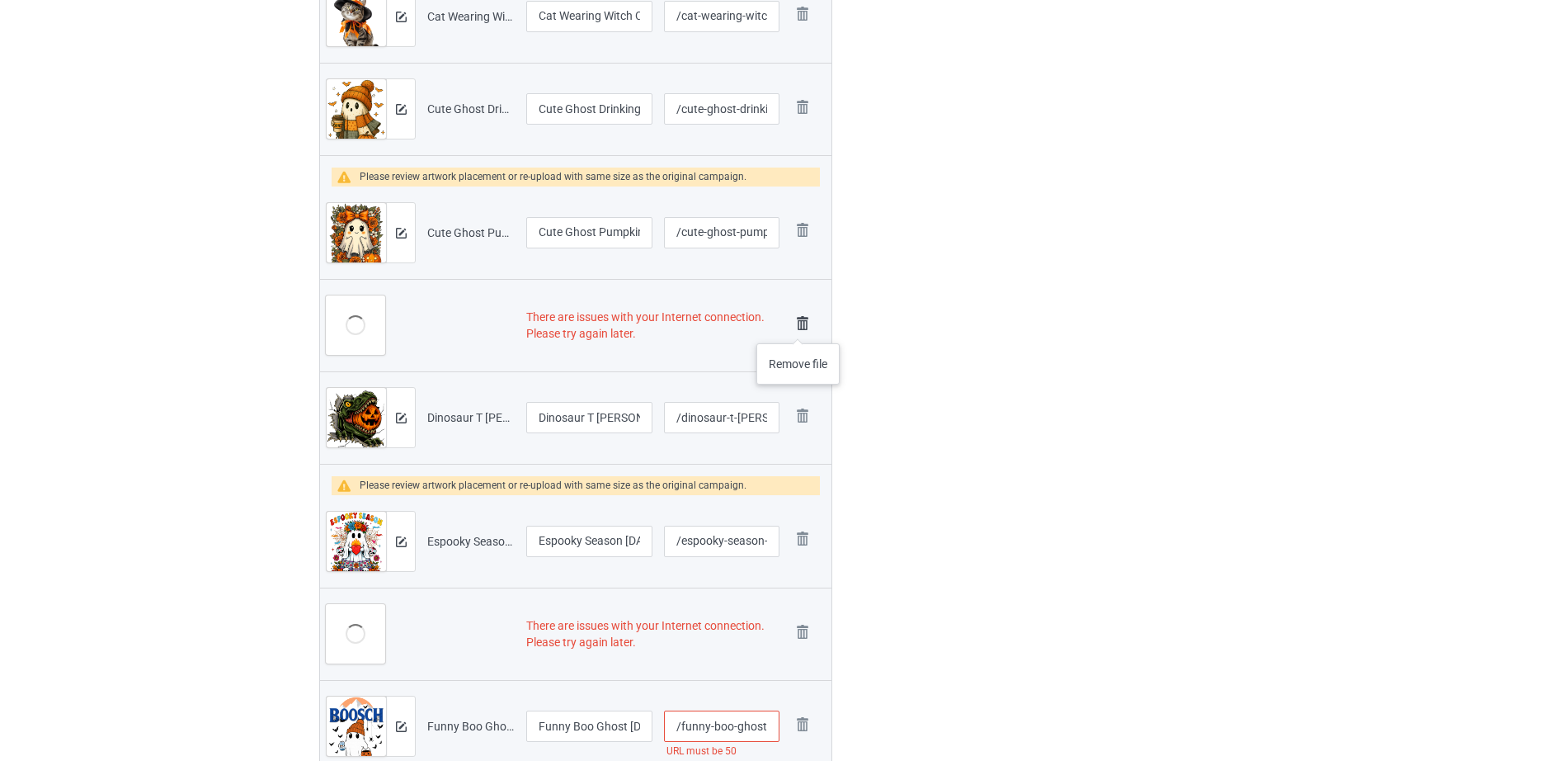
click at [798, 327] on img at bounding box center [802, 323] width 23 height 23
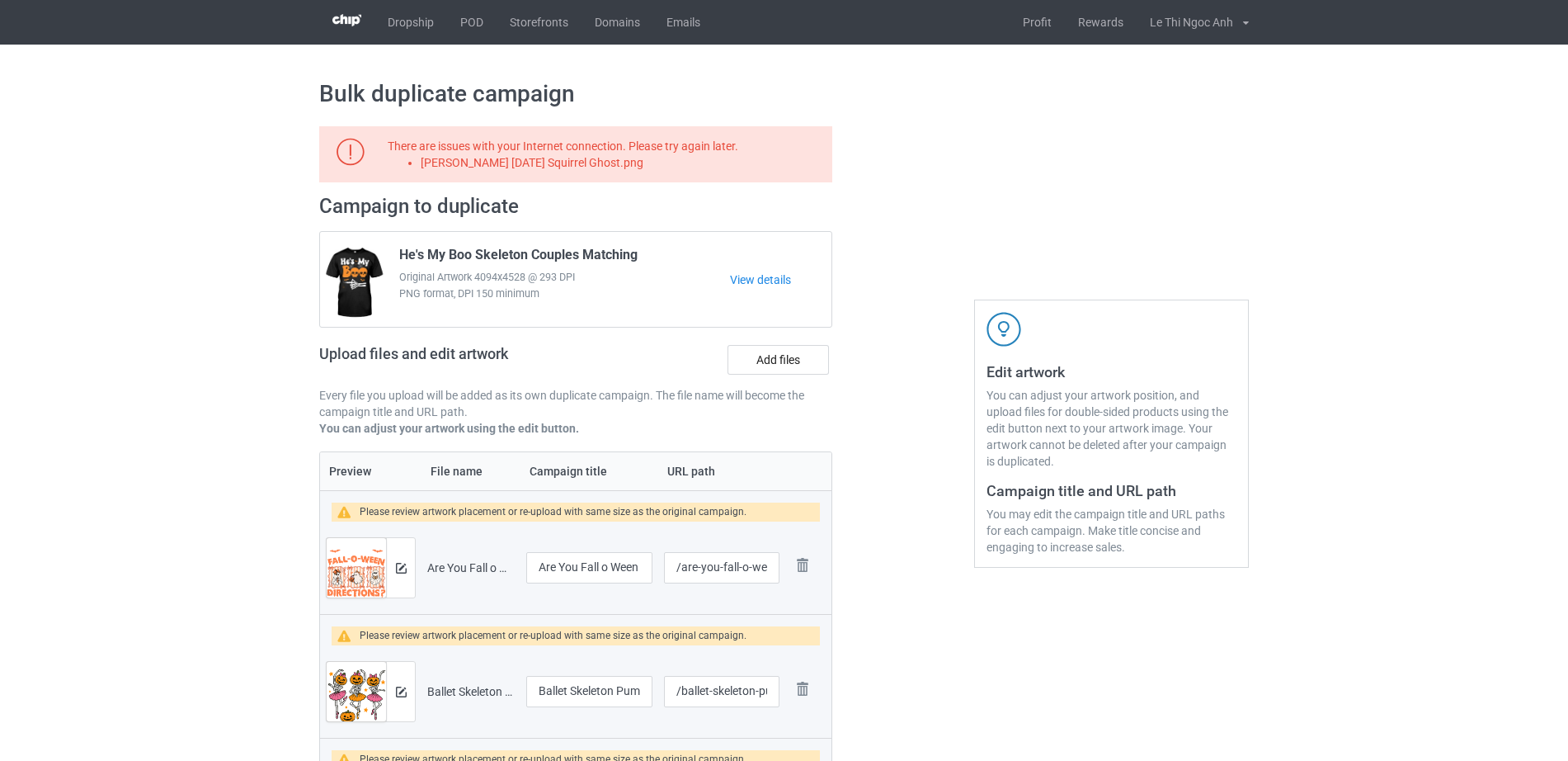
scroll to position [0, 0]
click at [776, 363] on label "Add files" at bounding box center [778, 361] width 101 height 29
click at [0, 0] on input "Add files" at bounding box center [0, 0] width 0 height 0
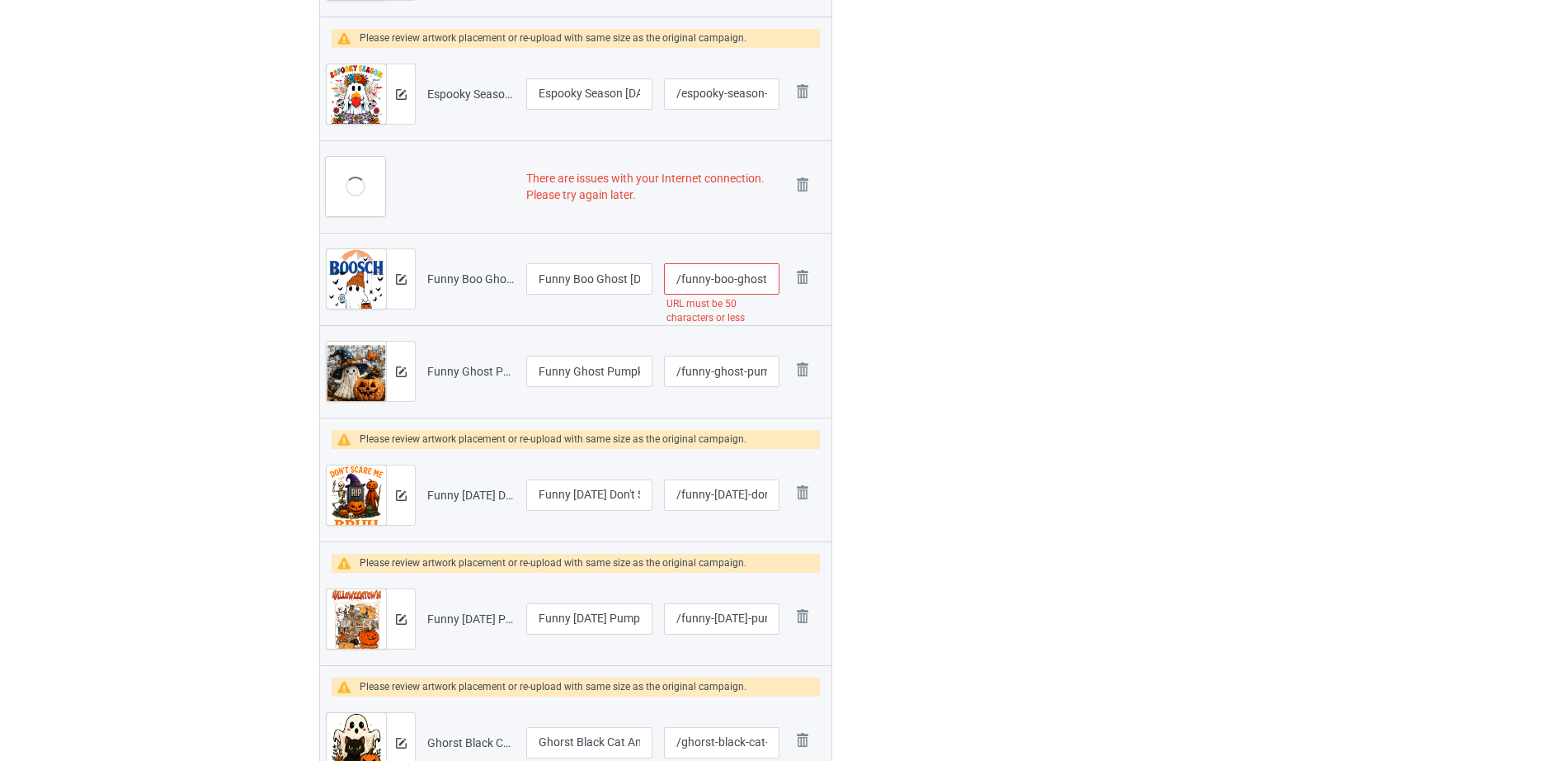
scroll to position [1717, 0]
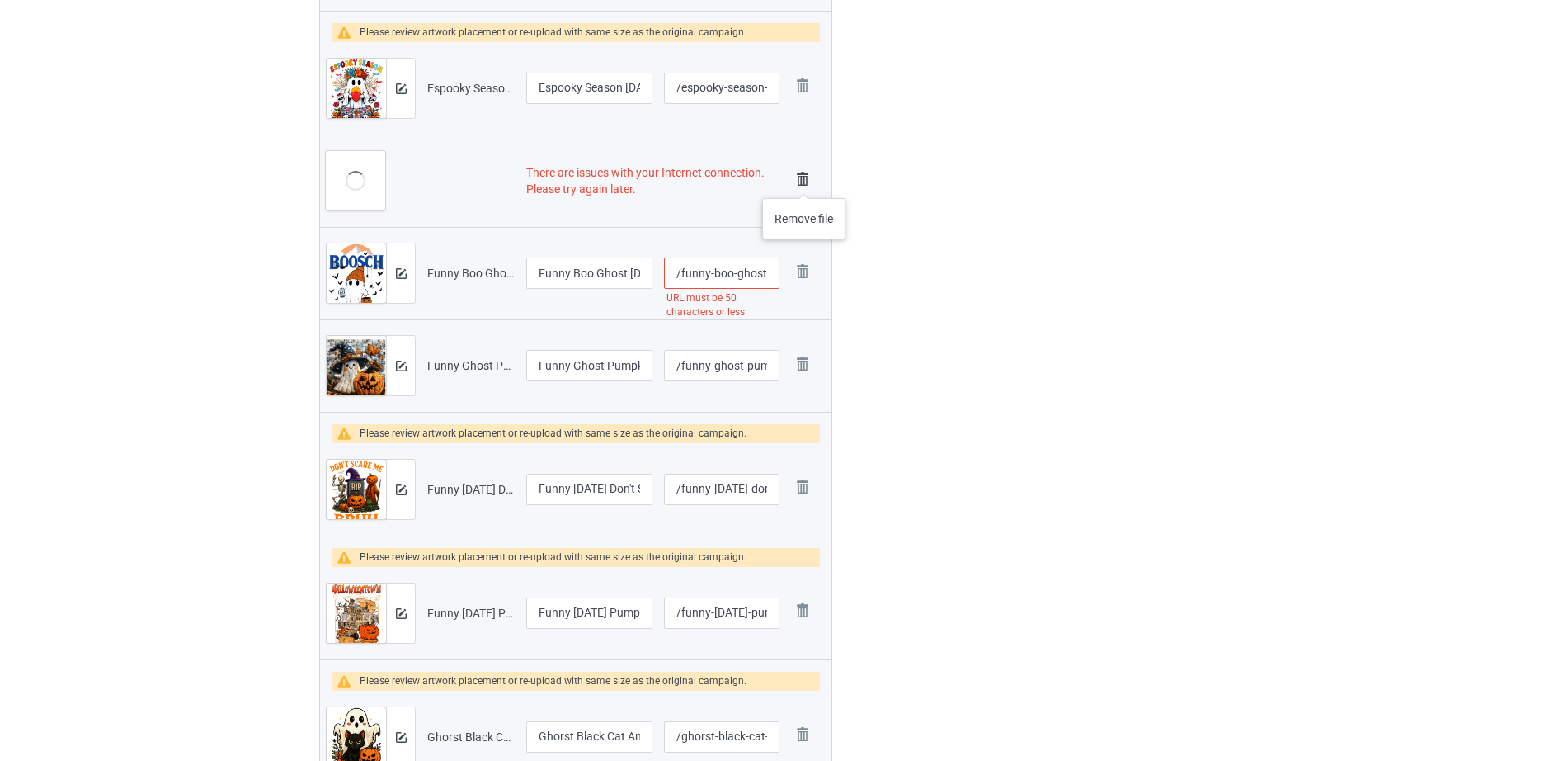
click at [805, 181] on img at bounding box center [802, 179] width 23 height 23
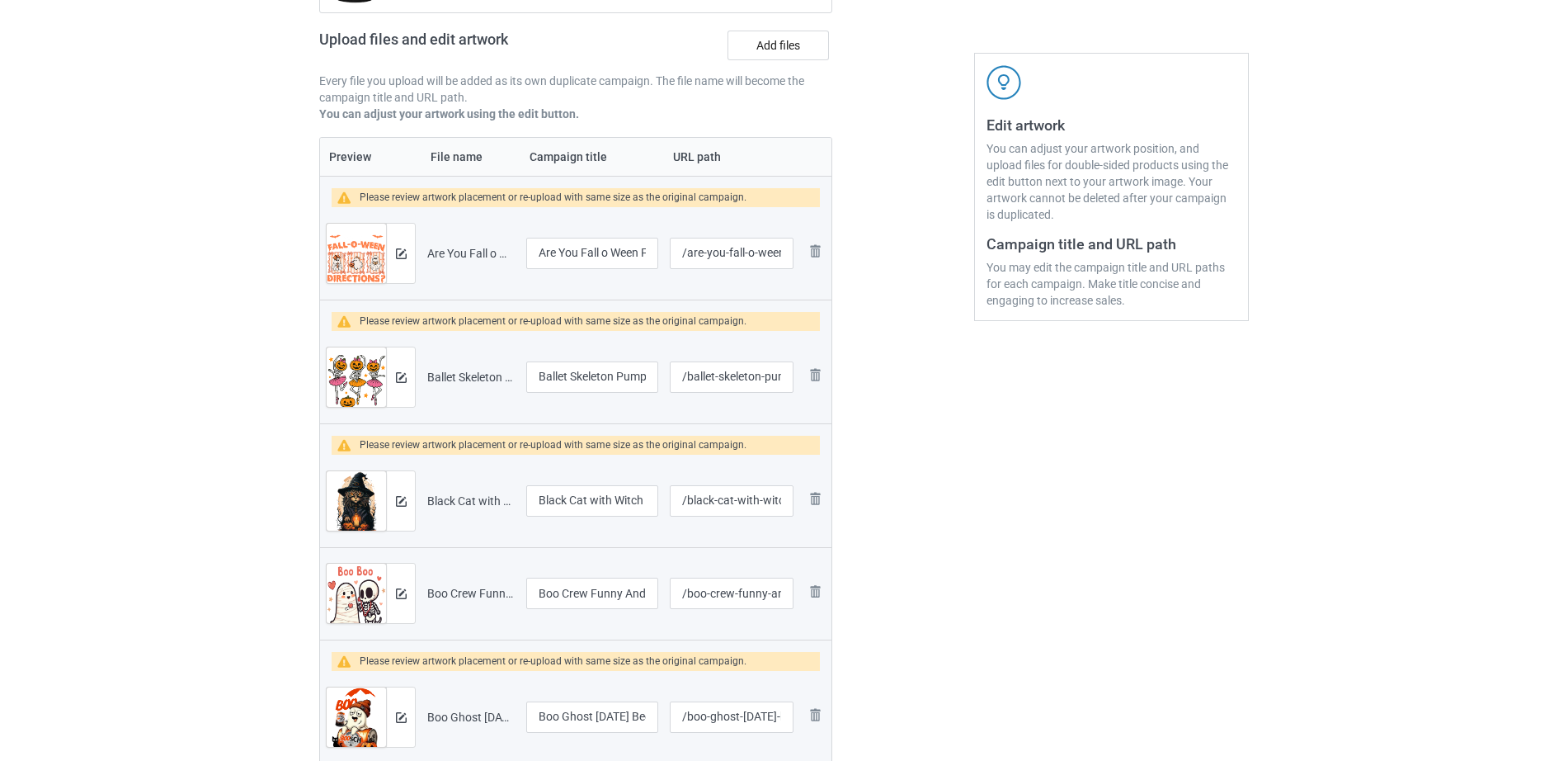
scroll to position [0, 0]
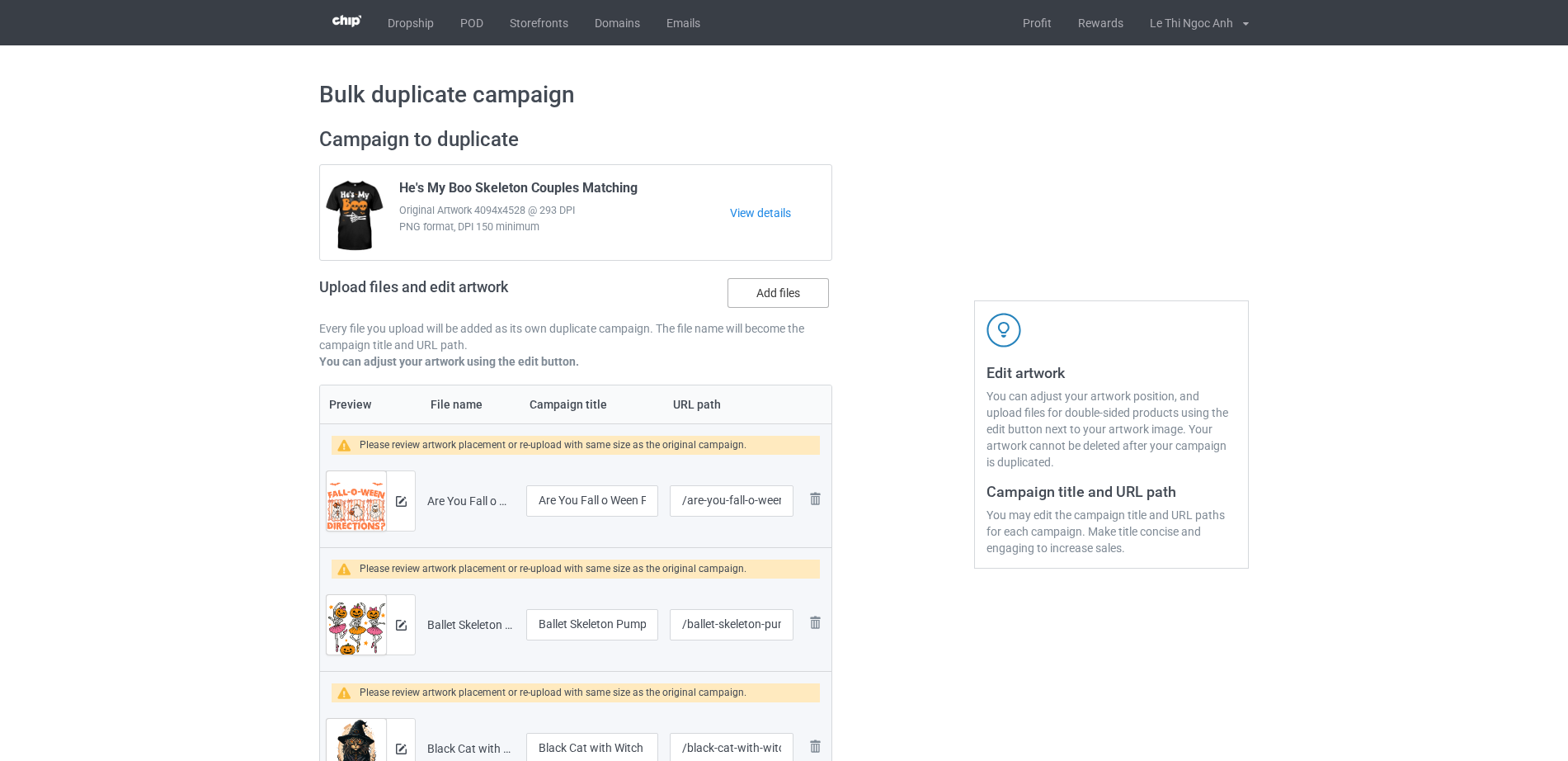
click at [756, 284] on label "Add files" at bounding box center [778, 293] width 101 height 29
click at [0, 0] on input "Add files" at bounding box center [0, 0] width 0 height 0
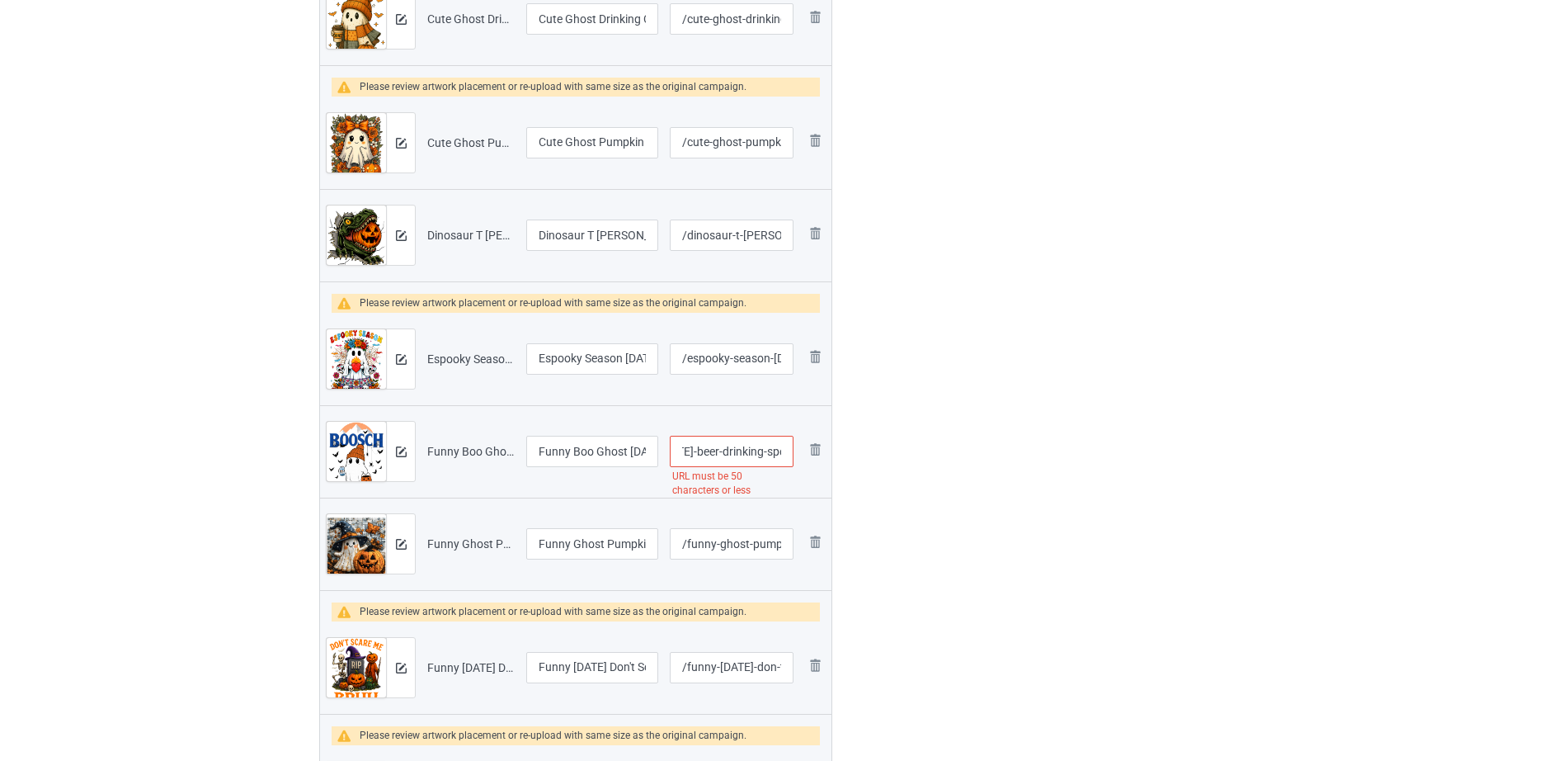
scroll to position [0, 254]
drag, startPoint x: 715, startPoint y: 458, endPoint x: 786, endPoint y: 458, distance: 71.0
click at [786, 458] on input "/funny-boo-ghost-halloween-beer-drinking-spooky-season-men-t-shirt" at bounding box center [731, 452] width 124 height 31
click at [727, 451] on input "/funny-boo-ghost-halloween-beer-drinking-spooky-season-men-t-shirt" at bounding box center [731, 452] width 124 height 31
drag, startPoint x: 687, startPoint y: 452, endPoint x: 783, endPoint y: 459, distance: 96.3
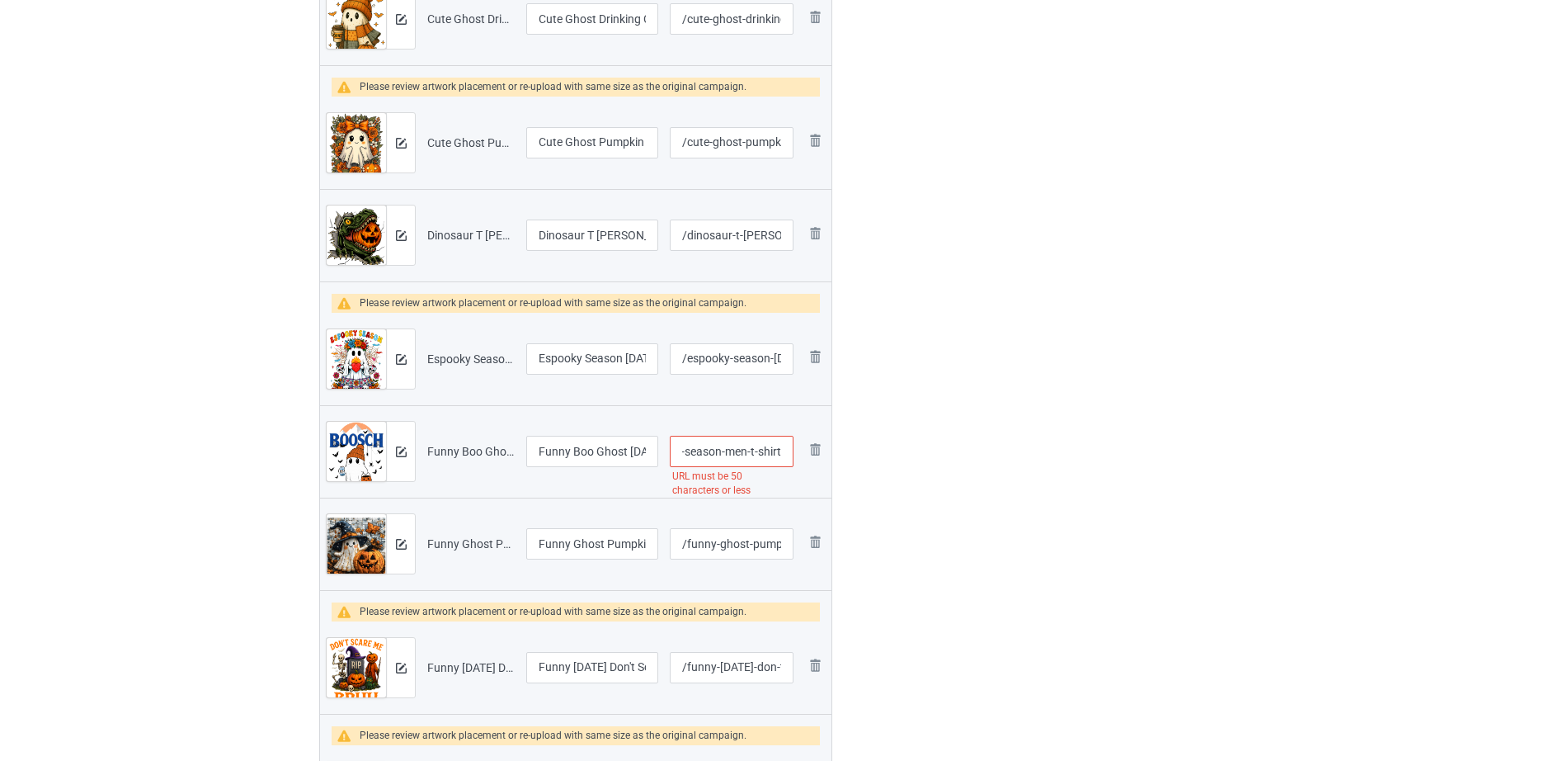
click at [783, 459] on input "/funny-boo-ghost-halloween-beer-drinking-spooky-season-men-t-shirt" at bounding box center [731, 452] width 124 height 31
type input "/funny-boo-ghost-halloween-beer-drinking-spooky"
click at [637, 460] on input "Funny Boo Ghost Halloween Beer Drinking Spooky Season Men T-Shirt" at bounding box center [592, 452] width 132 height 31
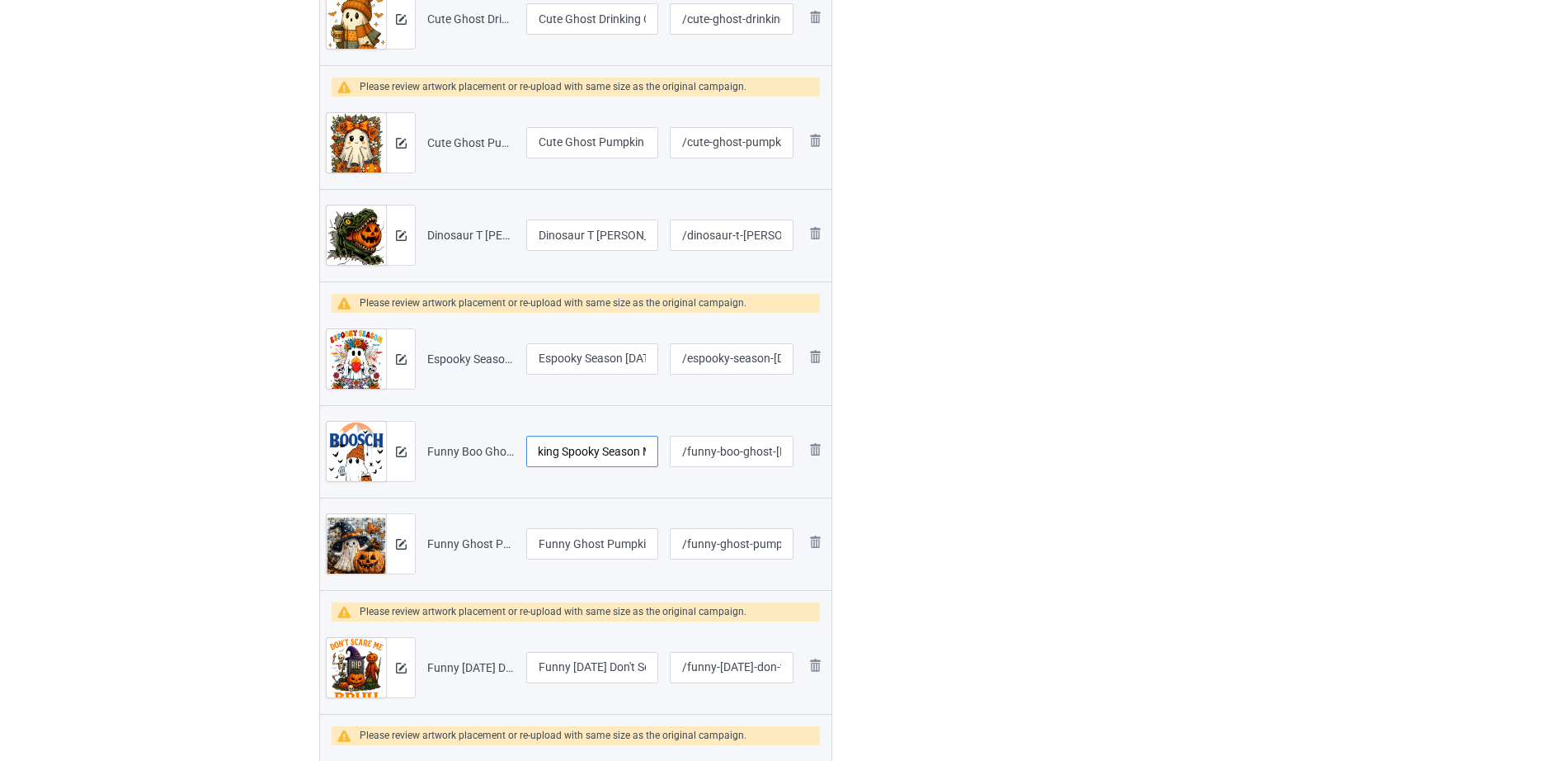
drag, startPoint x: 583, startPoint y: 453, endPoint x: 639, endPoint y: 450, distance: 56.1
click at [639, 450] on input "Funny Boo Ghost Halloween Beer Drinking Spooky Season Men T-Shirt" at bounding box center [592, 452] width 132 height 31
click at [589, 449] on input "Funny Boo Ghost Halloween Beer Drinking Spooky Season Men T-Shirt" at bounding box center [592, 452] width 132 height 31
drag, startPoint x: 556, startPoint y: 450, endPoint x: 647, endPoint y: 453, distance: 91.0
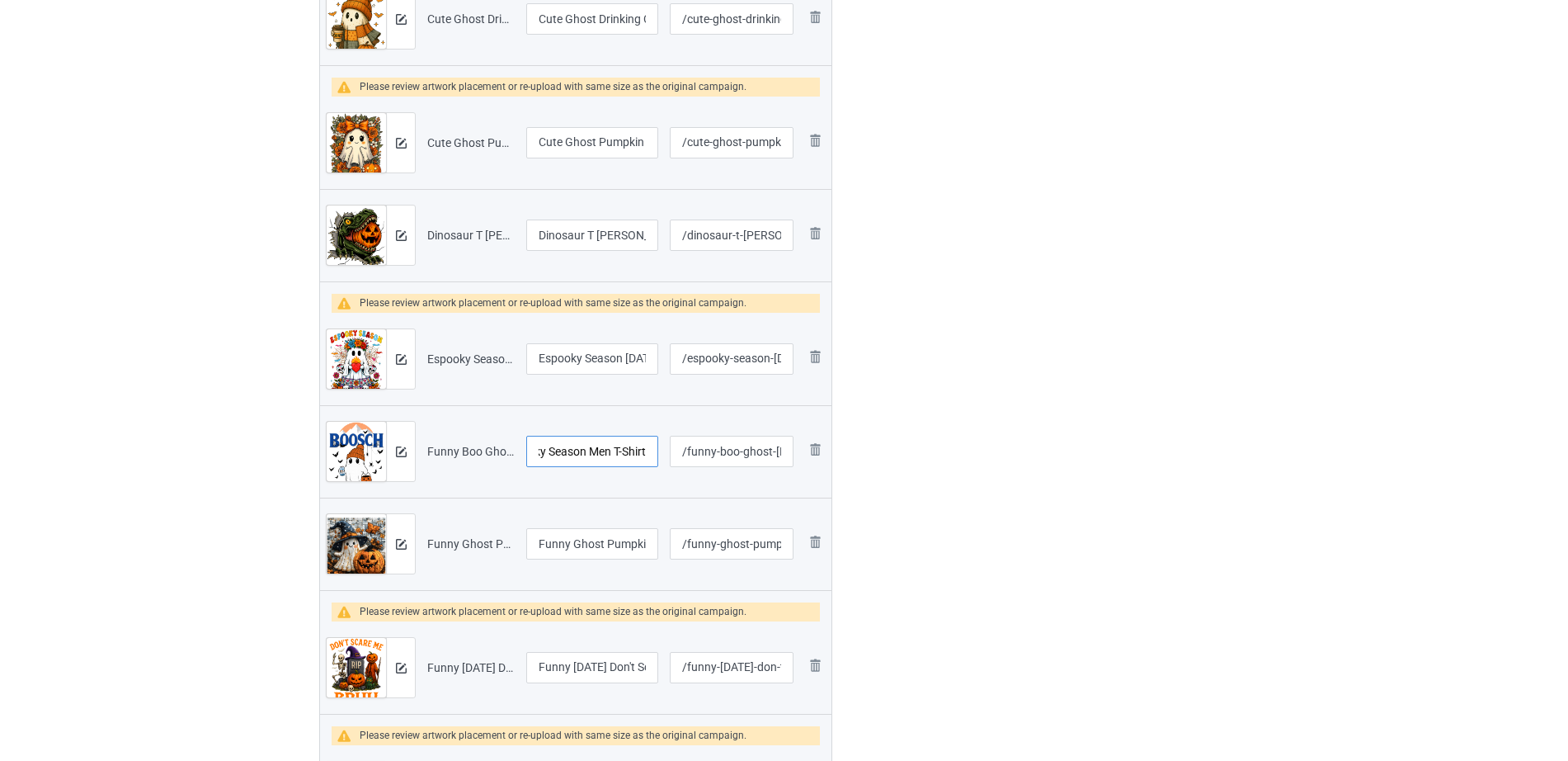
click at [647, 453] on input "Funny Boo Ghost Halloween Beer Drinking Spooky Season Men T-Shirt" at bounding box center [592, 452] width 132 height 31
click at [996, 455] on div "Edit artwork You can adjust your artwork position, and upload files for double-…" at bounding box center [1112, 616] width 298 height 3757
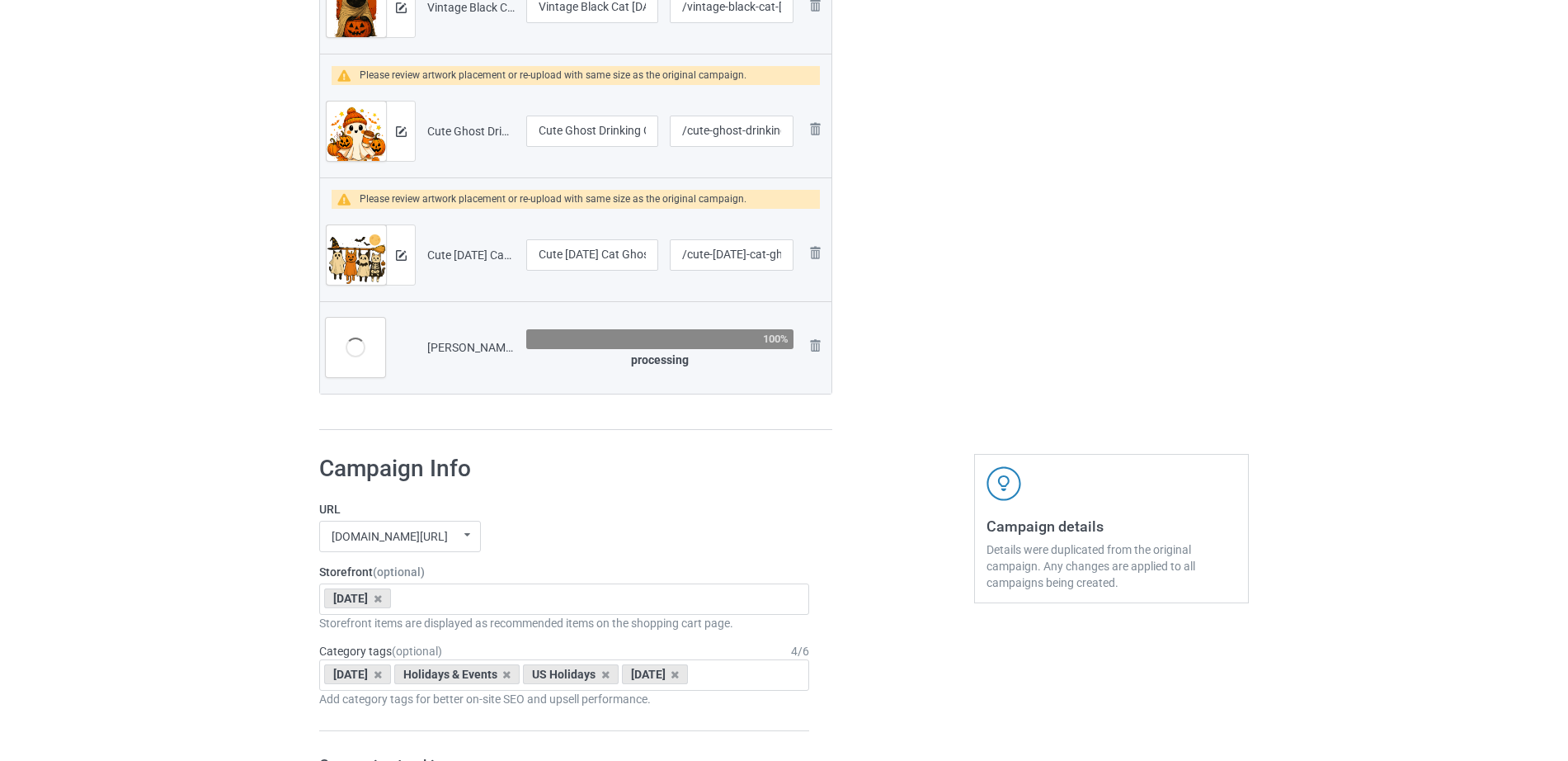
scroll to position [3436, 0]
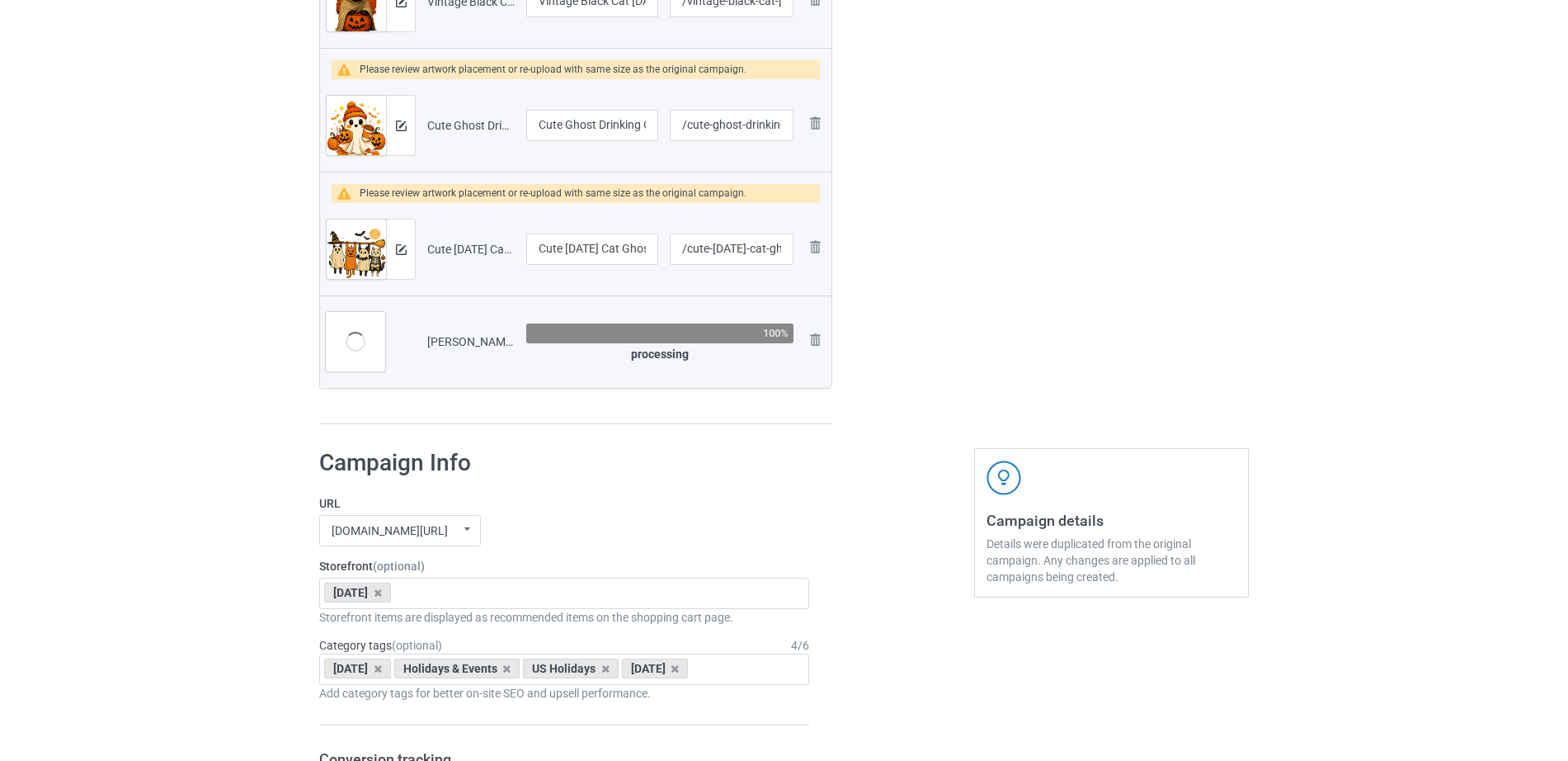
type input "Funny Boo Ghost Halloween Beer Drinking Spooky Season Men T-Shirt"
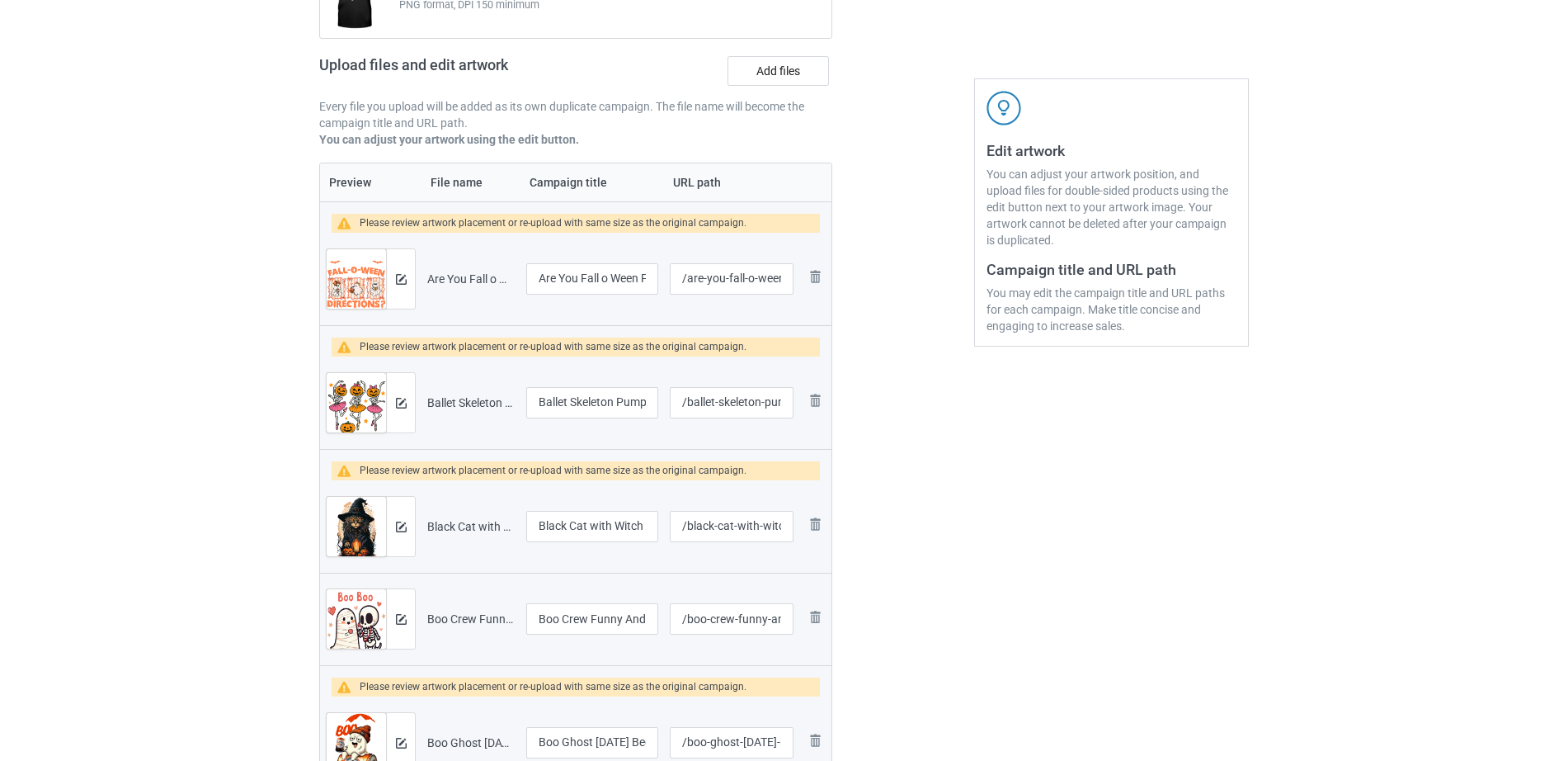
scroll to position [0, 0]
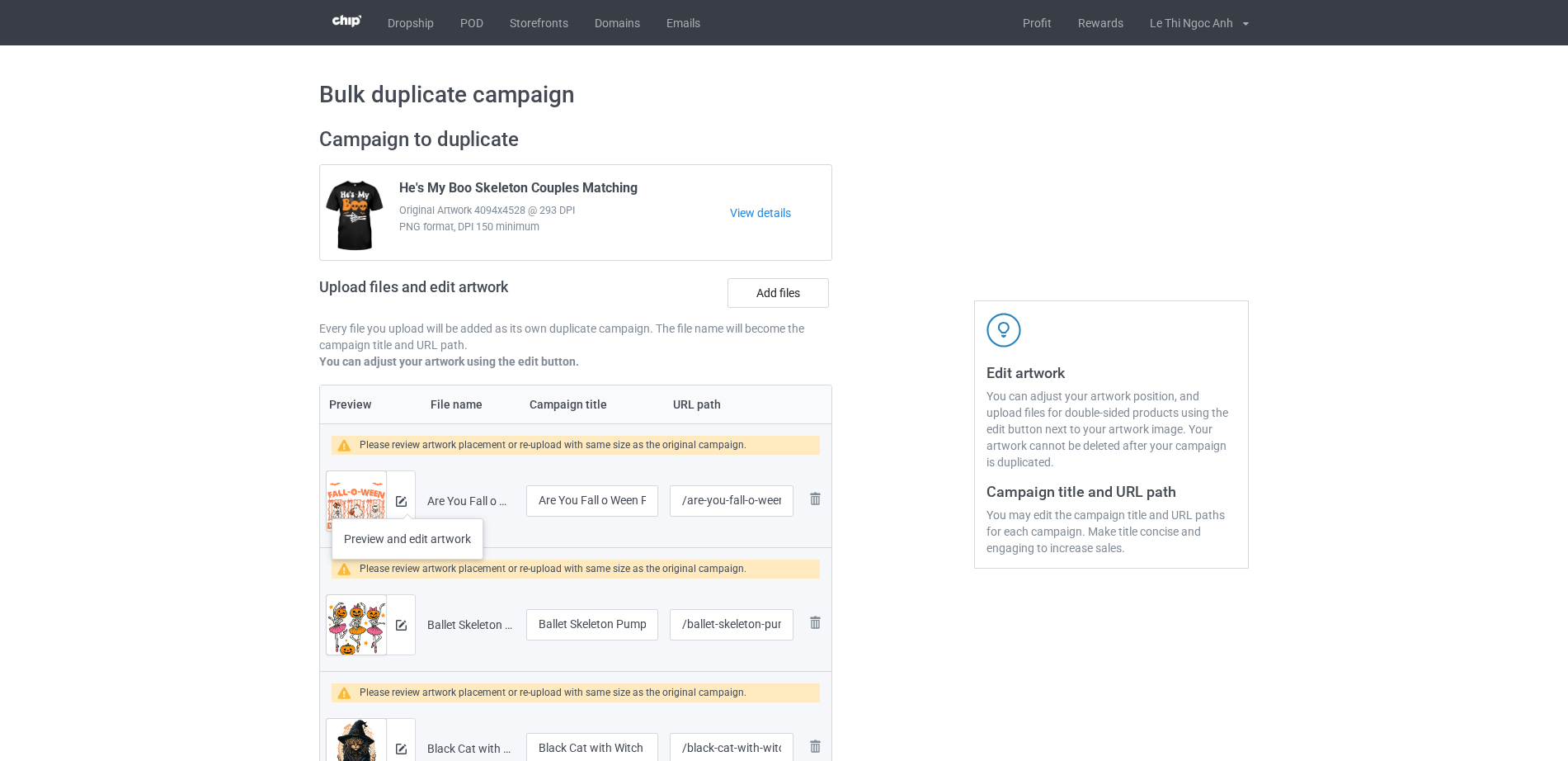
click at [407, 502] on div at bounding box center [400, 501] width 29 height 60
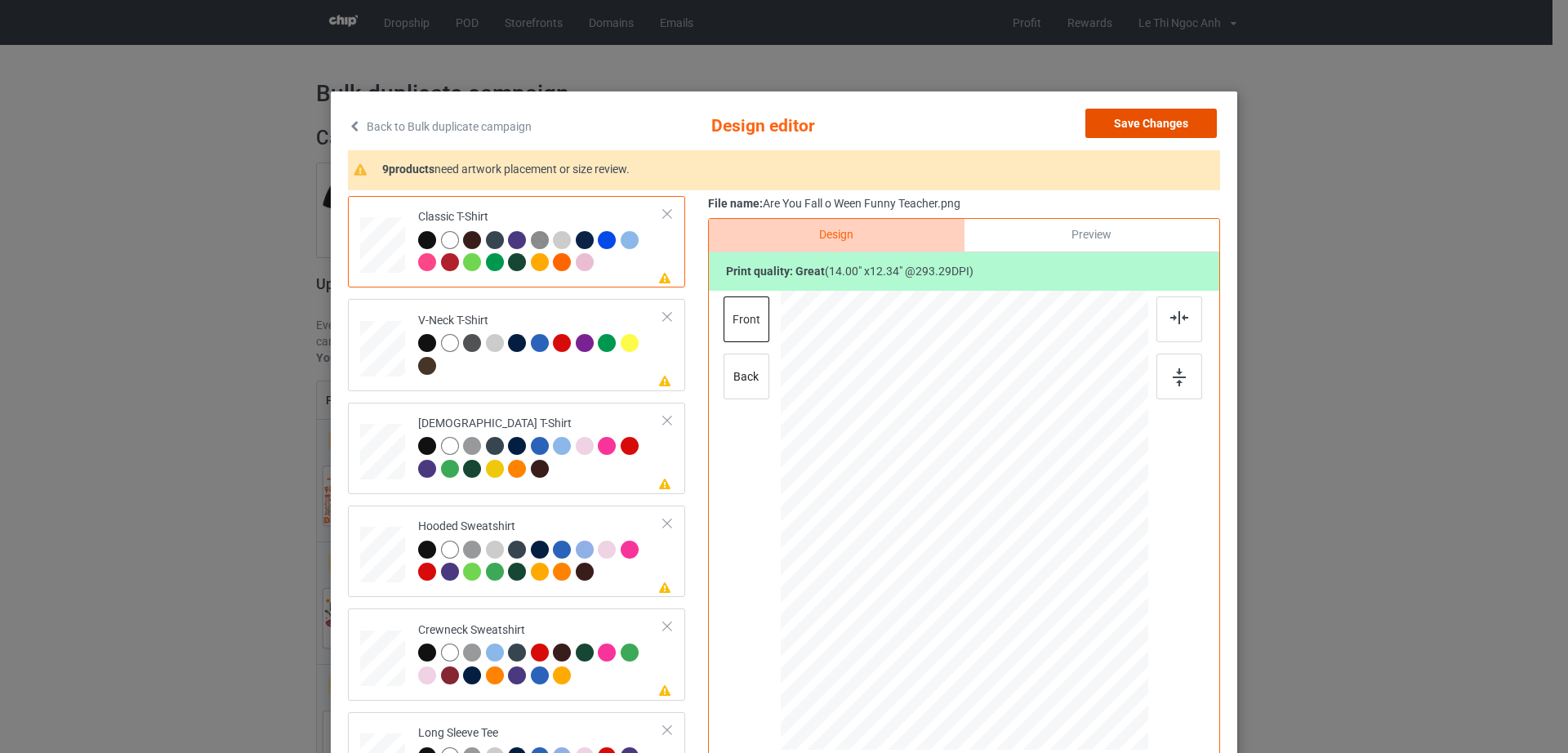
click at [1178, 117] on button "Save Changes" at bounding box center [1151, 123] width 131 height 29
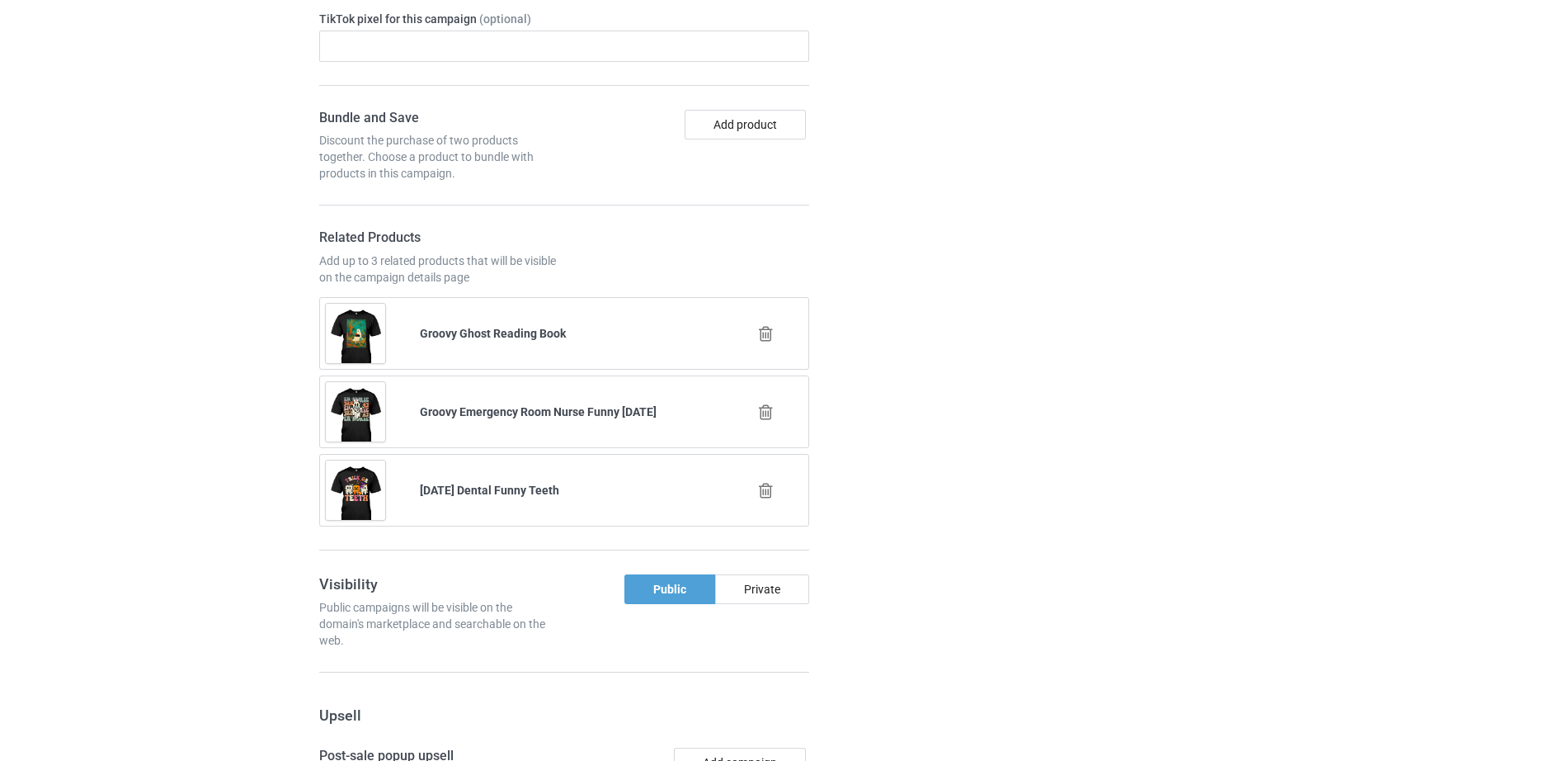
scroll to position [4921, 0]
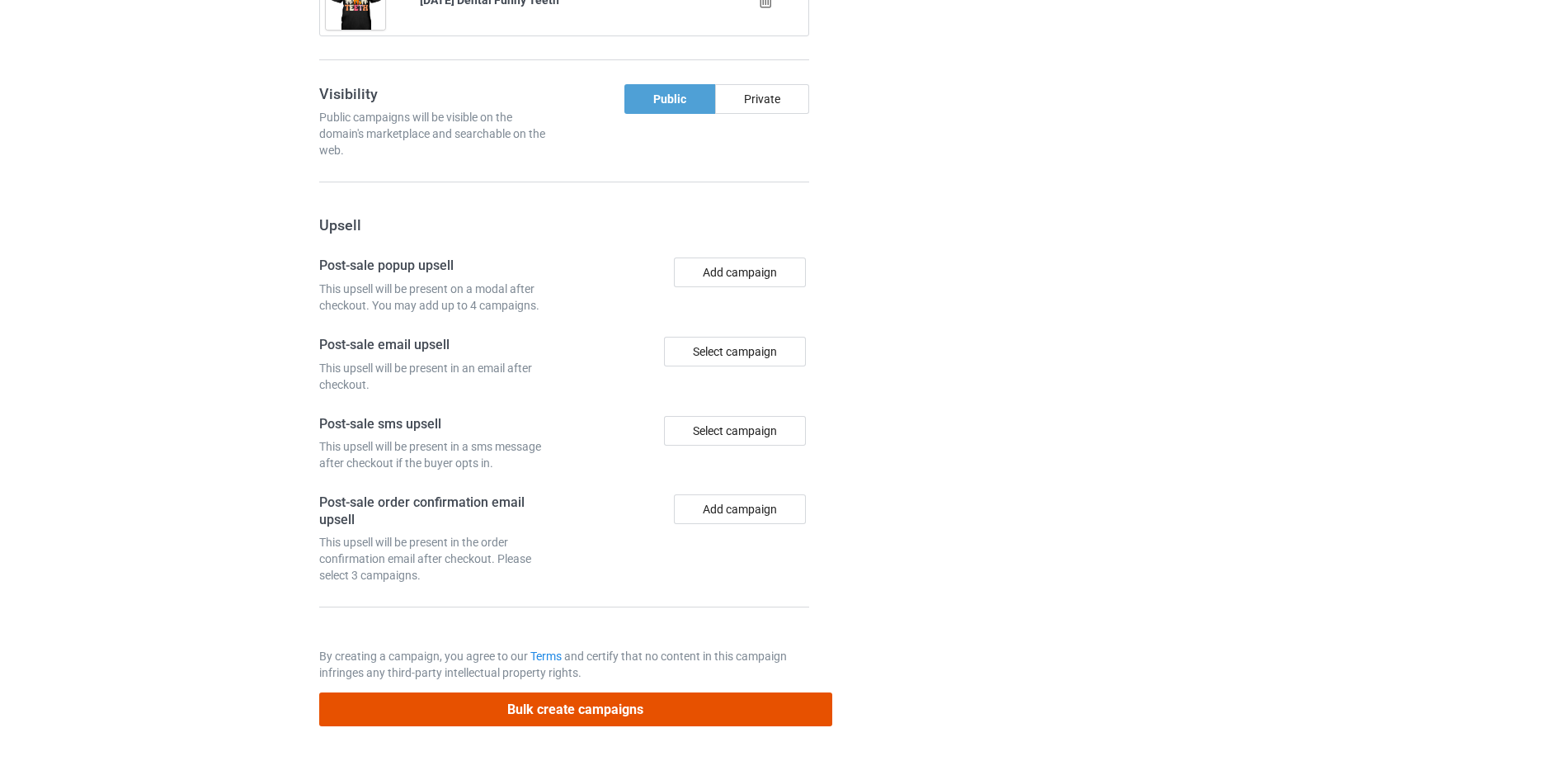
click at [513, 717] on button "Bulk create campaigns" at bounding box center [576, 709] width 513 height 34
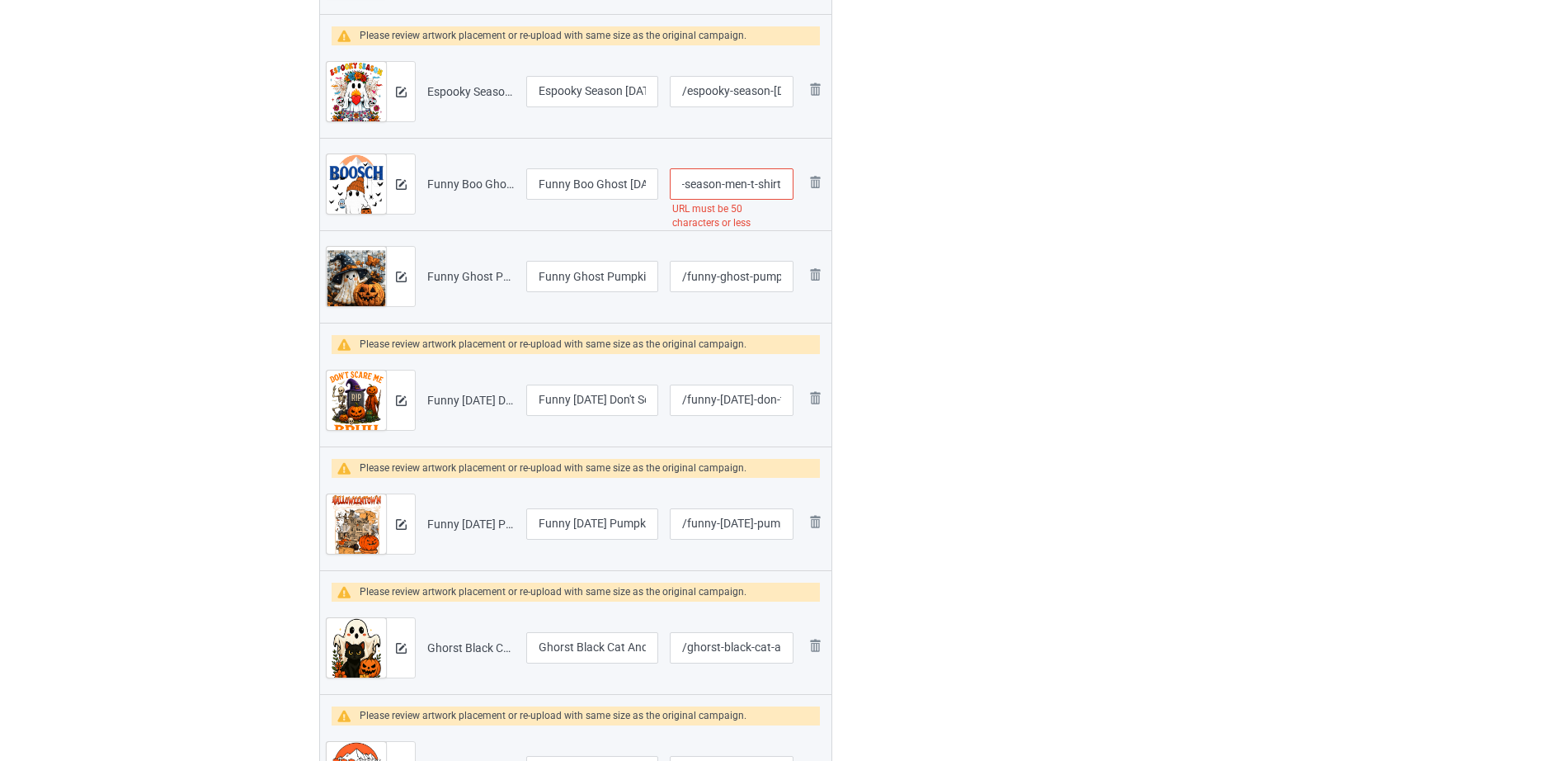
scroll to position [1717, 0]
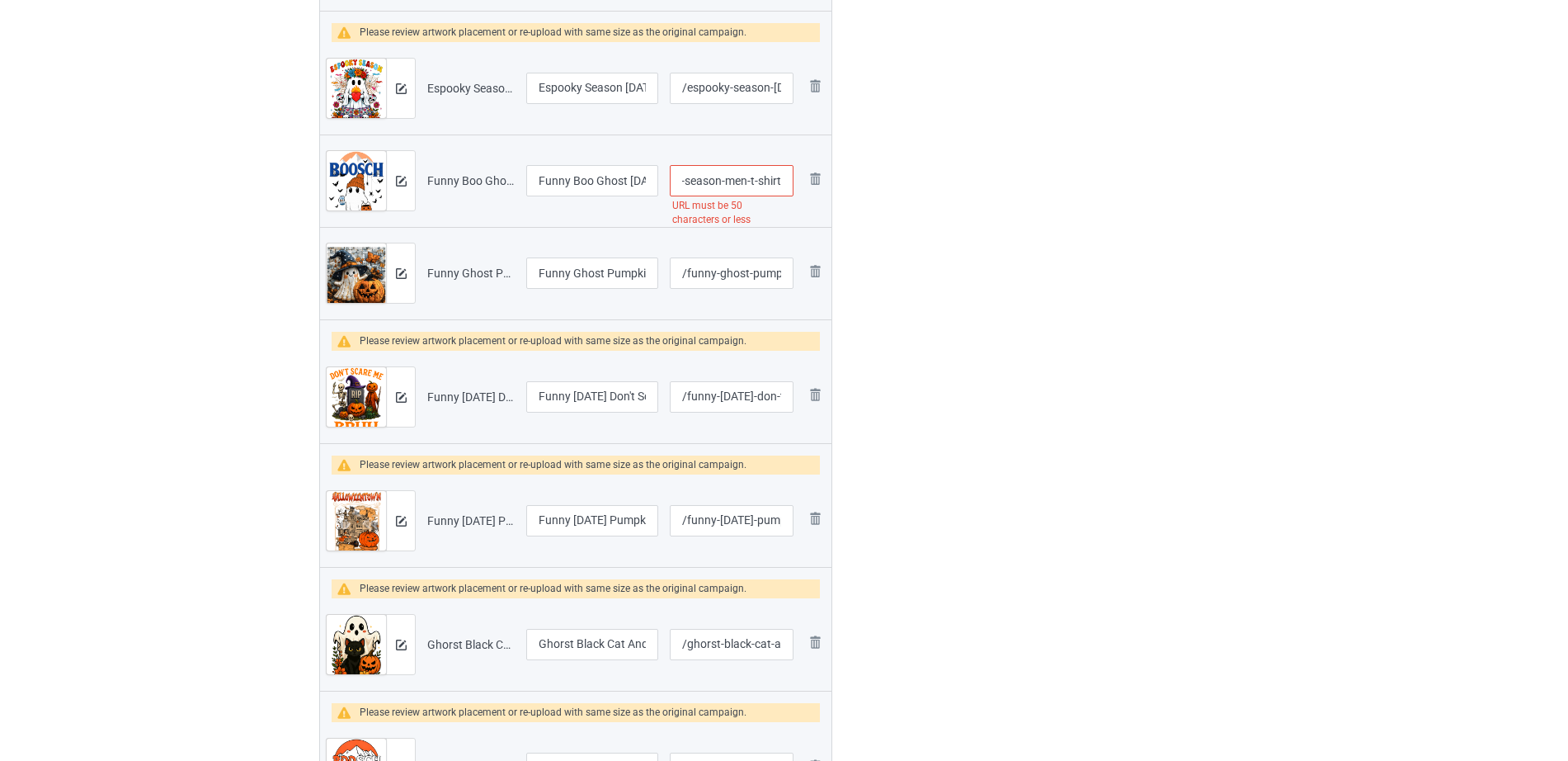
drag, startPoint x: 713, startPoint y: 181, endPoint x: 794, endPoint y: 180, distance: 81.0
click at [794, 180] on td "/funny-boo-ghost-halloween-beer-drinking-spooky-season-men-t-shirt URL must be …" at bounding box center [731, 180] width 135 height 92
click at [711, 181] on input "/funny-boo-ghost-halloween-beer-drinking-spooky-season-men-t-shirt" at bounding box center [731, 180] width 124 height 31
click at [688, 183] on input "/funny-boo-ghost-halloween-beer-drinking-spooky-season-men-t-shirt" at bounding box center [731, 180] width 124 height 31
drag, startPoint x: 686, startPoint y: 184, endPoint x: 807, endPoint y: 184, distance: 121.0
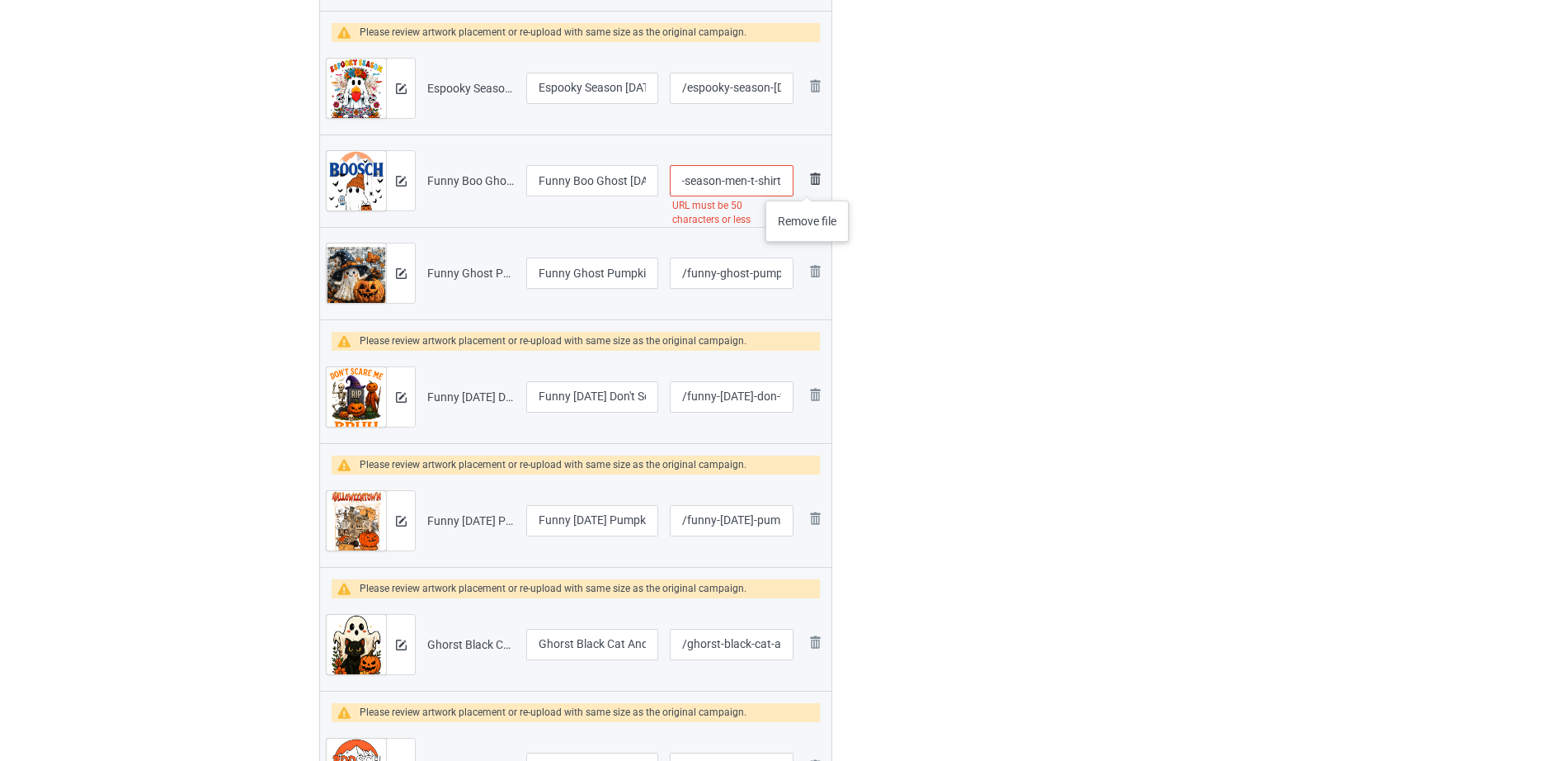
click at [807, 184] on tr "Preview and edit artwork Funny Boo Ghost Halloween Beer Drinking Spooky Season …" at bounding box center [576, 180] width 511 height 92
click at [786, 177] on input "/funny-boo-ghost-halloween-beer-drinking-spooky-" at bounding box center [731, 180] width 124 height 31
type input "/funny-boo-ghost-halloween-beer-drinking-spooky"
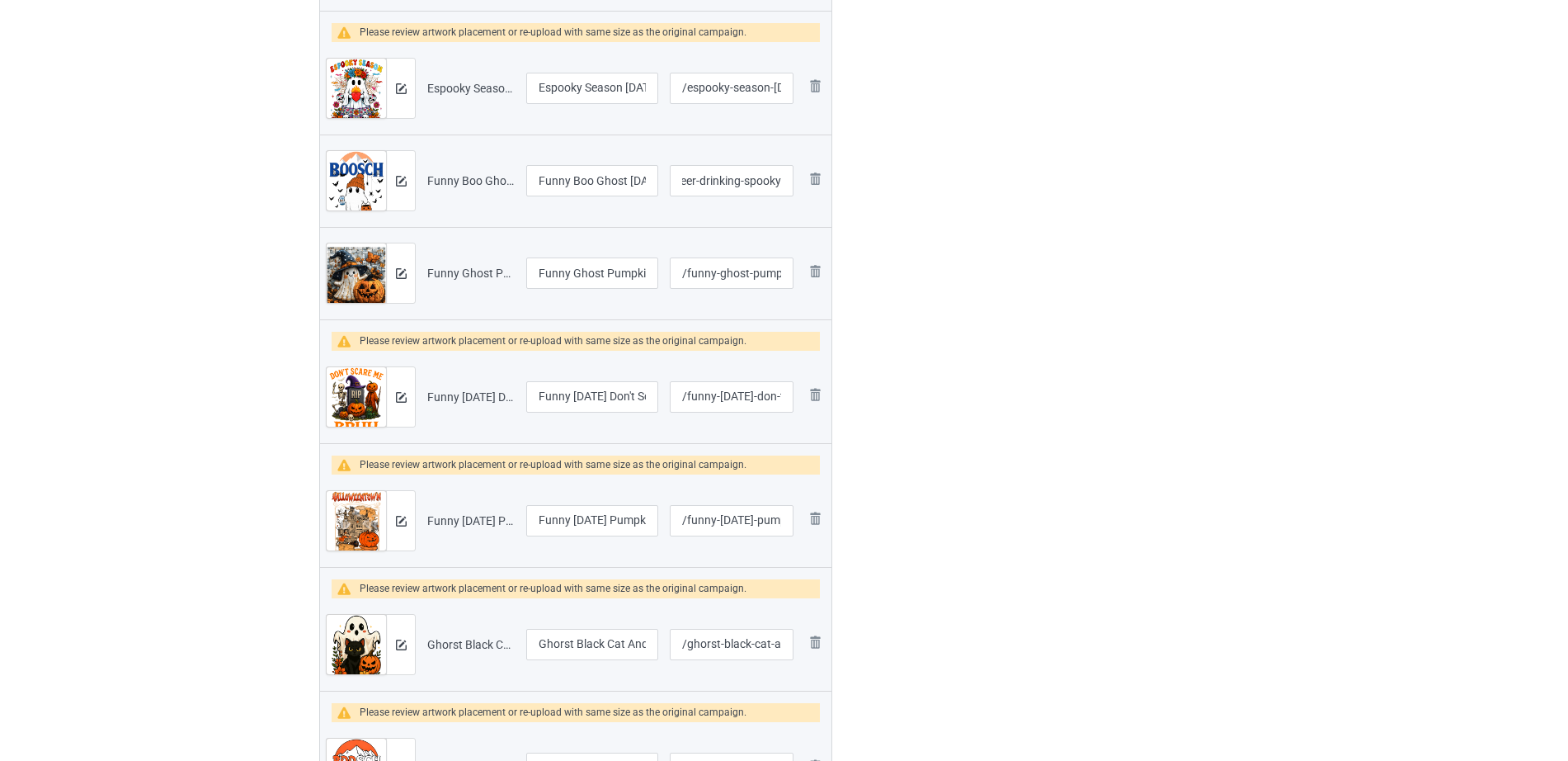
click at [880, 182] on div at bounding box center [903, 361] width 119 height 3788
drag, startPoint x: 594, startPoint y: 185, endPoint x: 631, endPoint y: 185, distance: 37.0
click at [631, 185] on input "Funny Boo Ghost Halloween Beer Drinking Spooky Season Men T-Shirt" at bounding box center [592, 180] width 132 height 31
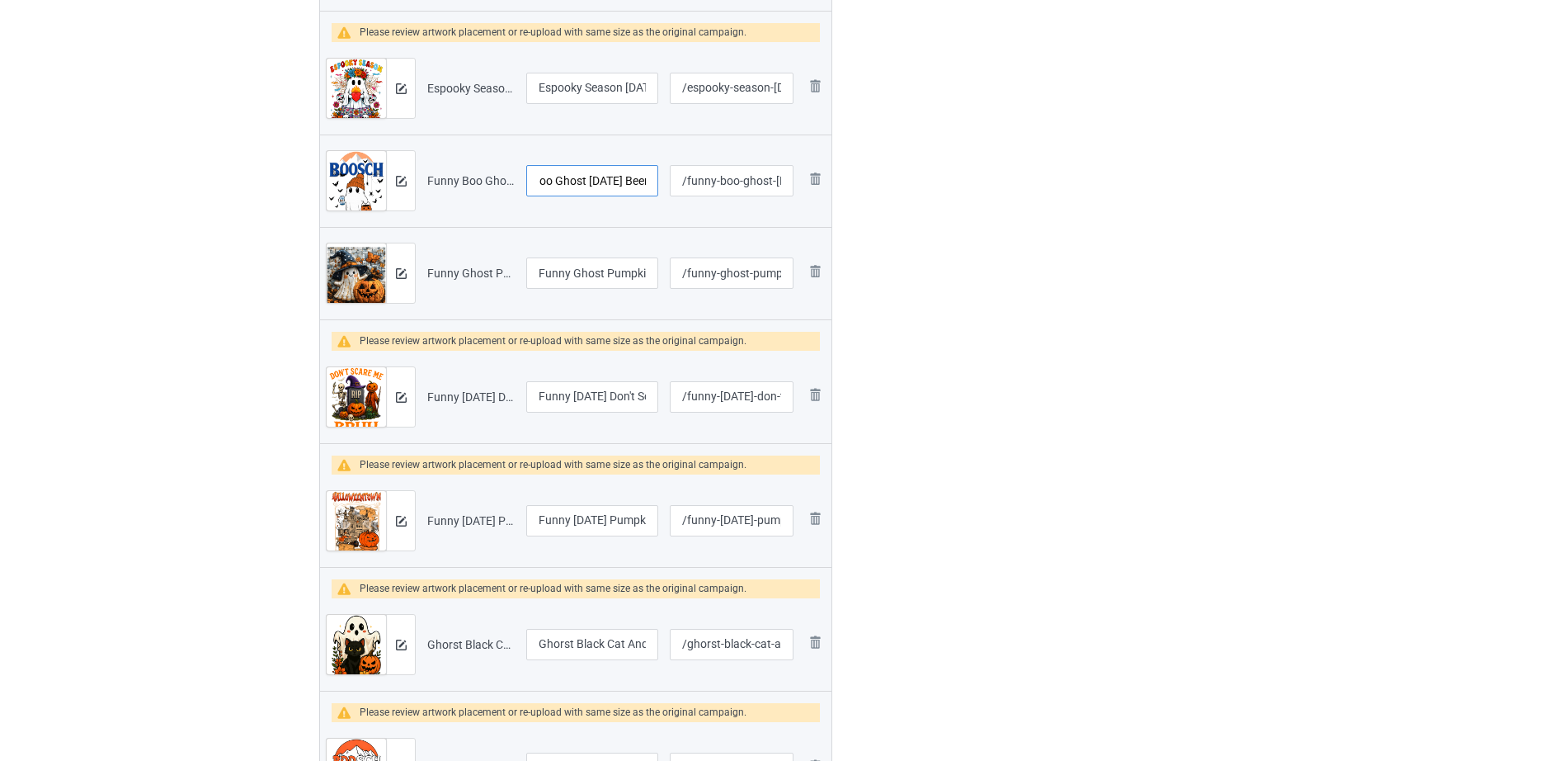
click at [592, 179] on input "Funny Boo Ghost Halloween Beer Drinking Spooky Season Men T-Shirt" at bounding box center [592, 180] width 132 height 31
drag, startPoint x: 630, startPoint y: 179, endPoint x: 639, endPoint y: 179, distance: 9.0
click at [639, 179] on input "Funny Boo Ghost Halloween Beer Drinking Spooky Season Men T-Shirt" at bounding box center [592, 180] width 132 height 31
click at [575, 183] on input "Funny Boo Ghost Halloween Beer Drinking Spooky Season Men T-Shirt" at bounding box center [592, 180] width 132 height 31
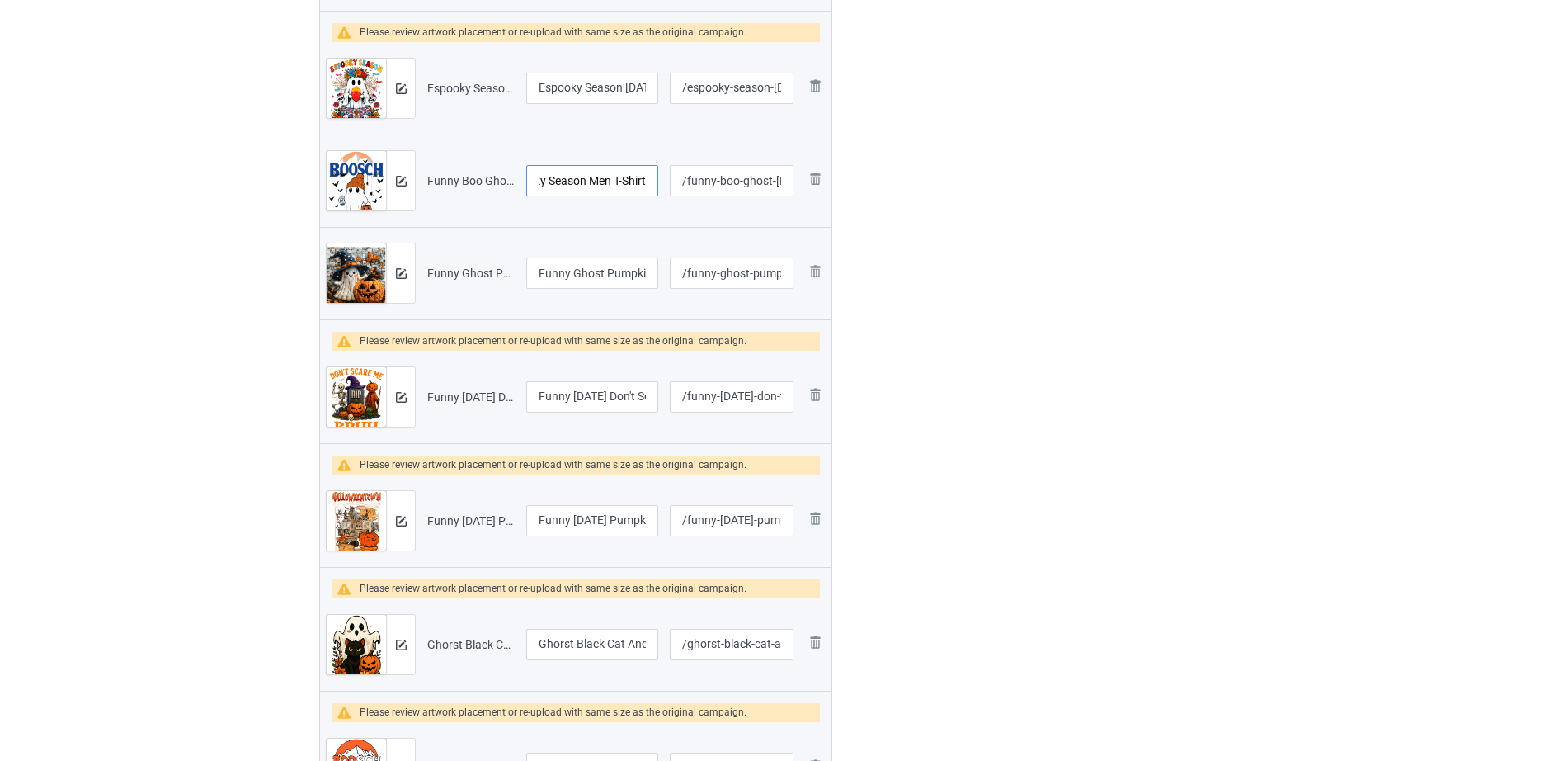
drag, startPoint x: 565, startPoint y: 179, endPoint x: 653, endPoint y: 179, distance: 88.0
click at [653, 179] on input "Funny Boo Ghost Halloween Beer Drinking Spooky Season Men T-Shirt" at bounding box center [592, 180] width 132 height 31
type input "Funny Boo Ghost Halloween Beer Drinking"
click at [872, 205] on div at bounding box center [903, 361] width 119 height 3788
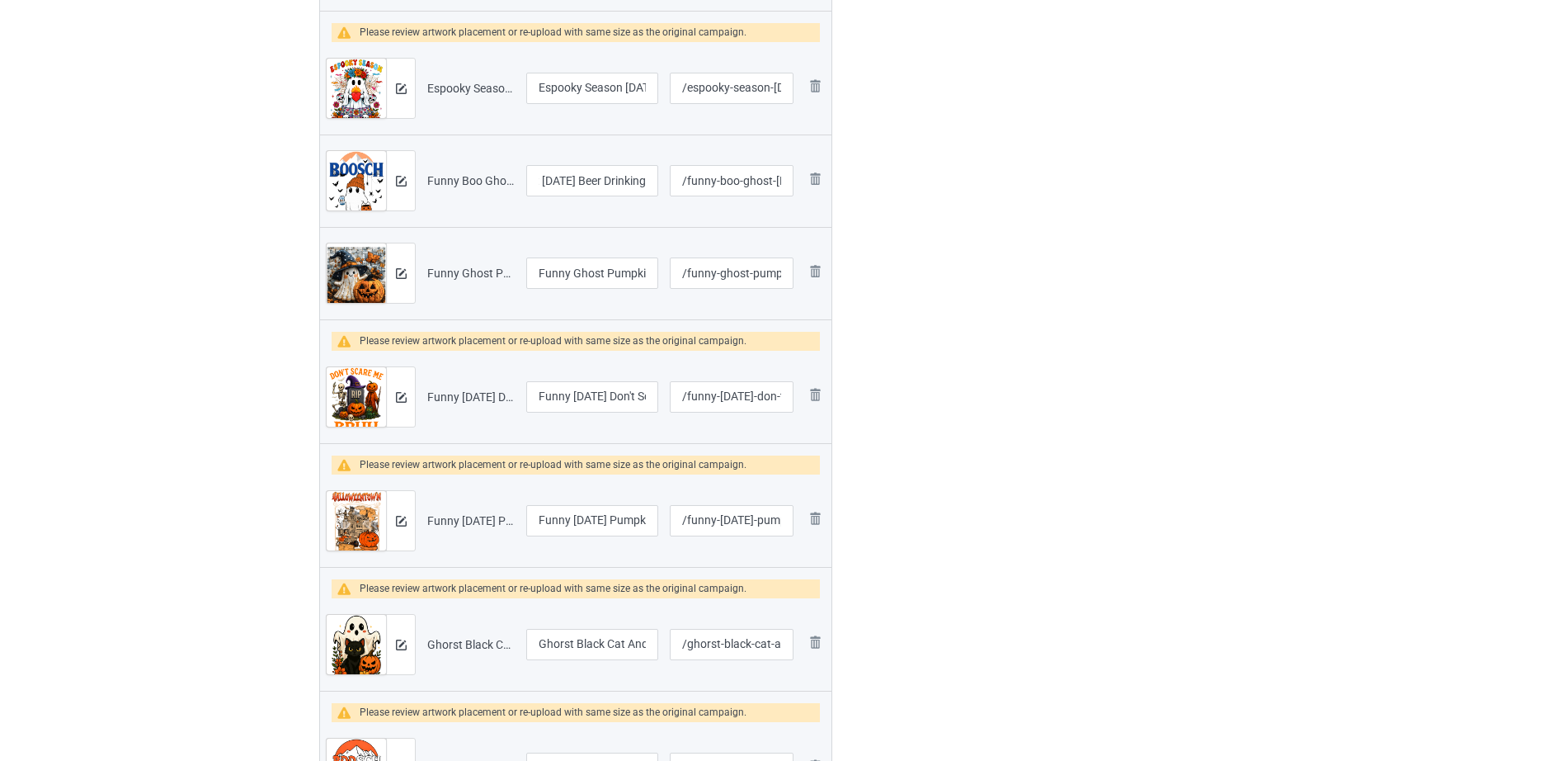
scroll to position [0, 0]
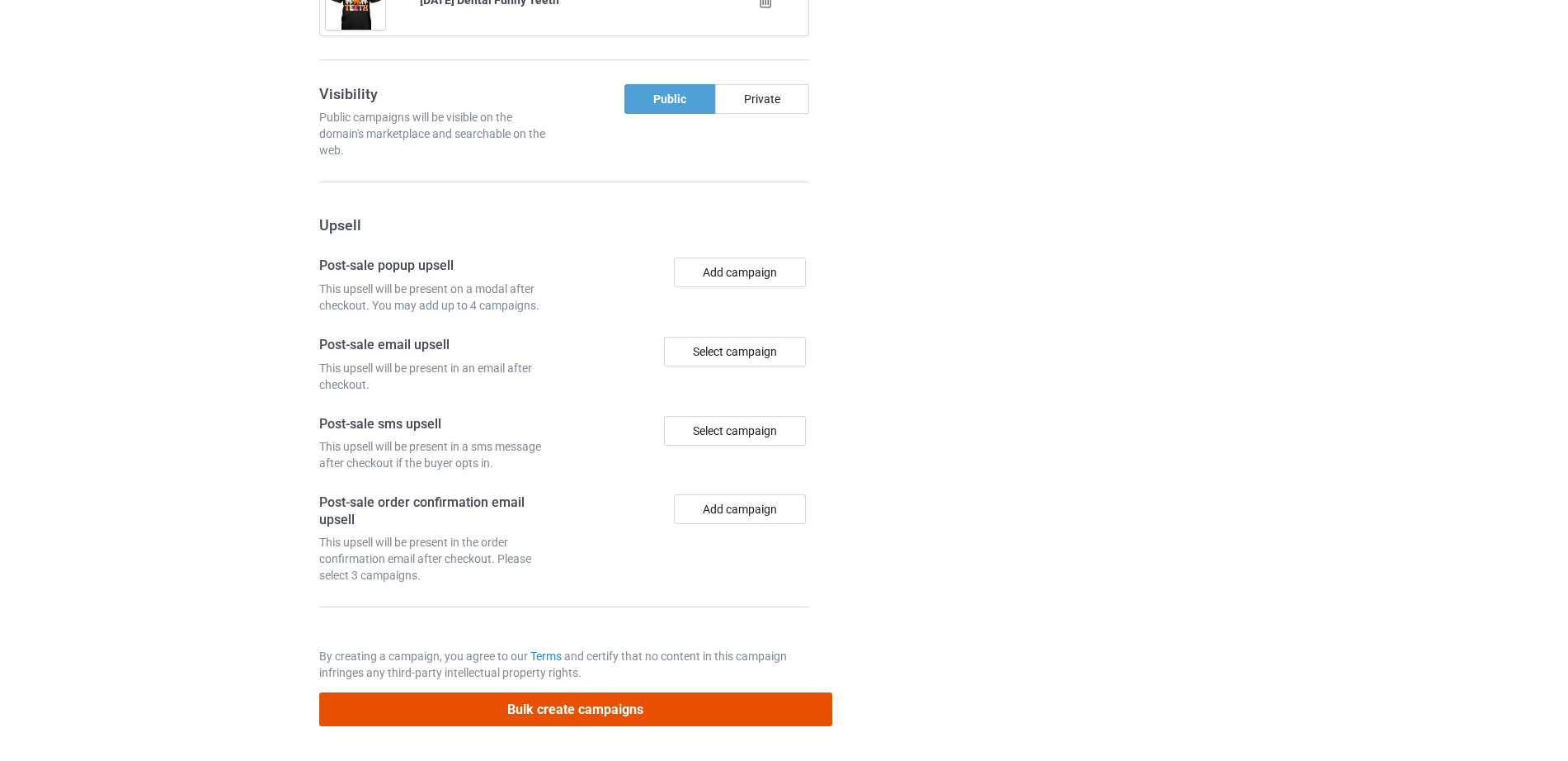
click at [613, 704] on button "Bulk create campaigns" at bounding box center [576, 709] width 513 height 34
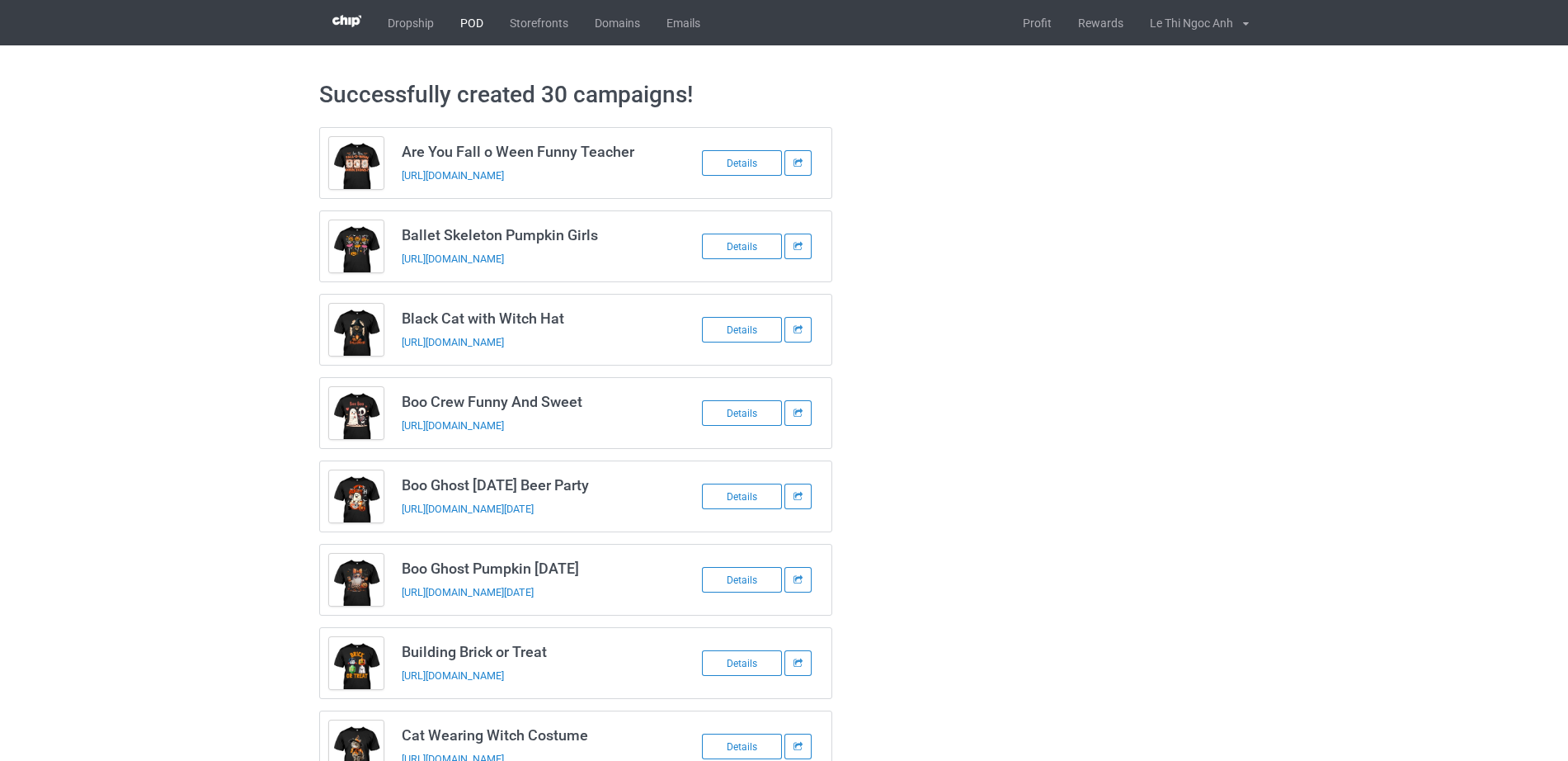
click at [473, 27] on link "POD" at bounding box center [472, 22] width 50 height 45
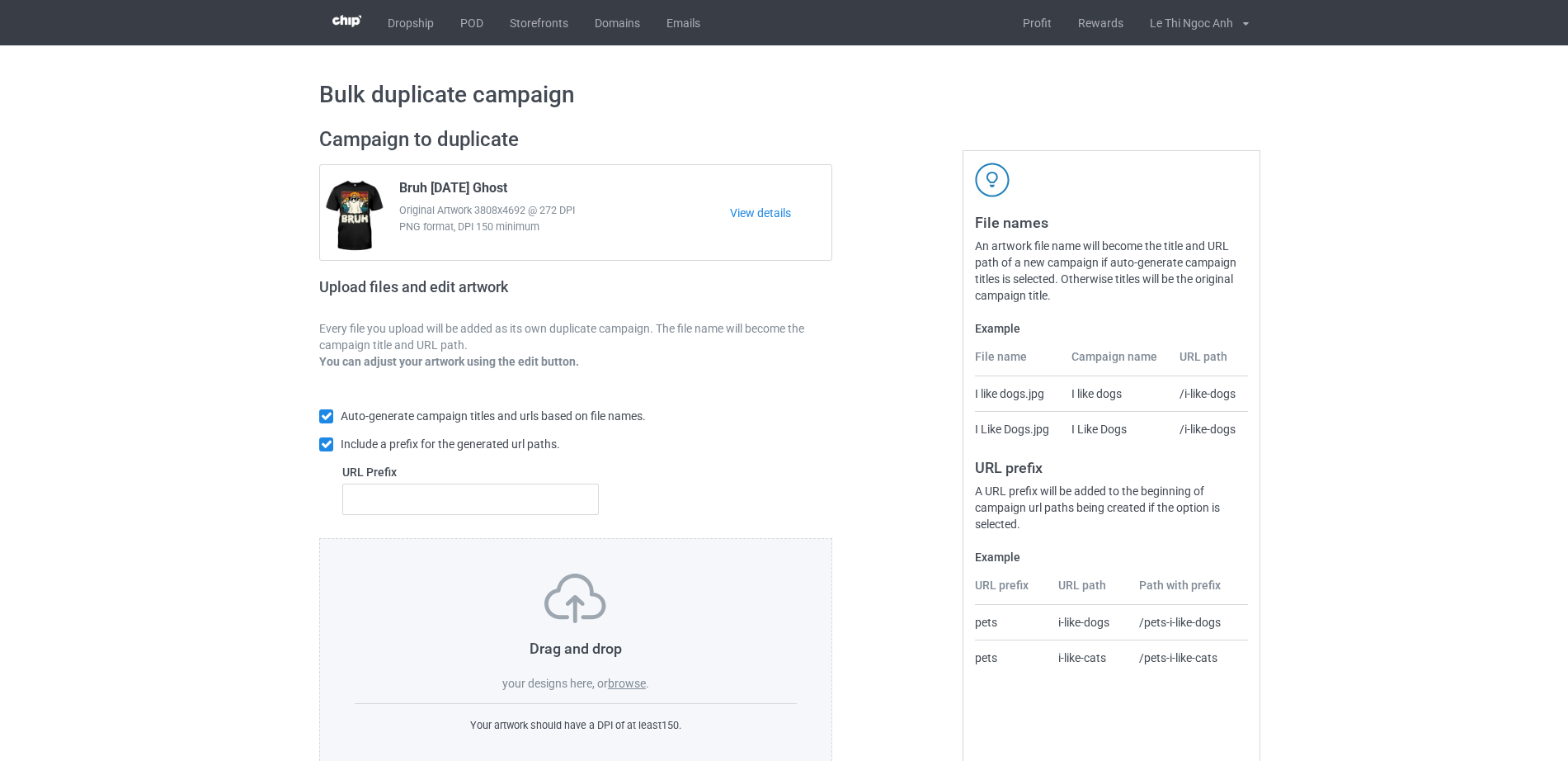
click at [623, 680] on label "browse" at bounding box center [626, 683] width 38 height 13
click at [0, 0] on input "browse" at bounding box center [0, 0] width 0 height 0
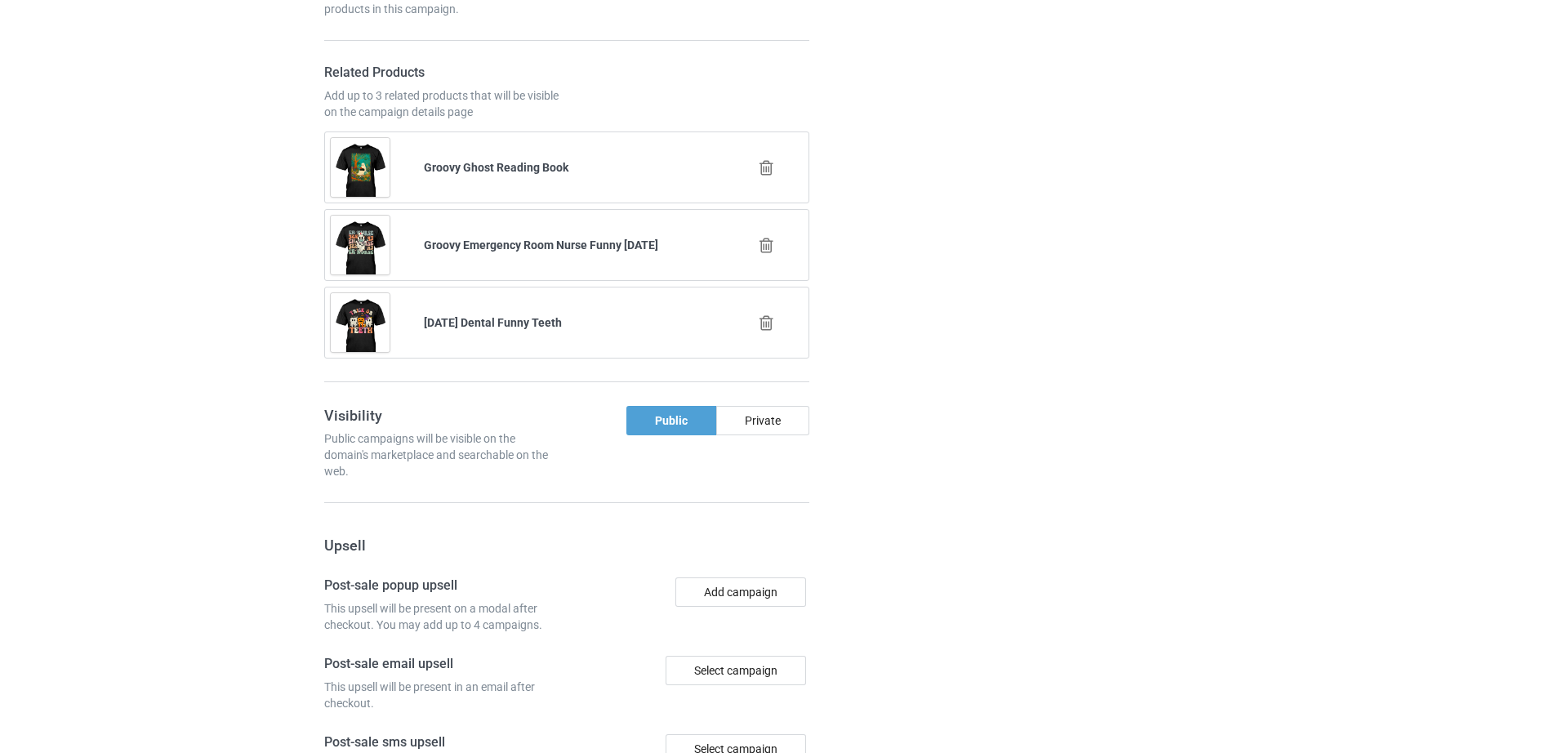
scroll to position [2520, 0]
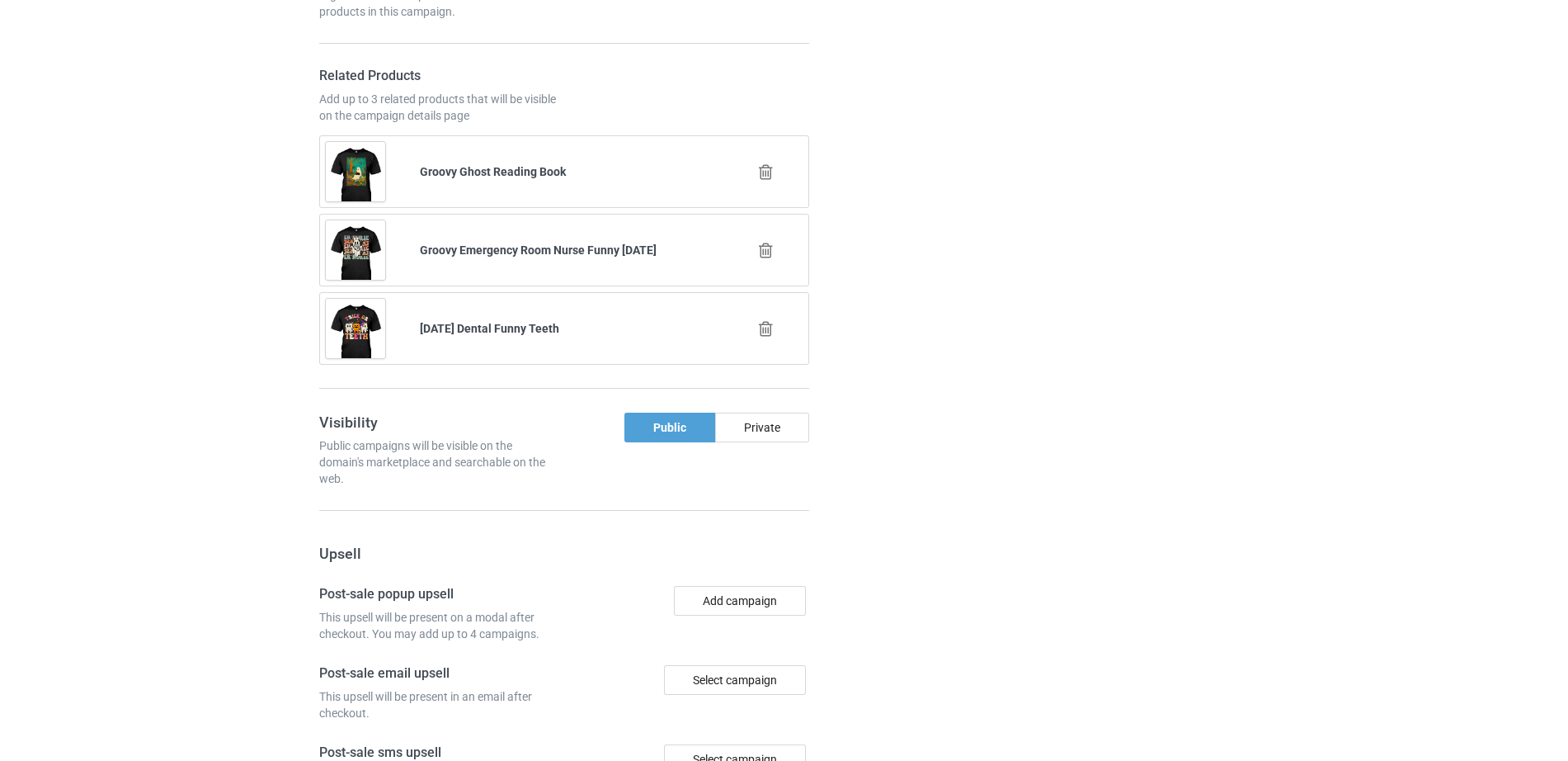
click at [771, 180] on icon at bounding box center [766, 172] width 20 height 17
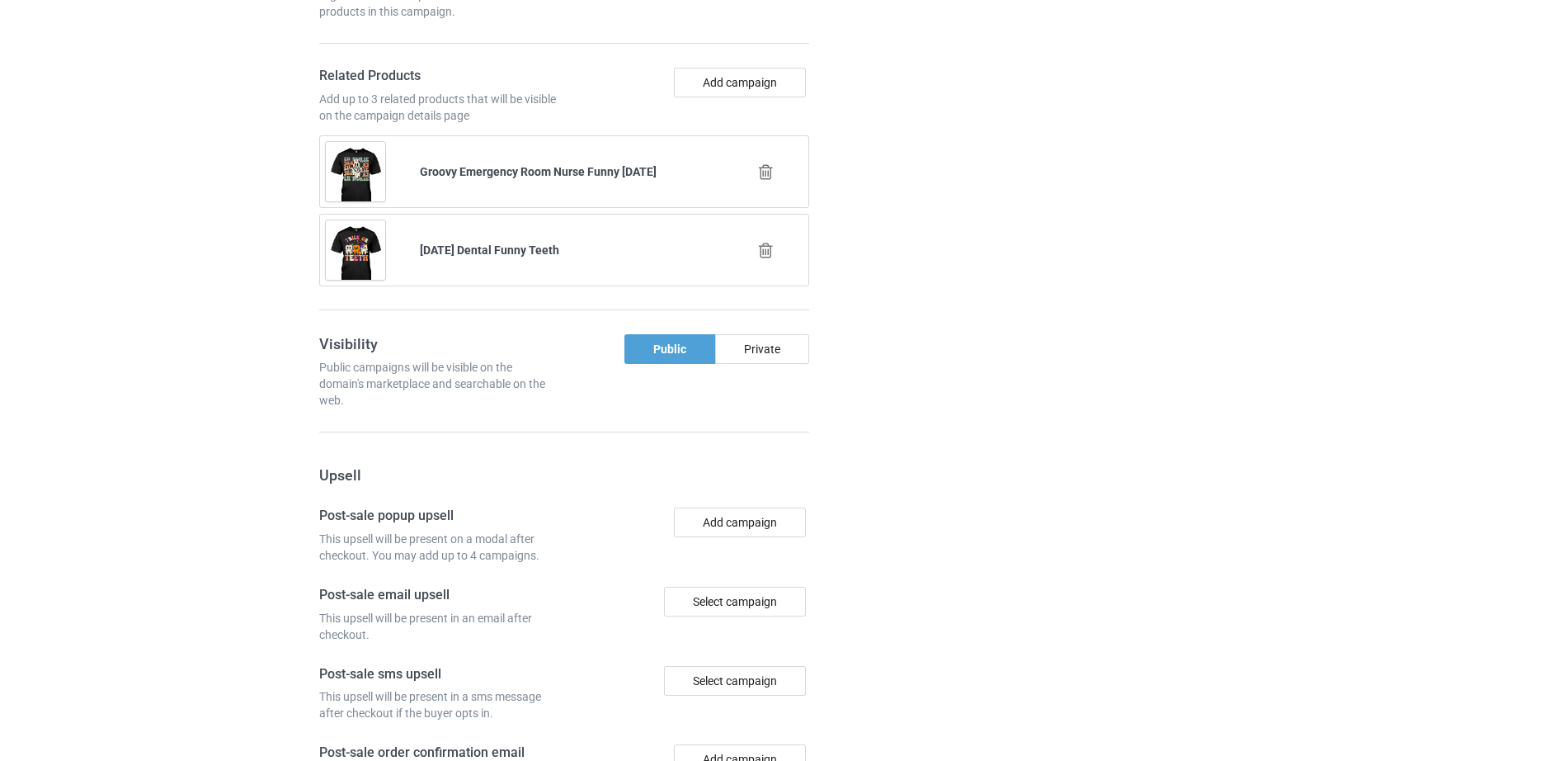
click at [764, 175] on icon at bounding box center [766, 172] width 20 height 17
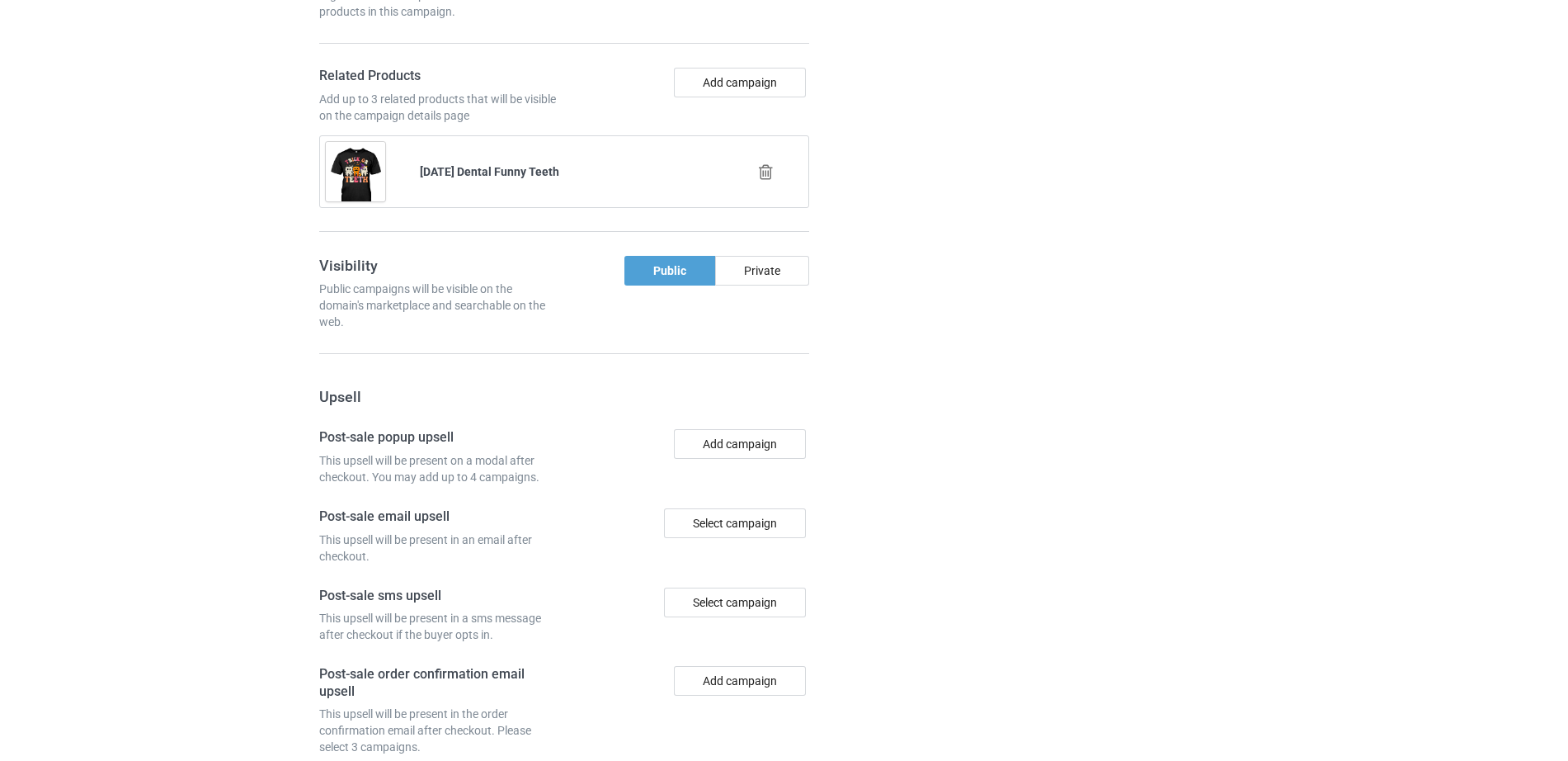
click at [773, 178] on icon at bounding box center [766, 172] width 20 height 17
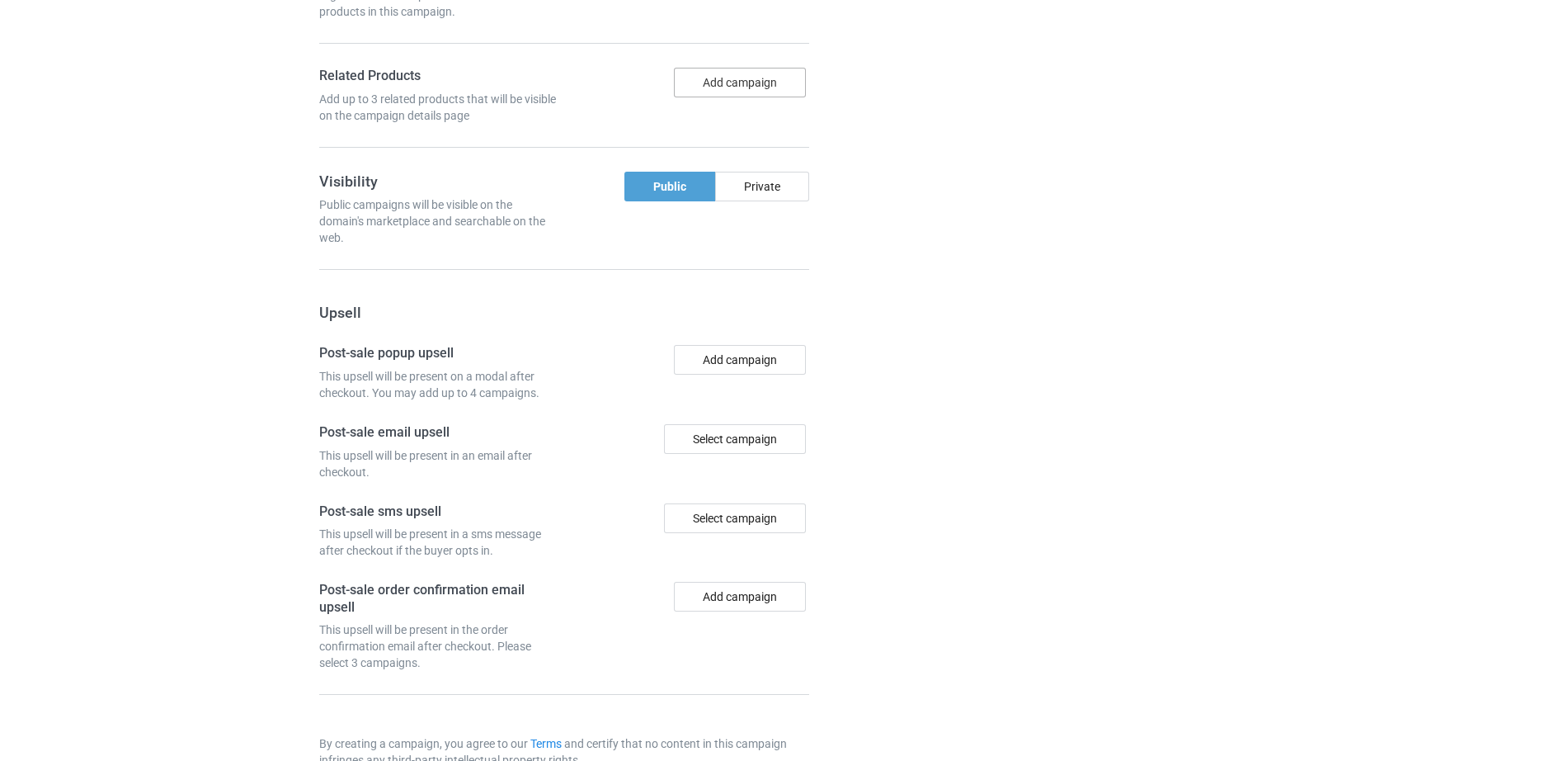
click at [769, 82] on button "Add campaign" at bounding box center [740, 83] width 132 height 29
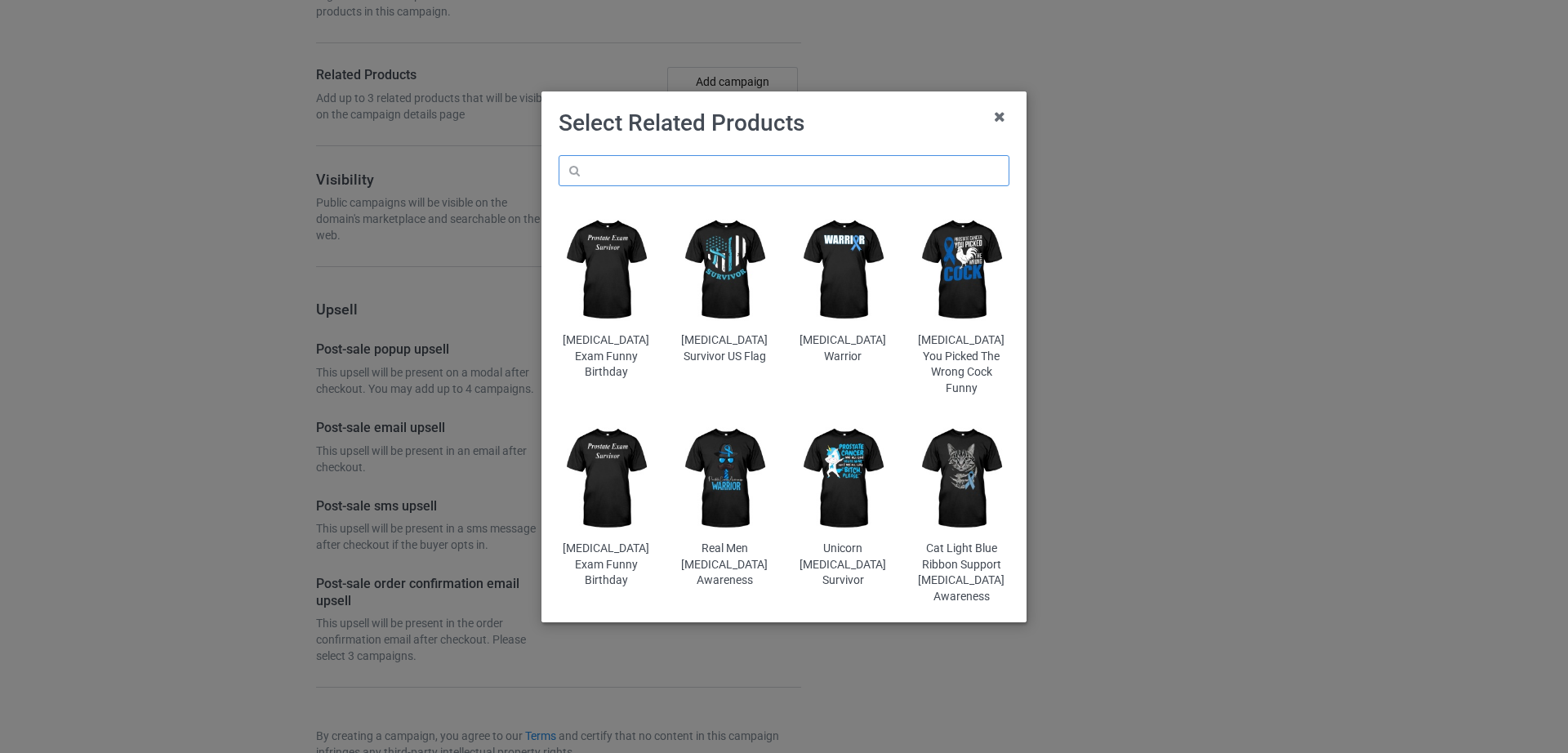
click at [738, 167] on input "text" at bounding box center [783, 170] width 451 height 31
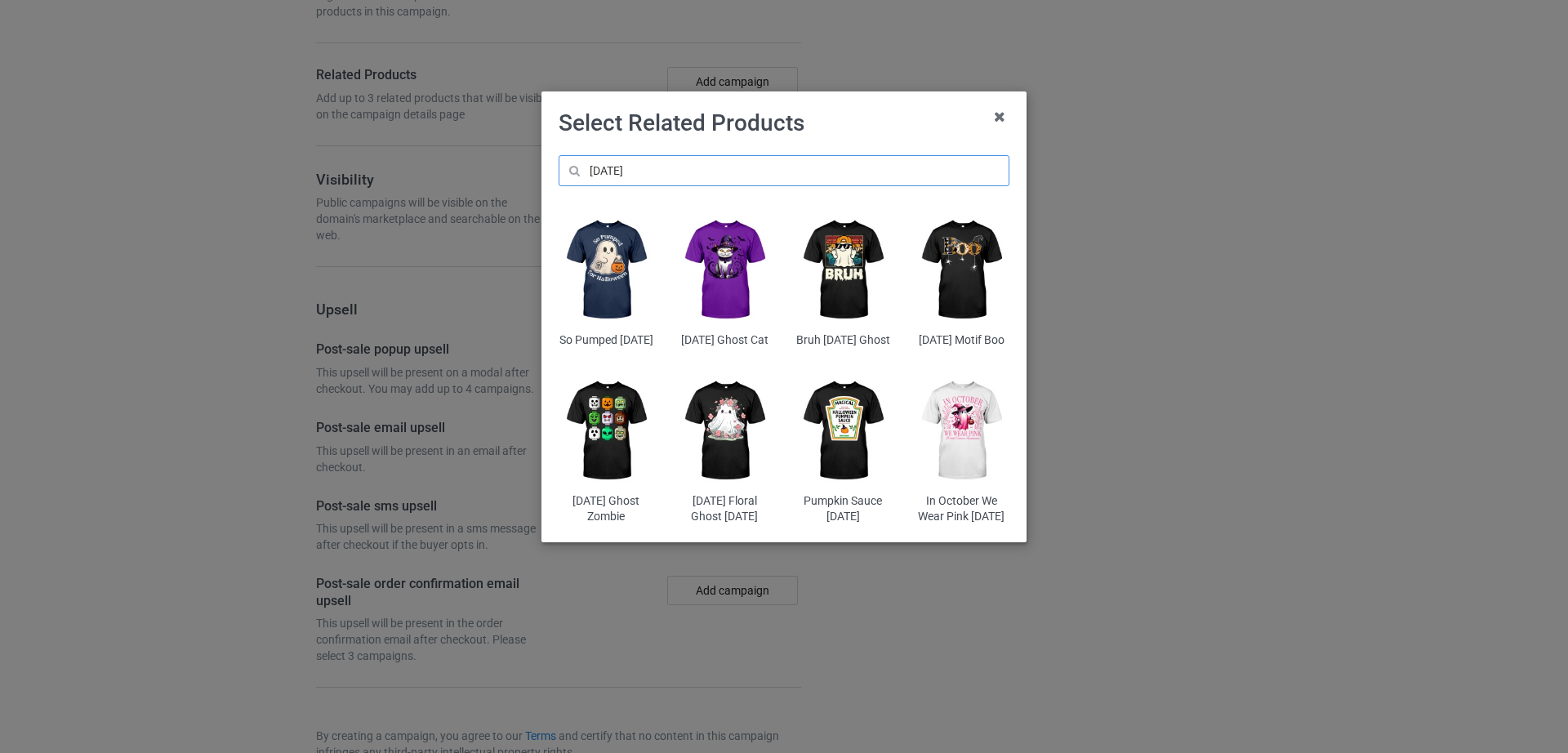
type input "[DATE]"
click at [720, 275] on img at bounding box center [725, 270] width 96 height 119
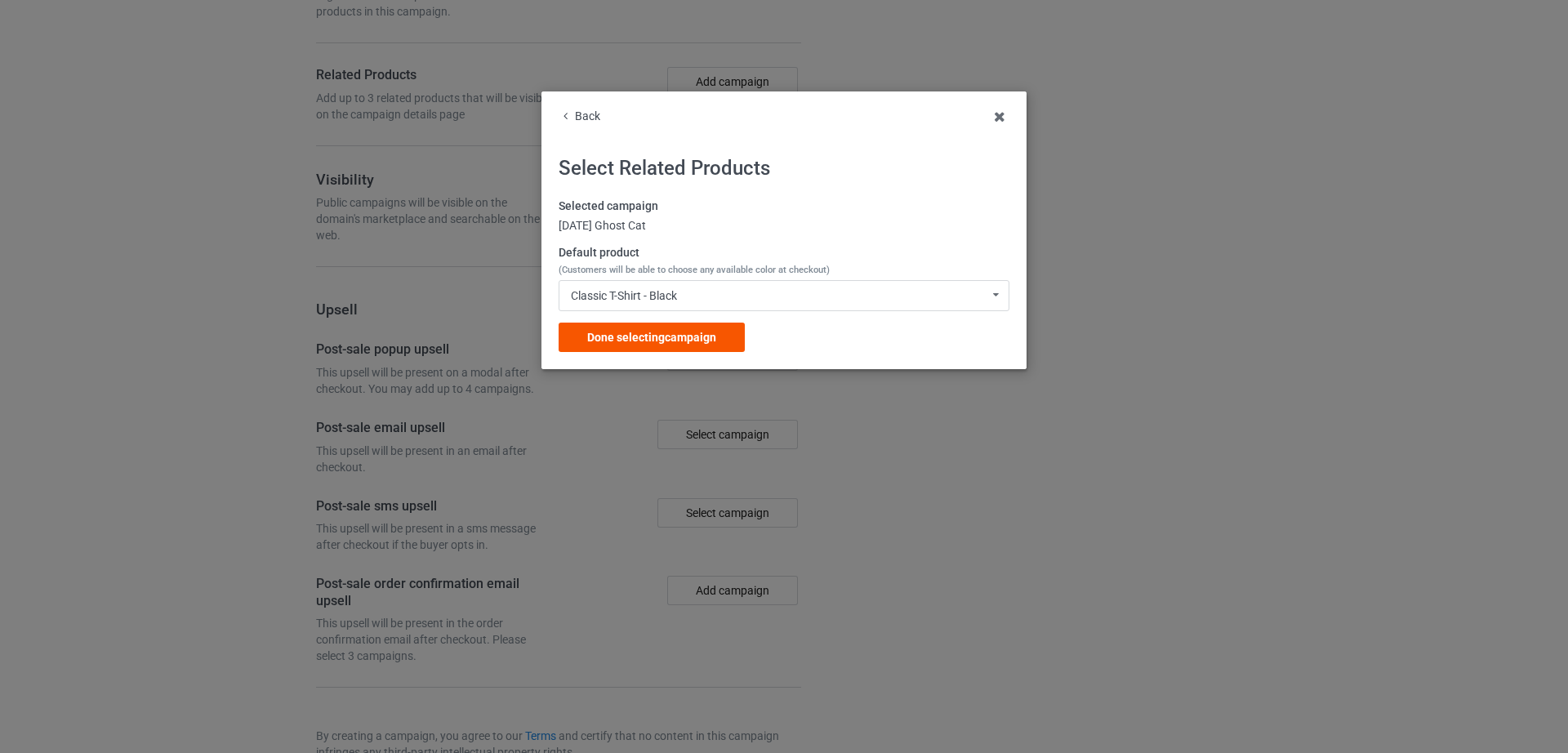
click at [644, 341] on span "Done selecting campaign" at bounding box center [652, 337] width 129 height 13
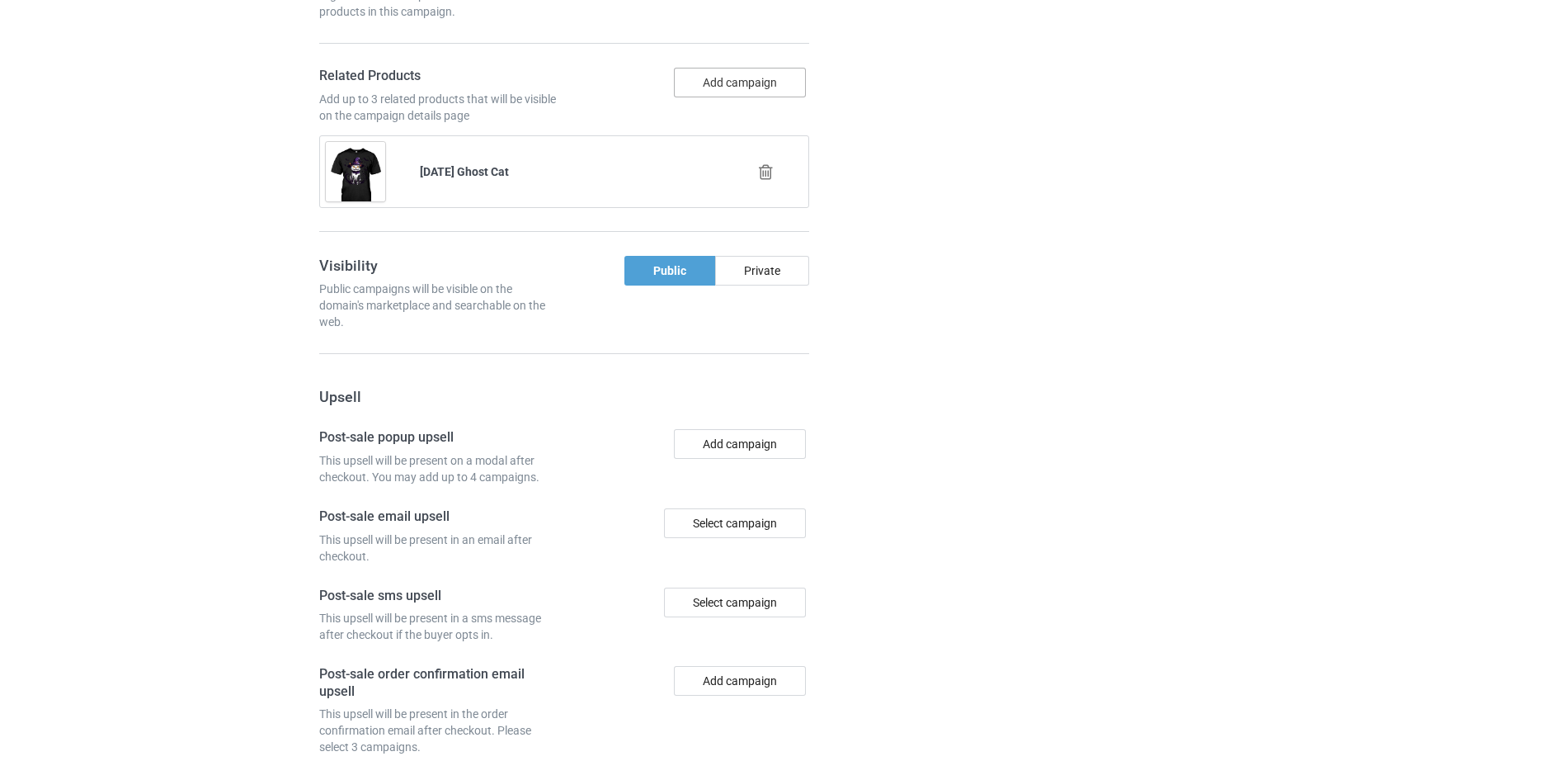
click at [752, 88] on button "Add campaign" at bounding box center [740, 83] width 132 height 29
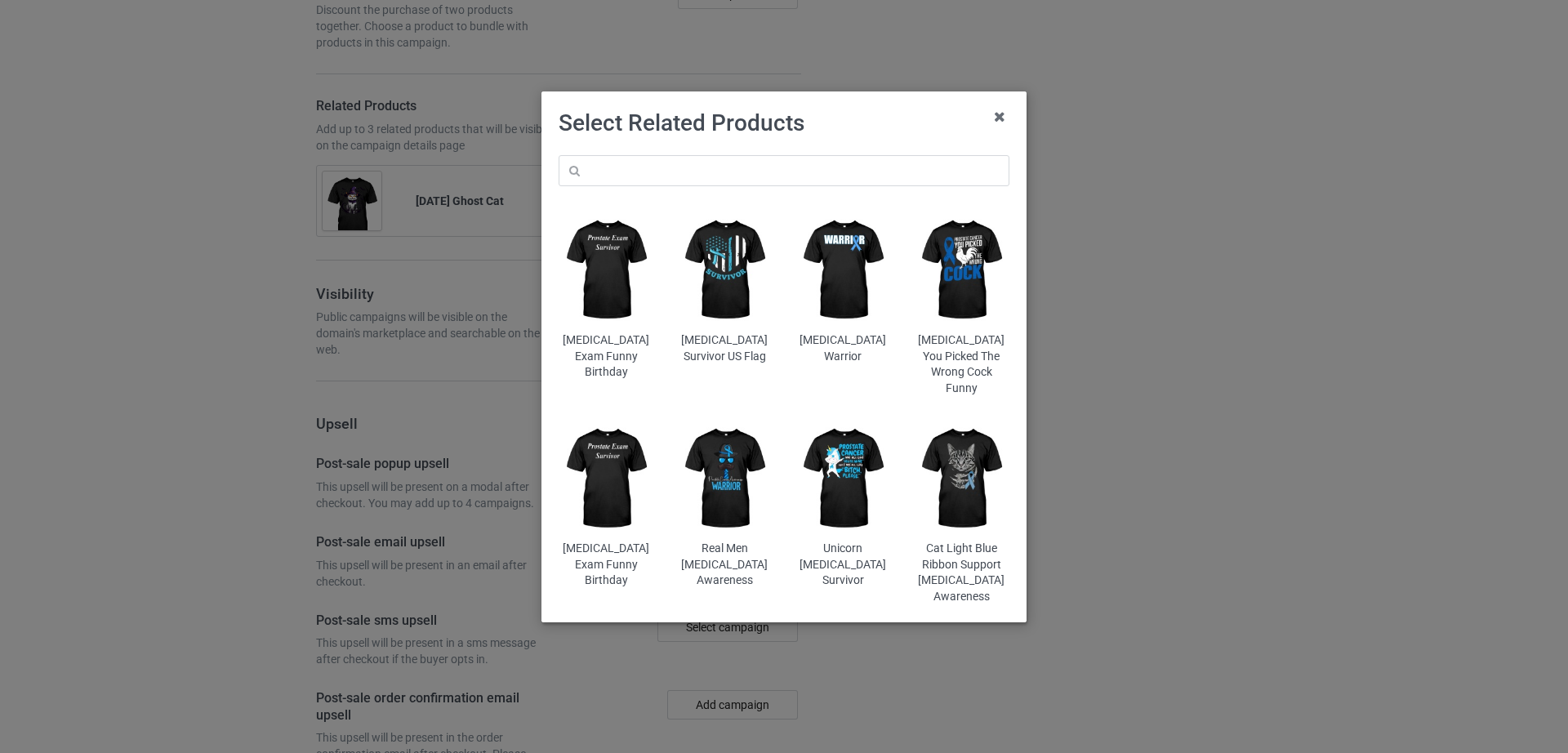
scroll to position [2551, 0]
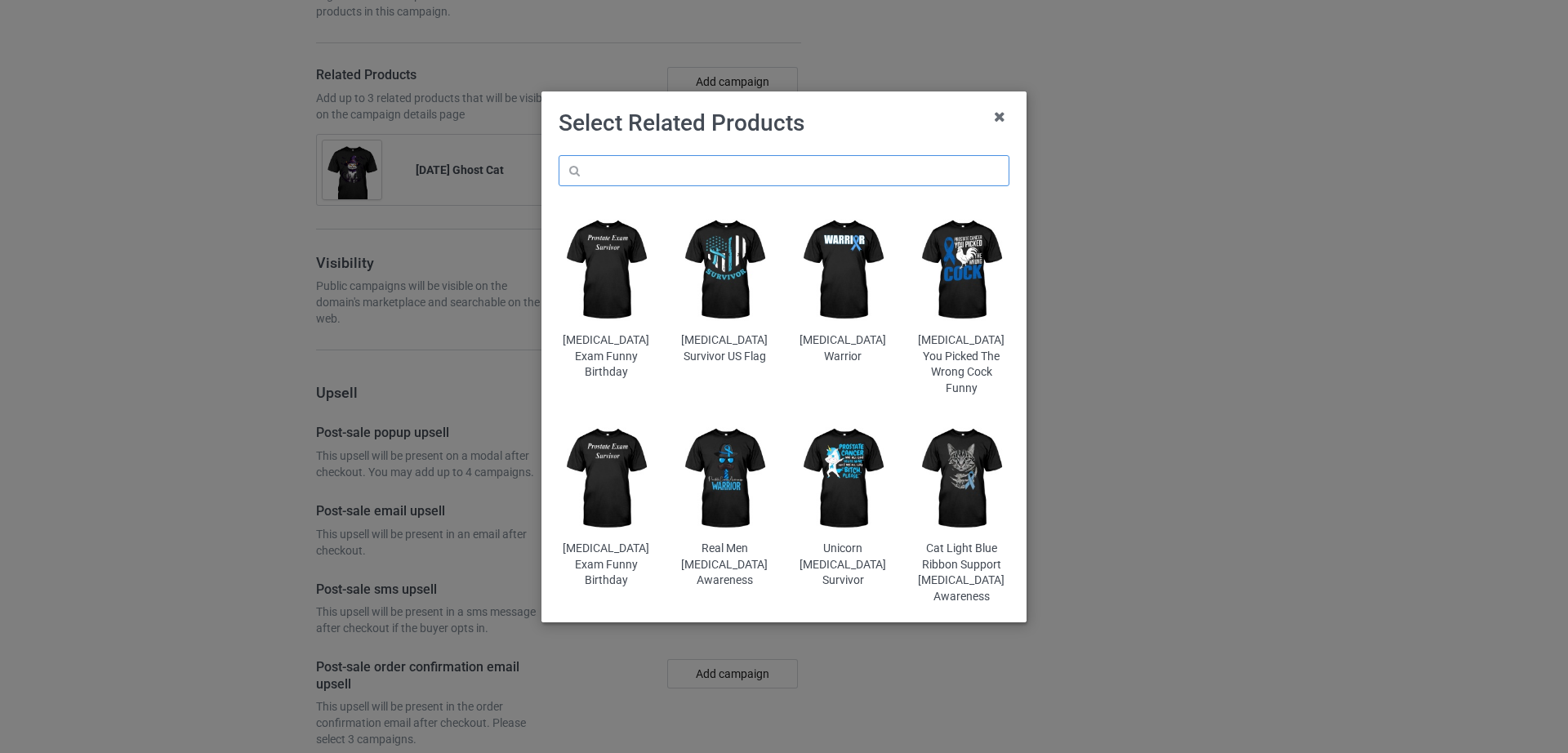
click at [682, 177] on input "text" at bounding box center [783, 170] width 451 height 31
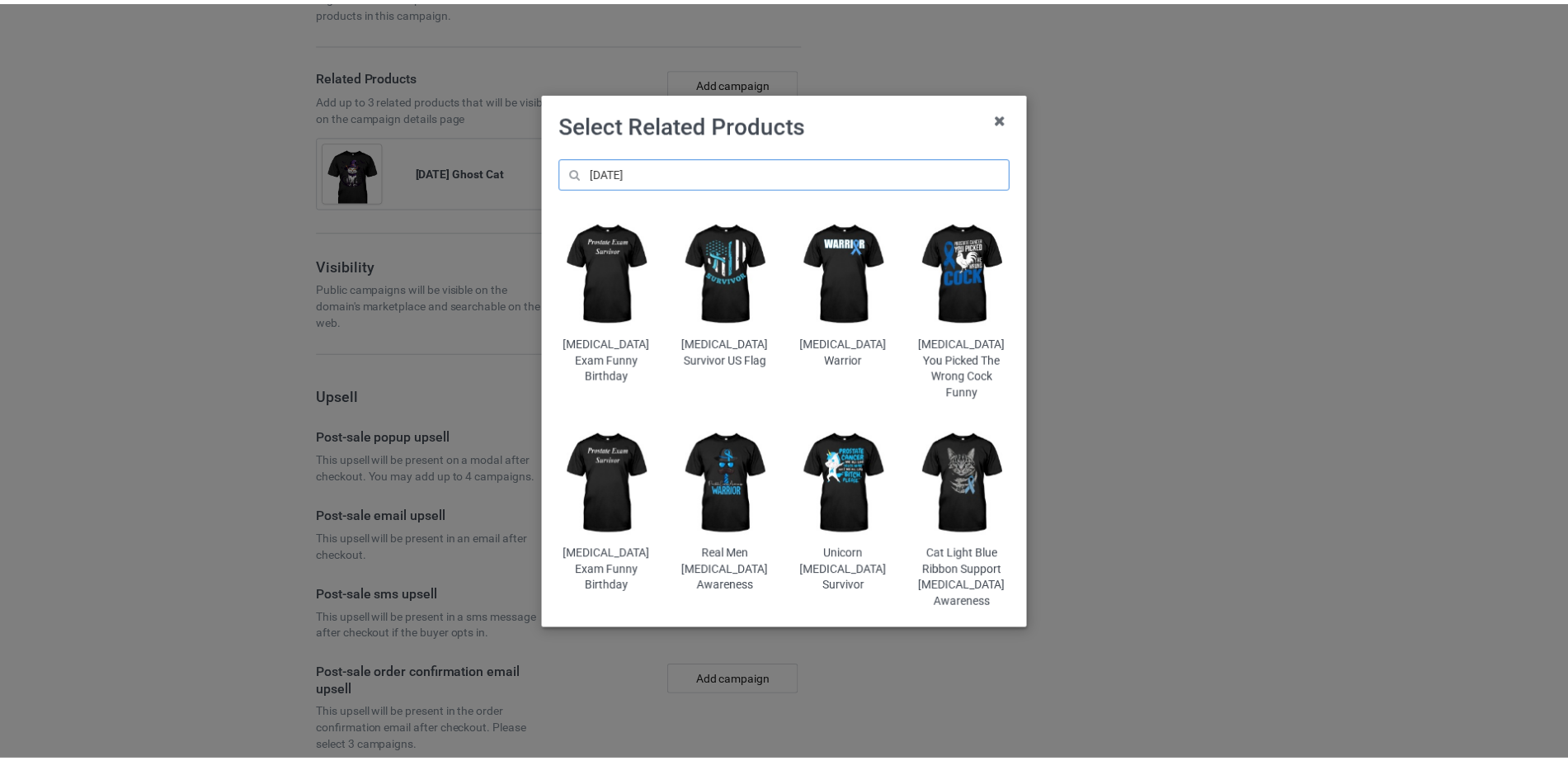
scroll to position [2610, 0]
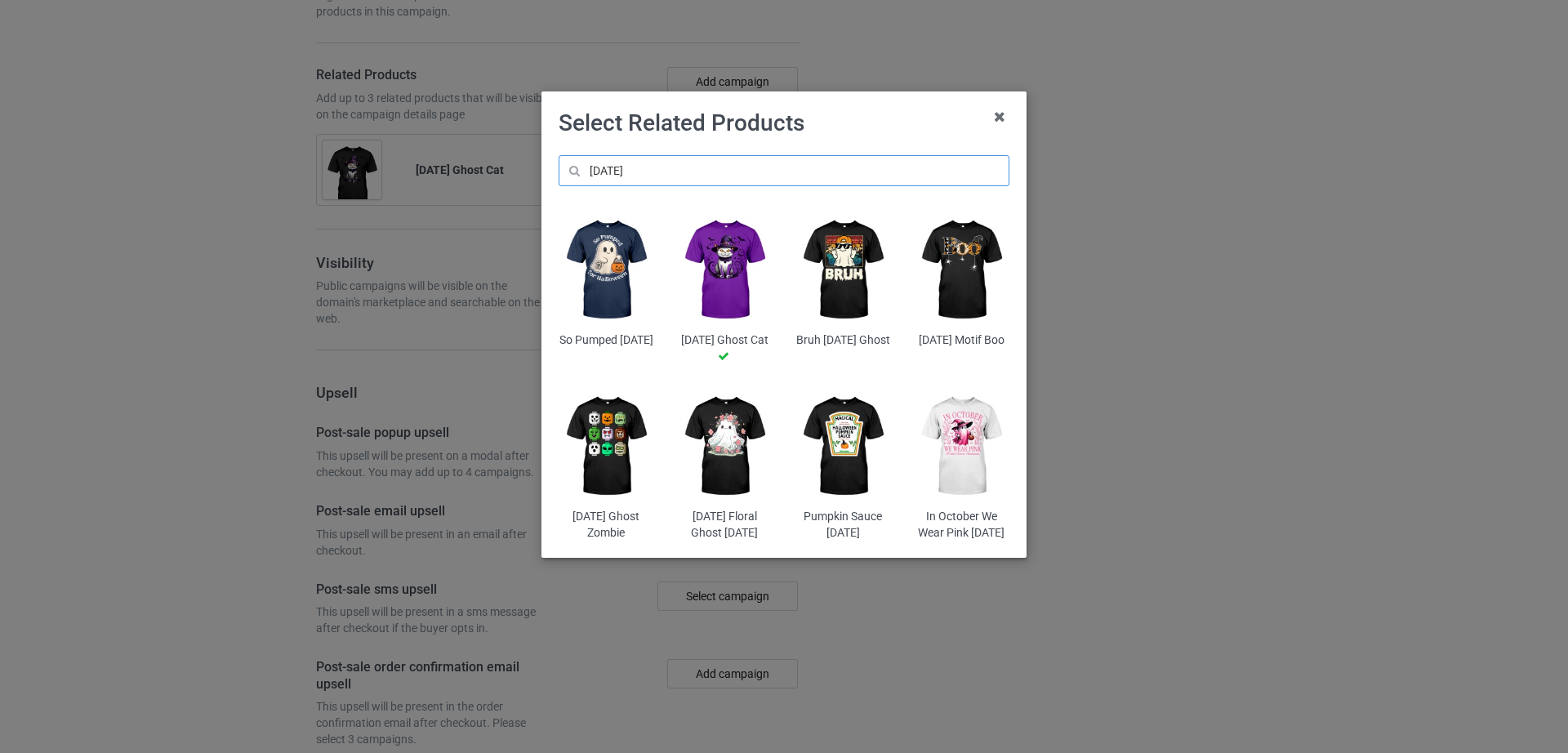
type input "[DATE]"
click at [646, 467] on img at bounding box center [606, 446] width 96 height 119
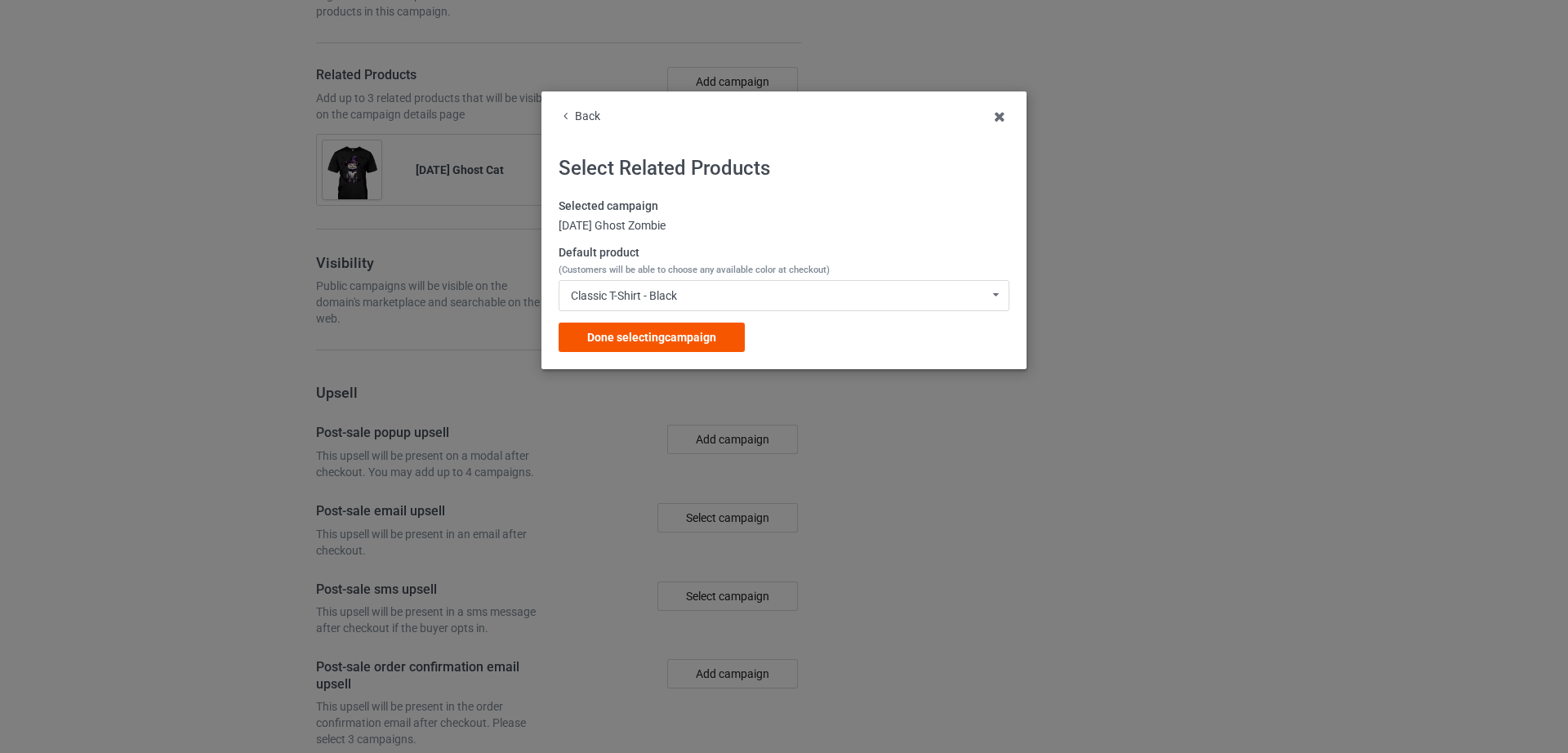
click at [634, 335] on span "Done selecting campaign" at bounding box center [652, 337] width 129 height 13
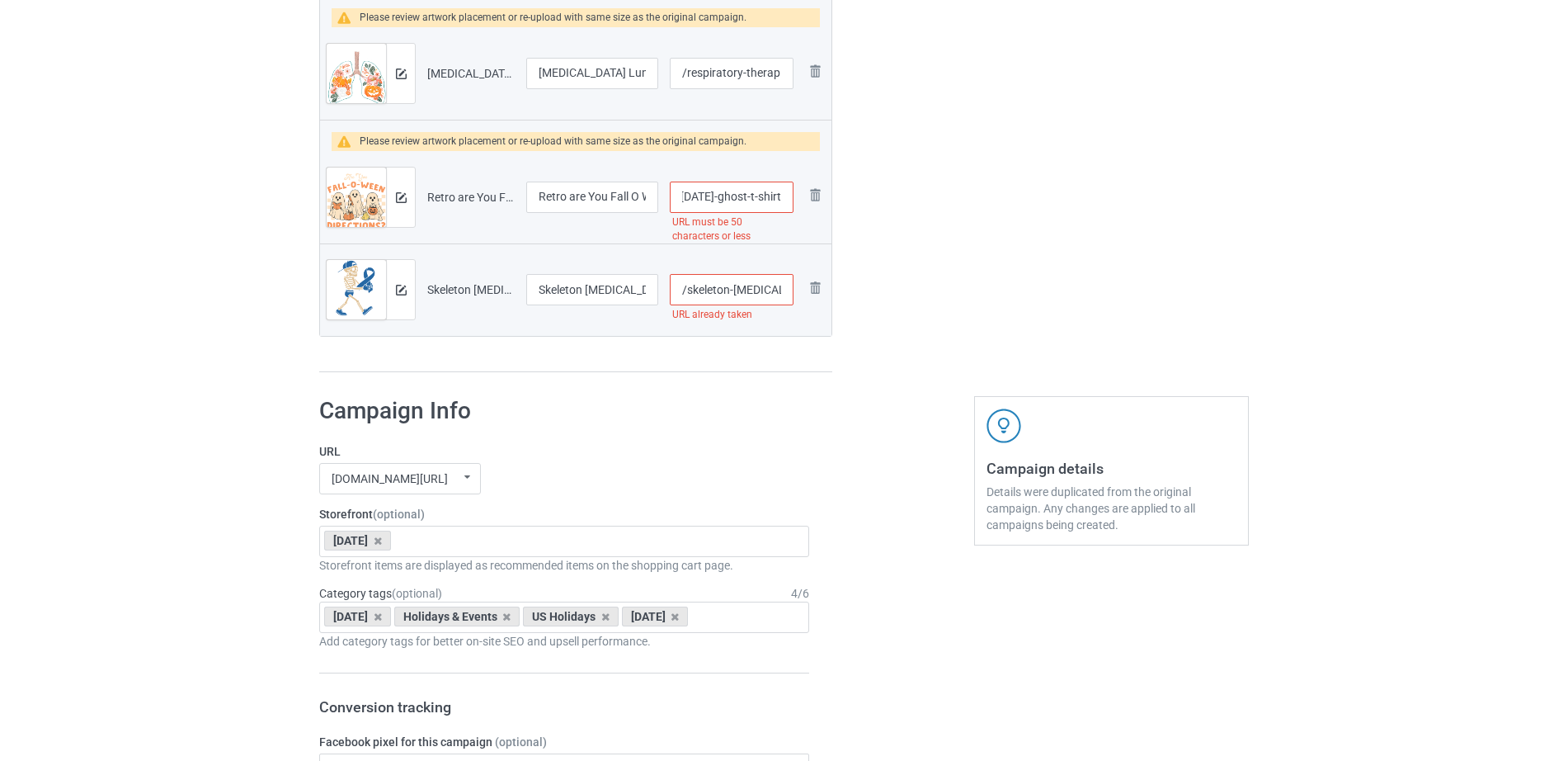
scroll to position [1697, 0]
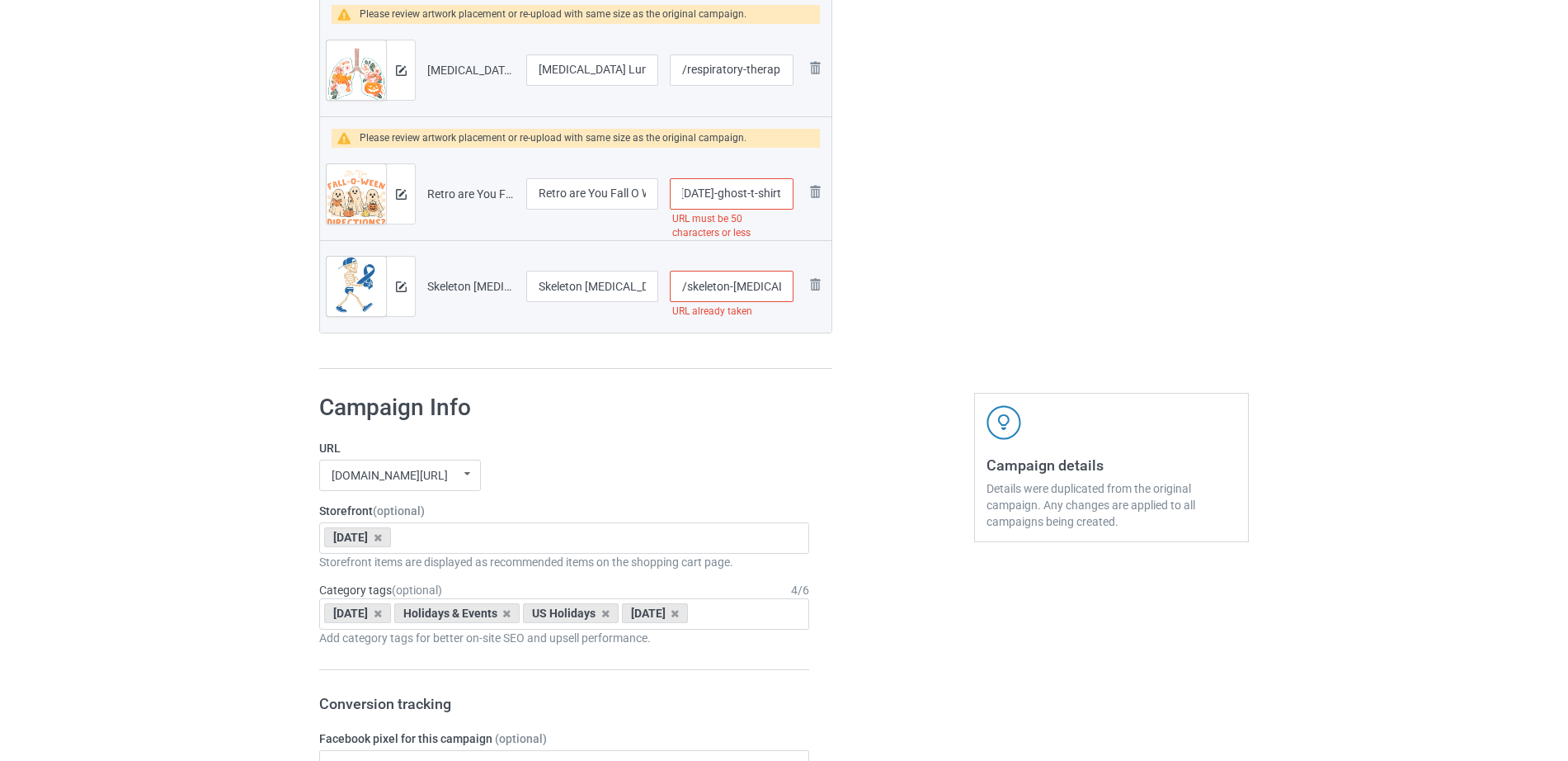
drag, startPoint x: 703, startPoint y: 202, endPoint x: 788, endPoint y: 203, distance: 85.0
click at [788, 203] on input "/retro-are-you-fall-o-ween-directions-teacher-[DATE]-ghost-t-shirt" at bounding box center [731, 194] width 124 height 31
click at [717, 195] on input "/retro-are-you-fall-o-ween-directions-teacher-[DATE]-ghost-t-shirt" at bounding box center [731, 194] width 124 height 31
drag, startPoint x: 716, startPoint y: 194, endPoint x: 793, endPoint y: 191, distance: 77.1
click at [793, 191] on input "/retro-are-you-fall-o-ween-directions-teacher-[DATE]-ghost-t-shirt" at bounding box center [731, 194] width 124 height 31
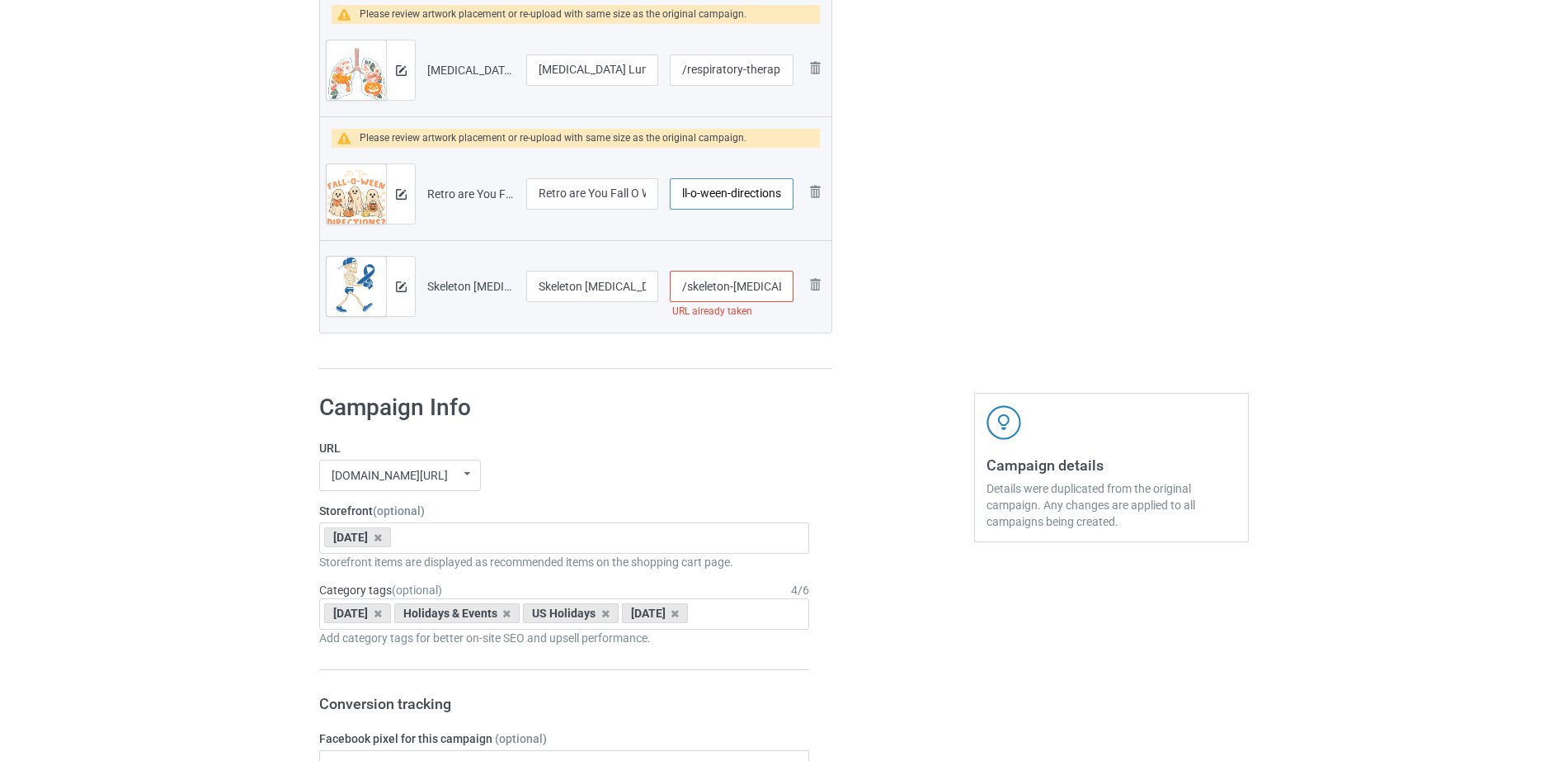
scroll to position [0, 84]
type input "/retro-are-you-fall-o-ween-directions"
drag, startPoint x: 603, startPoint y: 191, endPoint x: 636, endPoint y: 190, distance: 33.0
click at [636, 190] on input "Retro are You Fall O Ween Directions Teacher [DATE] Ghost T-Shirt" at bounding box center [592, 194] width 132 height 31
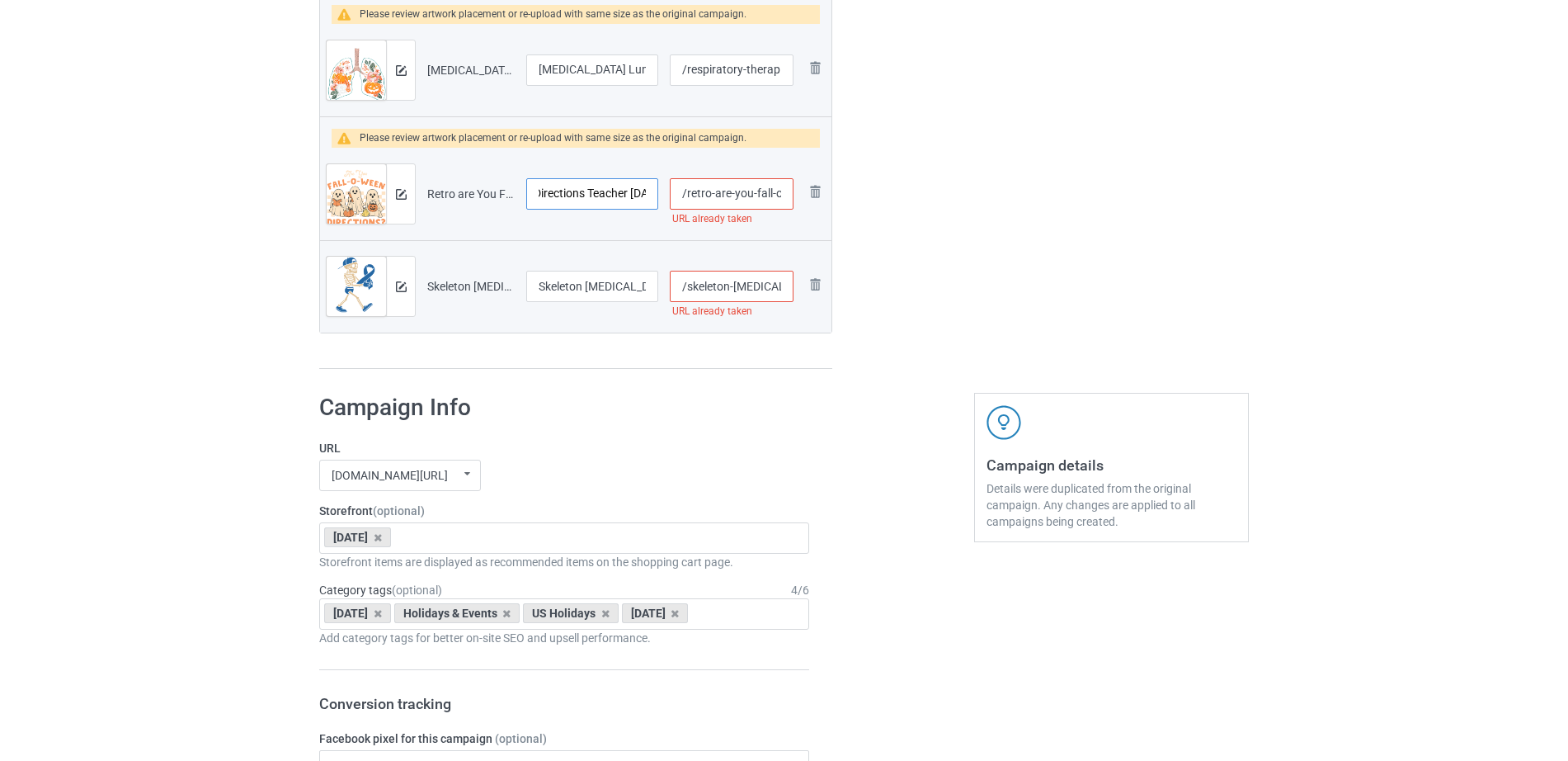
click at [608, 196] on input "Retro are You Fall O Ween Directions Teacher [DATE] Ghost T-Shirt" at bounding box center [592, 194] width 132 height 31
drag, startPoint x: 590, startPoint y: 192, endPoint x: 655, endPoint y: 192, distance: 65.0
click at [655, 192] on input "Retro are You Fall O Ween Directions Teacher [DATE] Ghost T-Shirt" at bounding box center [592, 194] width 132 height 31
type input "Retro are You Fall O Ween Directions"
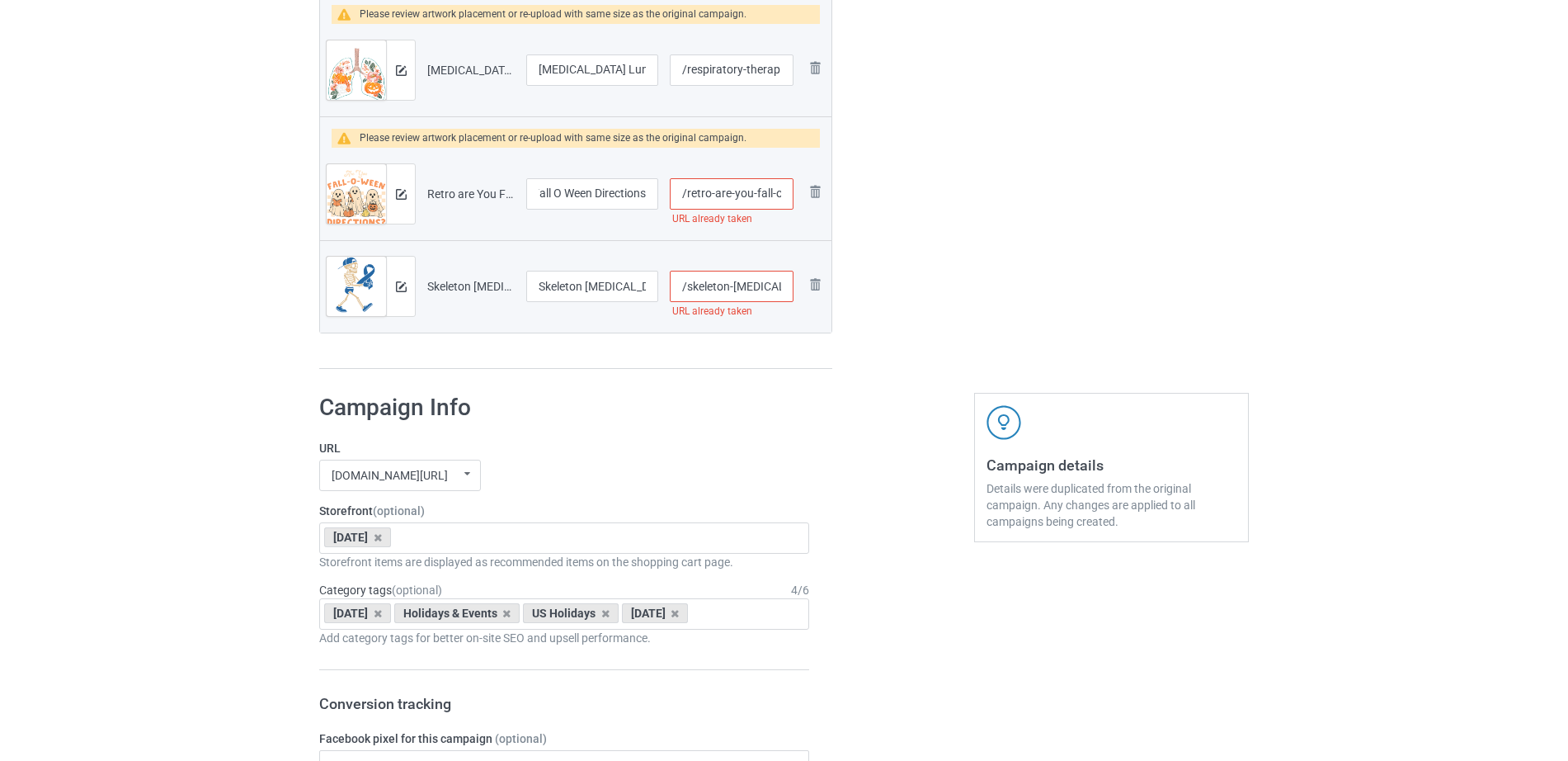
click at [740, 184] on input "/retro-are-you-fall-o-ween-directions" at bounding box center [731, 194] width 124 height 31
drag, startPoint x: 738, startPoint y: 190, endPoint x: 803, endPoint y: 190, distance: 65.0
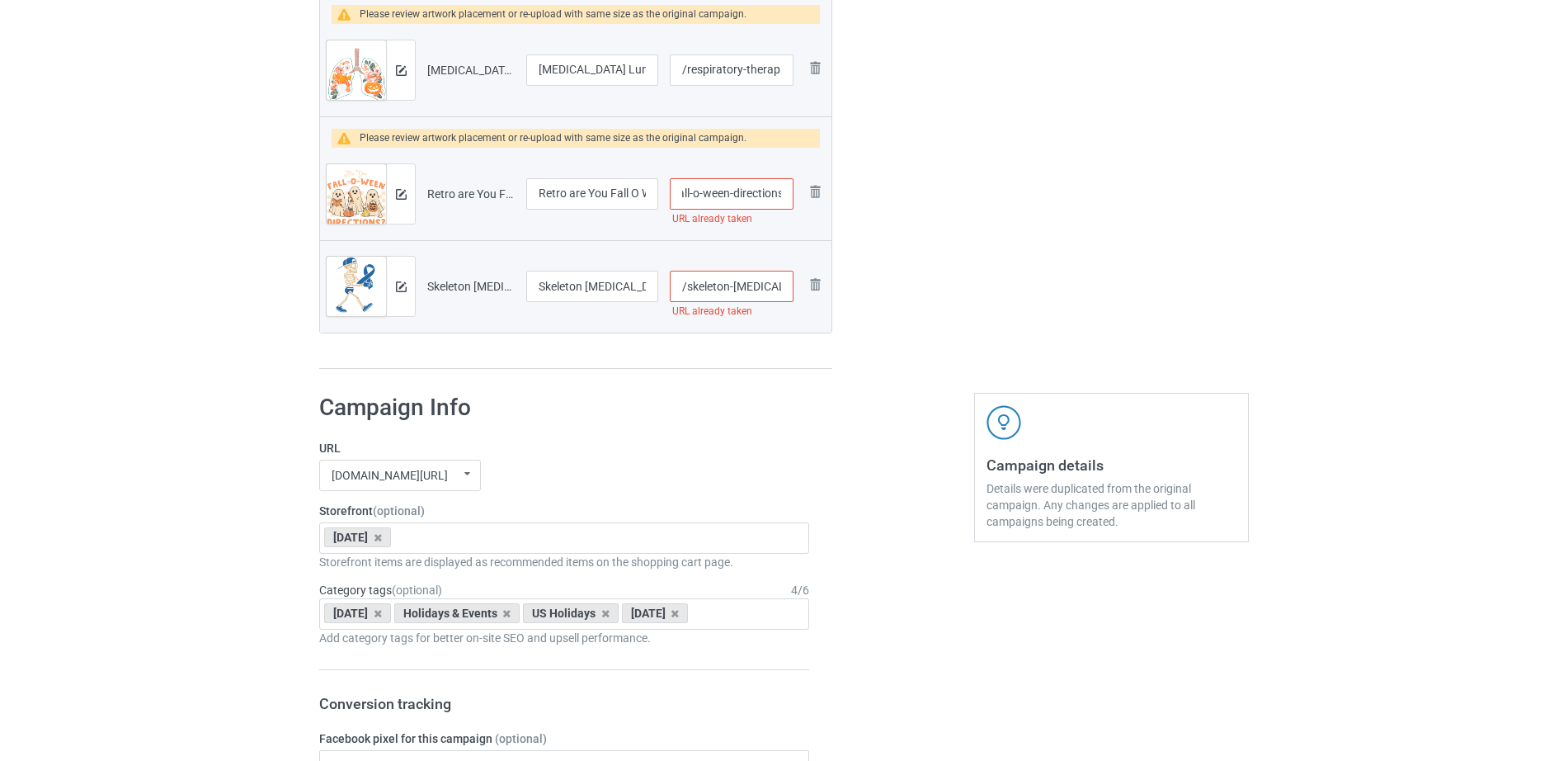
click at [803, 190] on tr "Preview and edit artwork Retro are You Fall O Ween Directions Teacher [DATE] Gh…" at bounding box center [576, 194] width 511 height 92
click at [739, 194] on input "/retro-are-you-fall-o-ween-directions" at bounding box center [731, 194] width 124 height 31
drag, startPoint x: 727, startPoint y: 191, endPoint x: 800, endPoint y: 193, distance: 73.0
click at [800, 193] on tr "Preview and edit artwork Retro are You Fall O Ween Directions Teacher [DATE] Gh…" at bounding box center [576, 194] width 511 height 92
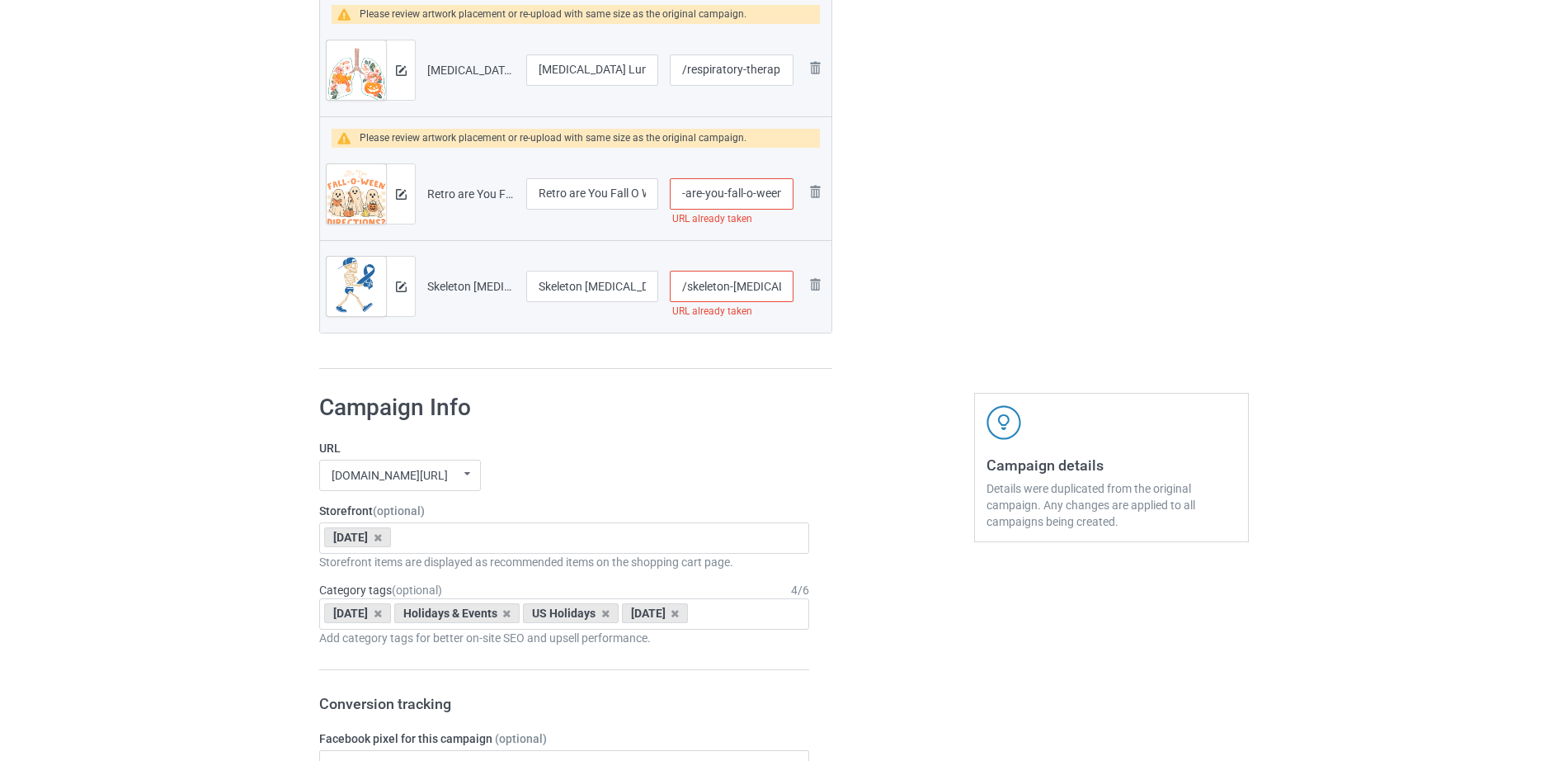
type input "/retro-are-you-fall-o-ween"
click at [729, 284] on input "/skeleton-[MEDICAL_DATA]-awareness" at bounding box center [731, 286] width 124 height 31
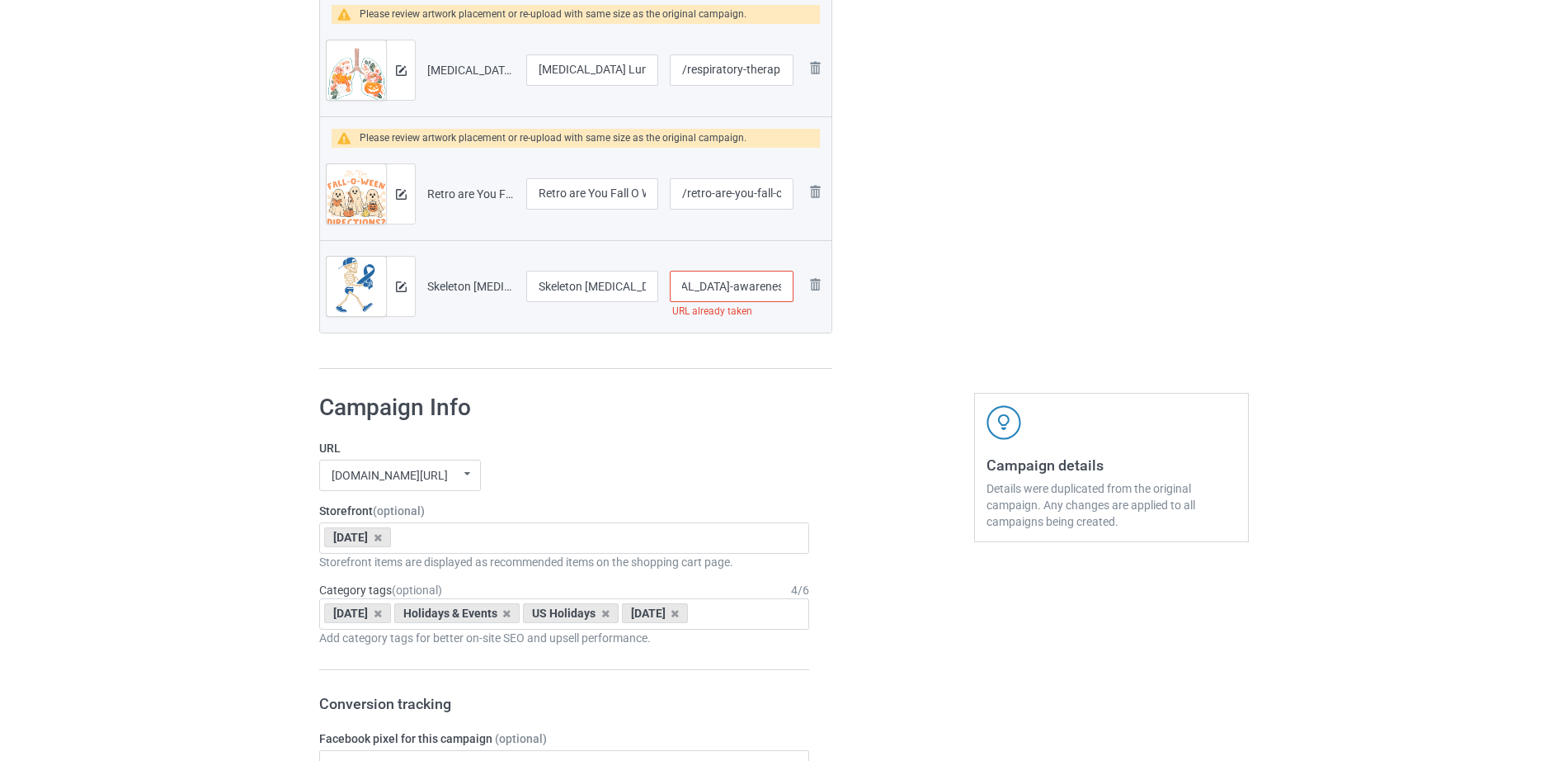
drag, startPoint x: 715, startPoint y: 288, endPoint x: 793, endPoint y: 285, distance: 78.1
click at [793, 285] on input "/skeleton-[MEDICAL_DATA]-awareness" at bounding box center [731, 286] width 124 height 31
click at [716, 282] on input "/skeleton-[MEDICAL_DATA]-awareness" at bounding box center [731, 286] width 124 height 31
drag, startPoint x: 686, startPoint y: 291, endPoint x: 811, endPoint y: 286, distance: 125.1
click at [811, 286] on tr "Preview and edit artwork Skeleton [MEDICAL_DATA] Awareness.png Skeleton [MEDICA…" at bounding box center [576, 286] width 511 height 92
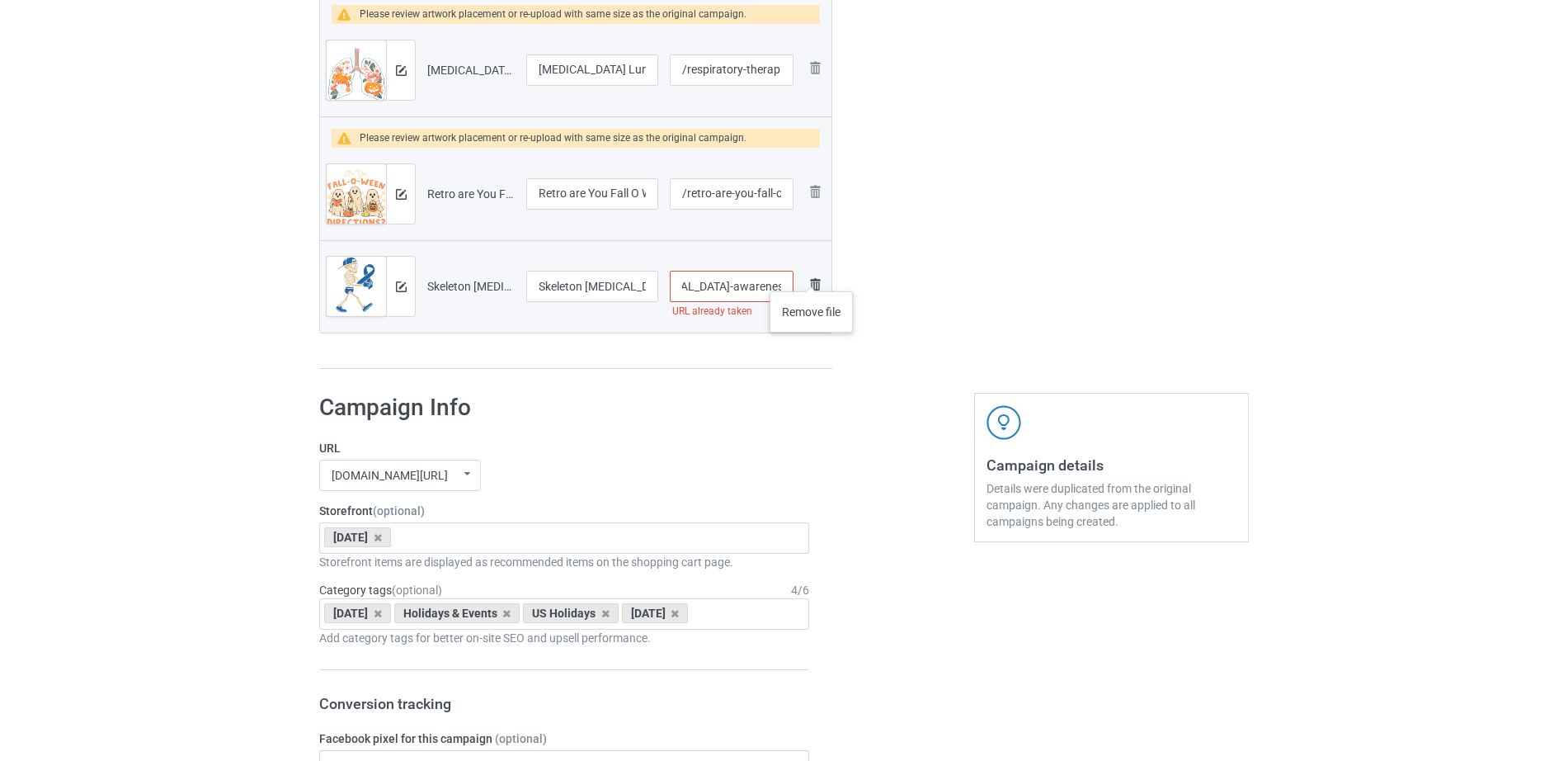
click at [812, 275] on img at bounding box center [815, 285] width 20 height 20
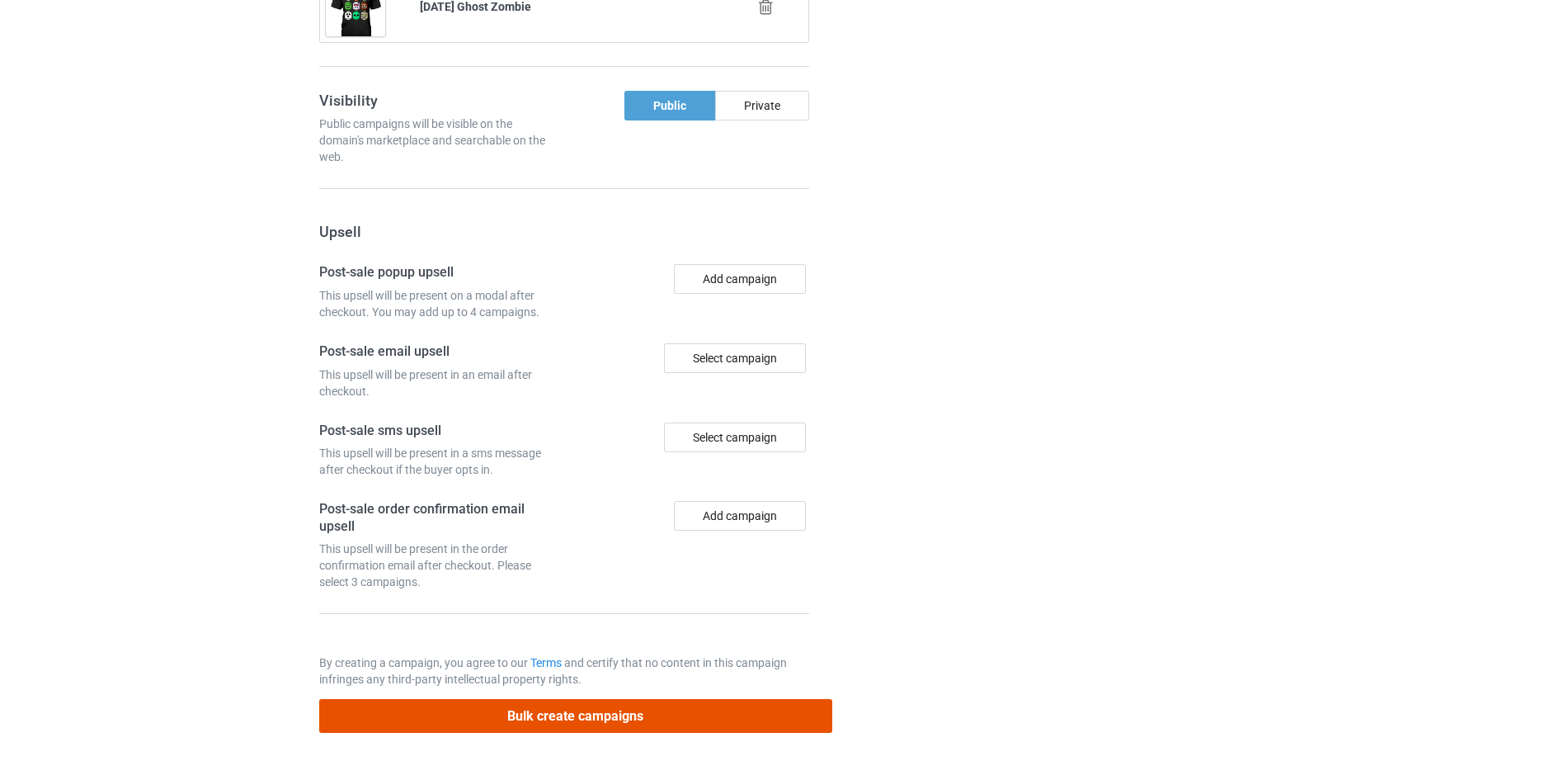
click at [511, 714] on button "Bulk create campaigns" at bounding box center [576, 716] width 513 height 34
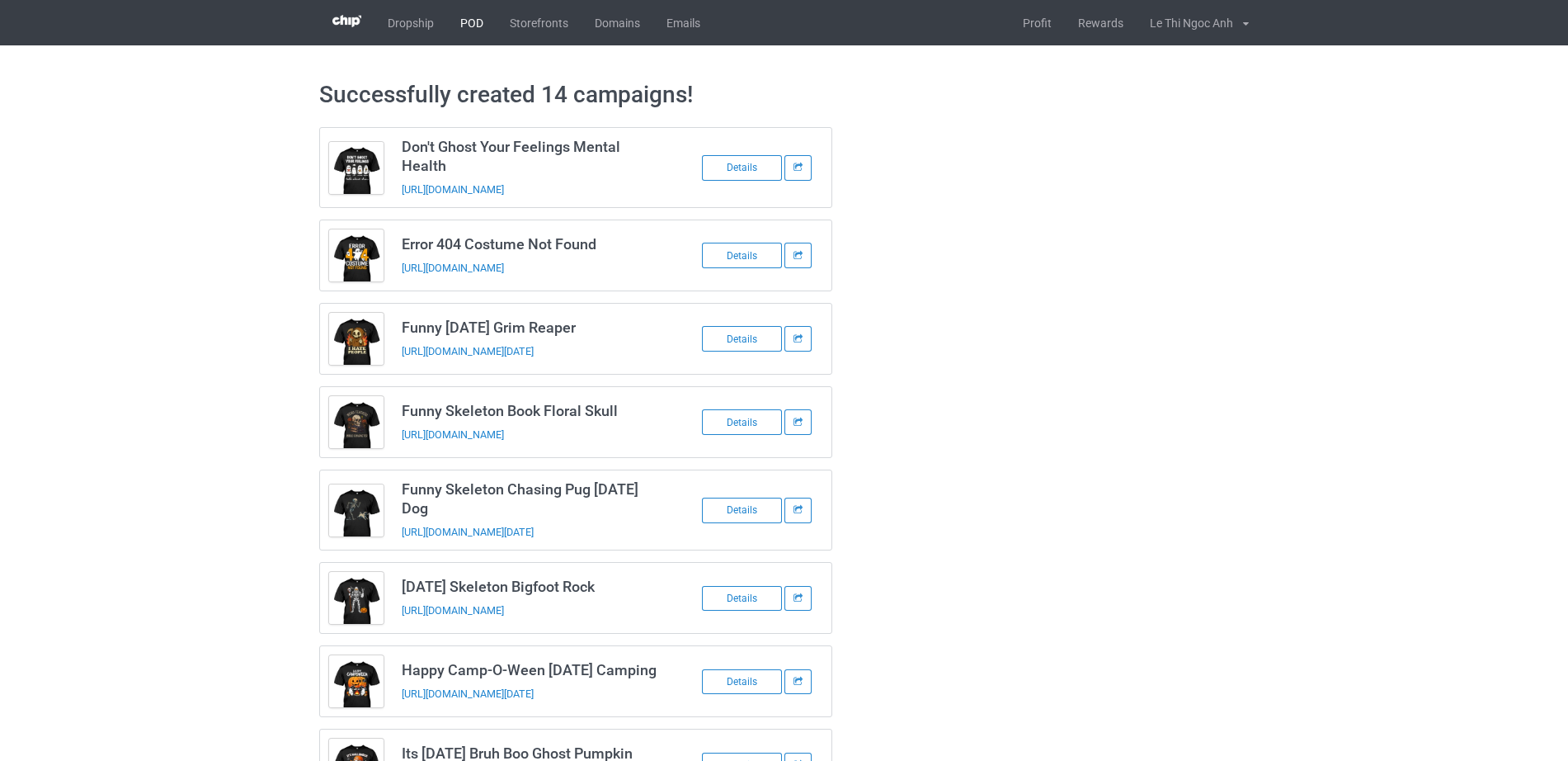
click at [460, 12] on link "POD" at bounding box center [472, 22] width 50 height 45
